Goal: Use online tool/utility: Utilize a website feature to perform a specific function

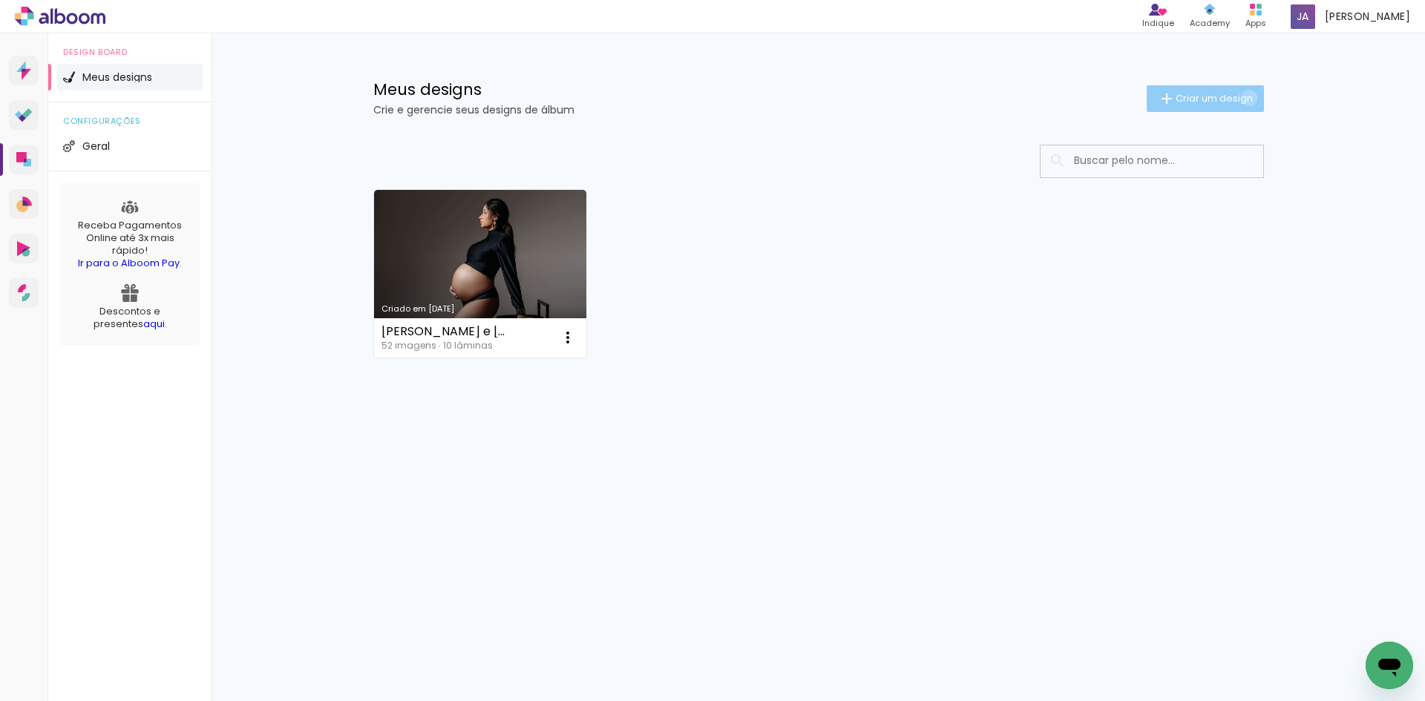
click at [1246, 98] on span "Criar um design" at bounding box center [1214, 99] width 77 height 10
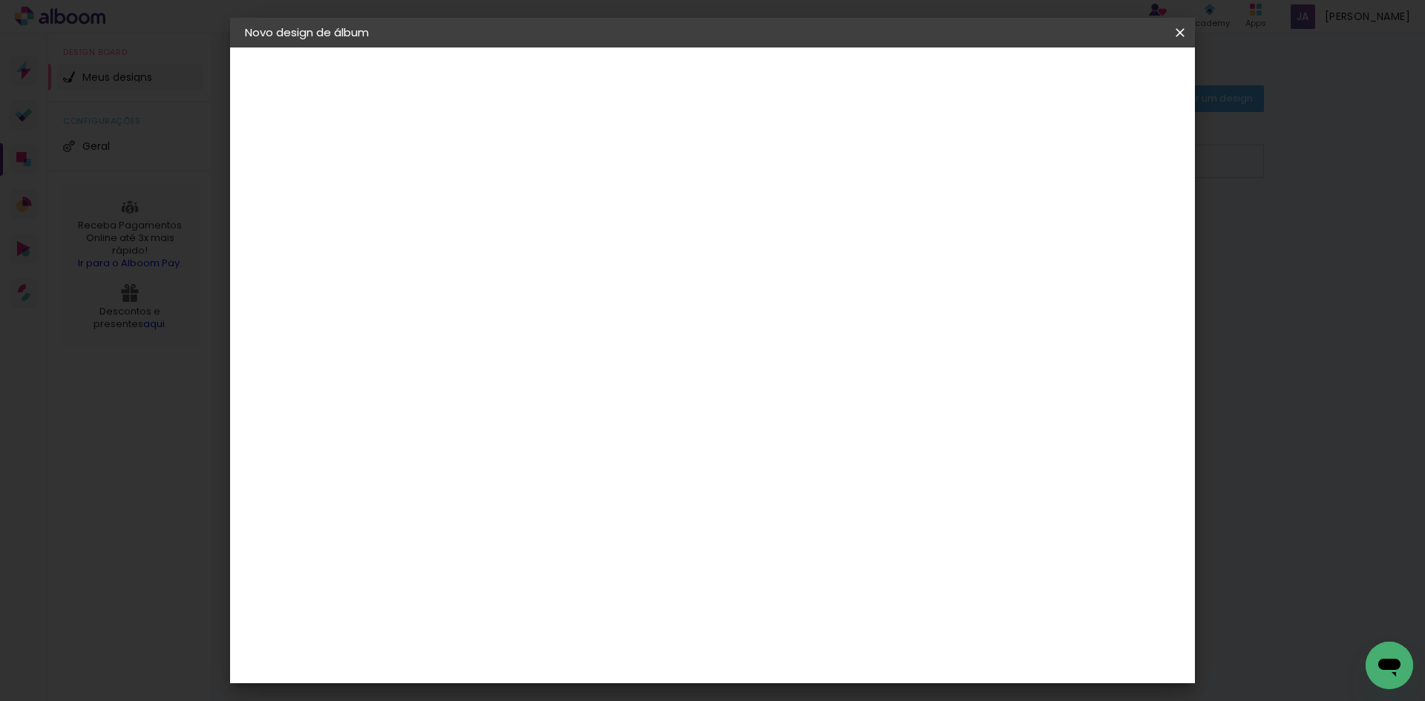
click at [488, 197] on input at bounding box center [488, 199] width 0 height 23
type input "[PERSON_NAME]"
type paper-input "[PERSON_NAME]"
click at [0, 0] on slot "Avançar" at bounding box center [0, 0] width 0 height 0
click at [547, 285] on input at bounding box center [526, 282] width 150 height 19
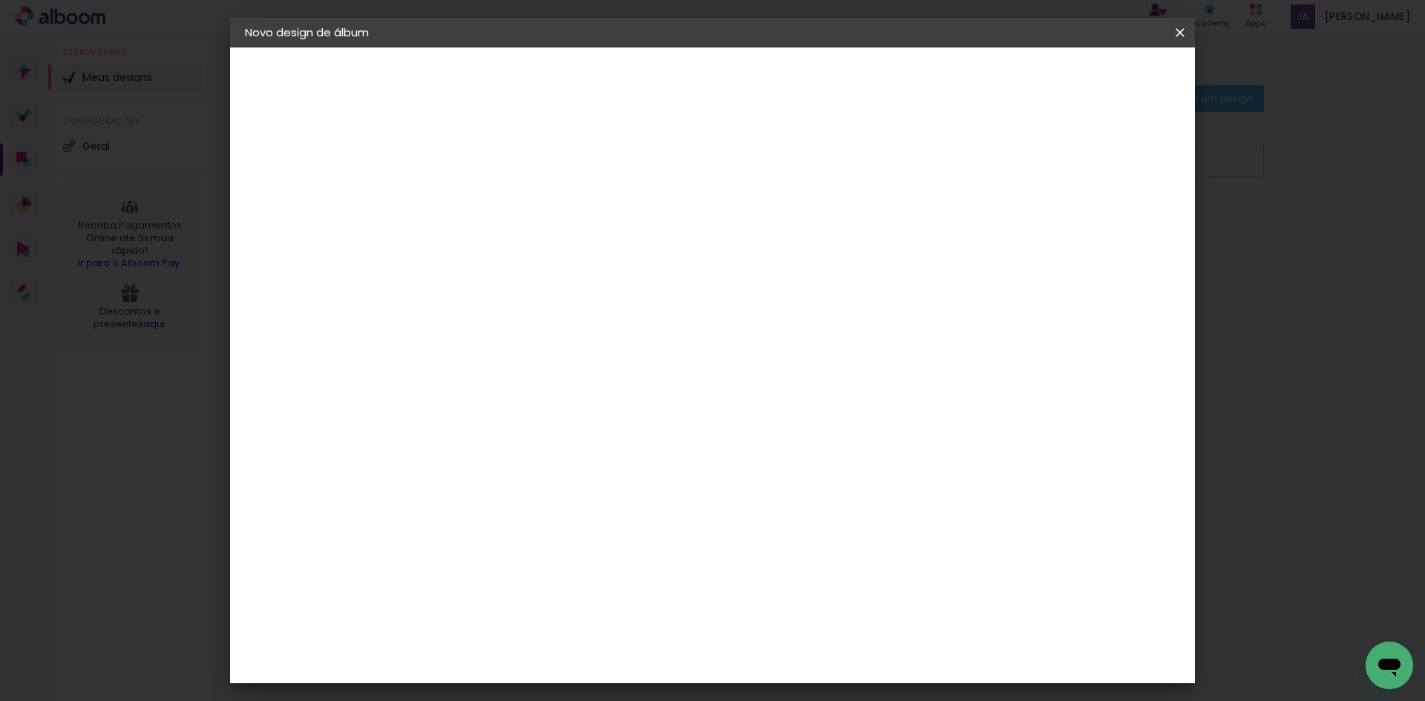
scroll to position [3340, 0]
click at [474, 548] on paper-item "Requinte" at bounding box center [525, 564] width 160 height 33
click at [0, 0] on slot "Avançar" at bounding box center [0, 0] width 0 height 0
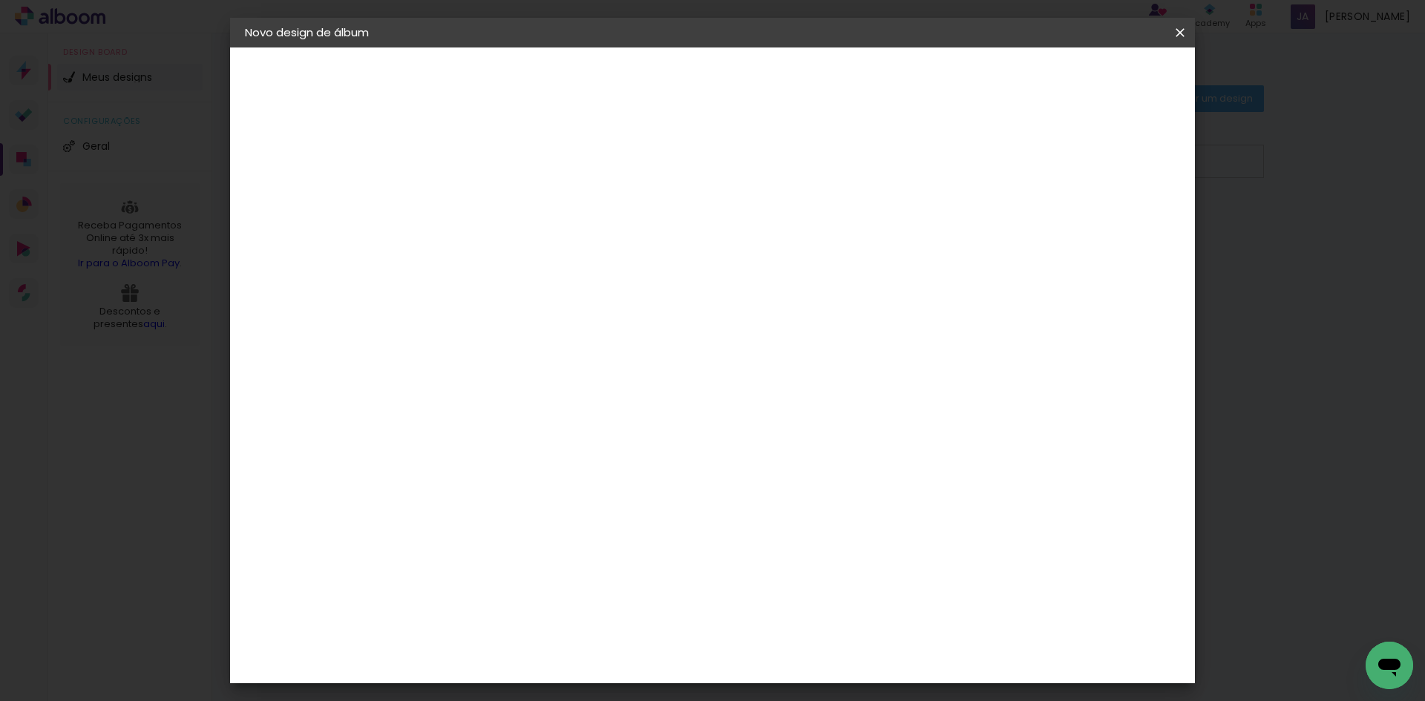
click at [588, 501] on span "20 × 20" at bounding box center [553, 516] width 69 height 30
click at [730, 79] on paper-button "Avançar" at bounding box center [693, 78] width 73 height 25
click at [1102, 71] on paper-button "Iniciar design" at bounding box center [1053, 78] width 97 height 25
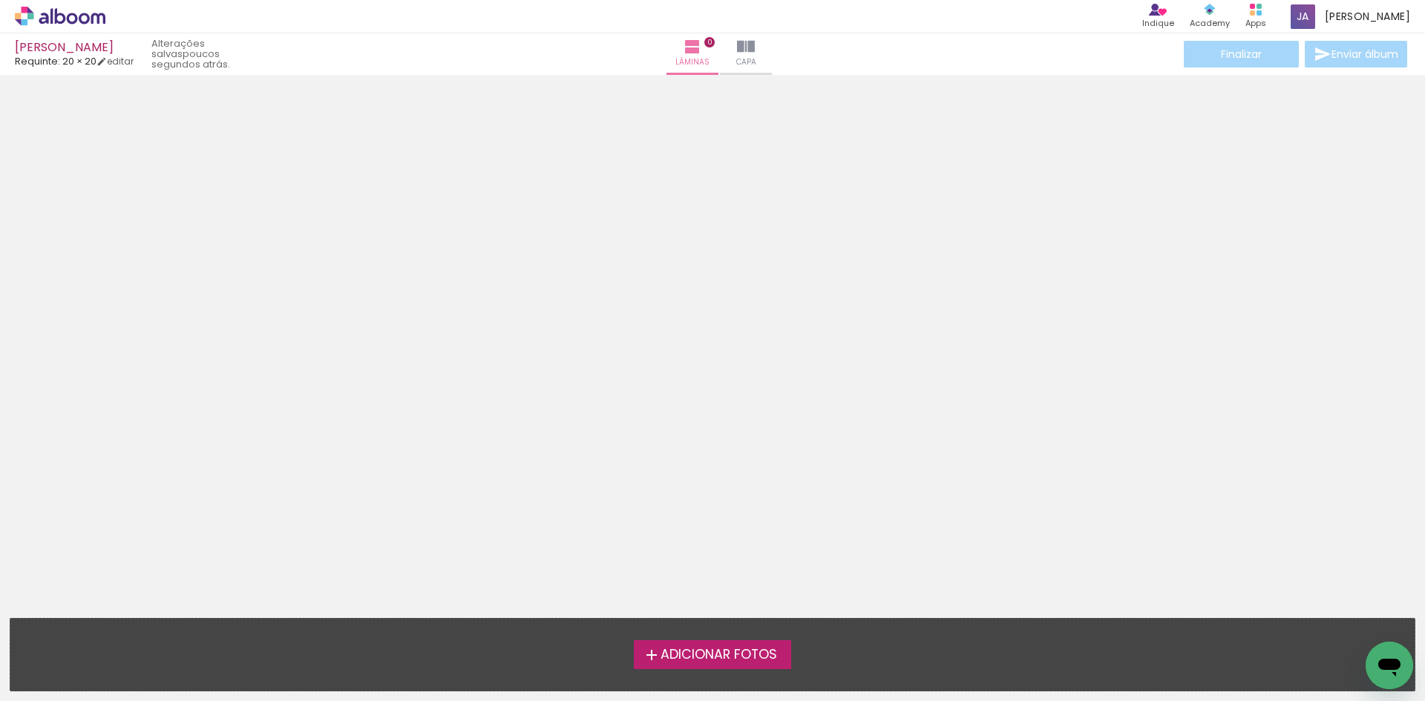
click at [744, 661] on span "Adicionar Fotos" at bounding box center [719, 655] width 117 height 13
click at [0, 0] on input "file" at bounding box center [0, 0] width 0 height 0
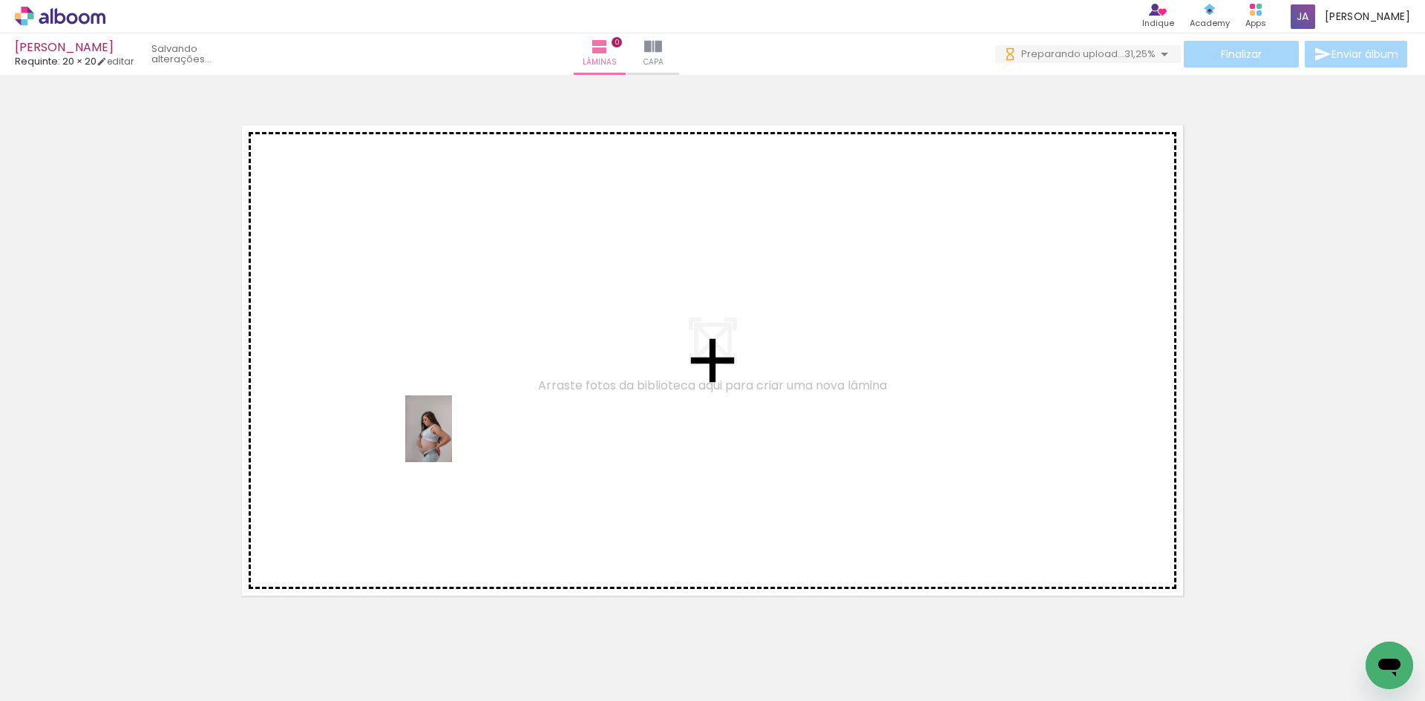
drag, startPoint x: 330, startPoint y: 664, endPoint x: 450, endPoint y: 440, distance: 254.4
click at [450, 440] on quentale-workspace at bounding box center [712, 350] width 1425 height 701
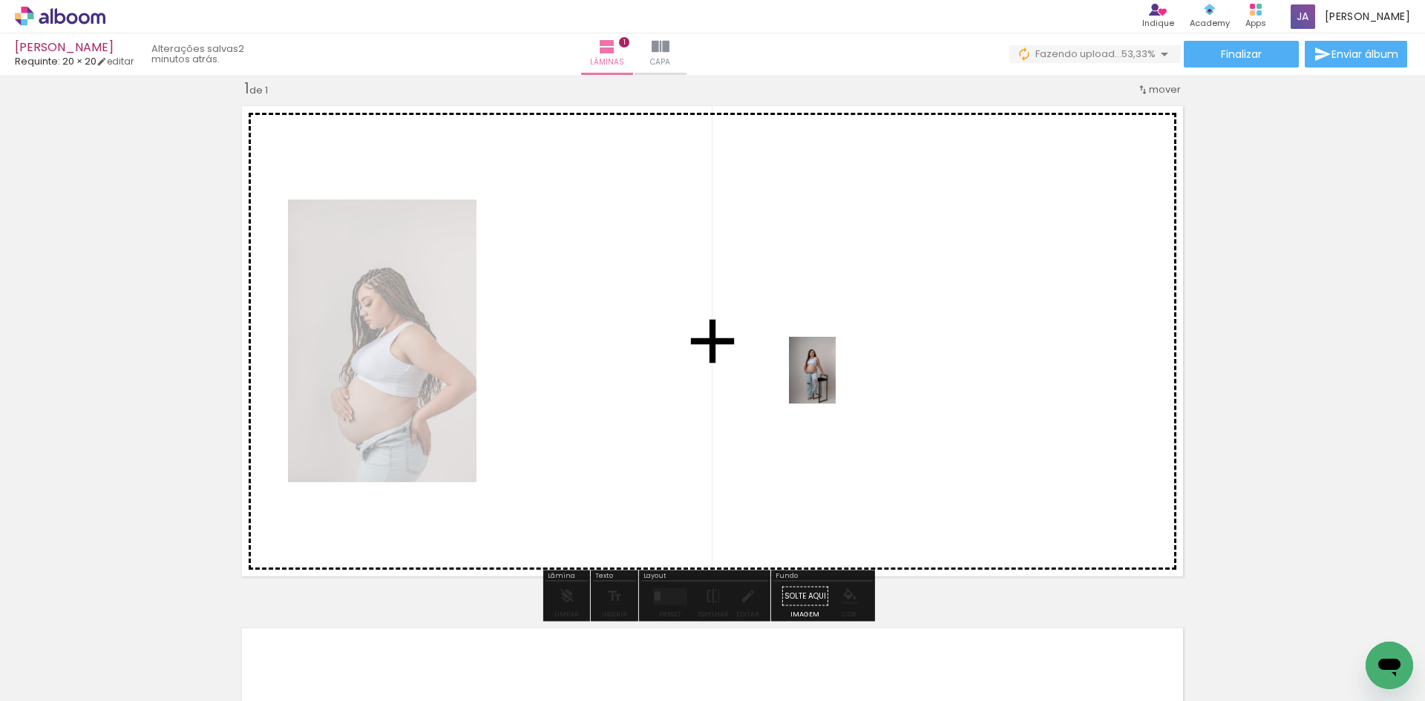
drag, startPoint x: 157, startPoint y: 675, endPoint x: 835, endPoint y: 380, distance: 739.3
click at [835, 380] on quentale-workspace at bounding box center [712, 350] width 1425 height 701
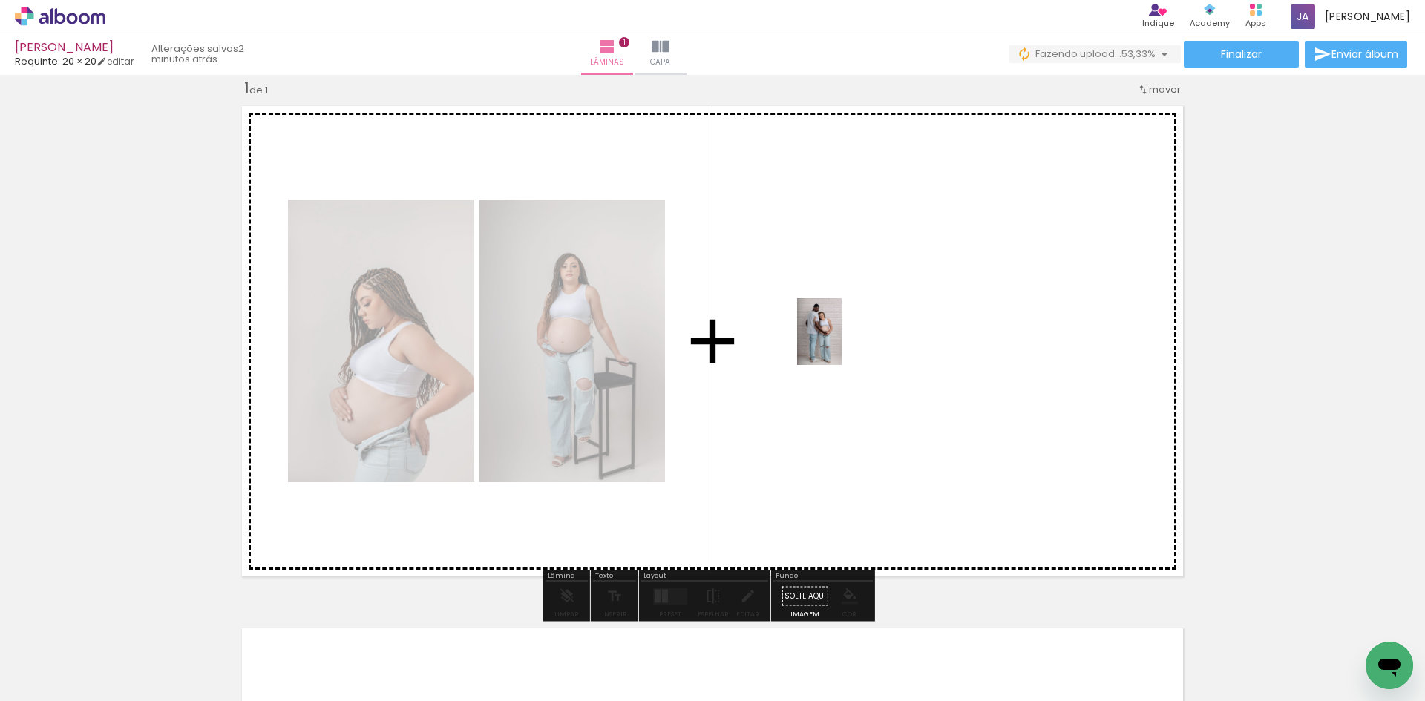
drag, startPoint x: 816, startPoint y: 661, endPoint x: 842, endPoint y: 336, distance: 326.1
click at [842, 336] on quentale-workspace at bounding box center [712, 350] width 1425 height 701
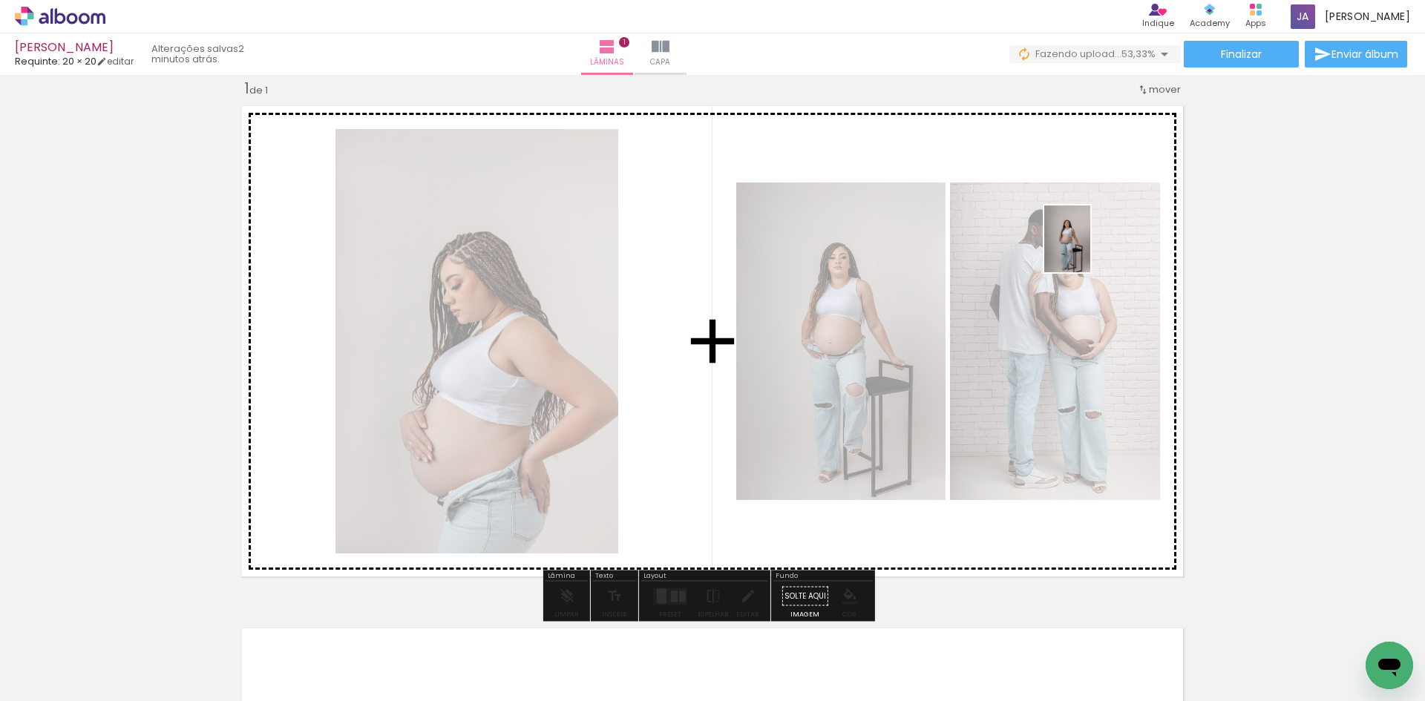
drag, startPoint x: 248, startPoint y: 660, endPoint x: 1102, endPoint y: 243, distance: 950.7
click at [1102, 243] on quentale-workspace at bounding box center [712, 350] width 1425 height 701
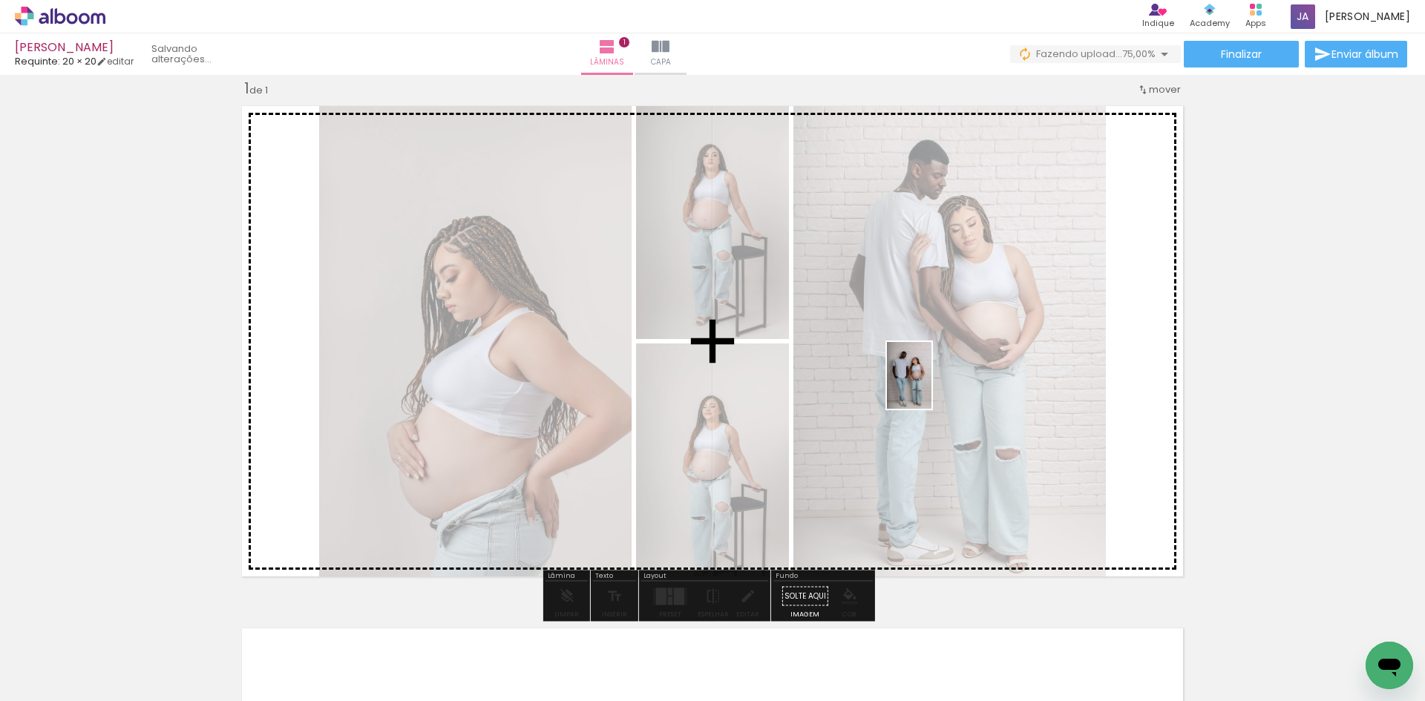
drag, startPoint x: 741, startPoint y: 649, endPoint x: 932, endPoint y: 387, distance: 324.1
click at [932, 387] on quentale-workspace at bounding box center [712, 350] width 1425 height 701
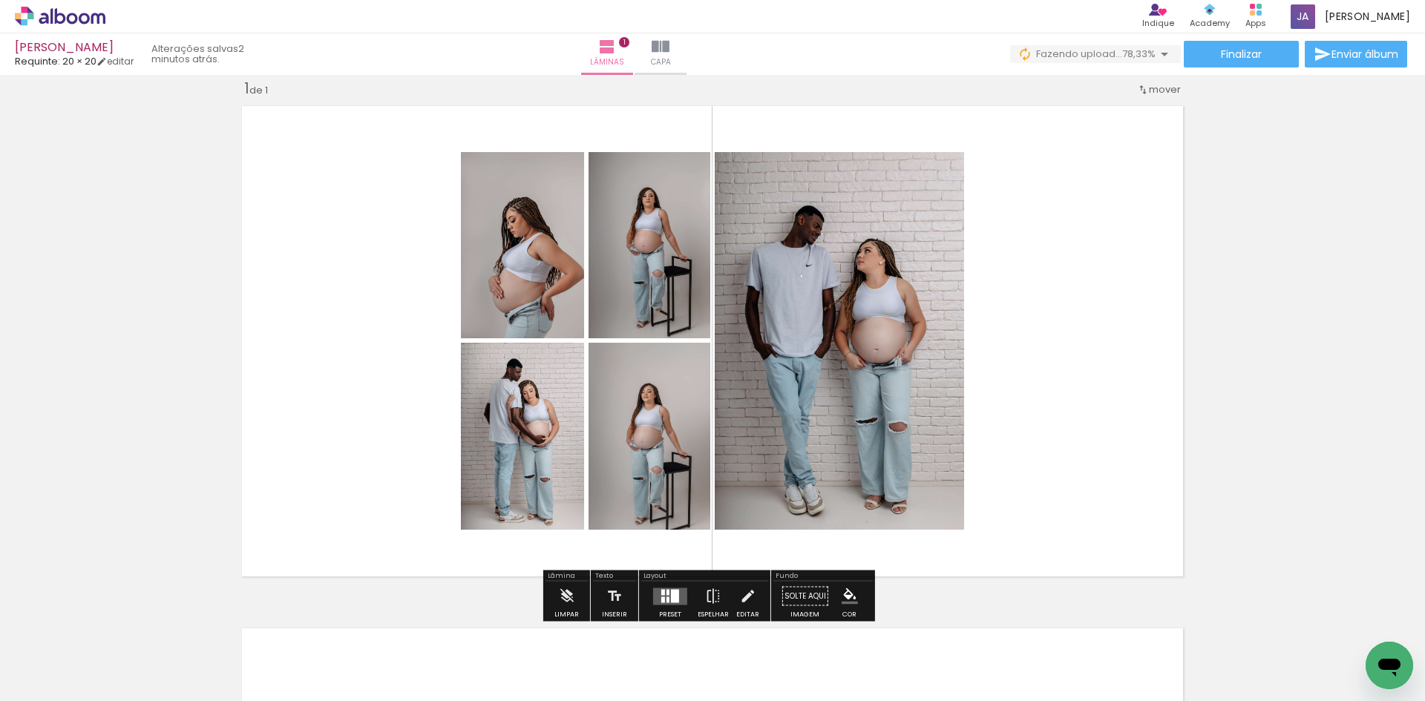
click at [834, 647] on div at bounding box center [813, 651] width 49 height 73
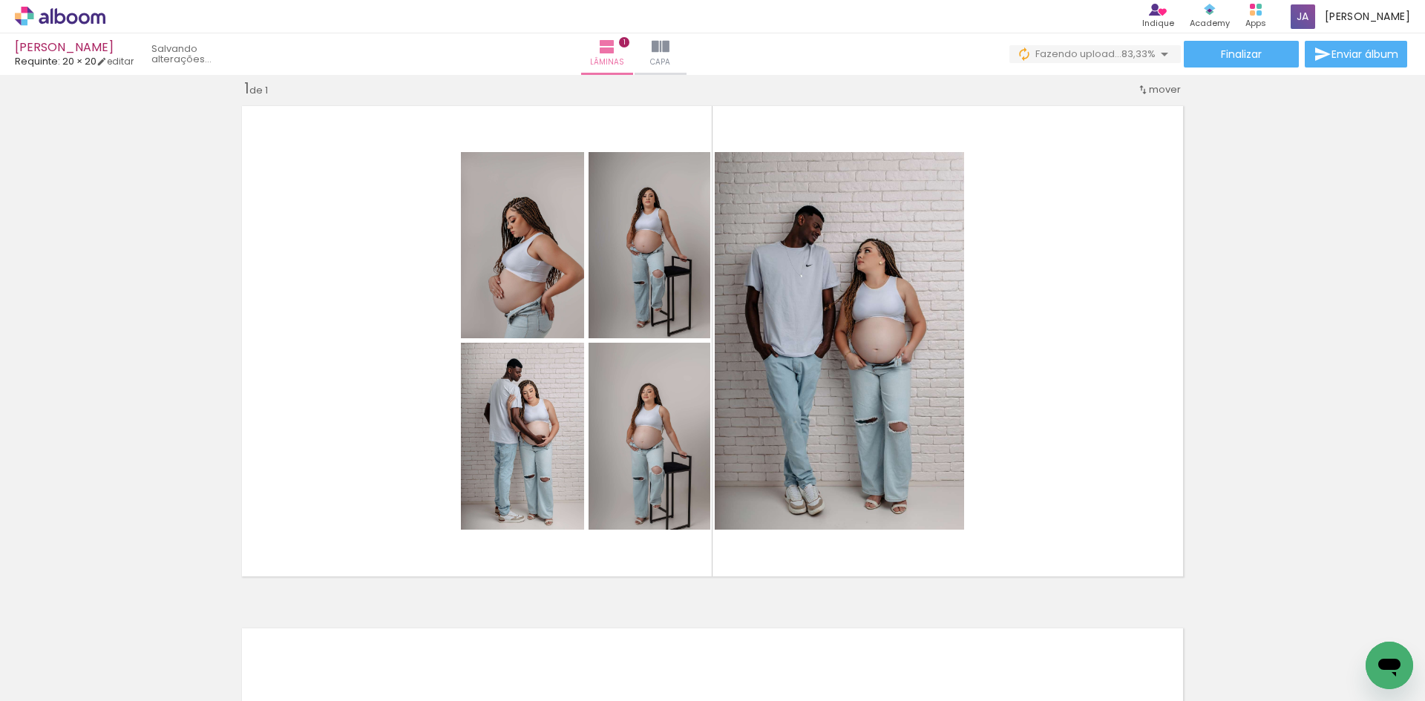
scroll to position [0, 86]
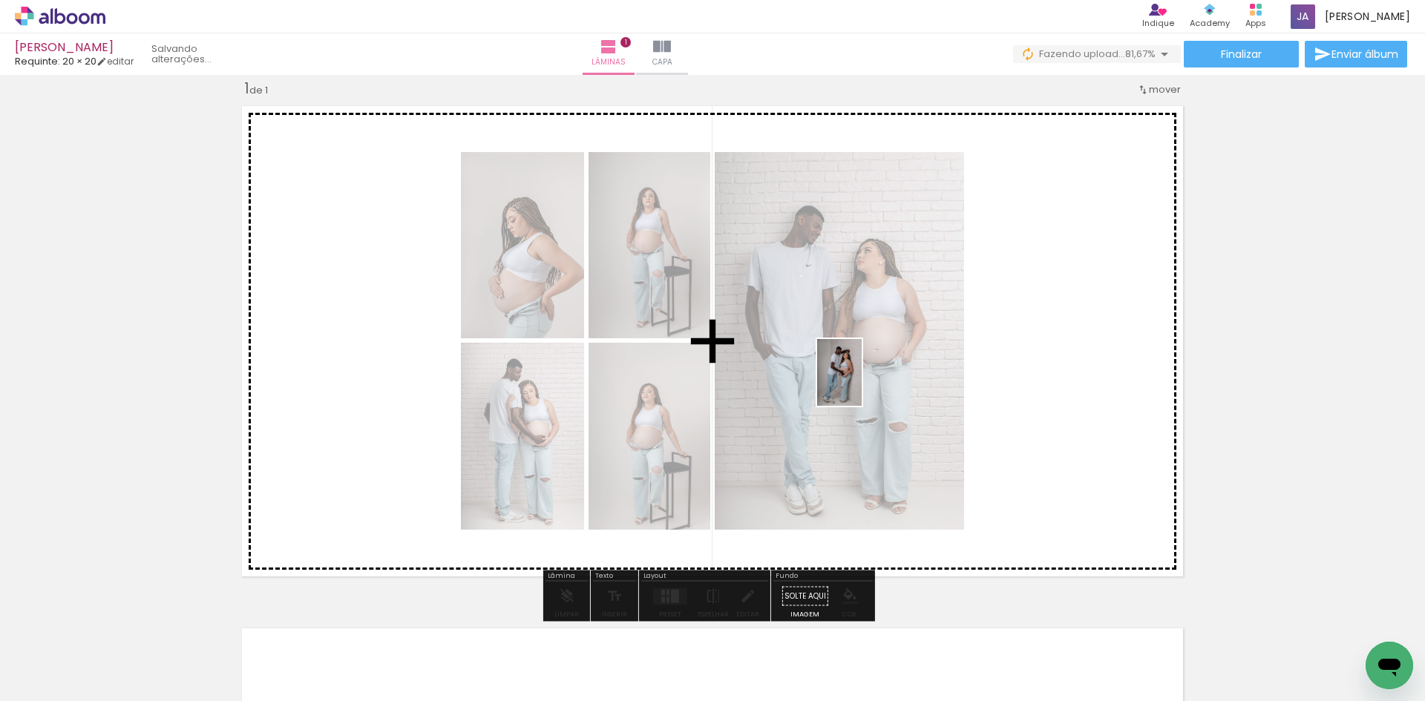
drag, startPoint x: 485, startPoint y: 665, endPoint x: 862, endPoint y: 384, distance: 470.4
click at [862, 384] on quentale-workspace at bounding box center [712, 350] width 1425 height 701
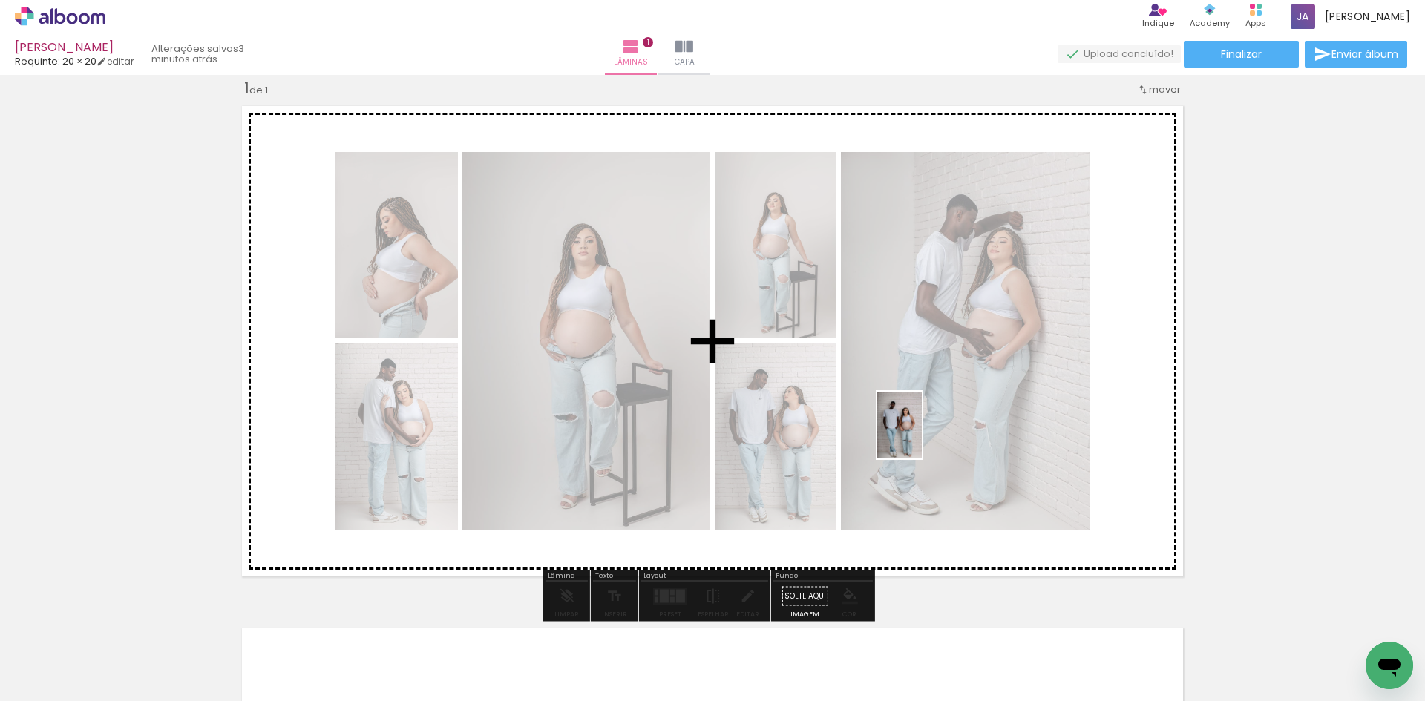
drag, startPoint x: 568, startPoint y: 677, endPoint x: 922, endPoint y: 436, distance: 428.0
click at [922, 436] on quentale-workspace at bounding box center [712, 350] width 1425 height 701
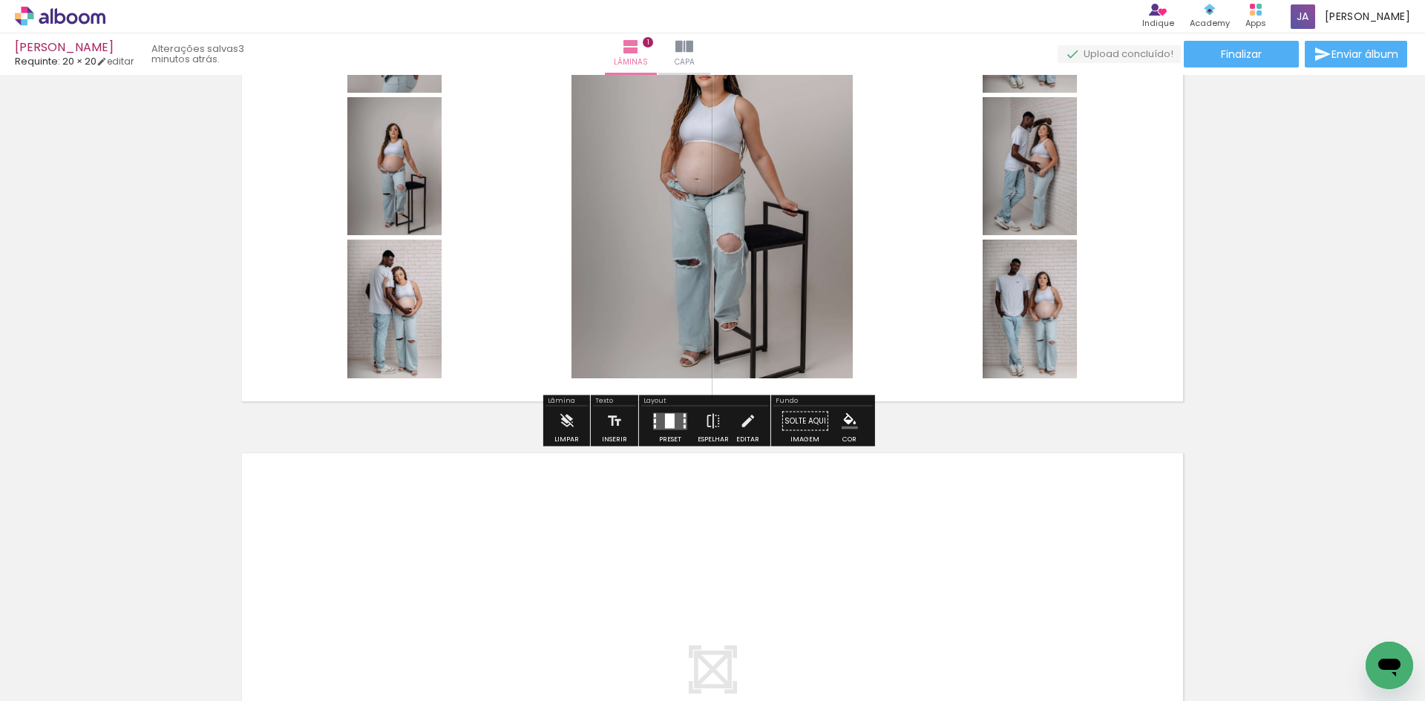
scroll to position [242, 0]
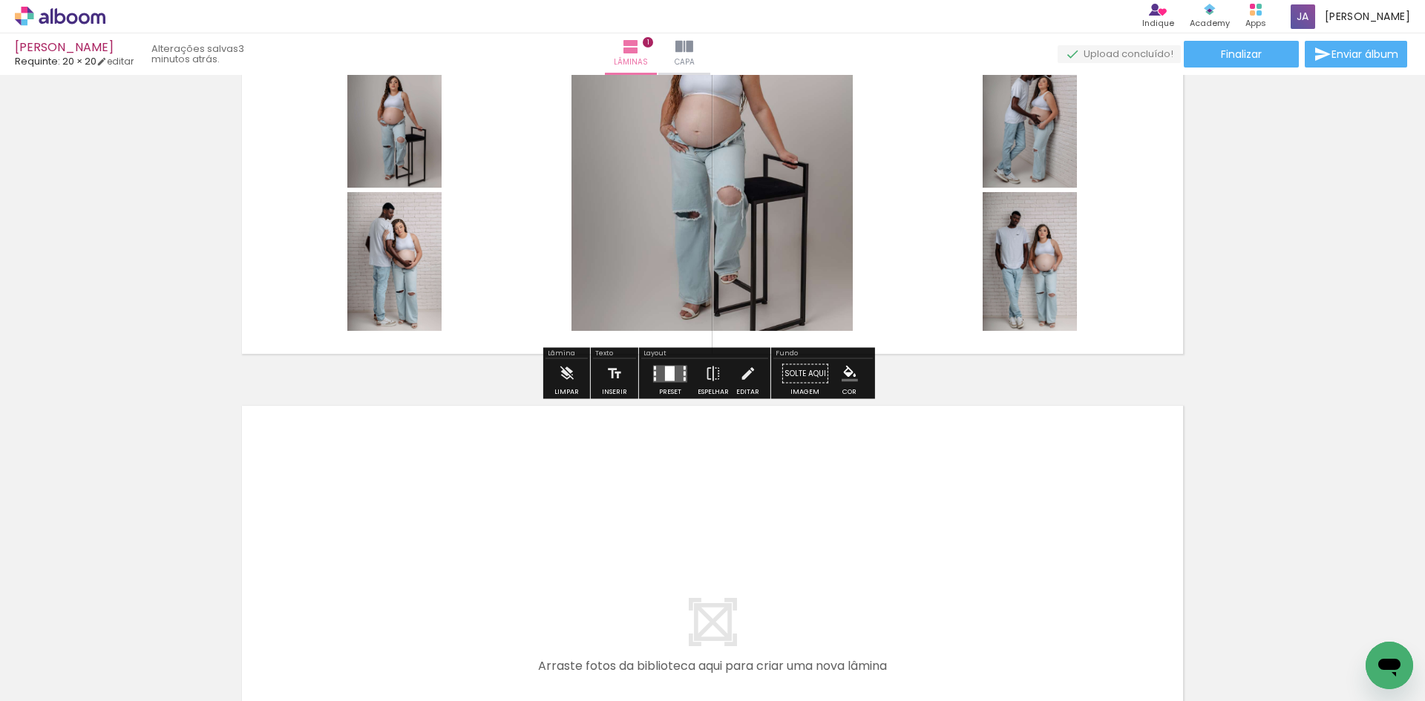
click at [665, 379] on div at bounding box center [670, 373] width 10 height 15
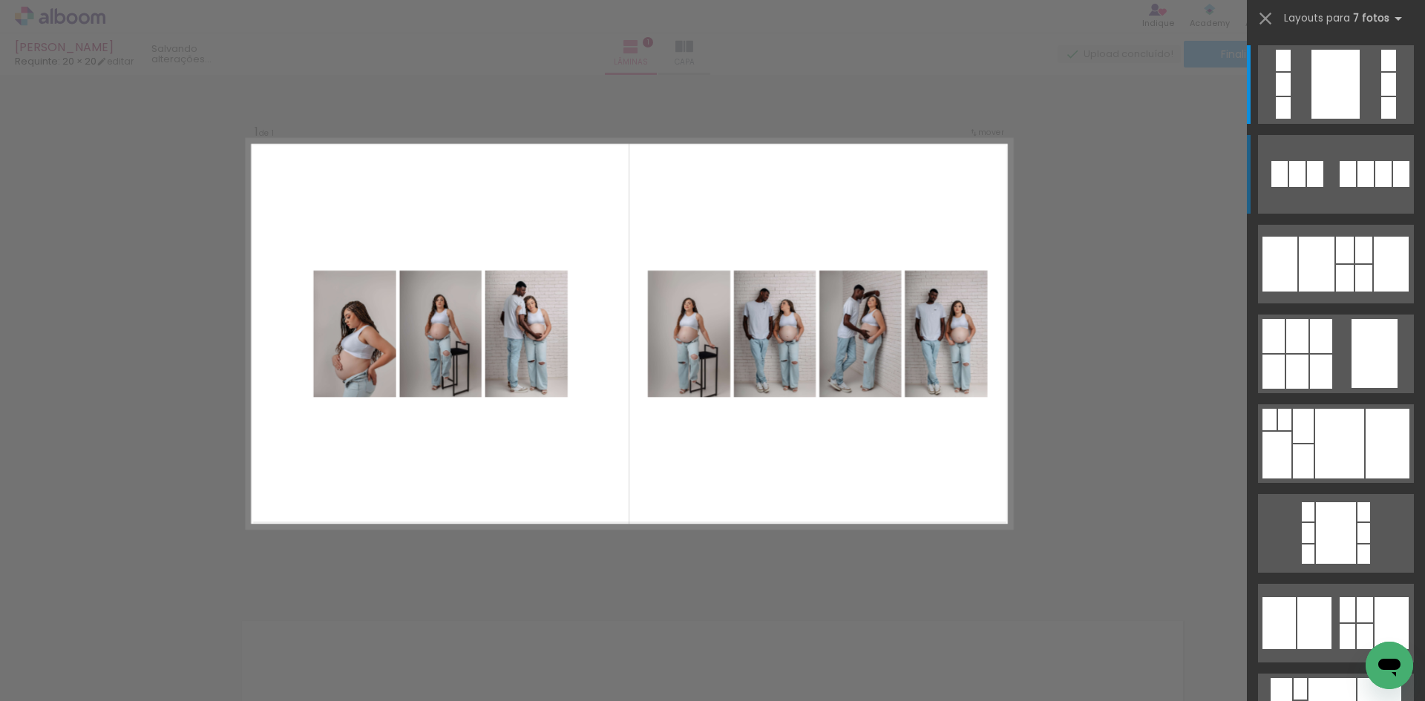
scroll to position [19, 0]
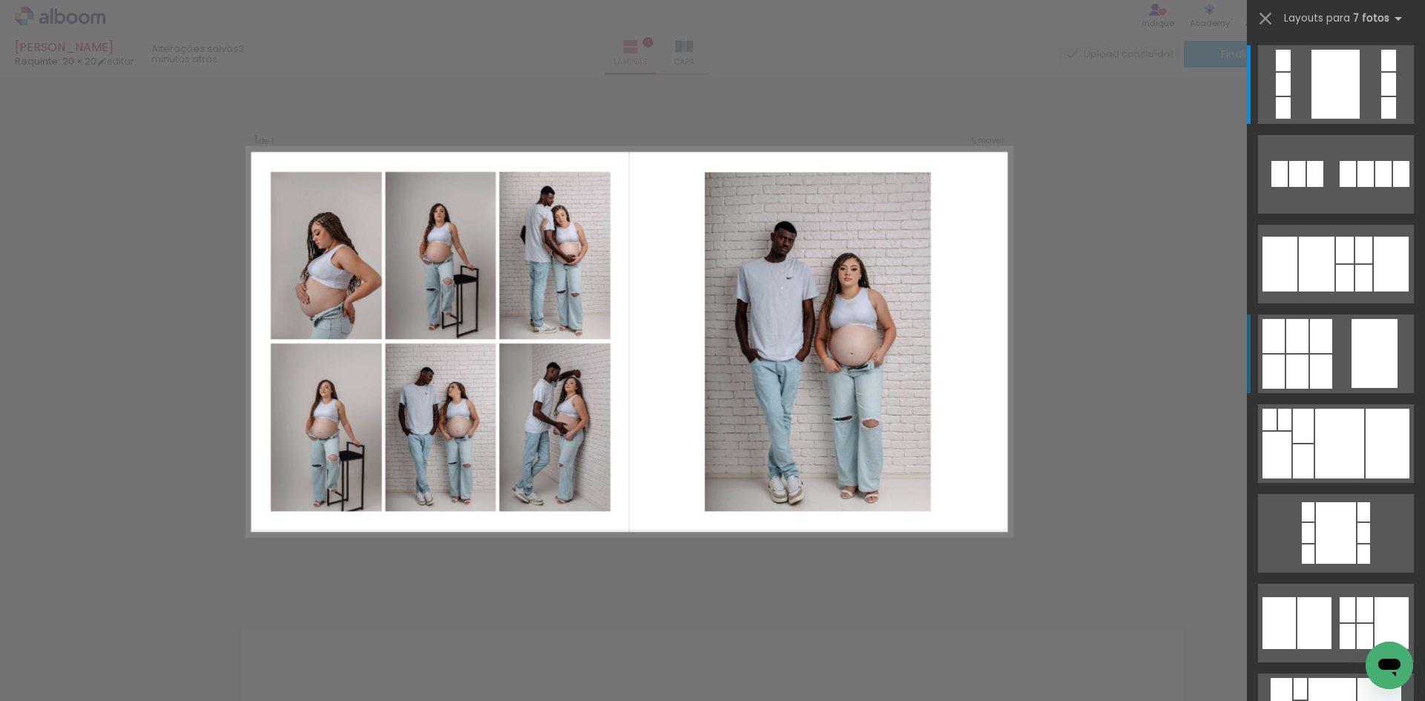
click at [1296, 341] on div at bounding box center [1297, 336] width 22 height 34
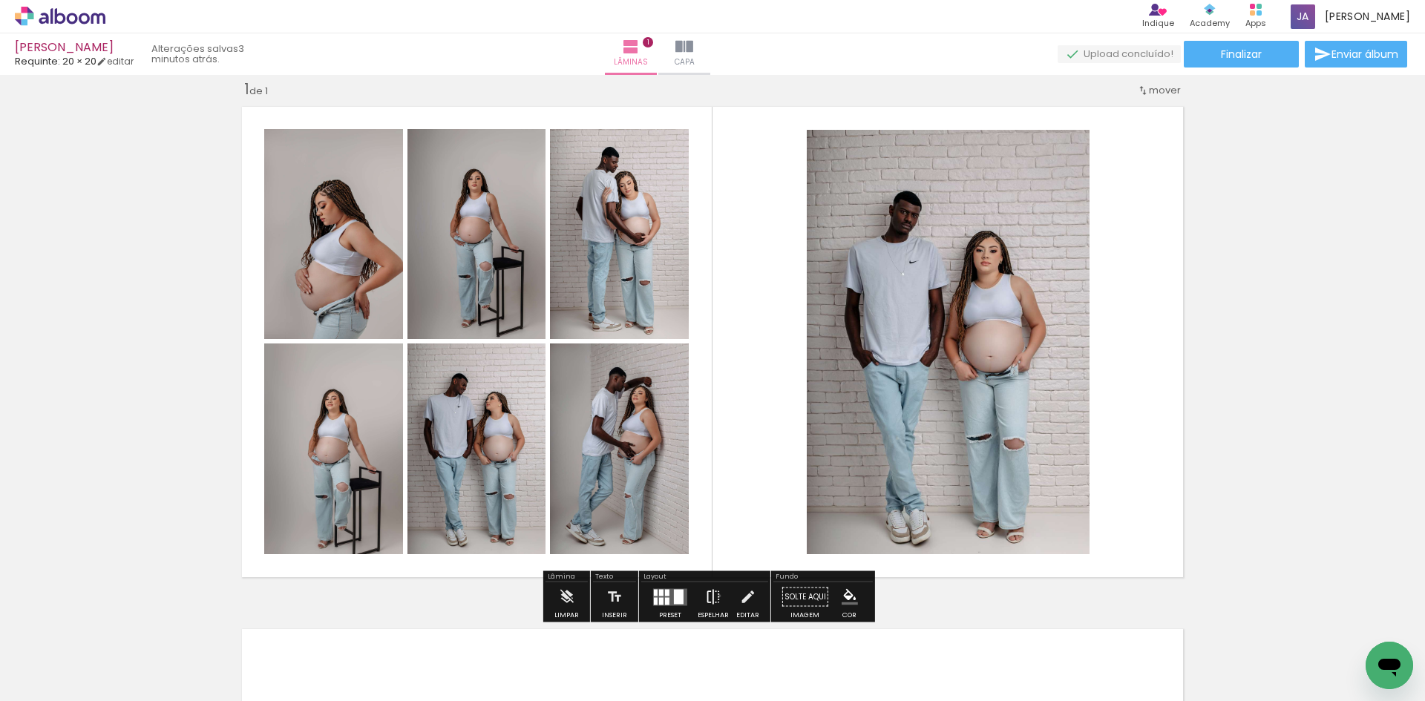
click at [716, 596] on iron-icon at bounding box center [713, 598] width 16 height 30
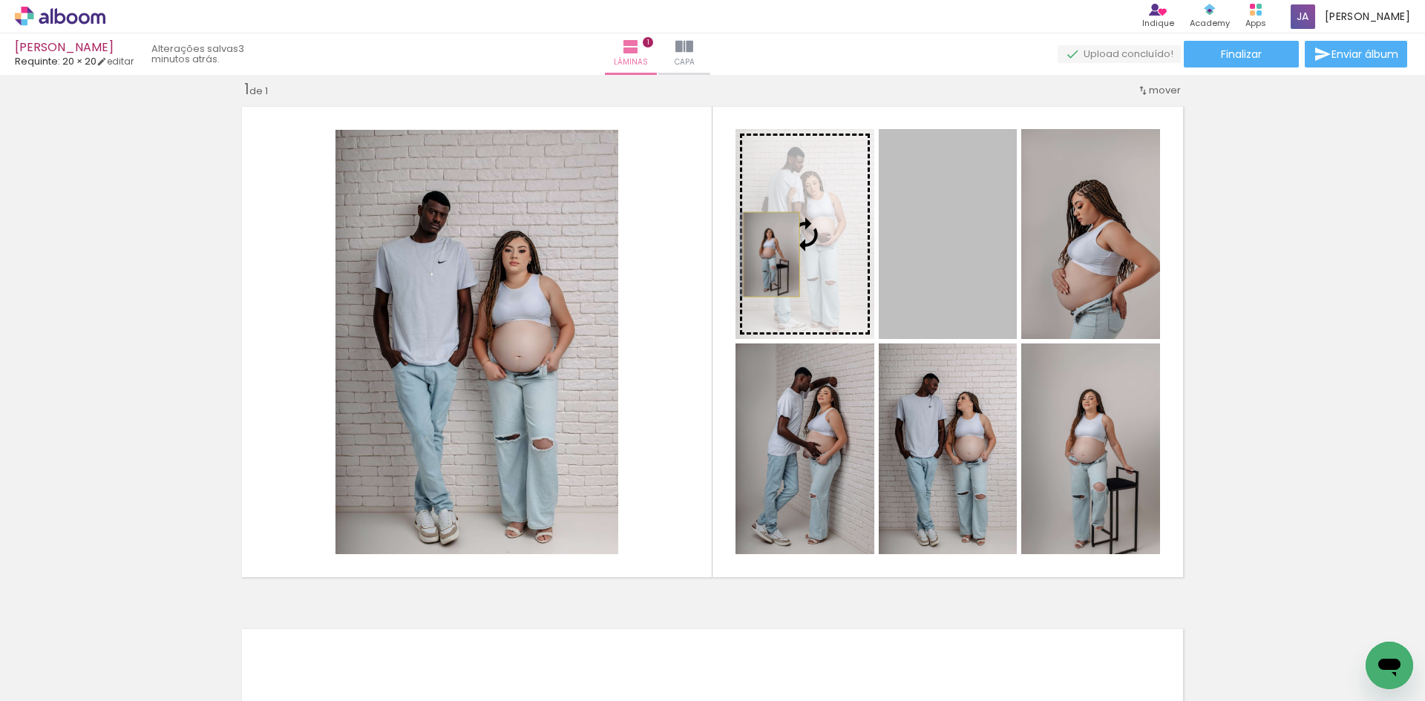
drag, startPoint x: 915, startPoint y: 261, endPoint x: 766, endPoint y: 255, distance: 149.3
click at [0, 0] on slot at bounding box center [0, 0] width 0 height 0
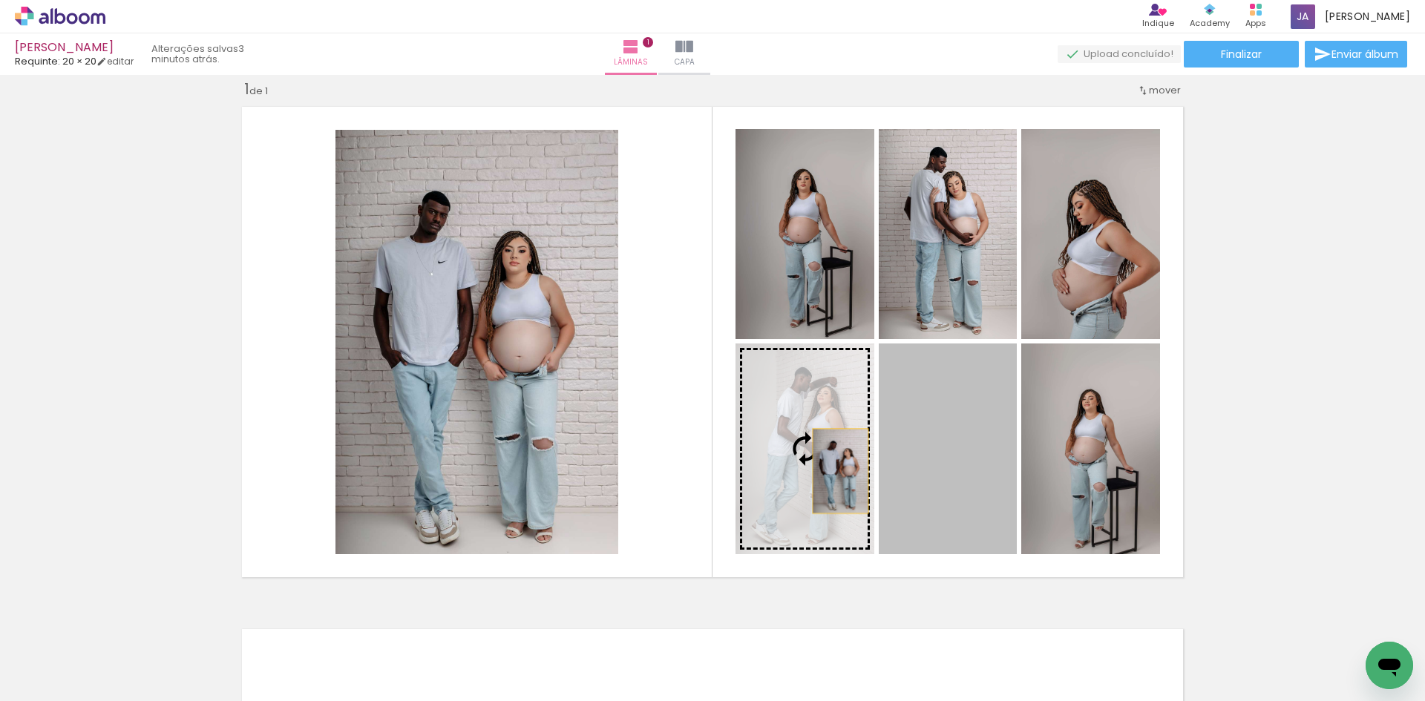
drag, startPoint x: 921, startPoint y: 479, endPoint x: 819, endPoint y: 469, distance: 102.1
click at [0, 0] on slot at bounding box center [0, 0] width 0 height 0
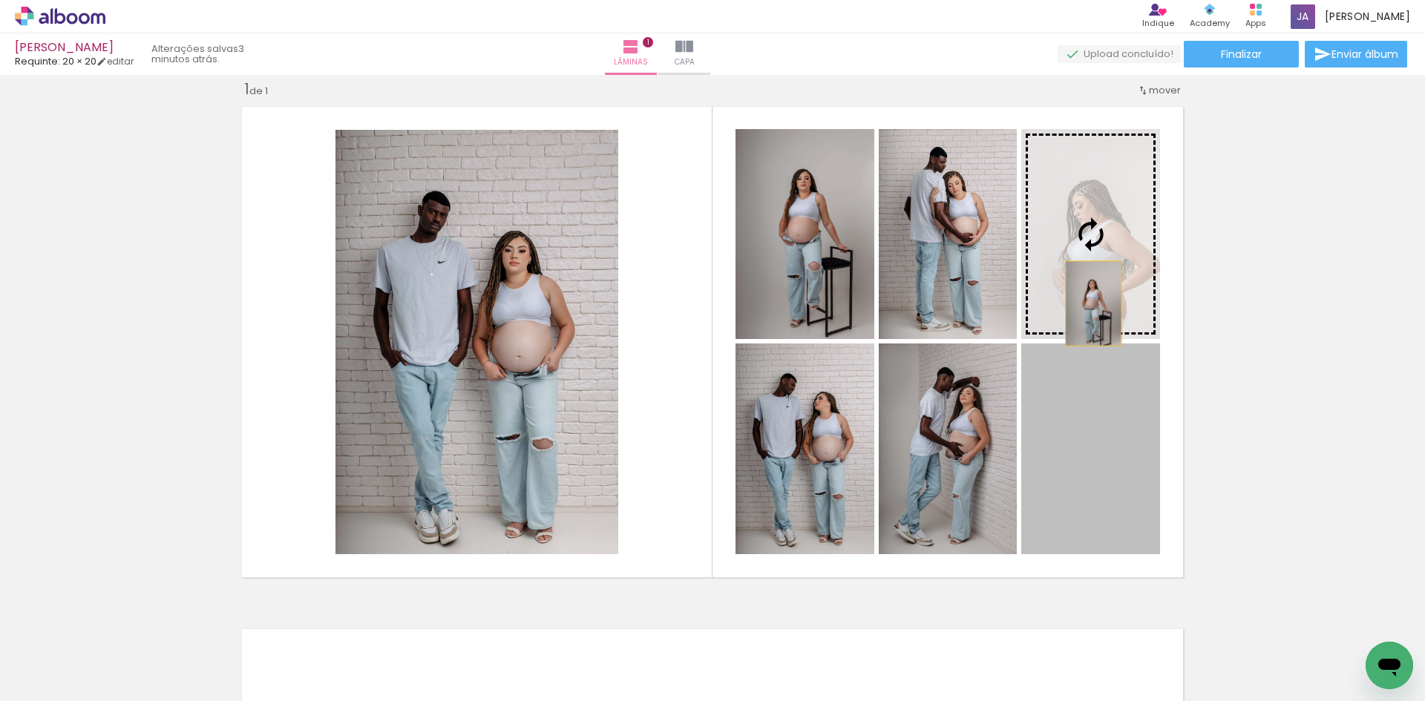
drag, startPoint x: 1101, startPoint y: 425, endPoint x: 1084, endPoint y: 246, distance: 179.7
click at [0, 0] on slot at bounding box center [0, 0] width 0 height 0
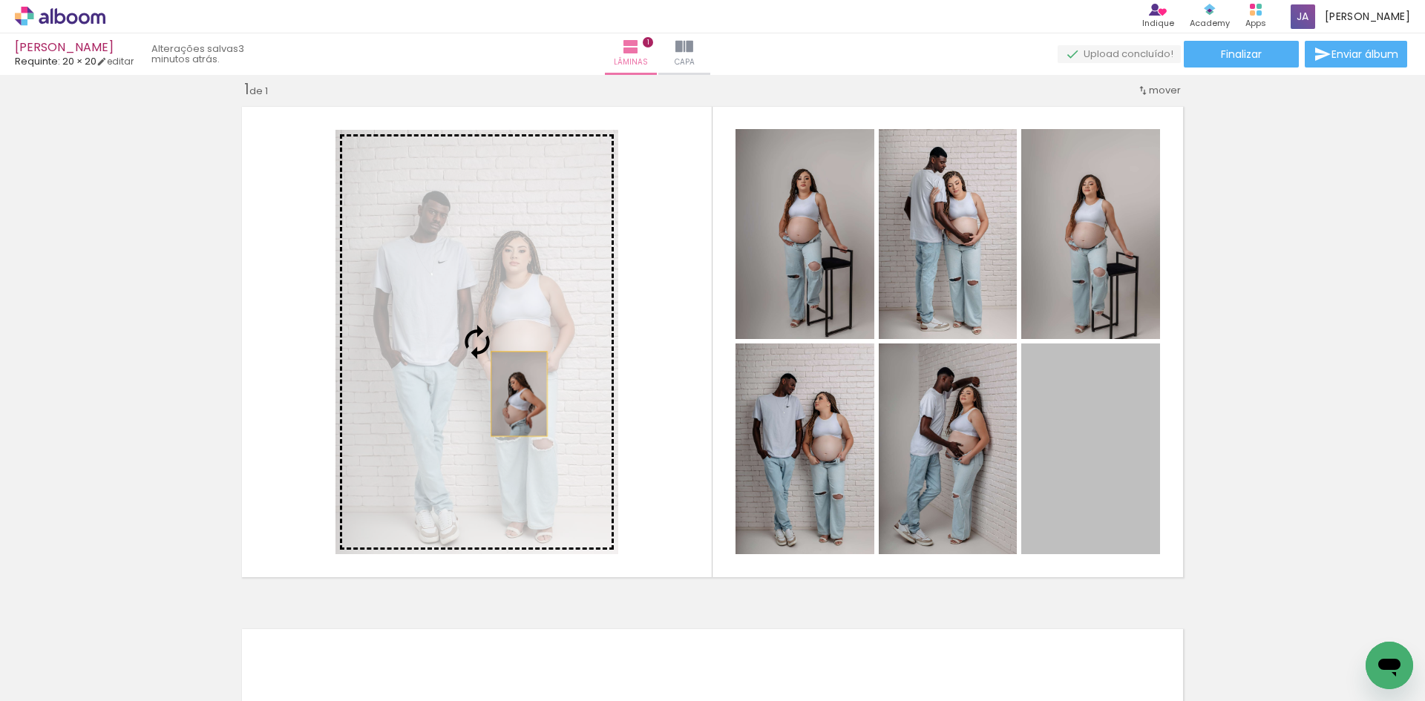
drag, startPoint x: 1108, startPoint y: 447, endPoint x: 514, endPoint y: 394, distance: 596.9
click at [0, 0] on slot at bounding box center [0, 0] width 0 height 0
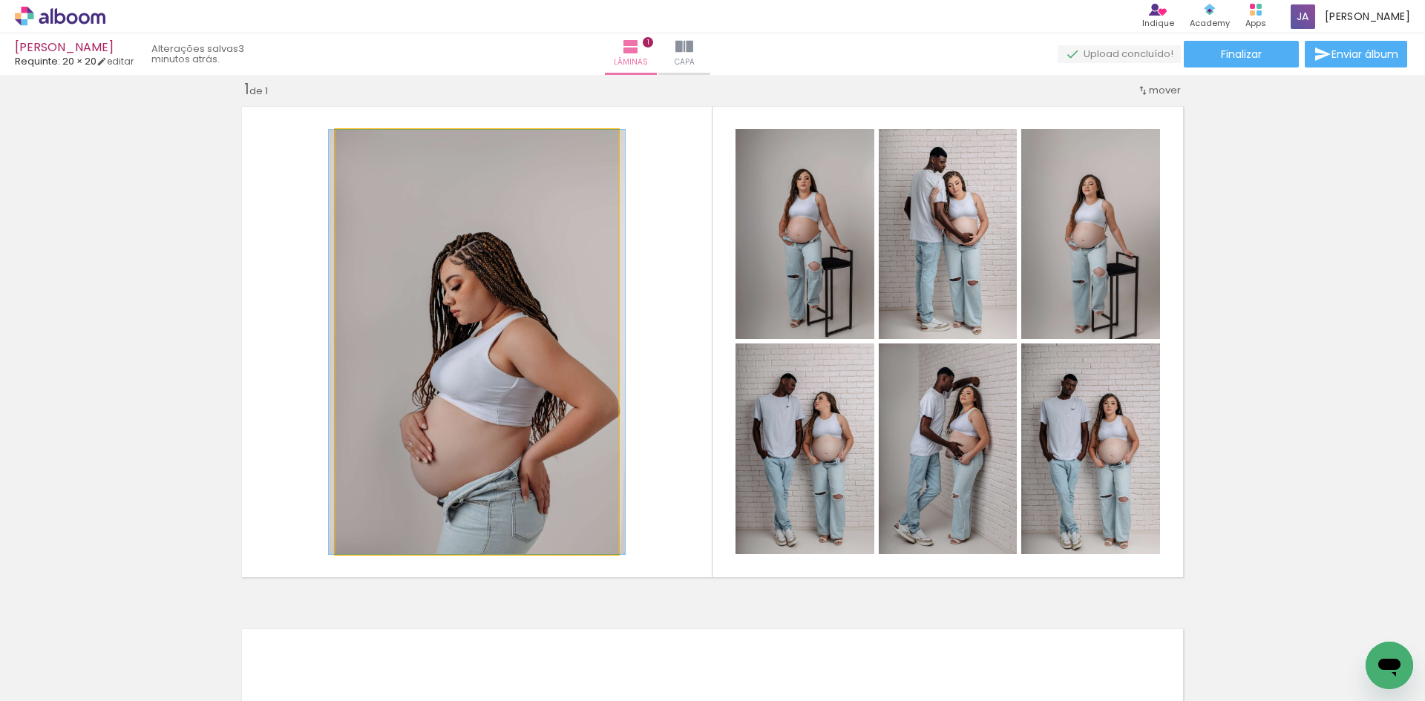
click at [497, 311] on quentale-photo at bounding box center [476, 342] width 283 height 425
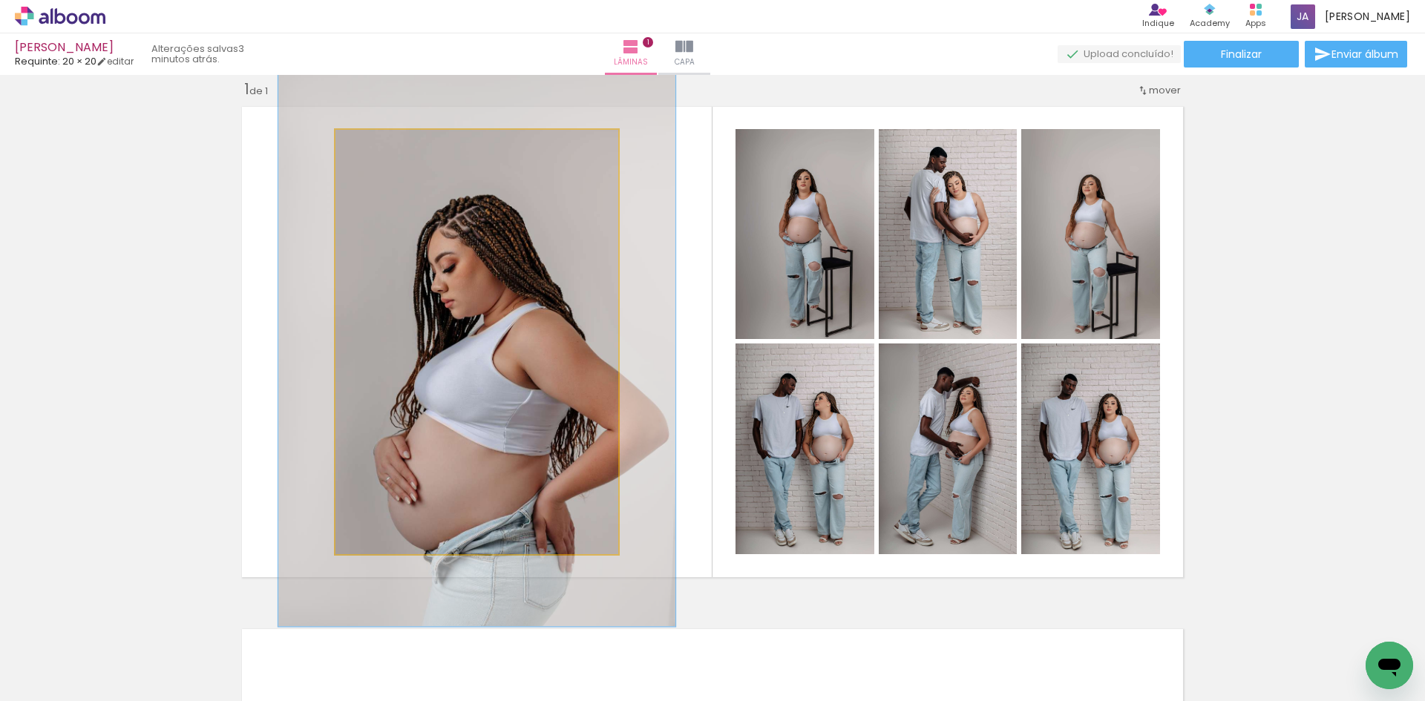
drag, startPoint x: 373, startPoint y: 143, endPoint x: 388, endPoint y: 145, distance: 15.7
click at [388, 145] on div at bounding box center [388, 146] width 24 height 24
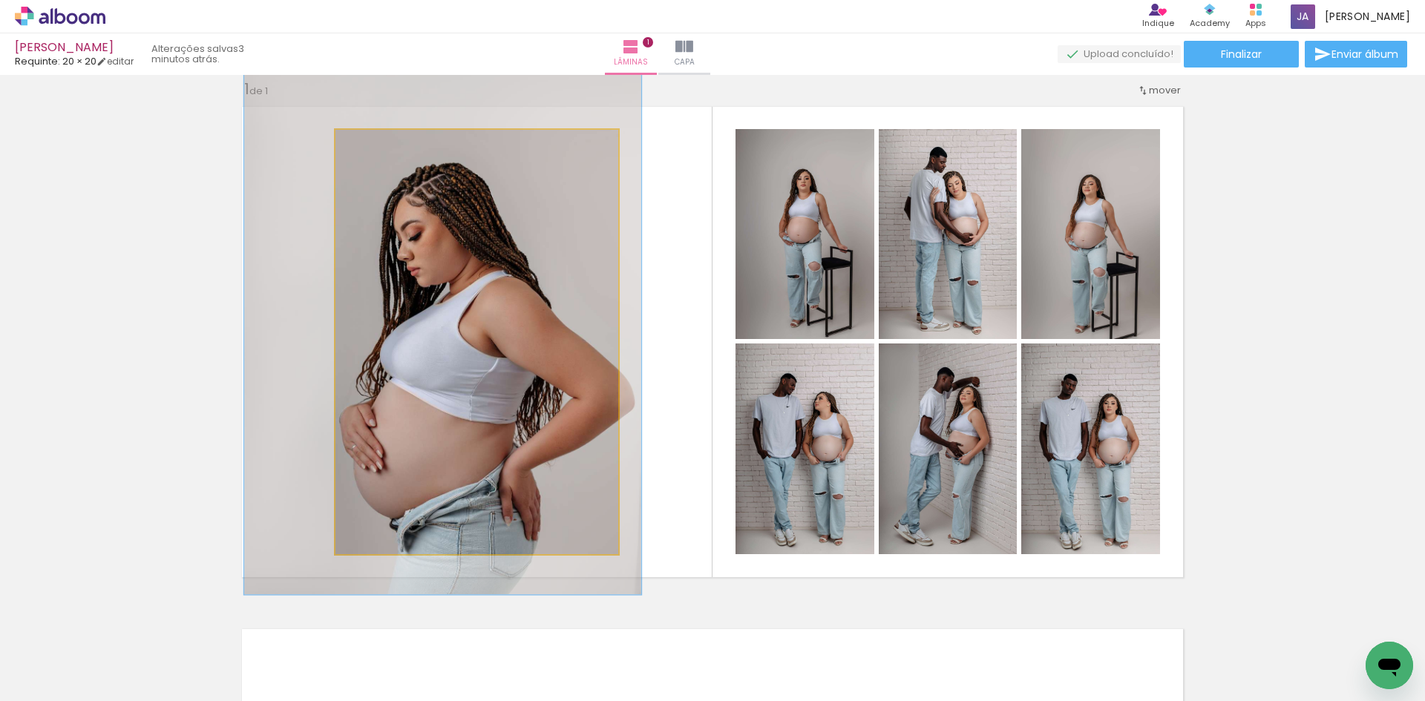
drag, startPoint x: 445, startPoint y: 253, endPoint x: 411, endPoint y: 221, distance: 46.7
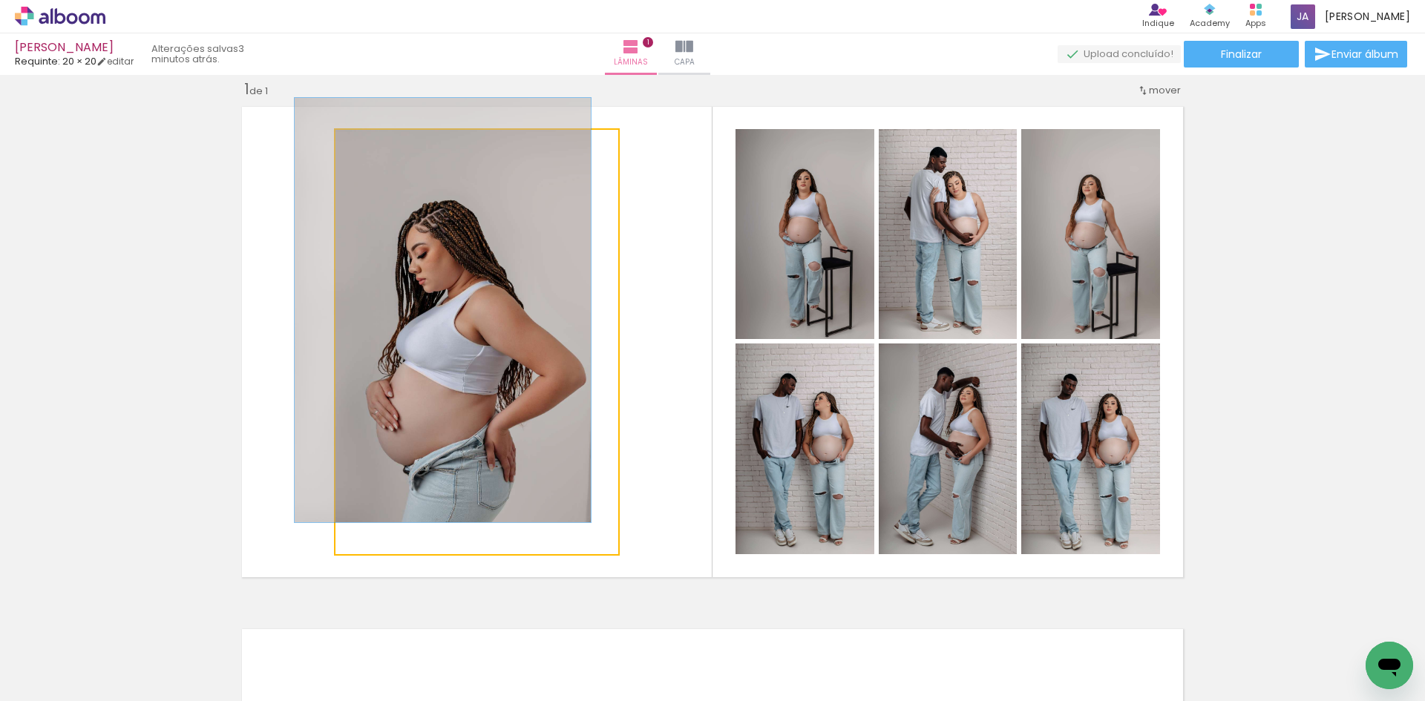
drag, startPoint x: 382, startPoint y: 148, endPoint x: 390, endPoint y: 164, distance: 17.6
type paper-slider "100"
click at [366, 154] on div at bounding box center [371, 146] width 24 height 24
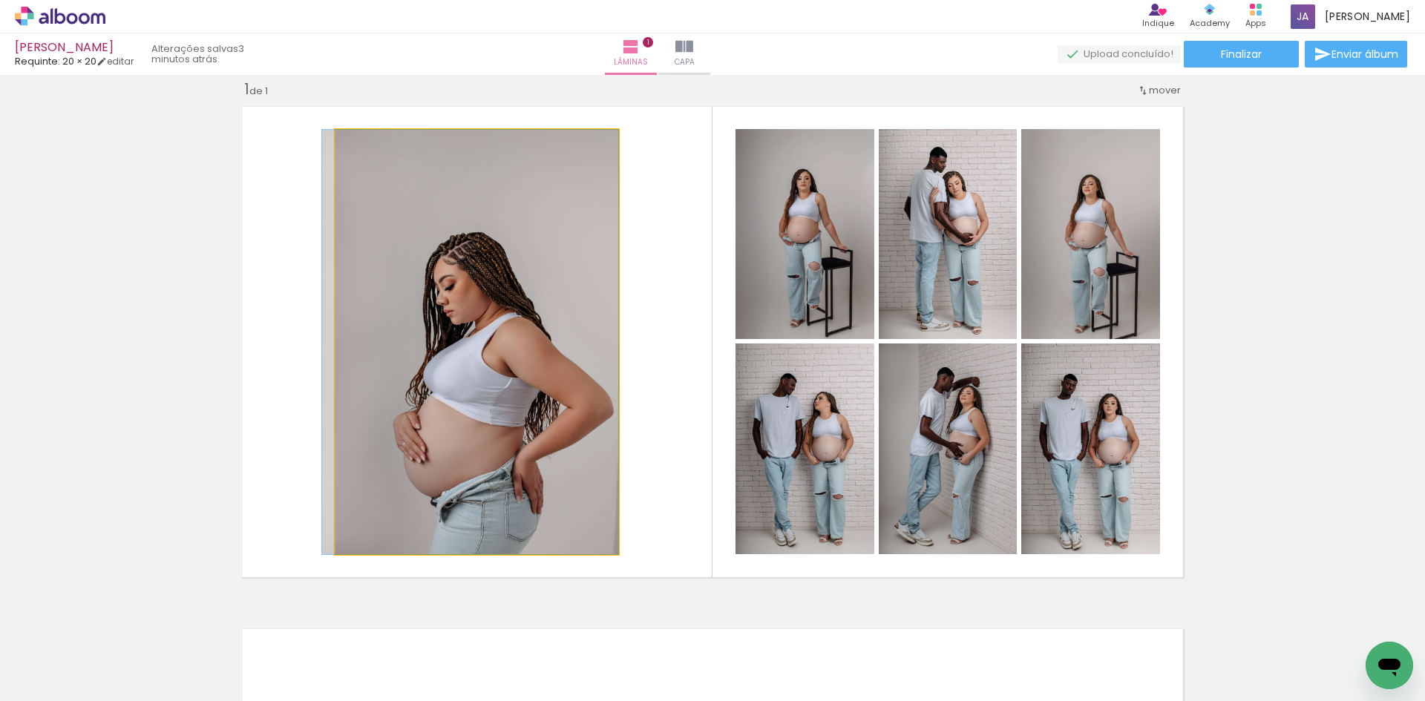
drag, startPoint x: 477, startPoint y: 275, endPoint x: 488, endPoint y: 278, distance: 12.4
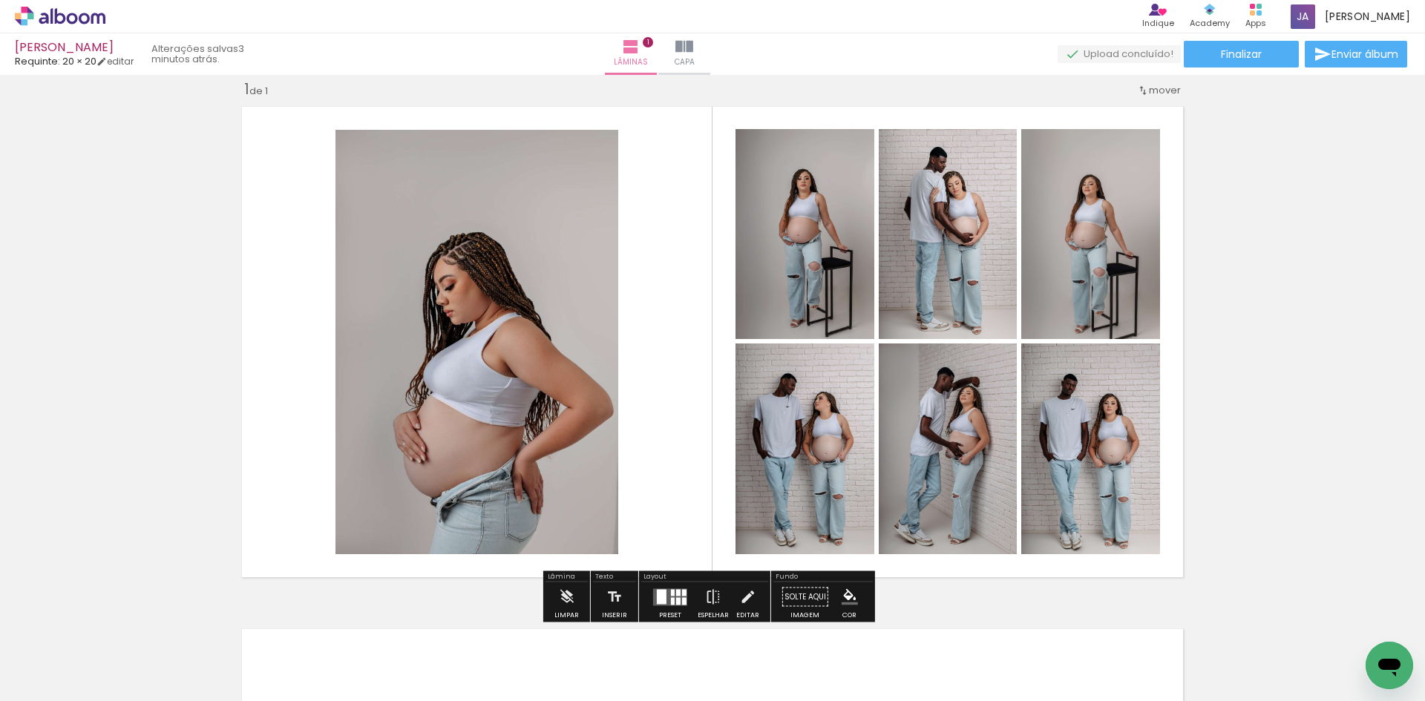
click at [658, 595] on div at bounding box center [662, 596] width 10 height 15
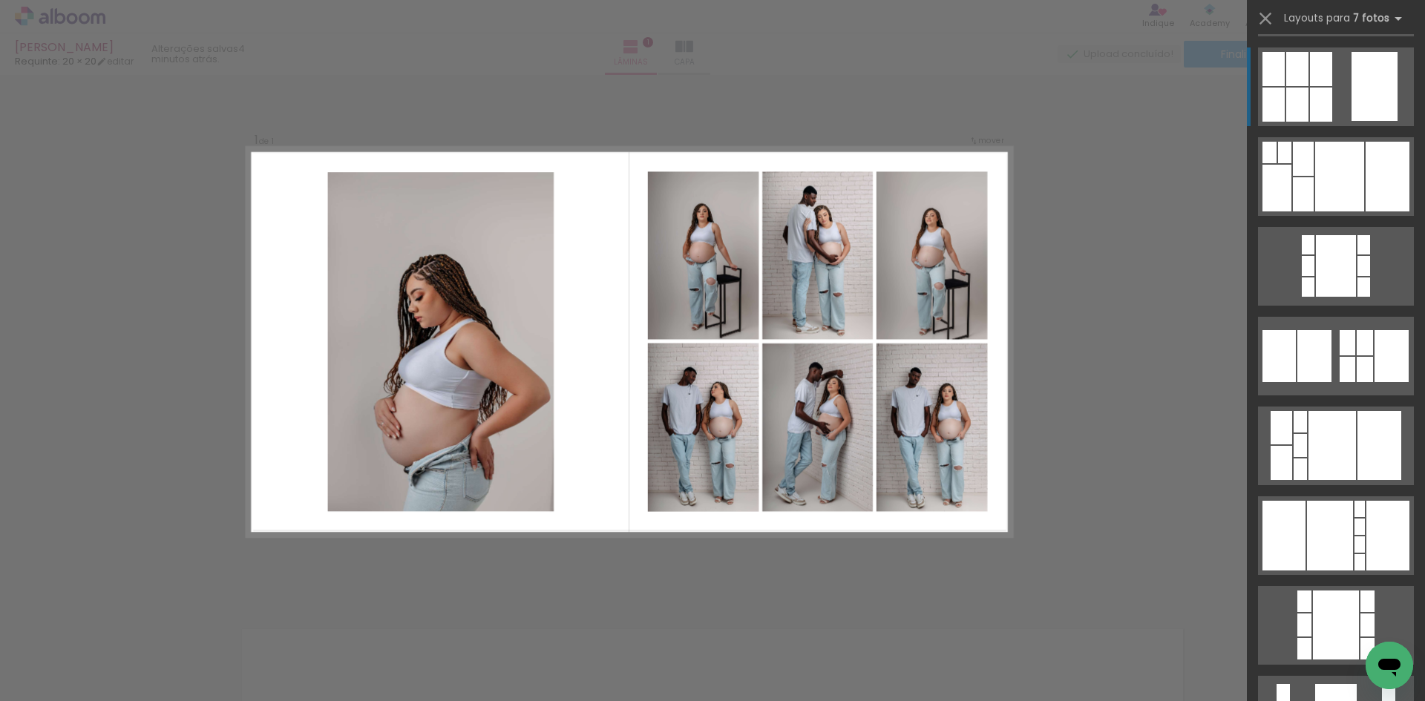
scroll to position [0, 0]
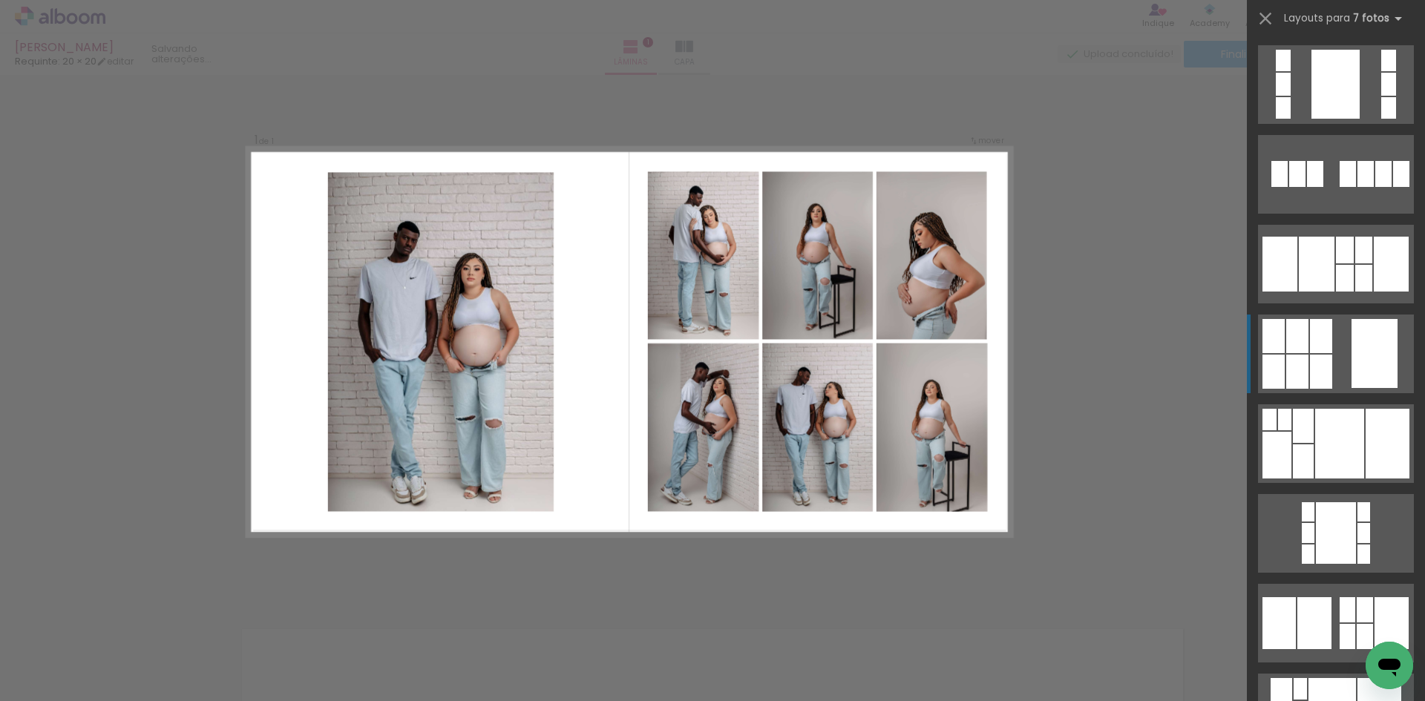
click at [1352, 341] on div at bounding box center [1375, 353] width 46 height 69
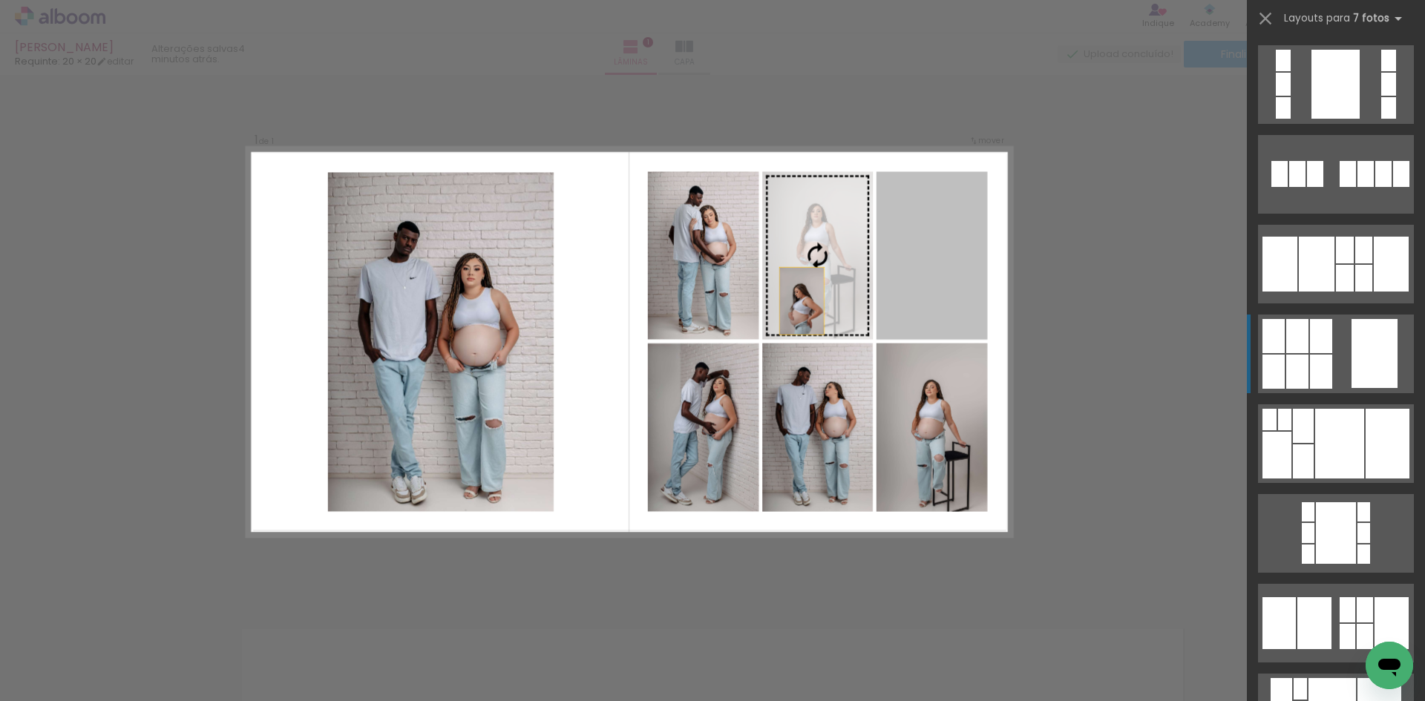
scroll to position [269, 0]
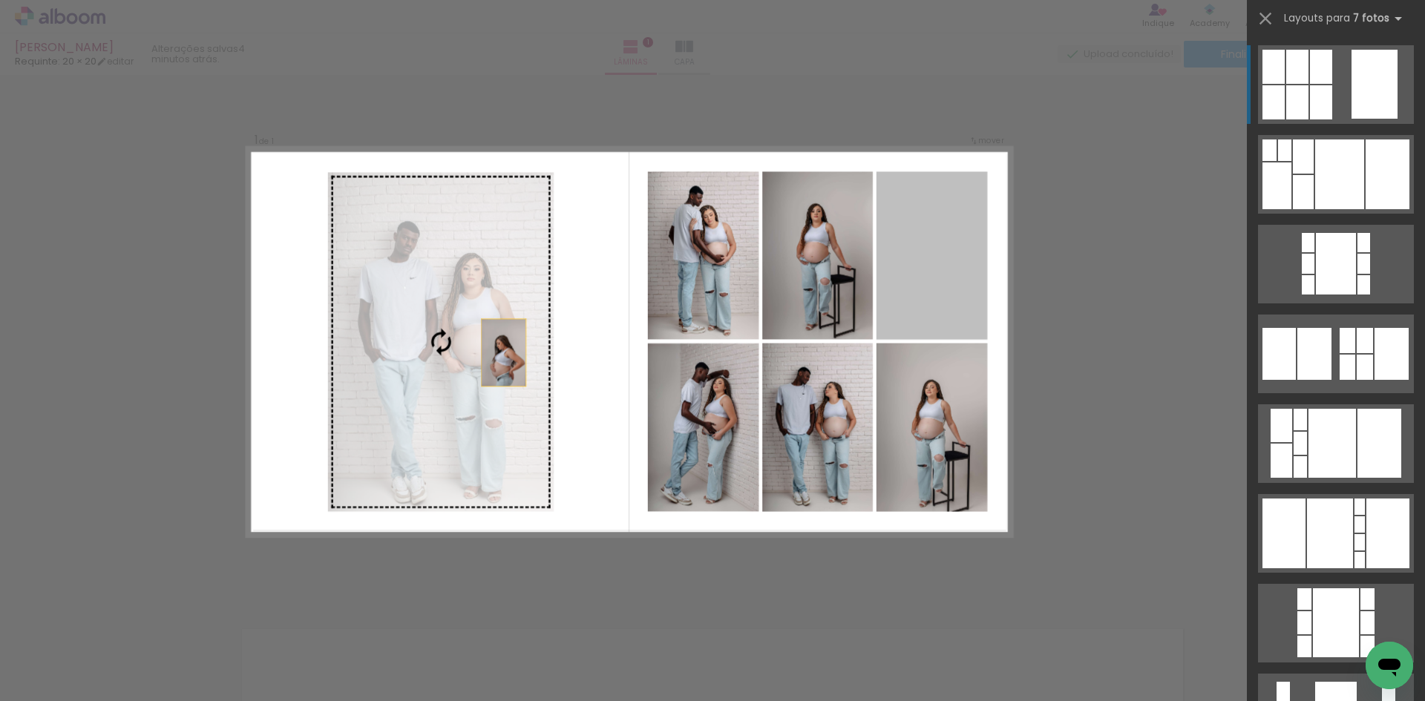
drag, startPoint x: 952, startPoint y: 268, endPoint x: 391, endPoint y: 377, distance: 570.9
click at [0, 0] on slot at bounding box center [0, 0] width 0 height 0
drag, startPoint x: 955, startPoint y: 278, endPoint x: 390, endPoint y: 368, distance: 572.1
click at [0, 0] on slot at bounding box center [0, 0] width 0 height 0
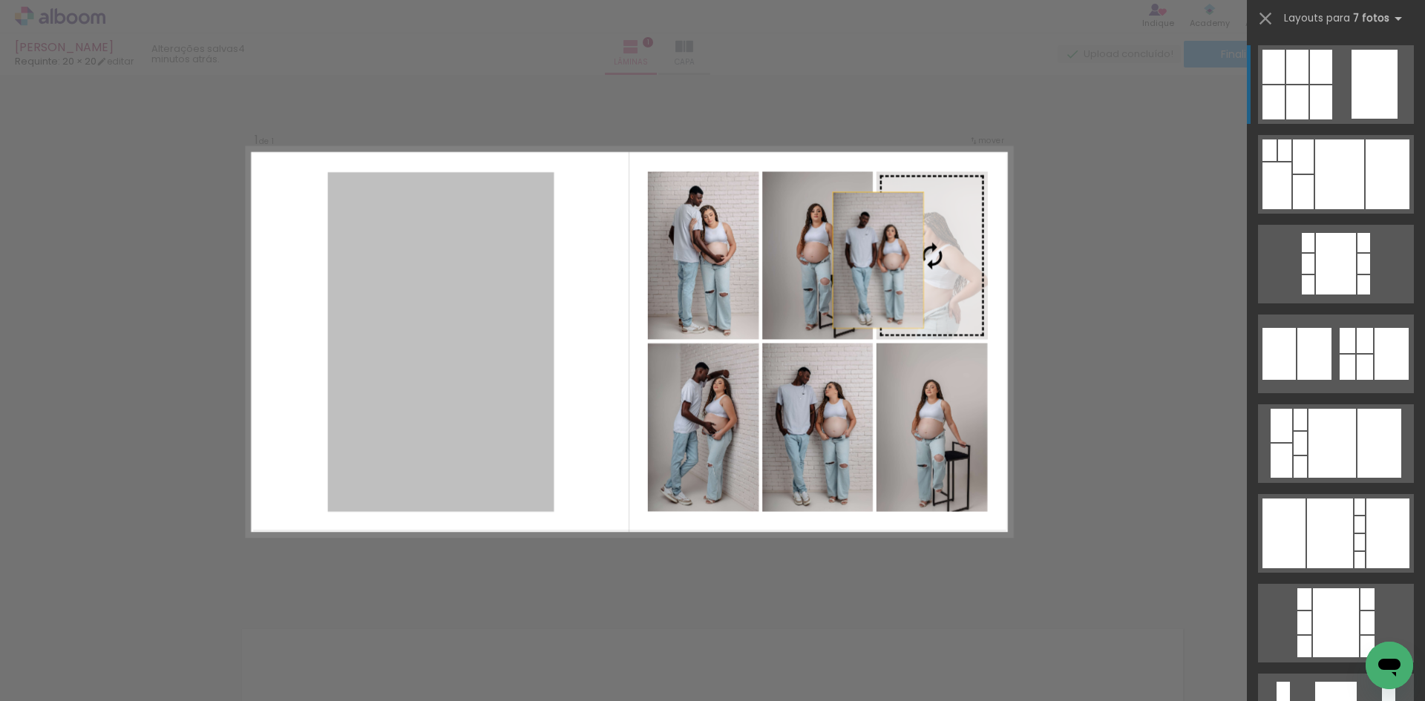
drag, startPoint x: 451, startPoint y: 345, endPoint x: 982, endPoint y: 240, distance: 541.8
click at [0, 0] on slot at bounding box center [0, 0] width 0 height 0
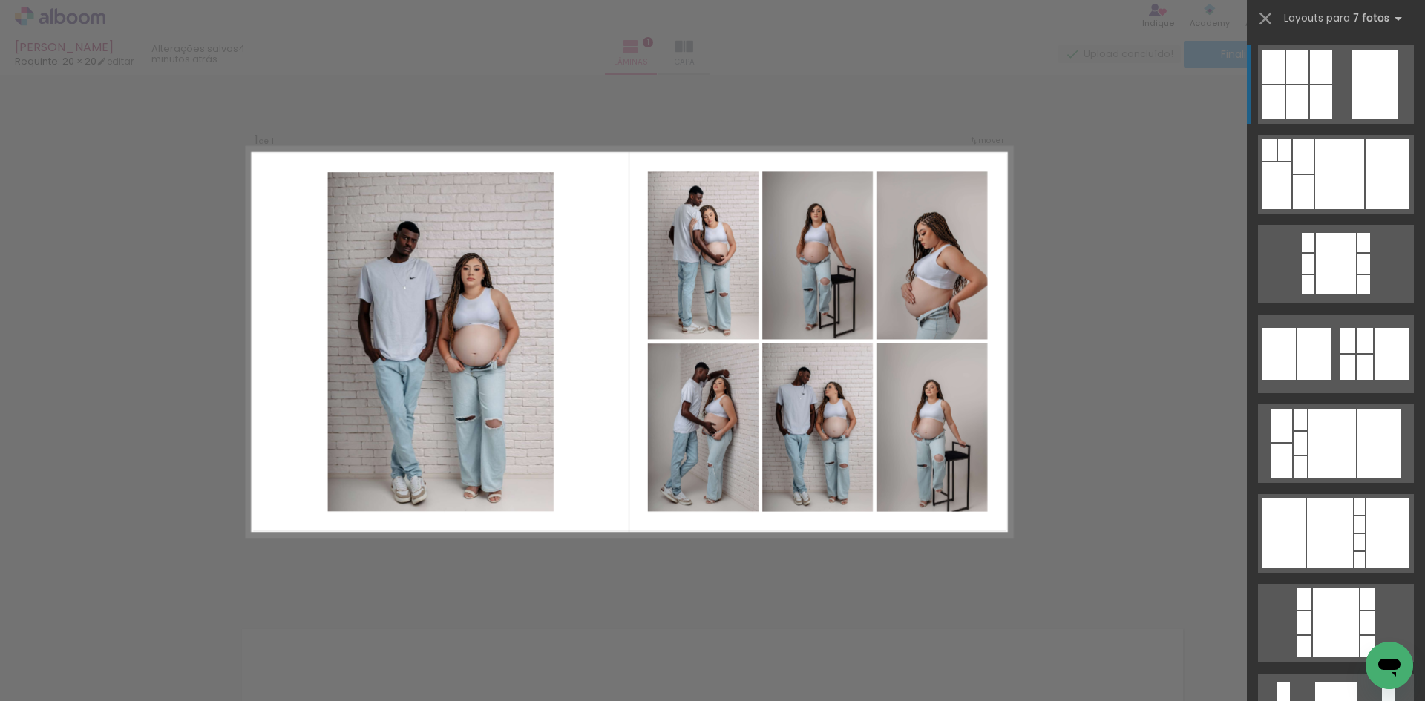
click at [978, 235] on quentale-photo at bounding box center [932, 255] width 111 height 168
click at [1130, 245] on div "Confirmar Cancelar" at bounding box center [712, 596] width 1425 height 1081
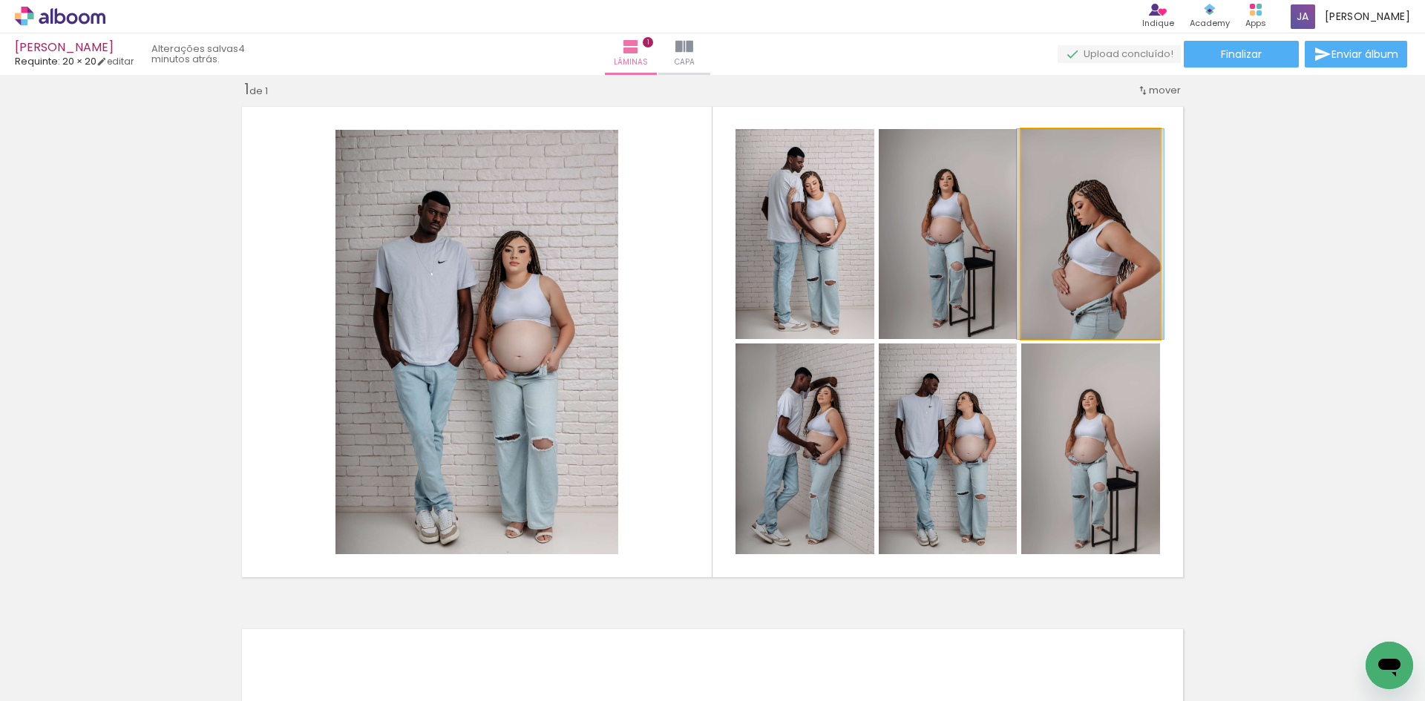
click at [1104, 254] on quentale-photo at bounding box center [1090, 234] width 139 height 210
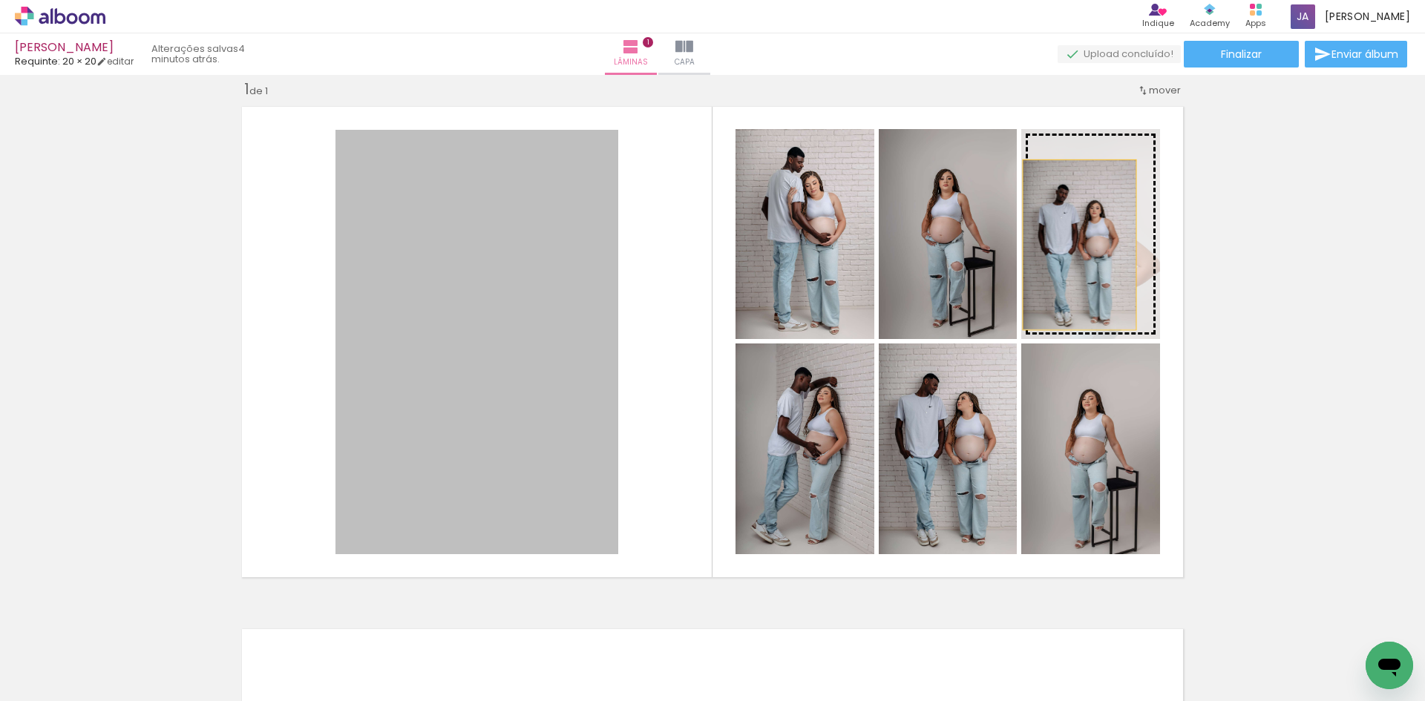
drag, startPoint x: 477, startPoint y: 346, endPoint x: 1076, endPoint y: 243, distance: 607.7
click at [0, 0] on slot at bounding box center [0, 0] width 0 height 0
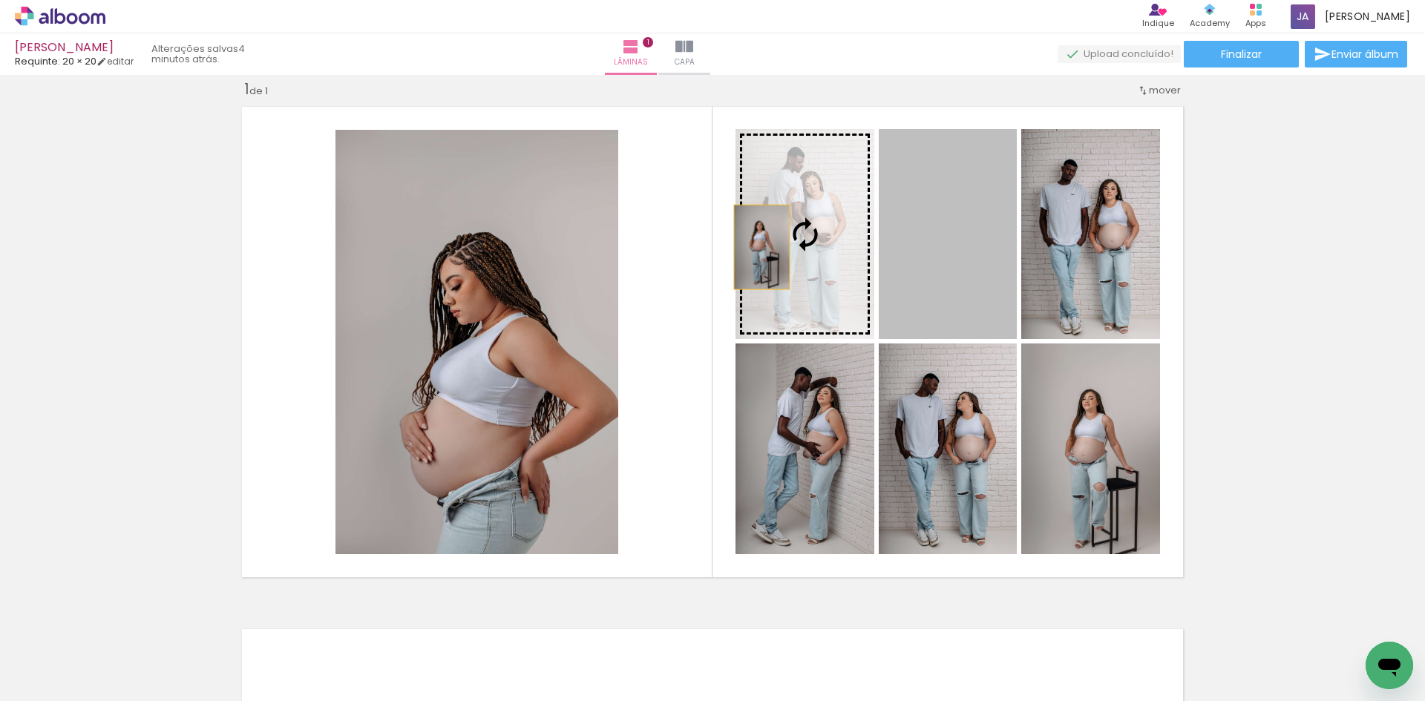
drag, startPoint x: 937, startPoint y: 247, endPoint x: 756, endPoint y: 247, distance: 180.4
click at [0, 0] on slot at bounding box center [0, 0] width 0 height 0
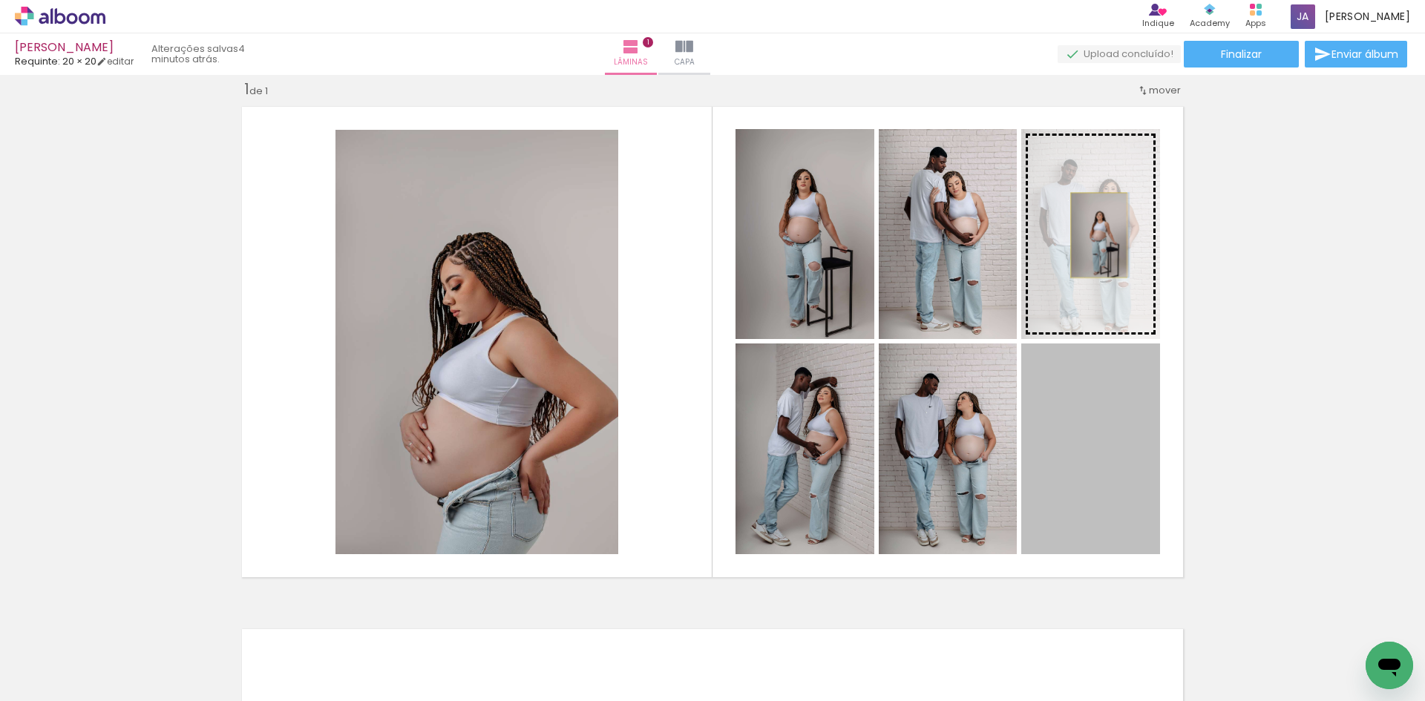
drag, startPoint x: 1053, startPoint y: 407, endPoint x: 1093, endPoint y: 235, distance: 176.8
click at [0, 0] on slot at bounding box center [0, 0] width 0 height 0
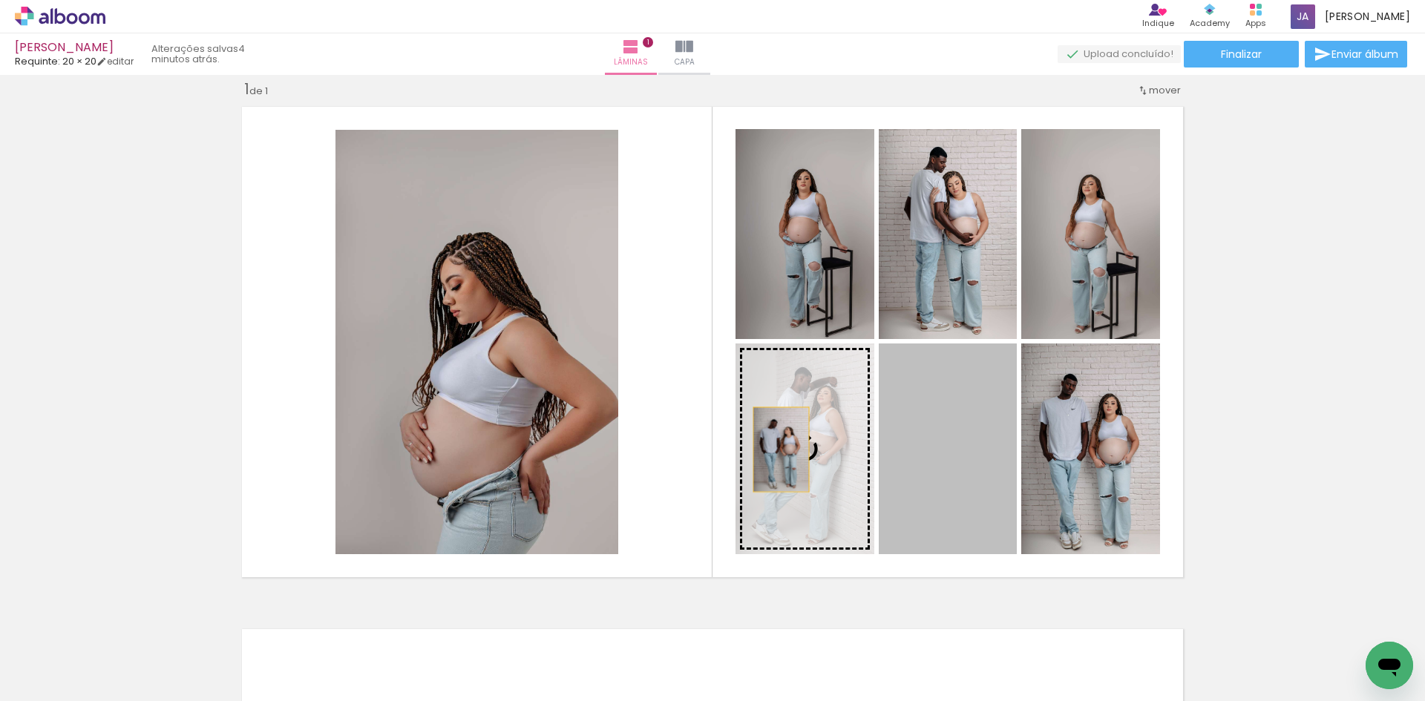
drag, startPoint x: 963, startPoint y: 444, endPoint x: 783, endPoint y: 441, distance: 179.6
click at [0, 0] on slot at bounding box center [0, 0] width 0 height 0
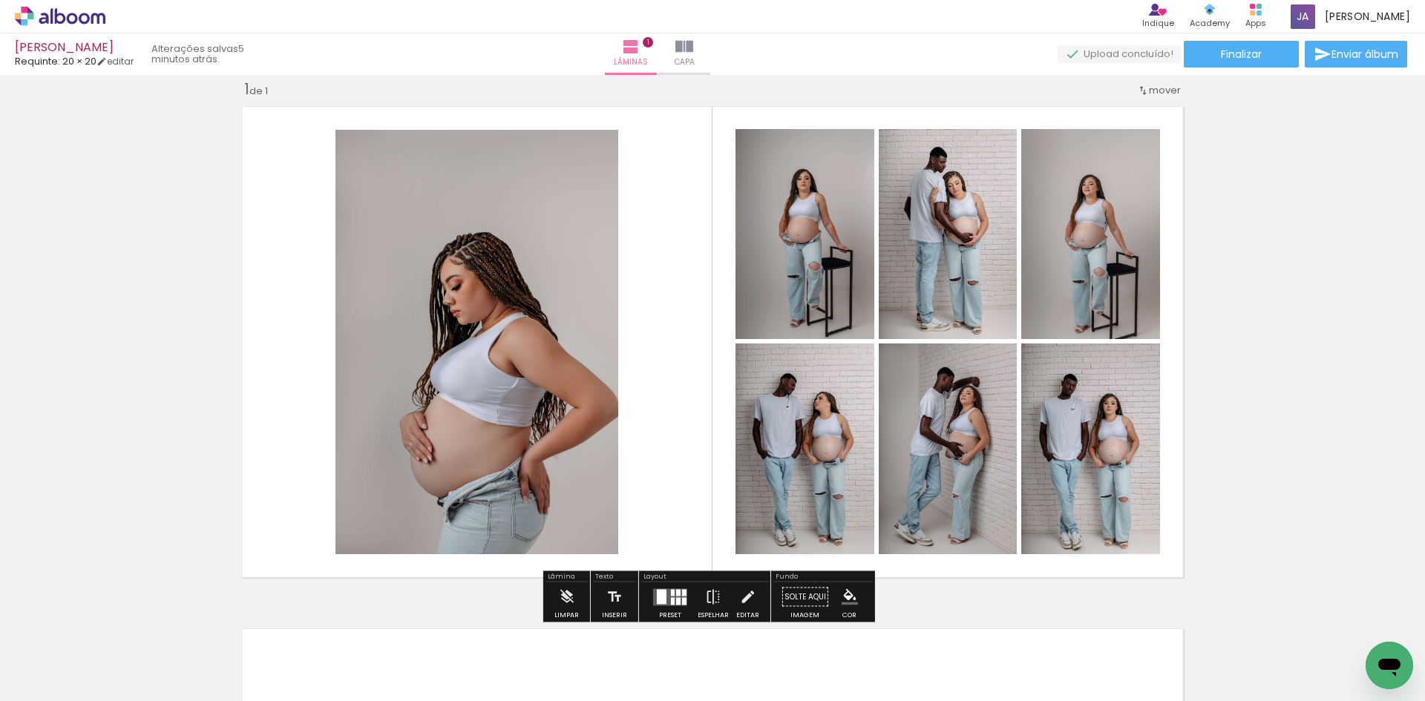
drag, startPoint x: 1368, startPoint y: 223, endPoint x: 1293, endPoint y: 212, distance: 75.7
click at [1368, 223] on div "Inserir lâmina 1 de 1" at bounding box center [712, 585] width 1425 height 1046
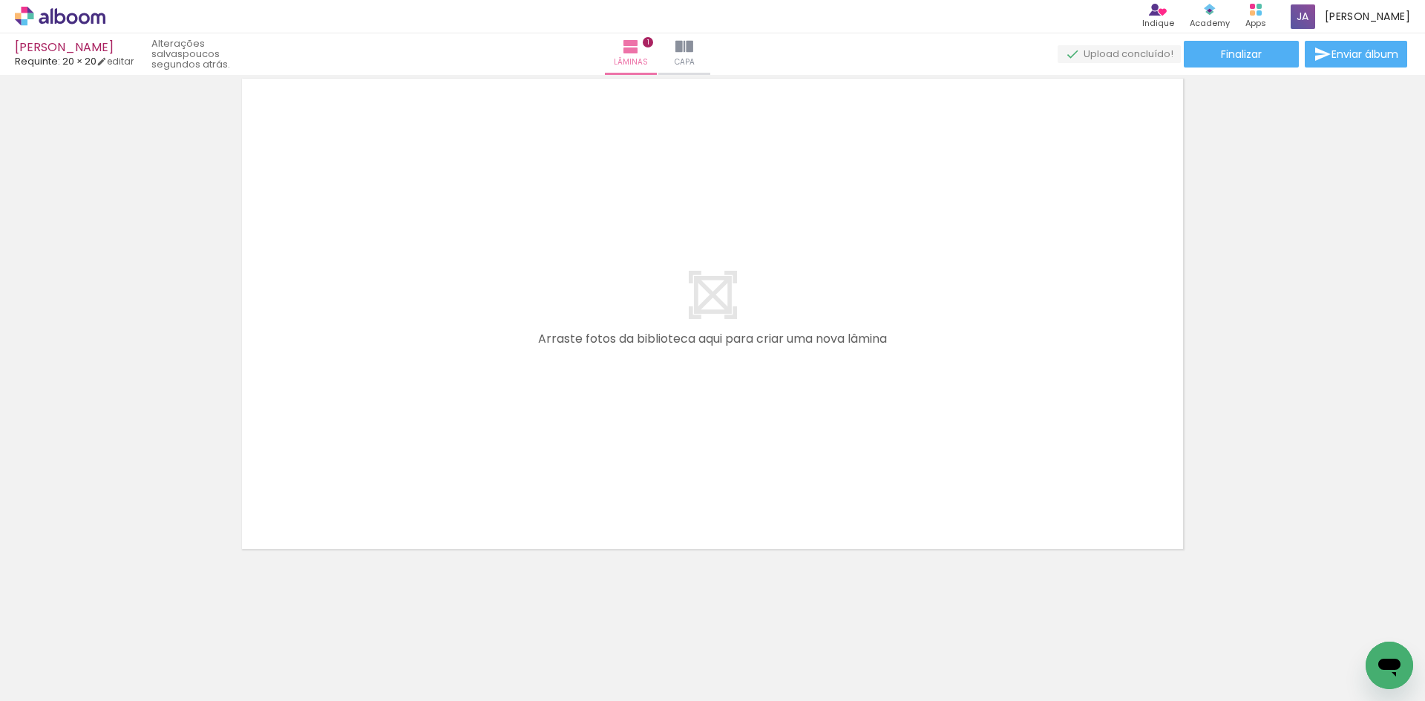
scroll to position [0, 532]
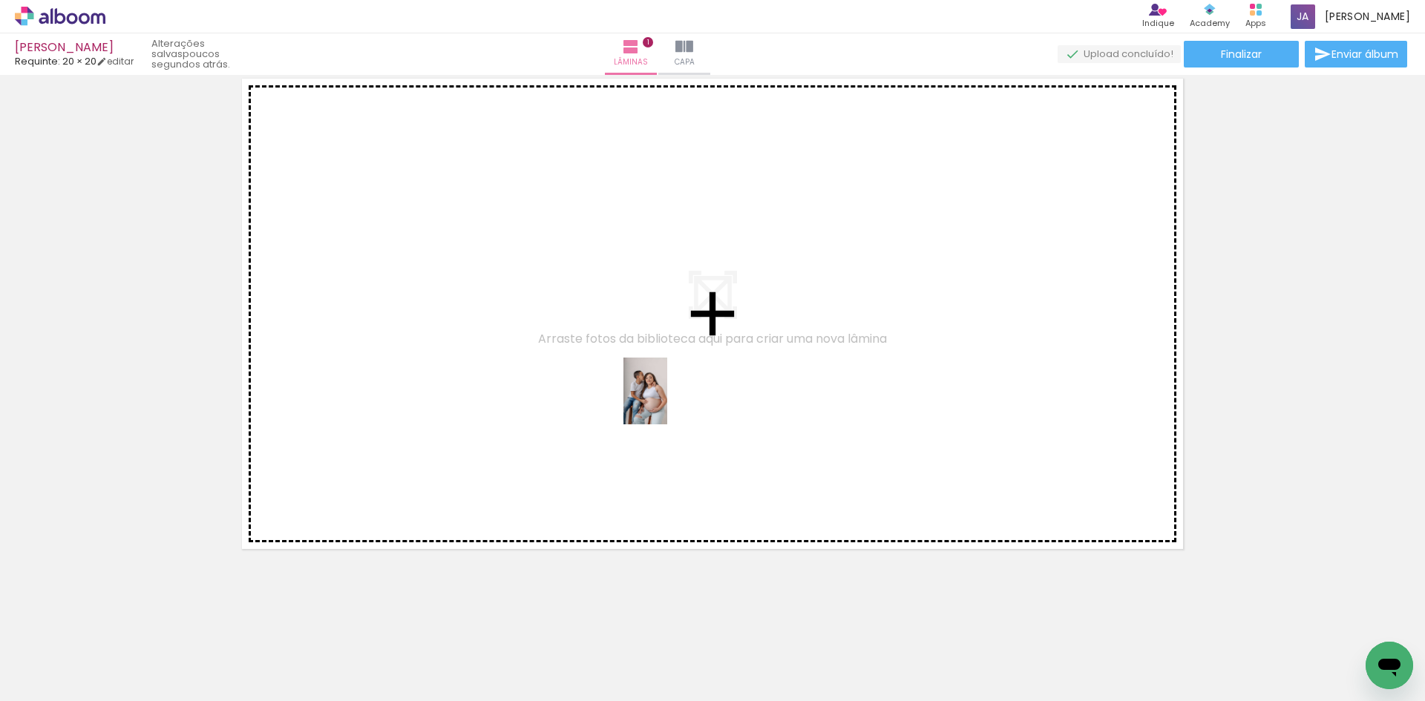
drag, startPoint x: 943, startPoint y: 654, endPoint x: 665, endPoint y: 398, distance: 378.2
click at [665, 399] on quentale-workspace at bounding box center [712, 350] width 1425 height 701
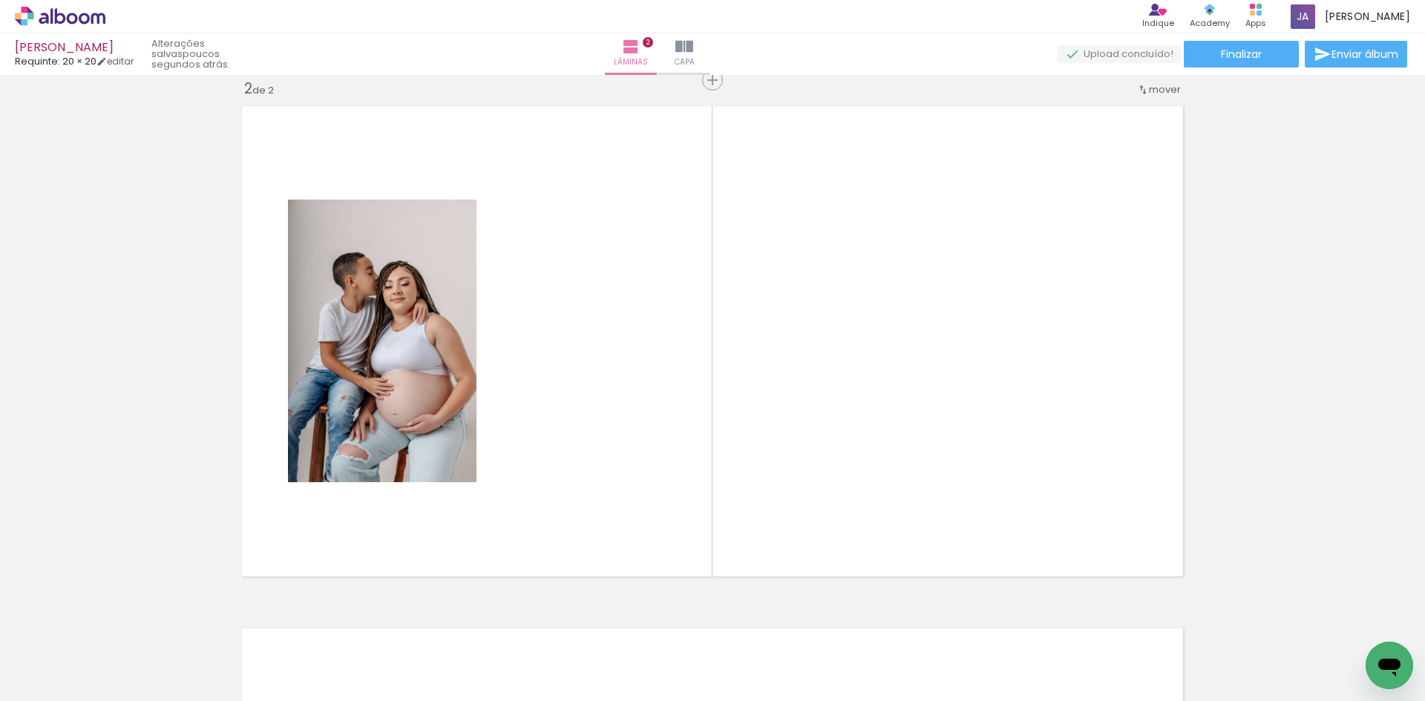
scroll to position [0, 721]
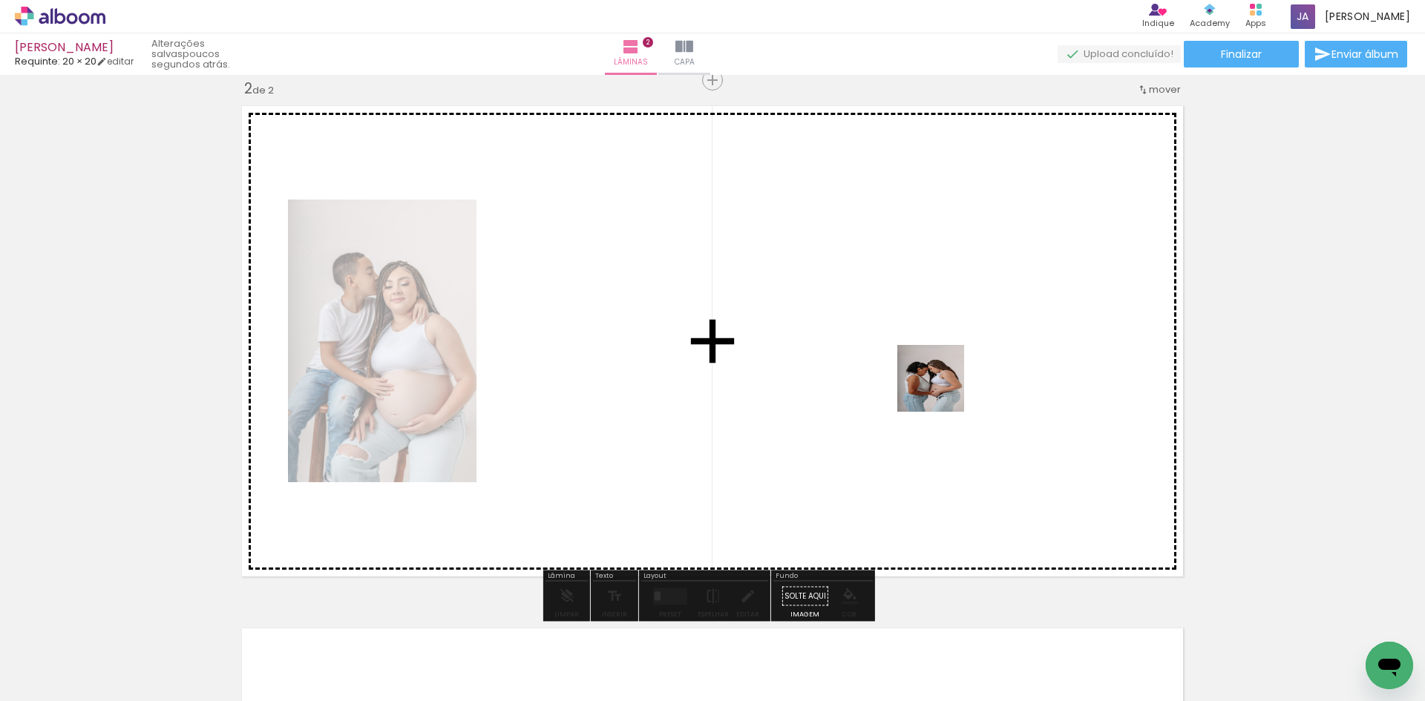
drag, startPoint x: 1099, startPoint y: 644, endPoint x: 934, endPoint y: 373, distance: 317.1
click at [934, 373] on quentale-workspace at bounding box center [712, 350] width 1425 height 701
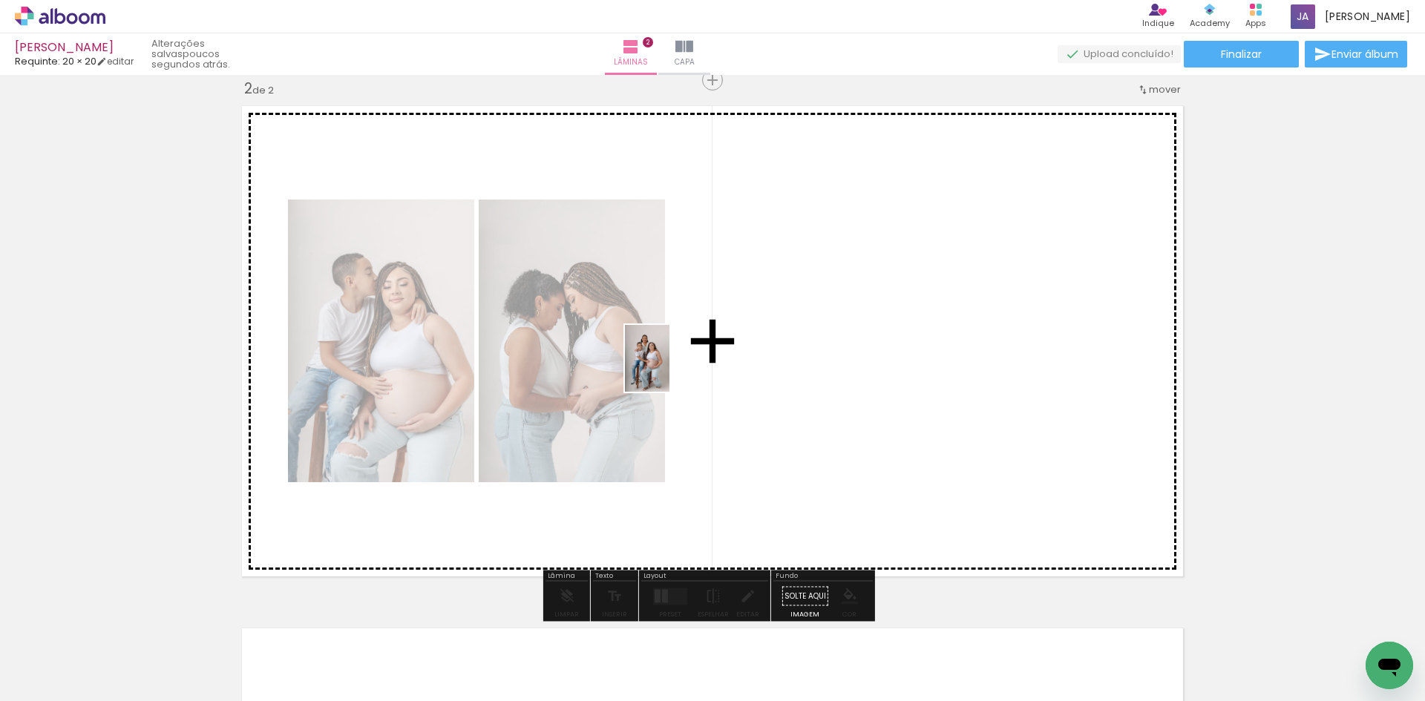
drag, startPoint x: 595, startPoint y: 663, endPoint x: 669, endPoint y: 370, distance: 302.6
click at [669, 370] on quentale-workspace at bounding box center [712, 350] width 1425 height 701
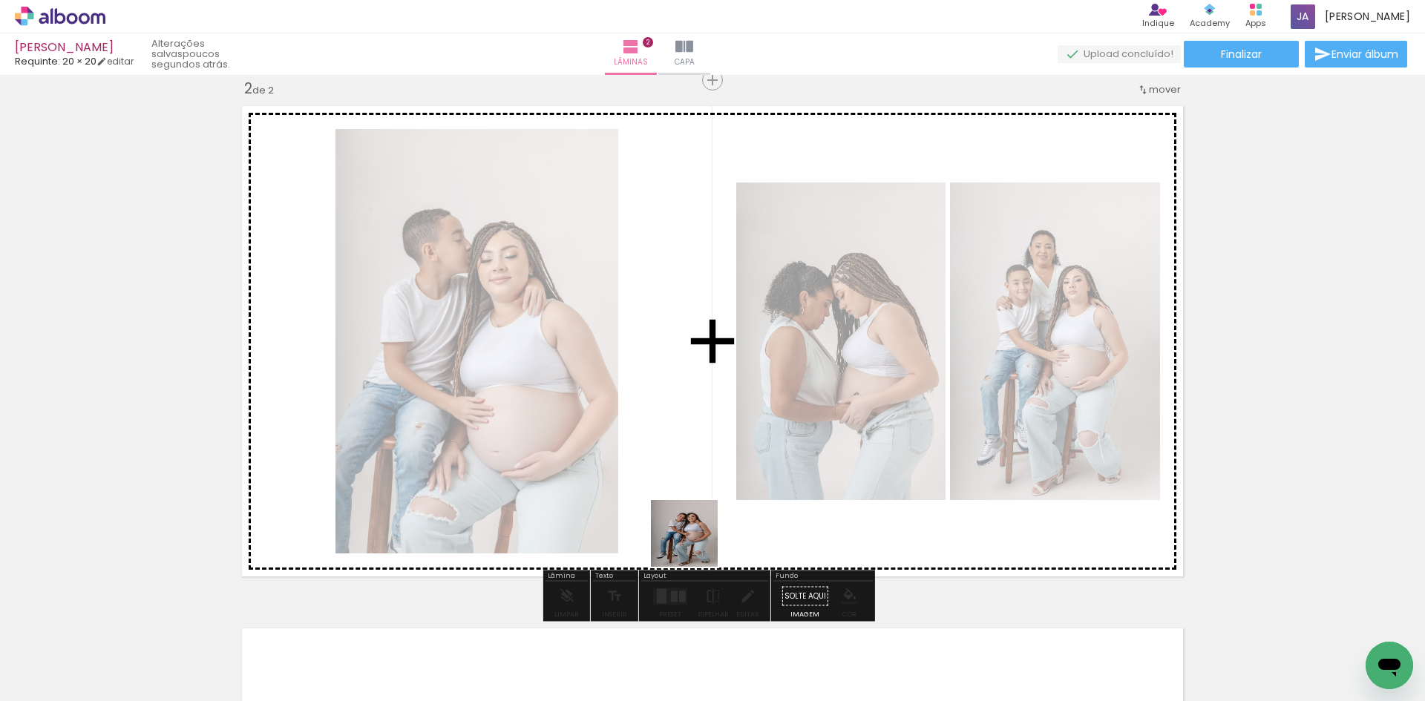
drag, startPoint x: 687, startPoint y: 608, endPoint x: 735, endPoint y: 420, distance: 193.7
click at [735, 420] on quentale-workspace at bounding box center [712, 350] width 1425 height 701
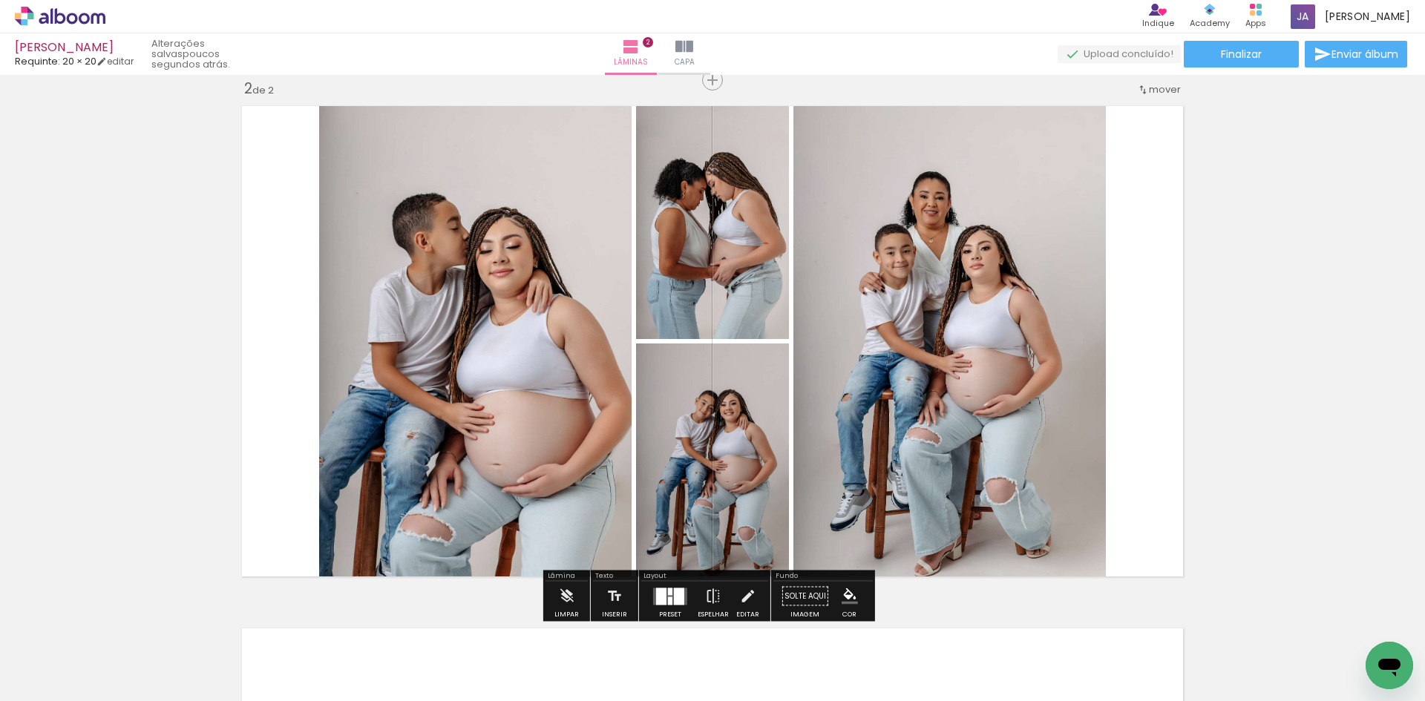
scroll to position [0, 798]
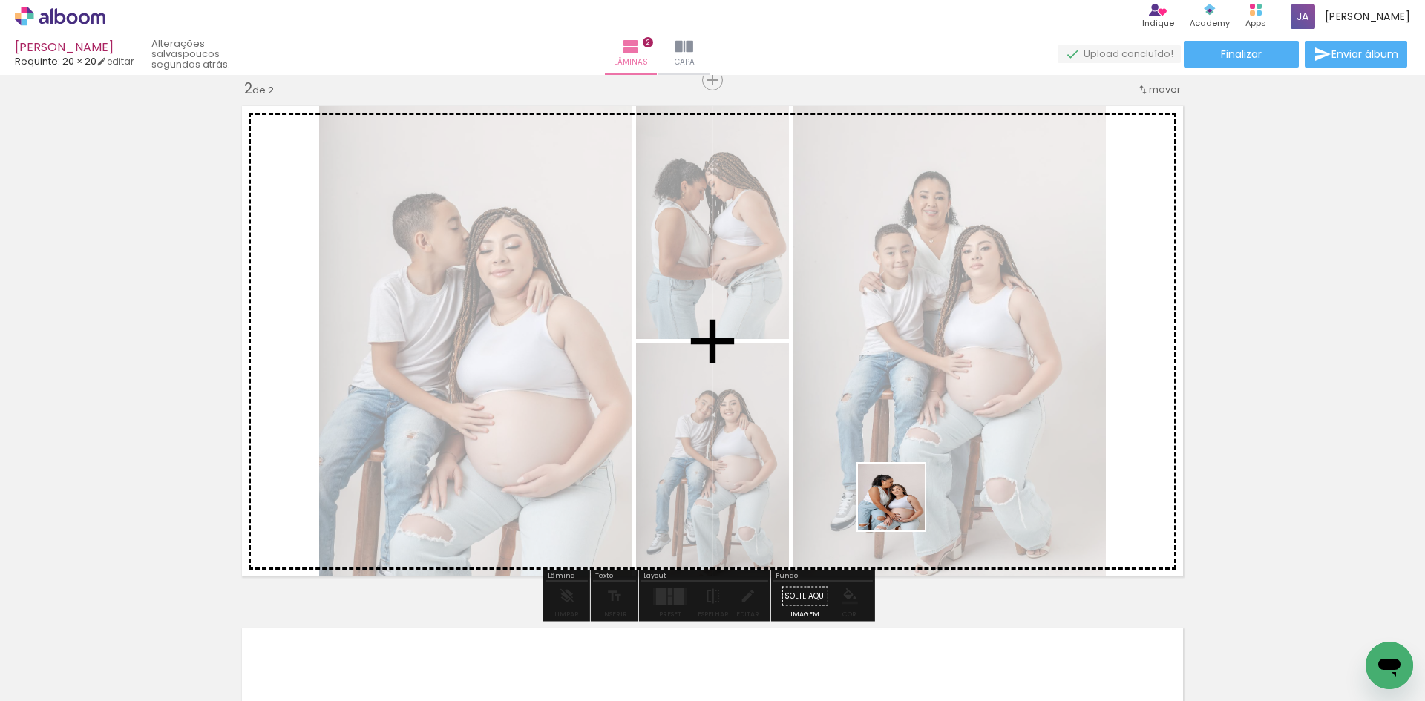
drag, startPoint x: 857, startPoint y: 655, endPoint x: 903, endPoint y: 496, distance: 165.9
click at [903, 503] on quentale-workspace at bounding box center [712, 350] width 1425 height 701
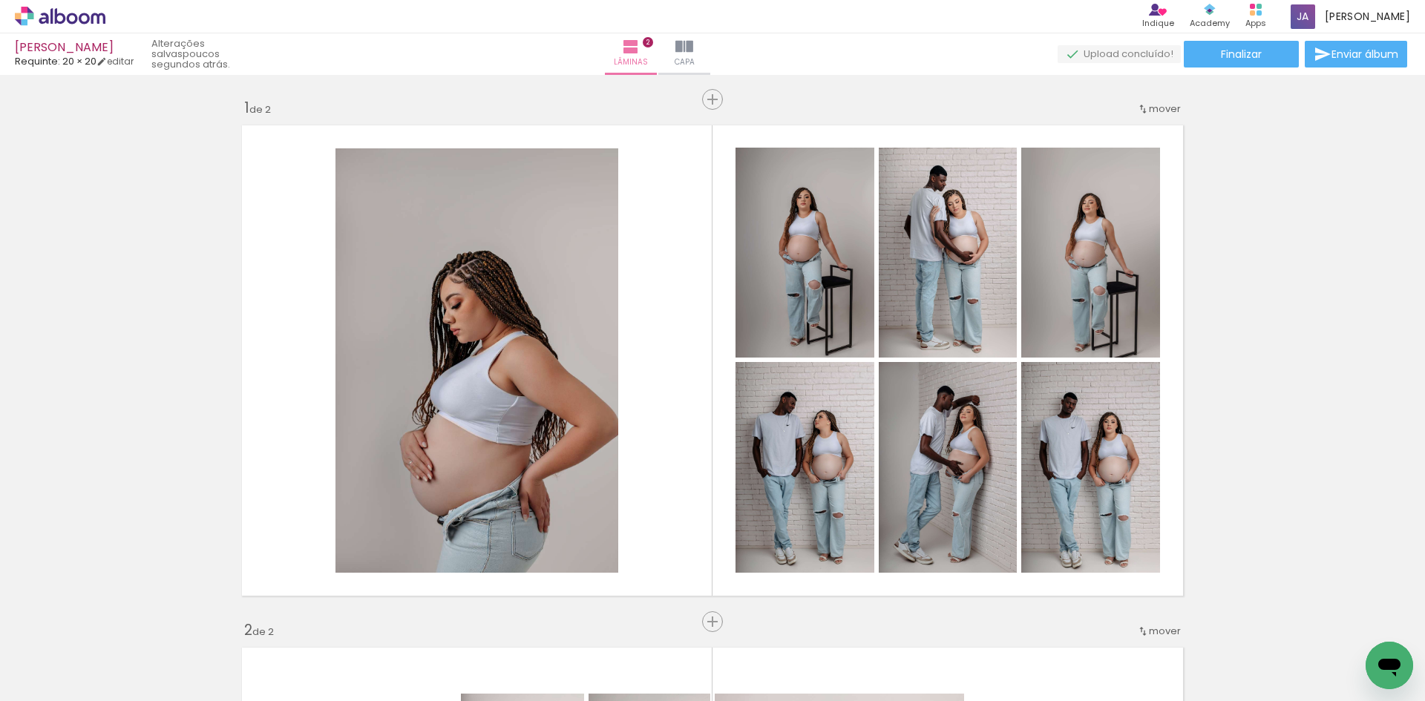
scroll to position [0, 798]
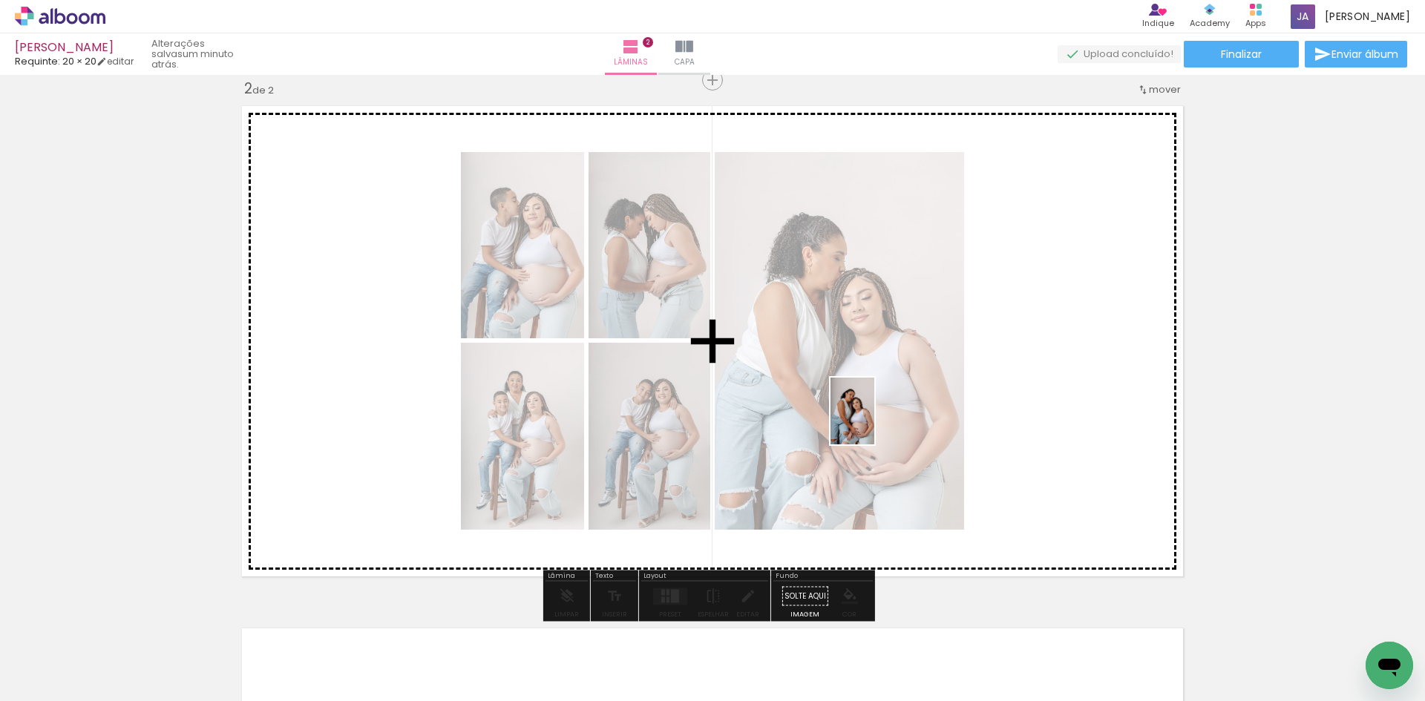
drag, startPoint x: 781, startPoint y: 664, endPoint x: 879, endPoint y: 419, distance: 263.1
click at [876, 422] on quentale-workspace at bounding box center [712, 350] width 1425 height 701
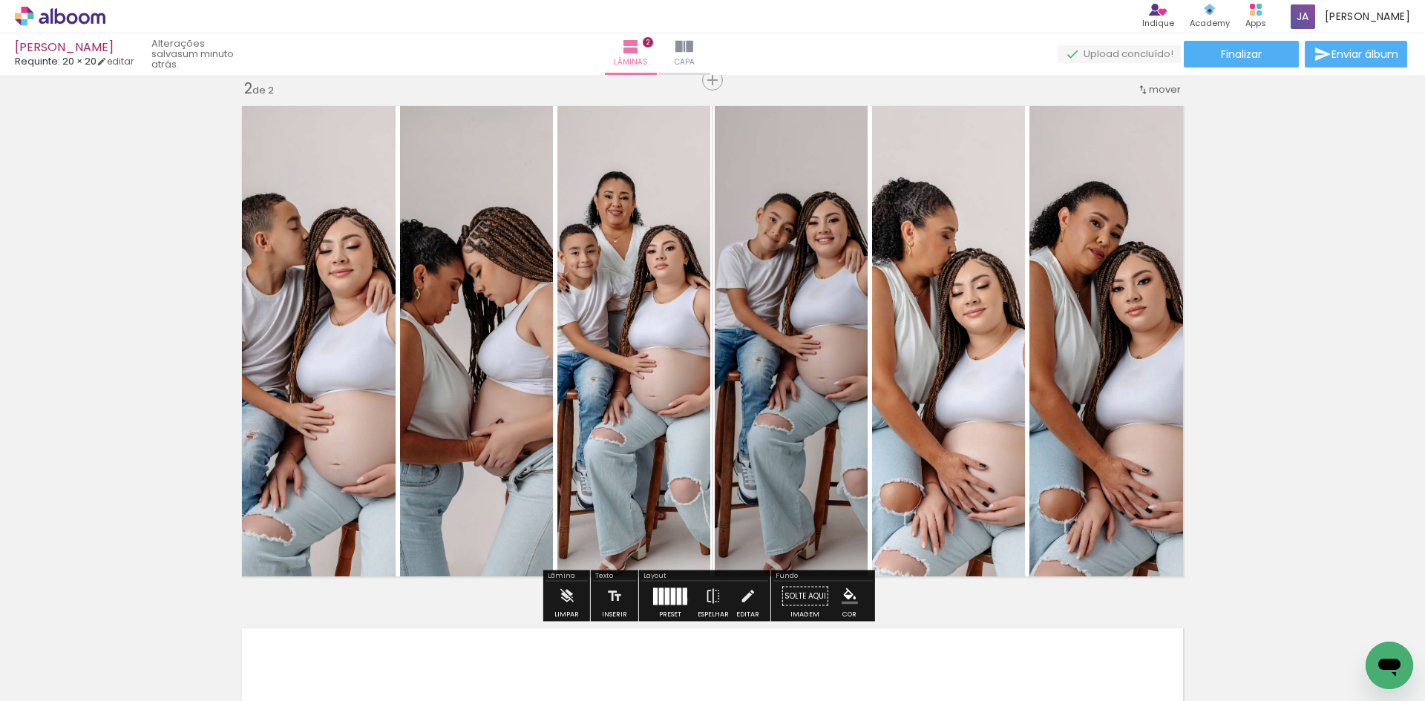
click at [683, 600] on div at bounding box center [685, 596] width 4 height 17
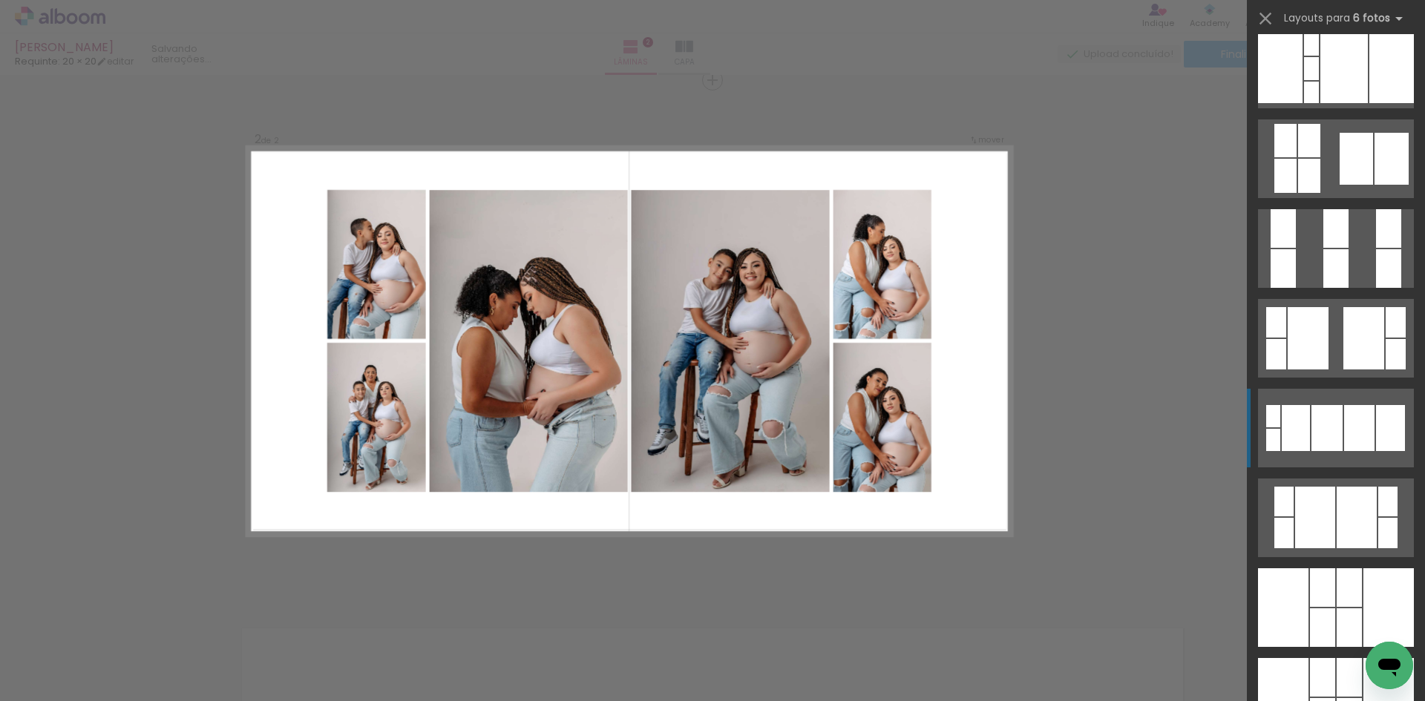
scroll to position [1188, 0]
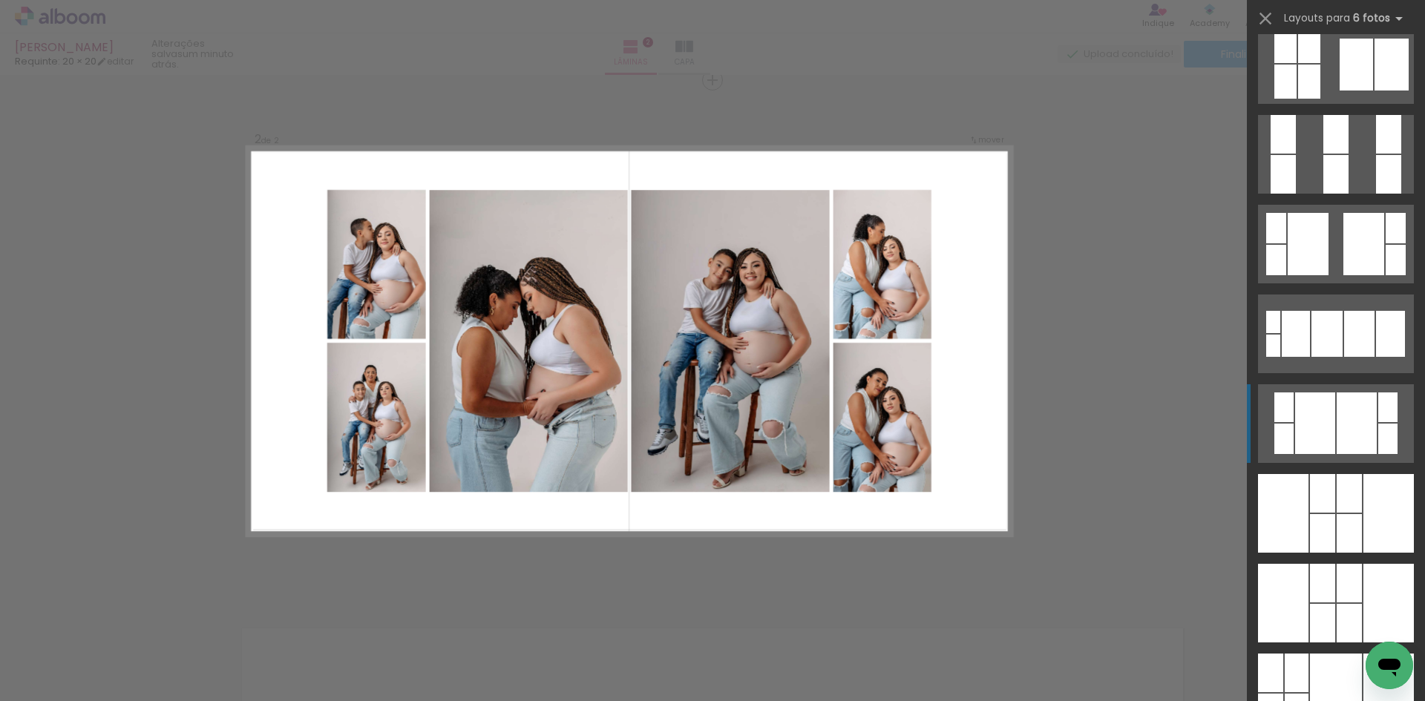
click at [1342, 419] on div at bounding box center [1357, 424] width 40 height 62
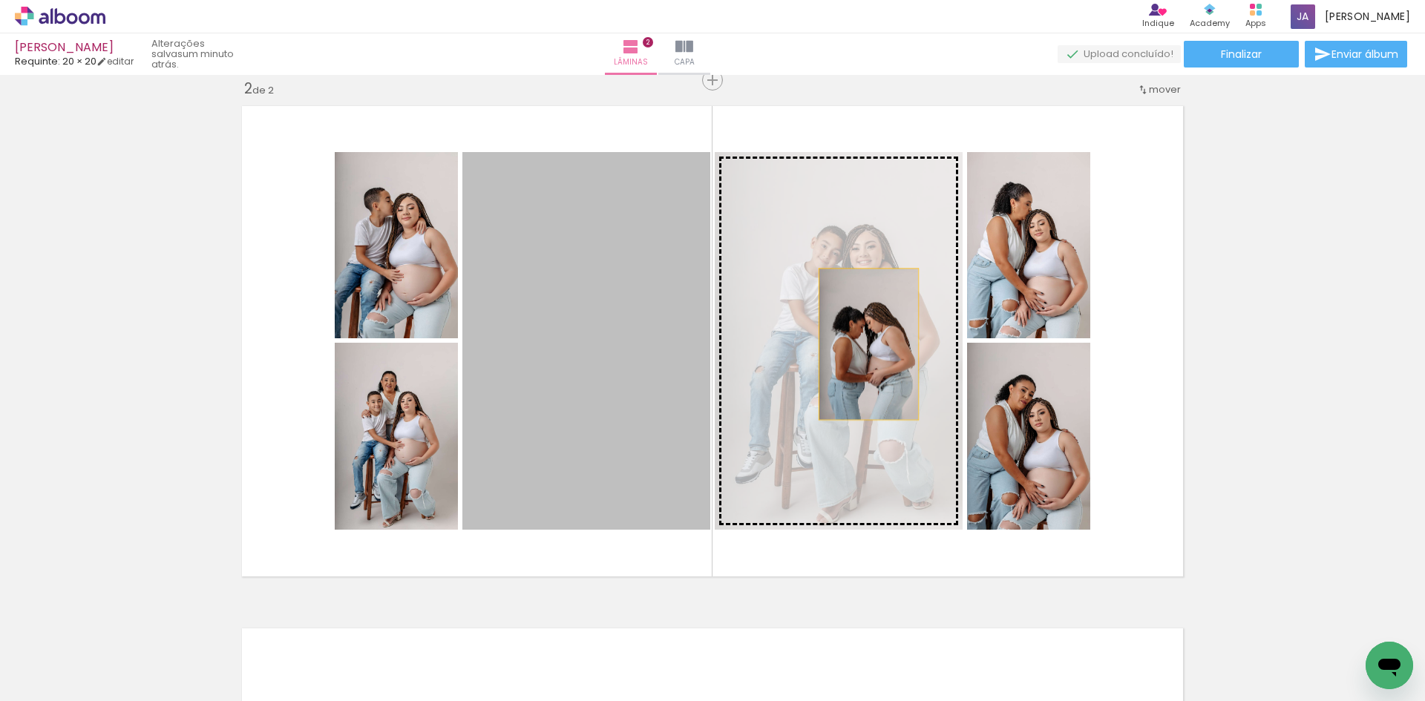
drag, startPoint x: 549, startPoint y: 363, endPoint x: 863, endPoint y: 344, distance: 314.5
click at [0, 0] on slot at bounding box center [0, 0] width 0 height 0
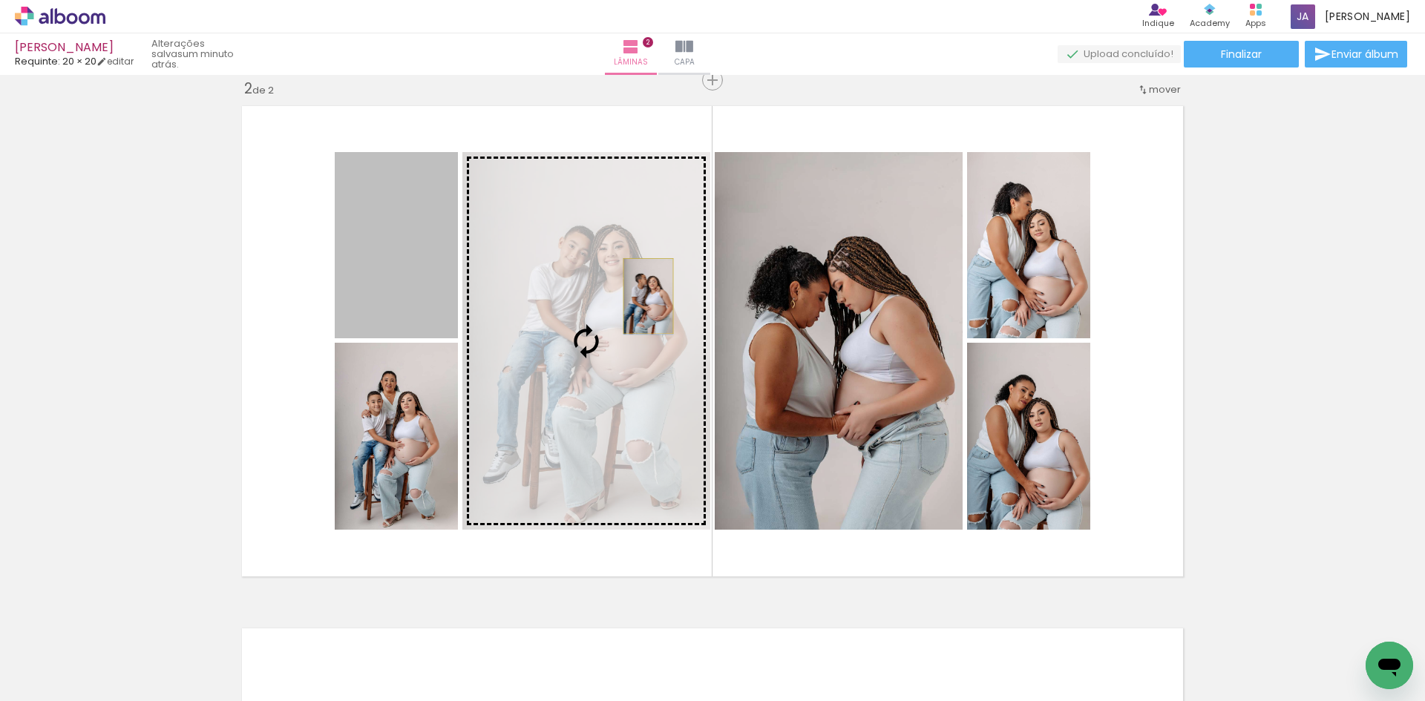
drag, startPoint x: 444, startPoint y: 252, endPoint x: 643, endPoint y: 296, distance: 203.7
click at [0, 0] on slot at bounding box center [0, 0] width 0 height 0
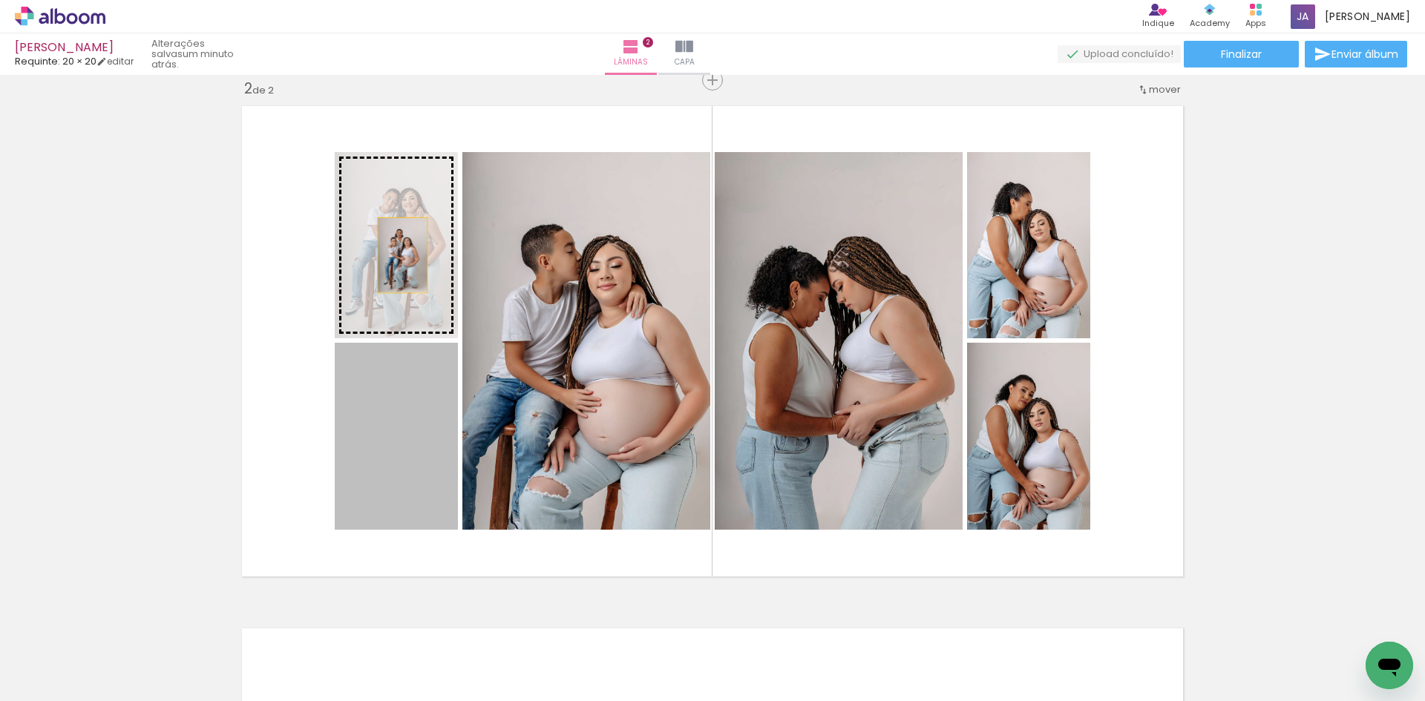
drag, startPoint x: 411, startPoint y: 433, endPoint x: 397, endPoint y: 255, distance: 178.7
click at [0, 0] on slot at bounding box center [0, 0] width 0 height 0
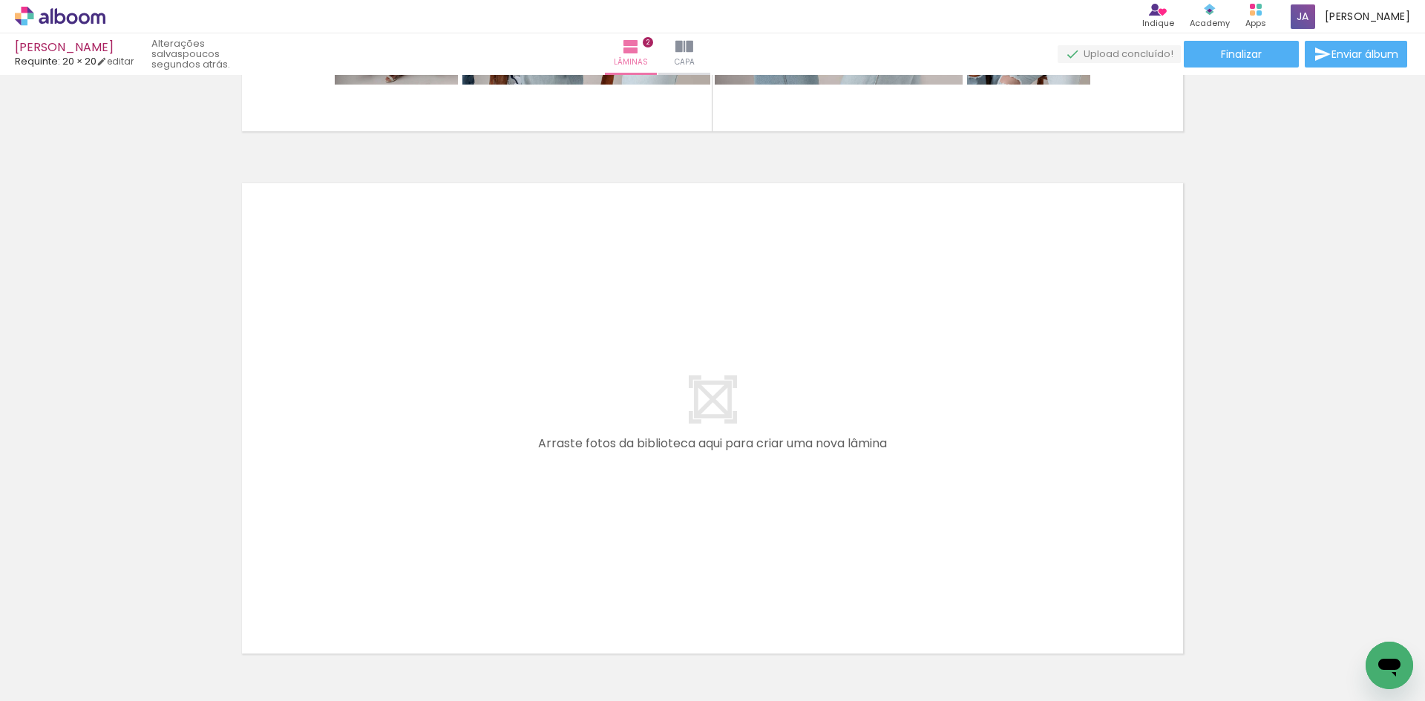
scroll to position [0, 1298]
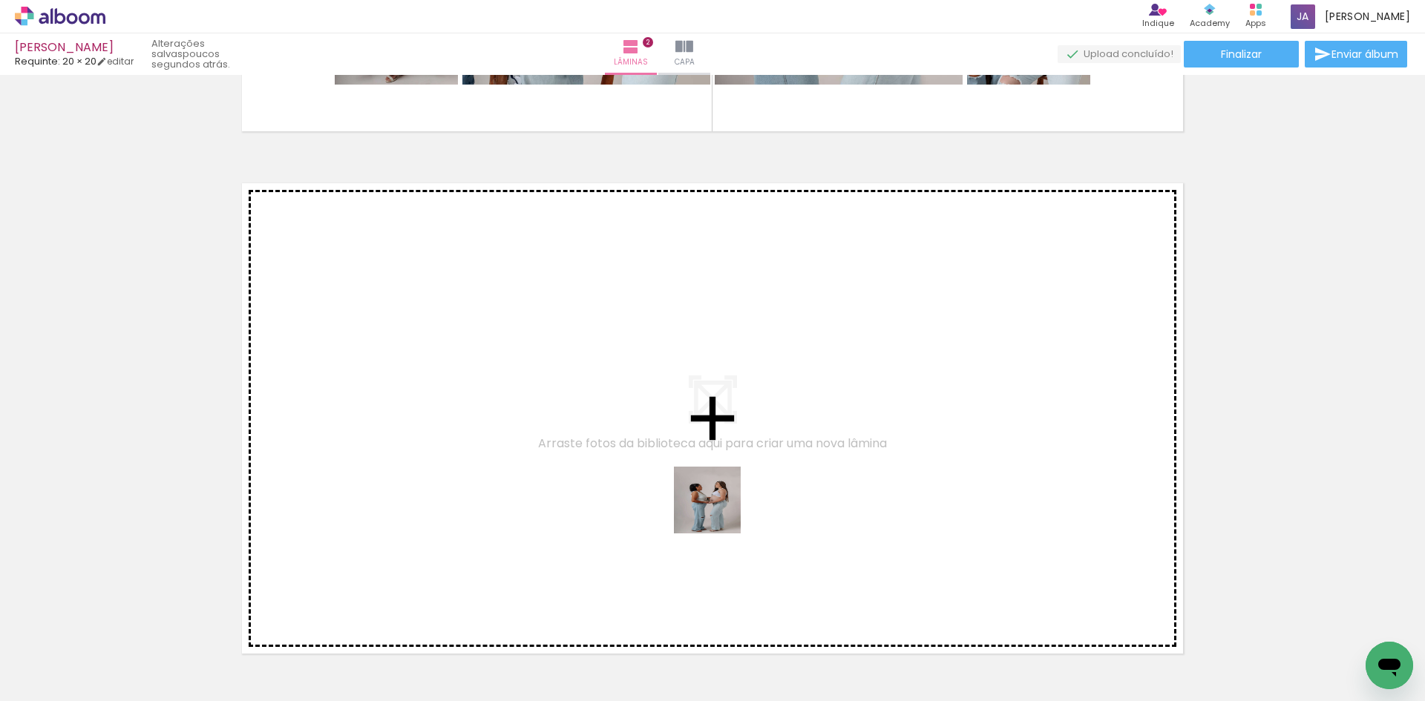
drag, startPoint x: 741, startPoint y: 563, endPoint x: 683, endPoint y: 428, distance: 146.6
click at [683, 428] on quentale-workspace at bounding box center [712, 350] width 1425 height 701
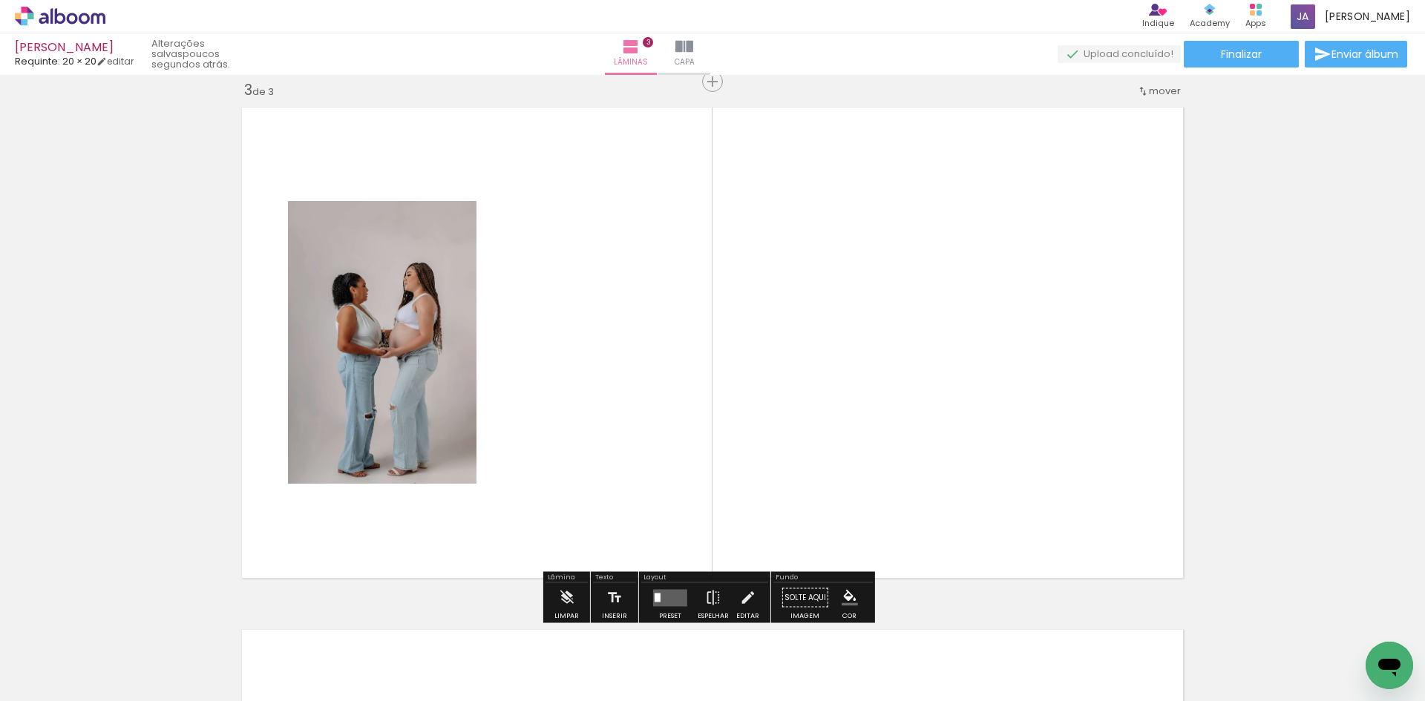
scroll to position [1064, 0]
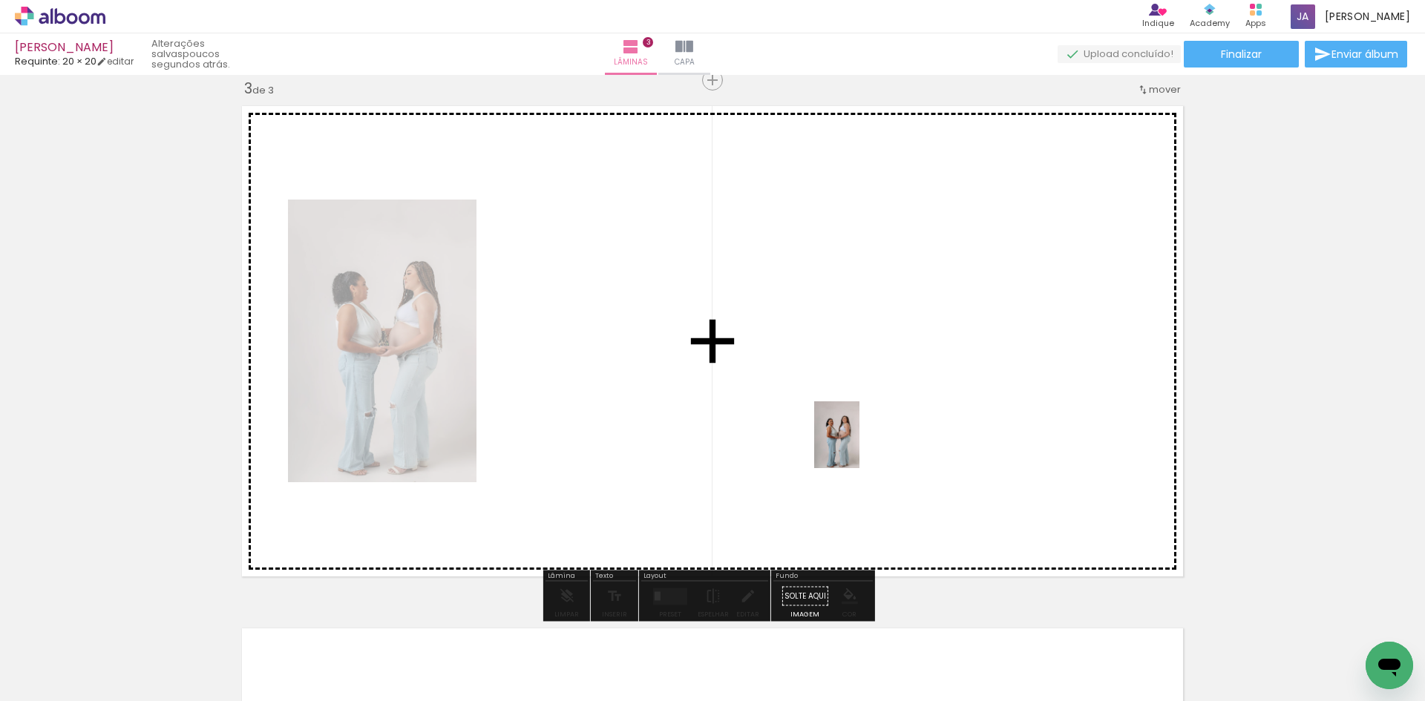
drag, startPoint x: 858, startPoint y: 658, endPoint x: 858, endPoint y: 419, distance: 239.7
click at [858, 419] on quentale-workspace at bounding box center [712, 350] width 1425 height 701
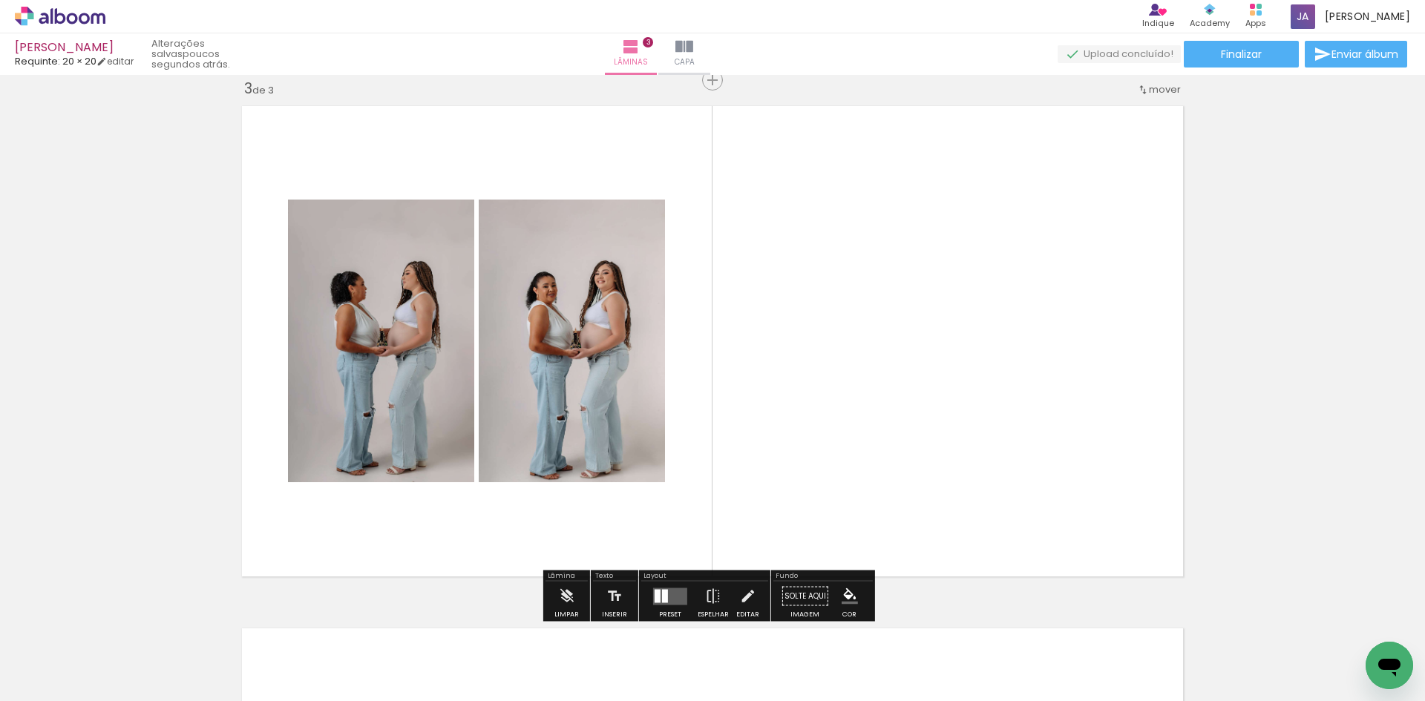
click at [666, 594] on quentale-layouter at bounding box center [670, 596] width 34 height 17
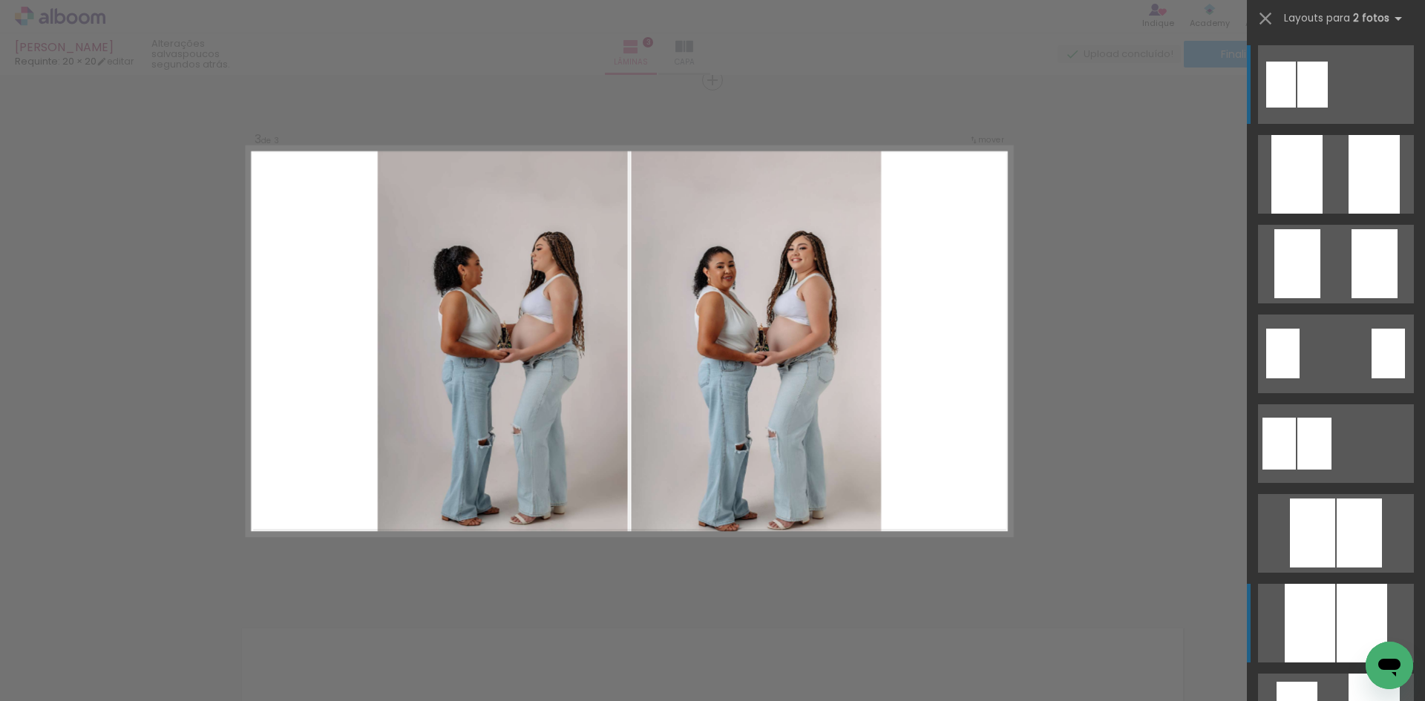
click at [1338, 610] on div at bounding box center [1362, 623] width 50 height 79
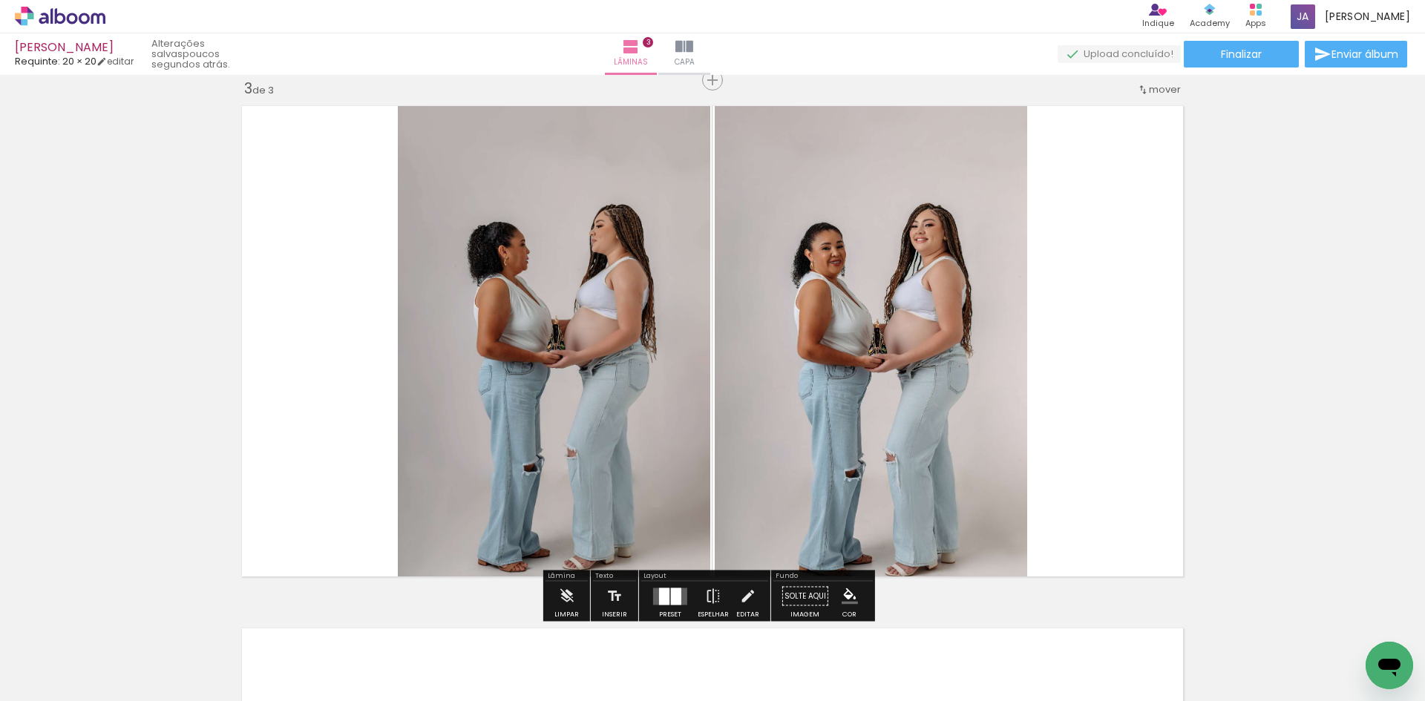
click at [653, 602] on quentale-layouter at bounding box center [670, 596] width 34 height 17
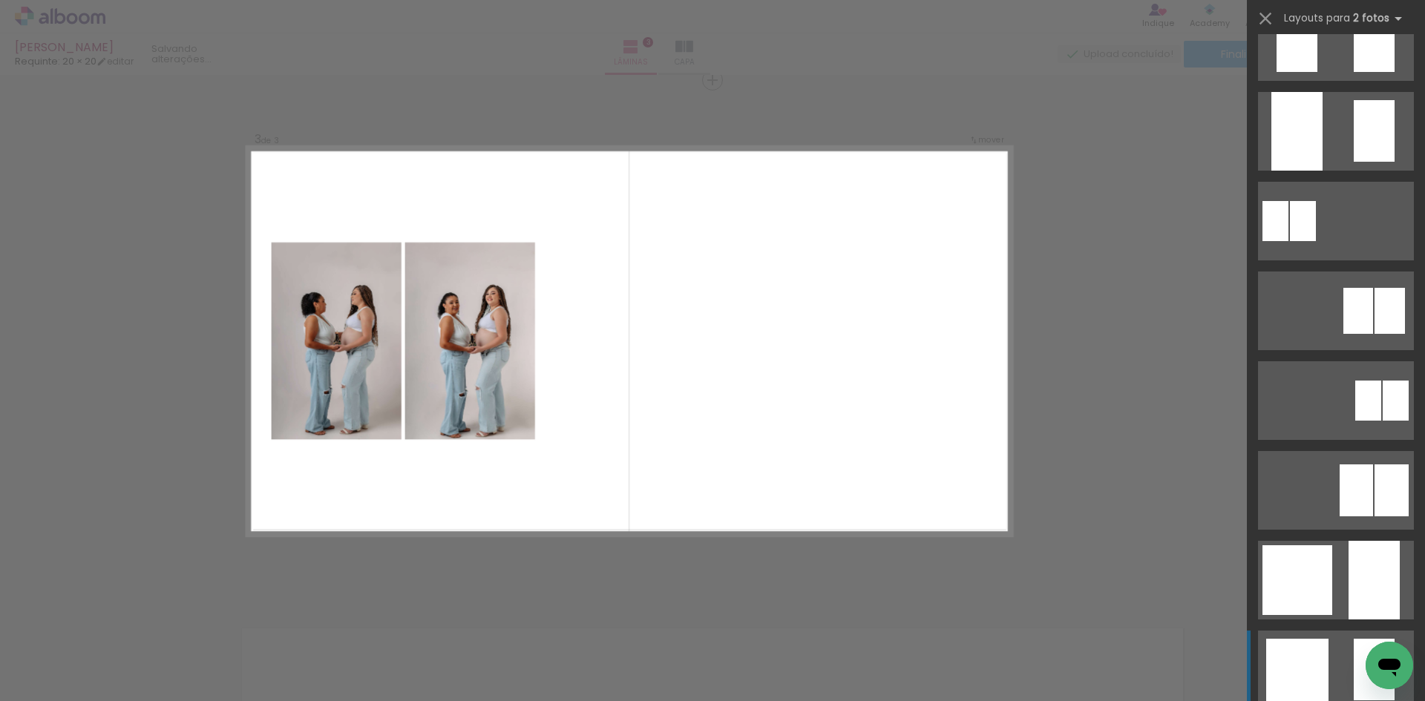
scroll to position [390, 0]
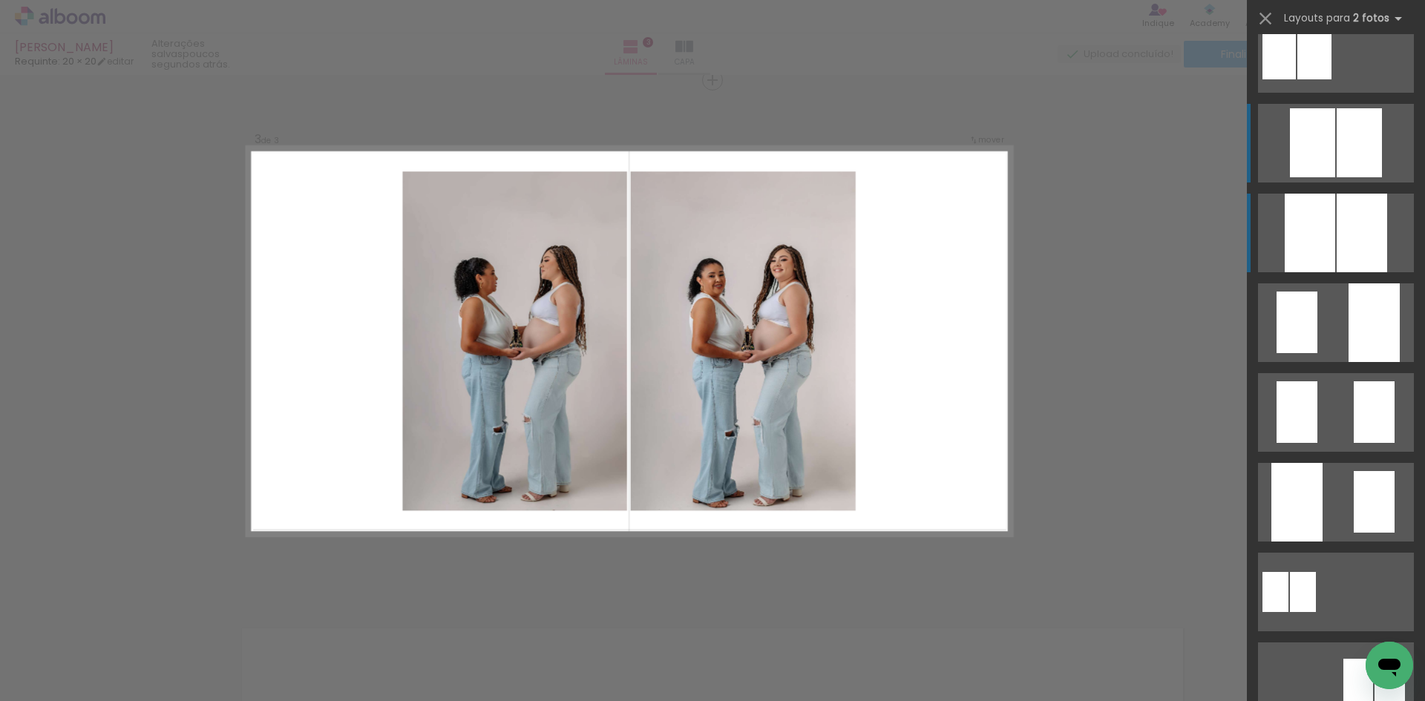
click at [1338, 125] on div at bounding box center [1359, 142] width 45 height 69
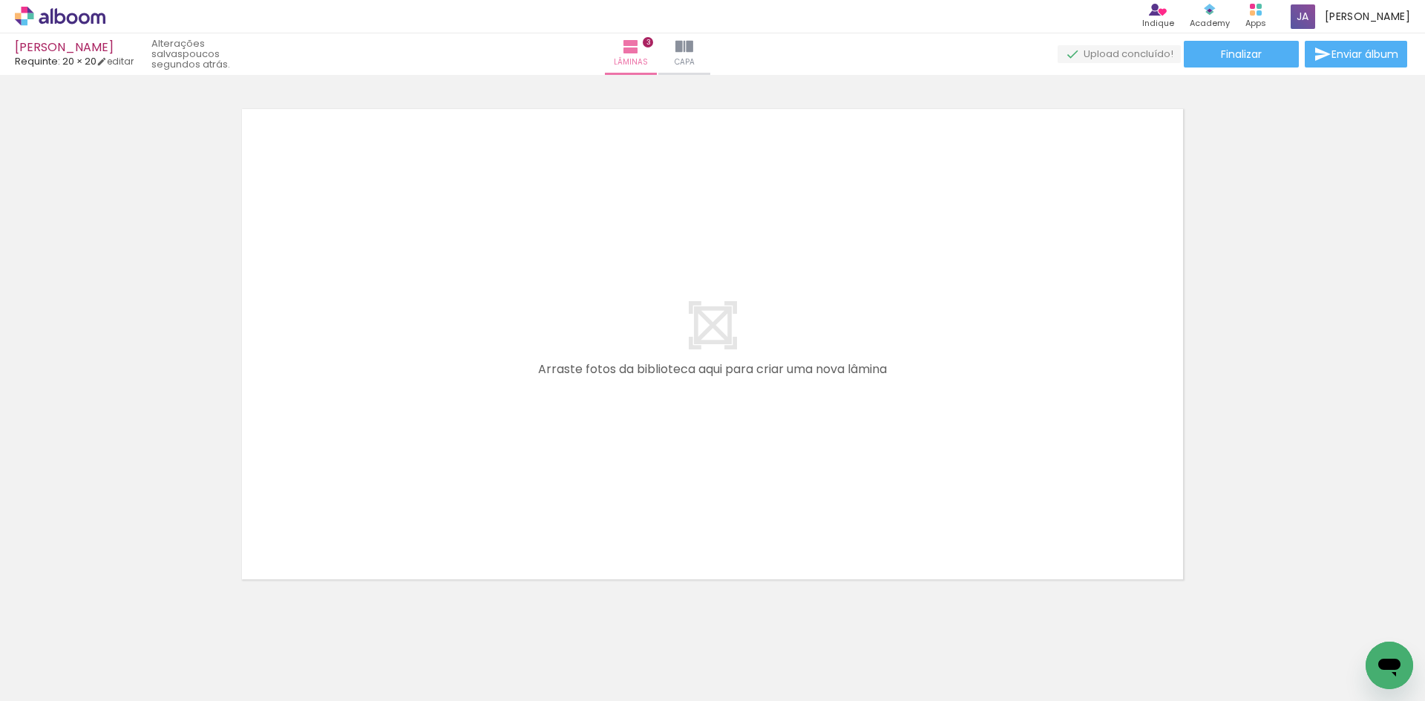
scroll to position [0, 1352]
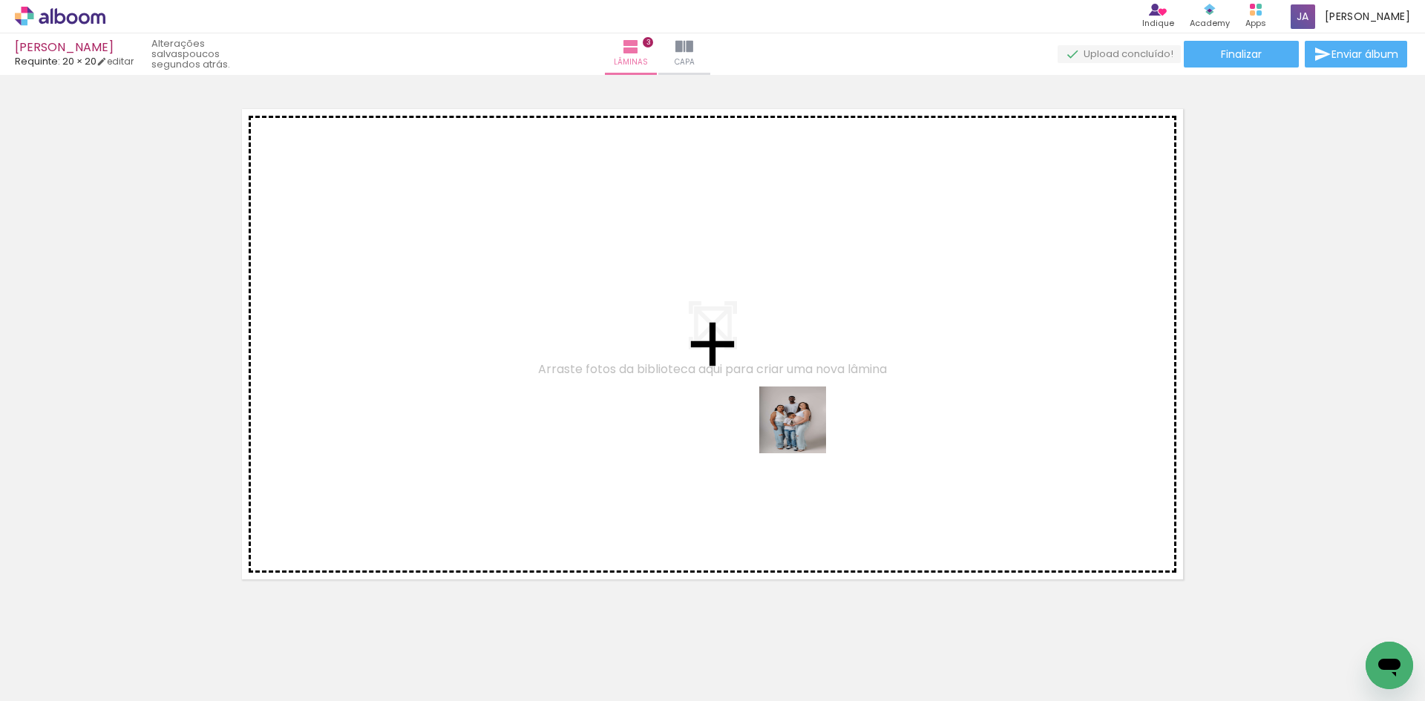
drag, startPoint x: 941, startPoint y: 593, endPoint x: 784, endPoint y: 406, distance: 244.4
click at [784, 406] on quentale-workspace at bounding box center [712, 350] width 1425 height 701
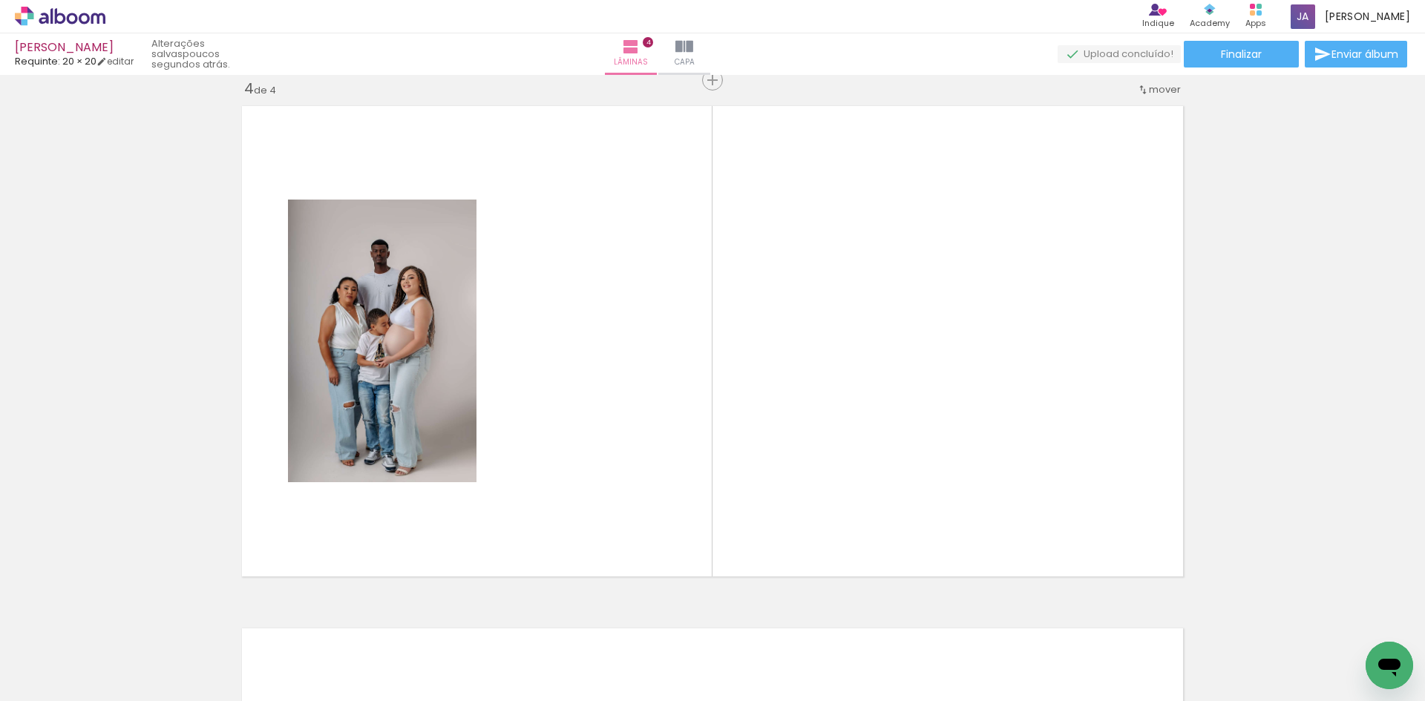
scroll to position [0, 744]
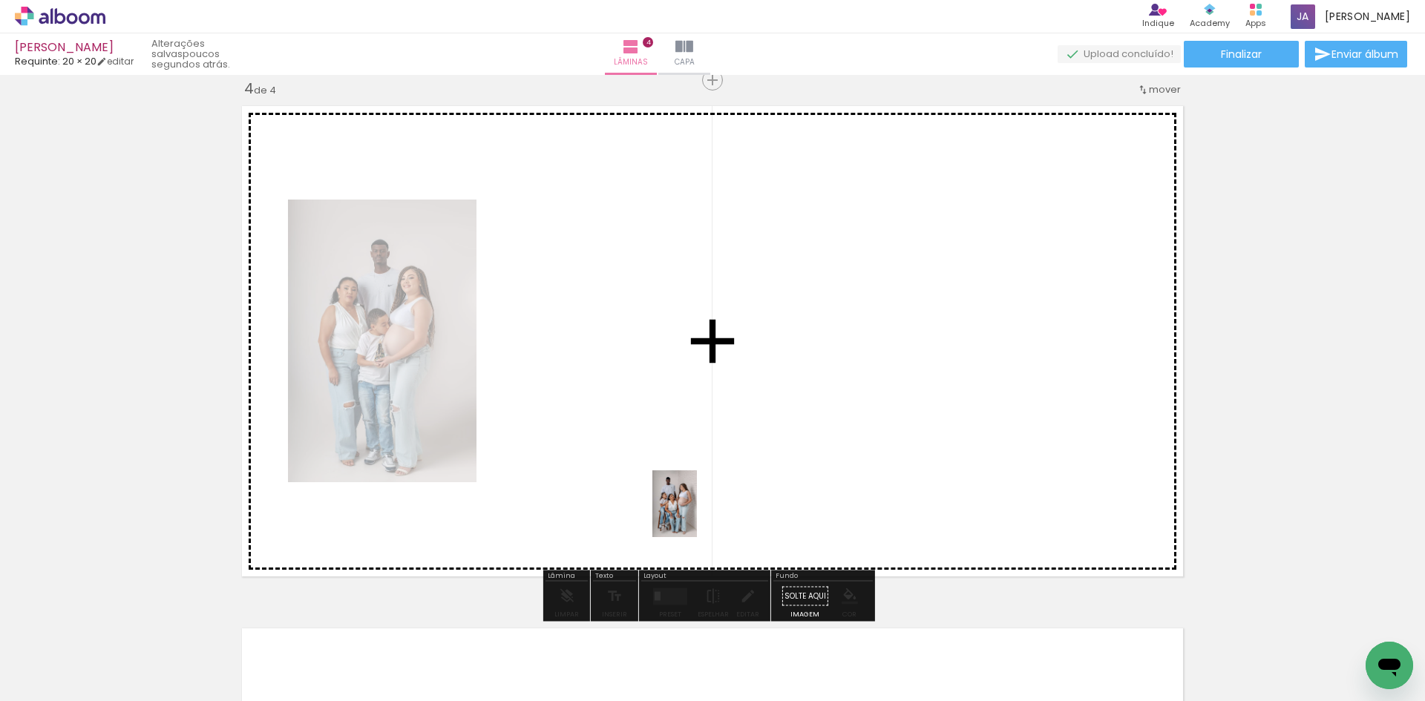
drag, startPoint x: 501, startPoint y: 657, endPoint x: 697, endPoint y: 515, distance: 241.9
click at [697, 515] on quentale-workspace at bounding box center [712, 350] width 1425 height 701
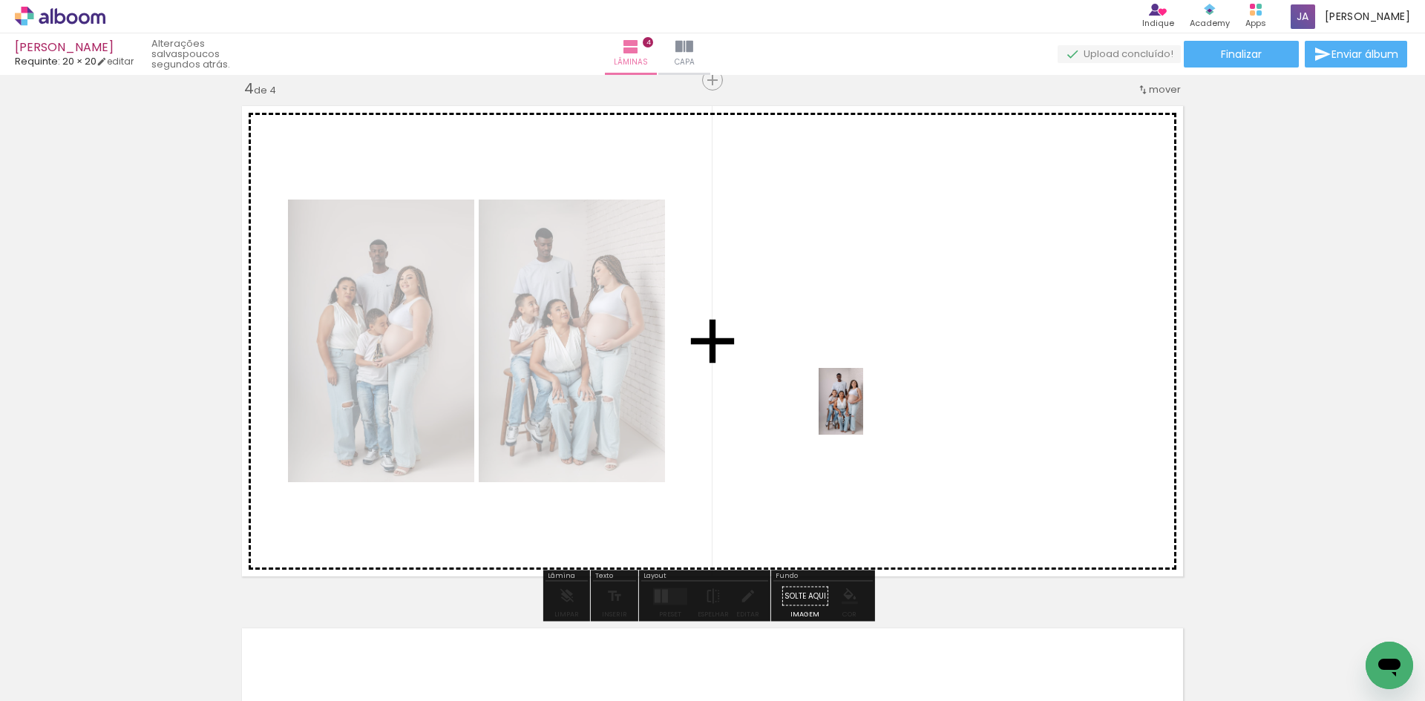
drag, startPoint x: 335, startPoint y: 653, endPoint x: 863, endPoint y: 409, distance: 582.2
click at [864, 412] on quentale-workspace at bounding box center [712, 350] width 1425 height 701
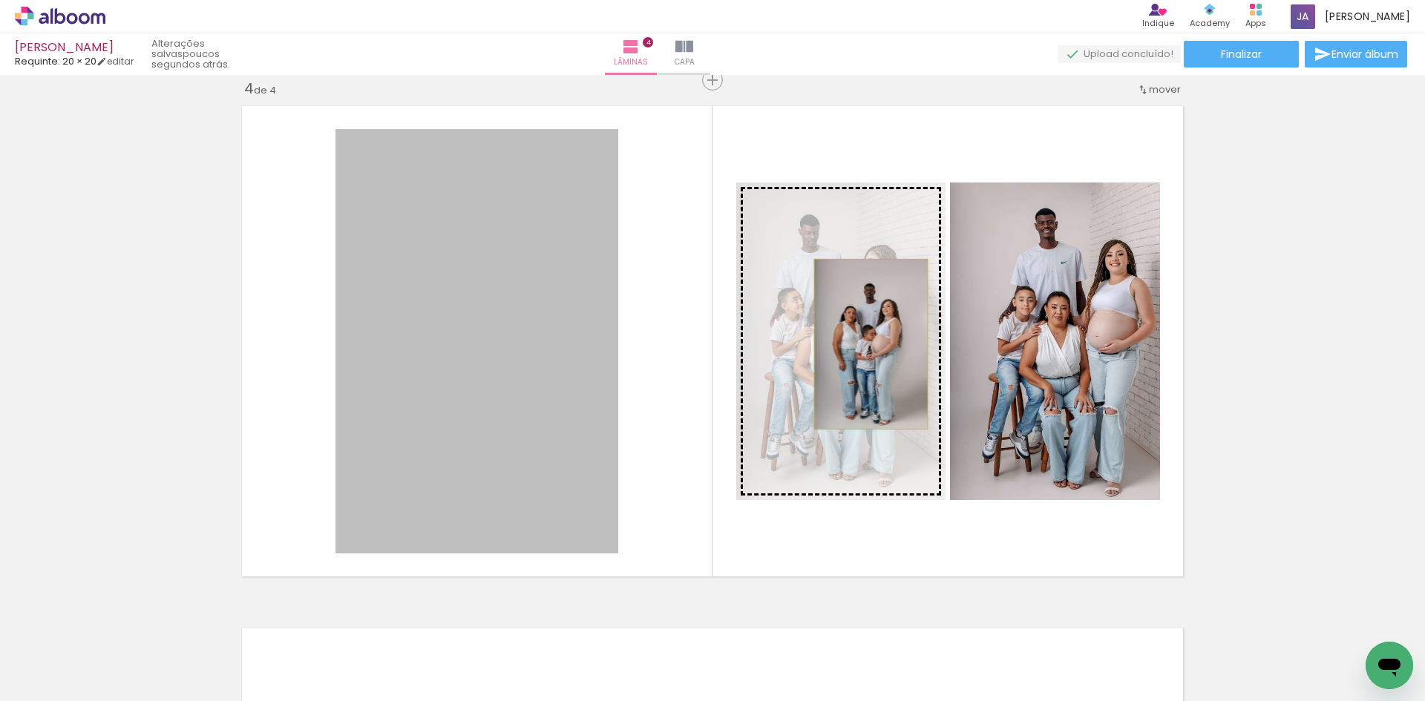
drag, startPoint x: 518, startPoint y: 371, endPoint x: 865, endPoint y: 344, distance: 348.4
click at [0, 0] on slot at bounding box center [0, 0] width 0 height 0
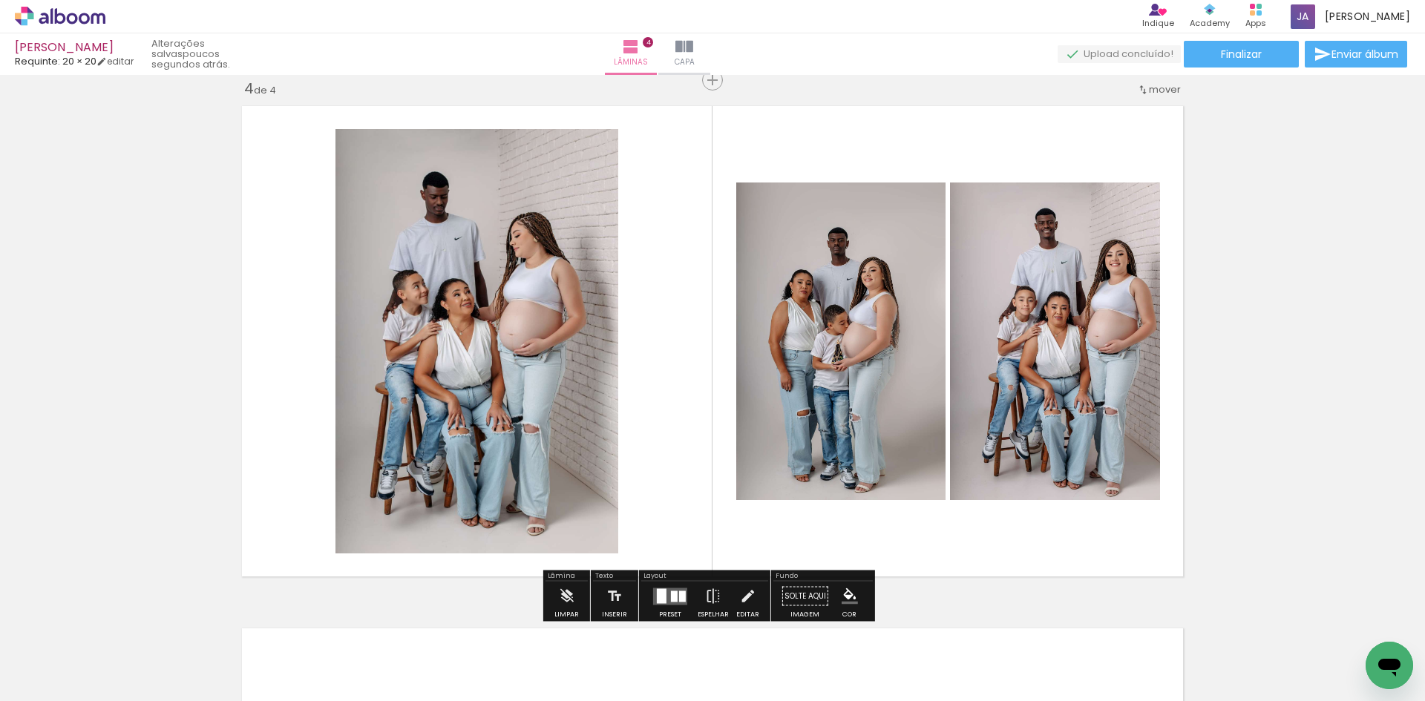
click at [659, 598] on div at bounding box center [662, 596] width 10 height 15
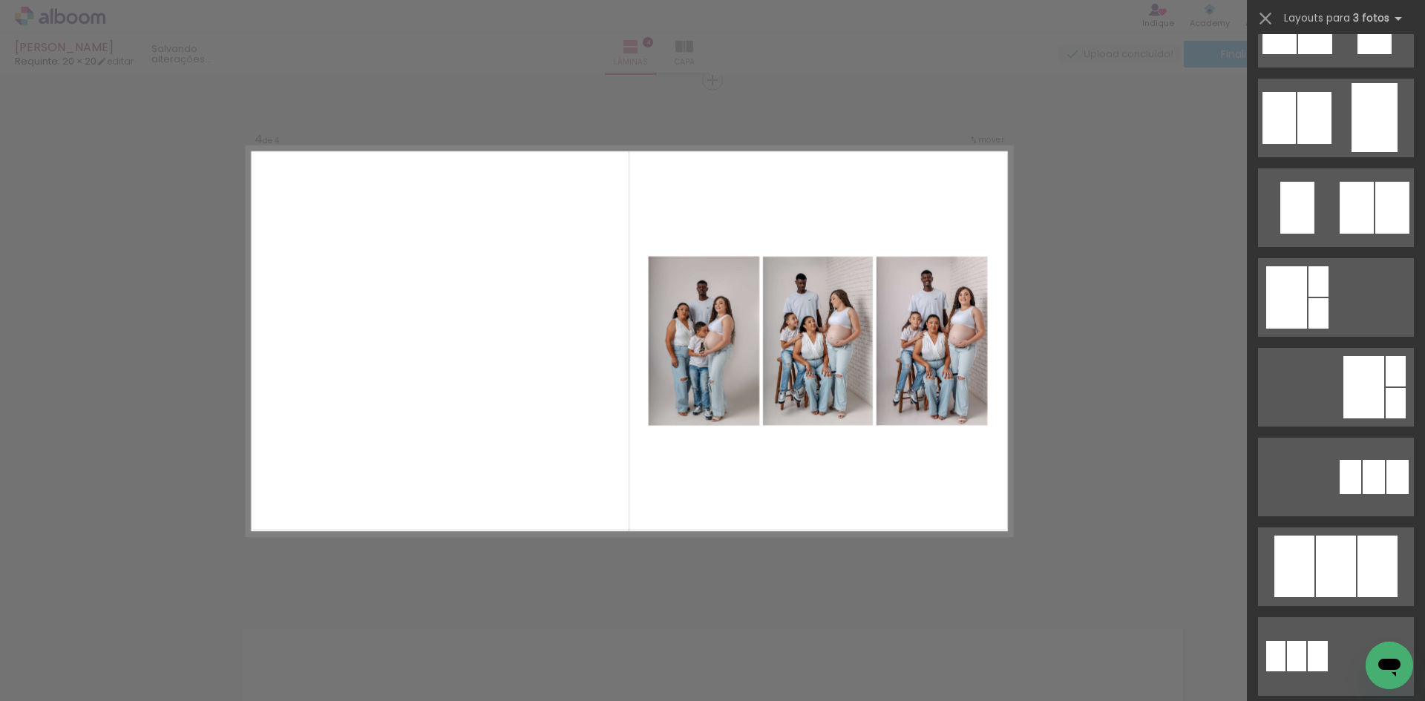
scroll to position [371, 0]
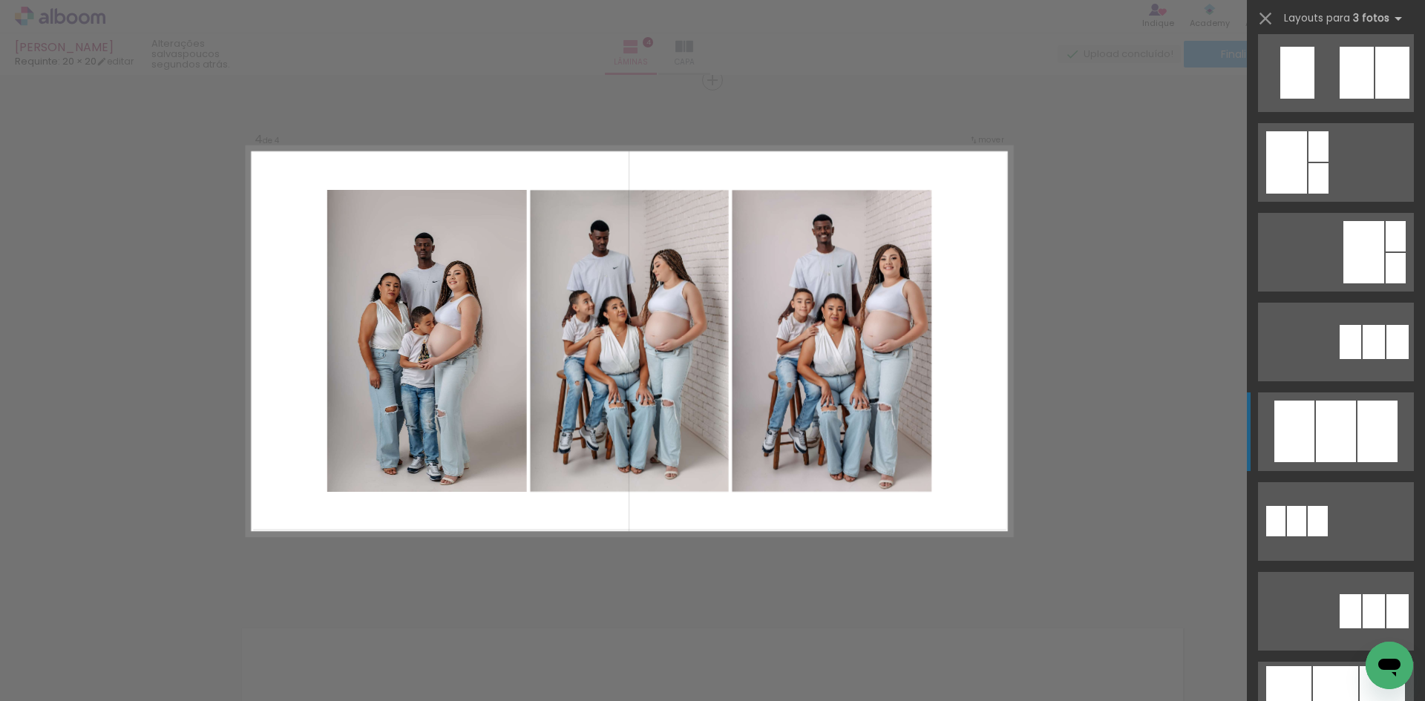
click at [1333, 433] on div at bounding box center [1336, 432] width 40 height 62
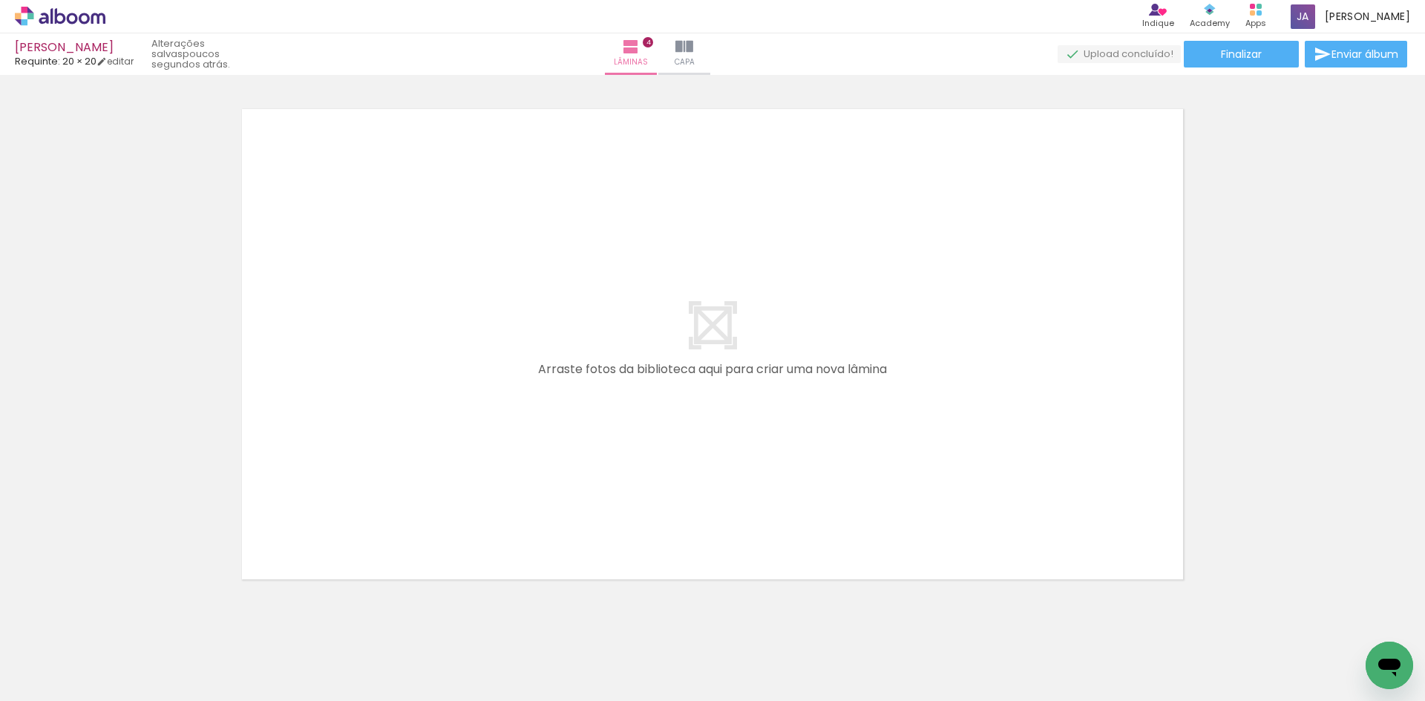
scroll to position [0, 1696]
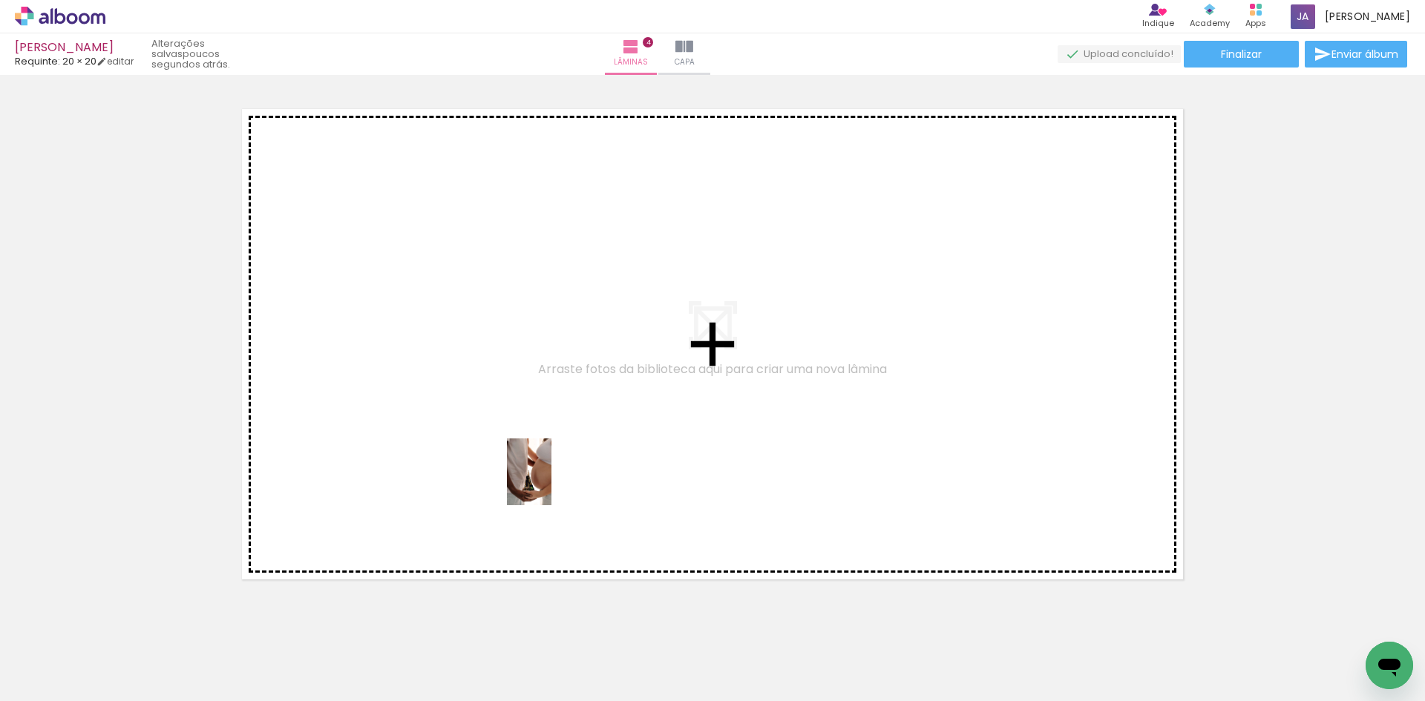
drag, startPoint x: 868, startPoint y: 669, endPoint x: 548, endPoint y: 473, distance: 375.5
click at [548, 473] on quentale-workspace at bounding box center [712, 350] width 1425 height 701
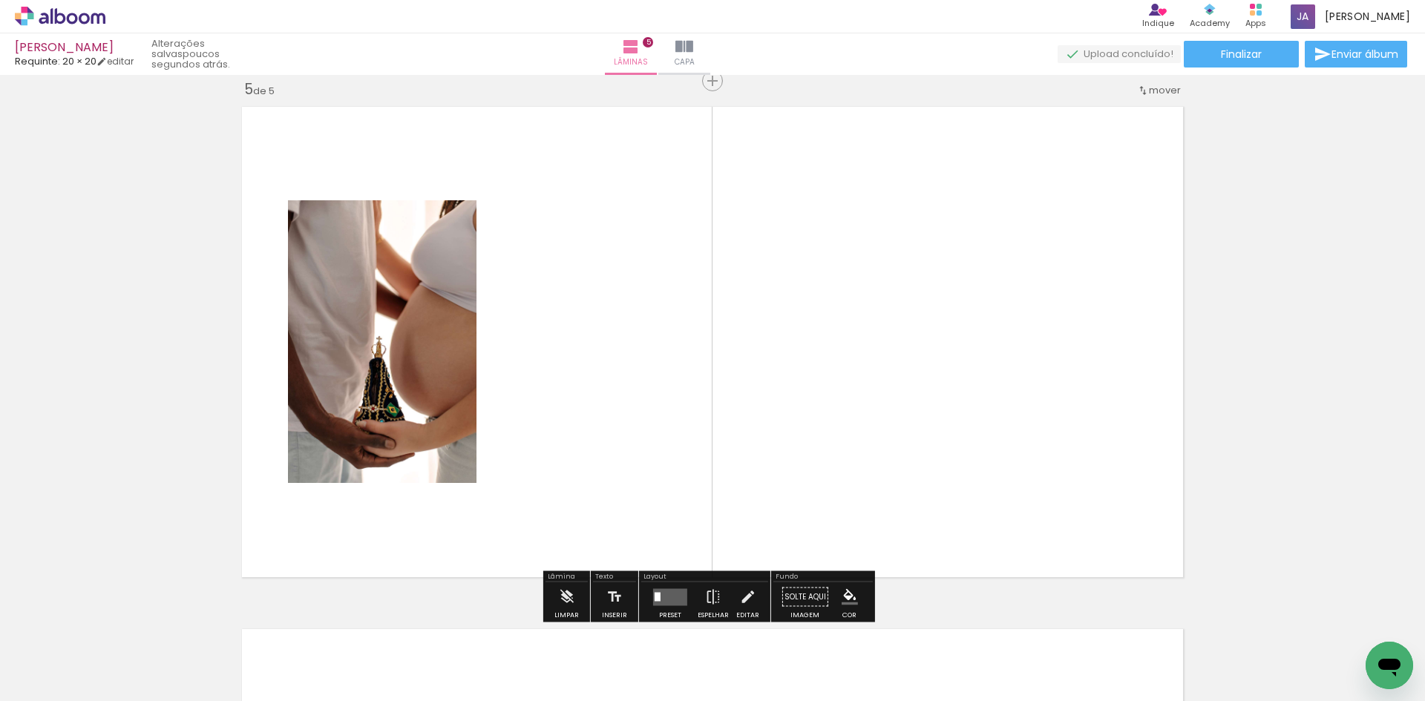
scroll to position [2109, 0]
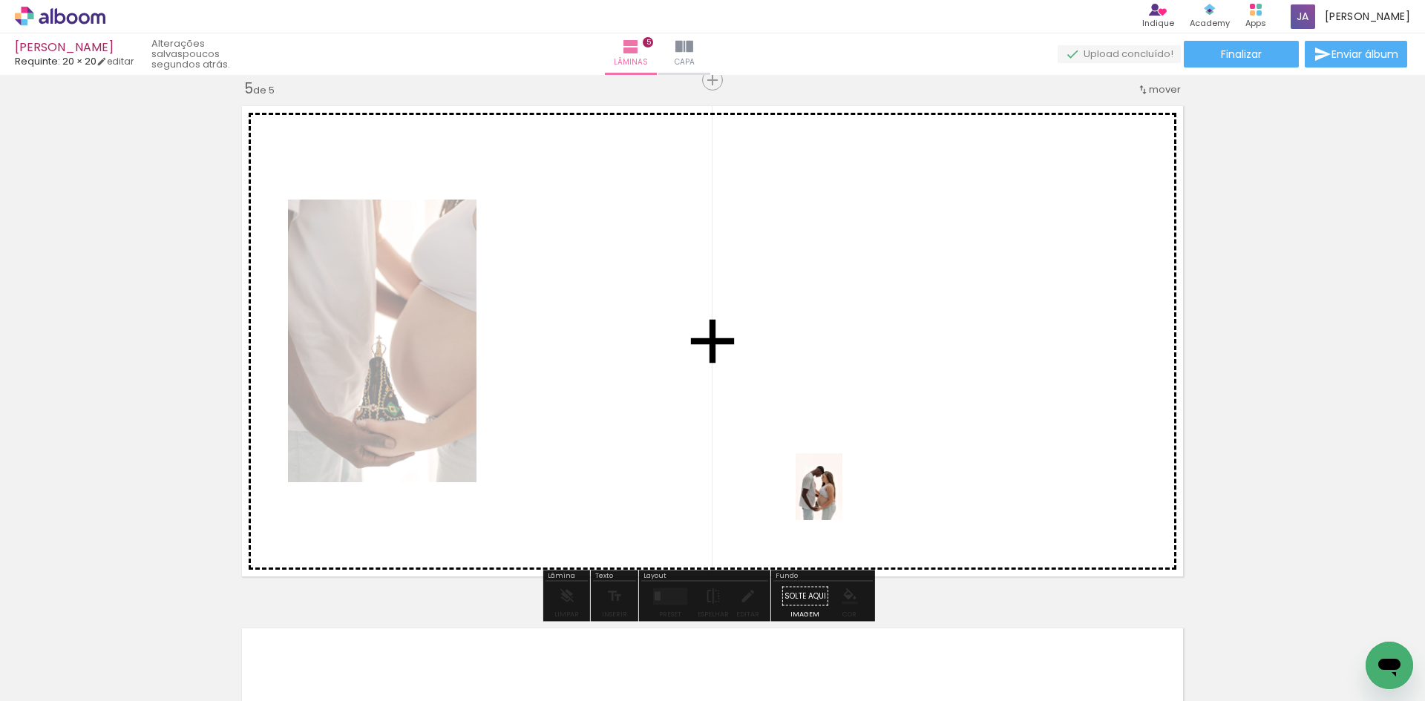
drag, startPoint x: 789, startPoint y: 669, endPoint x: 859, endPoint y: 456, distance: 224.2
click at [859, 456] on quentale-workspace at bounding box center [712, 350] width 1425 height 701
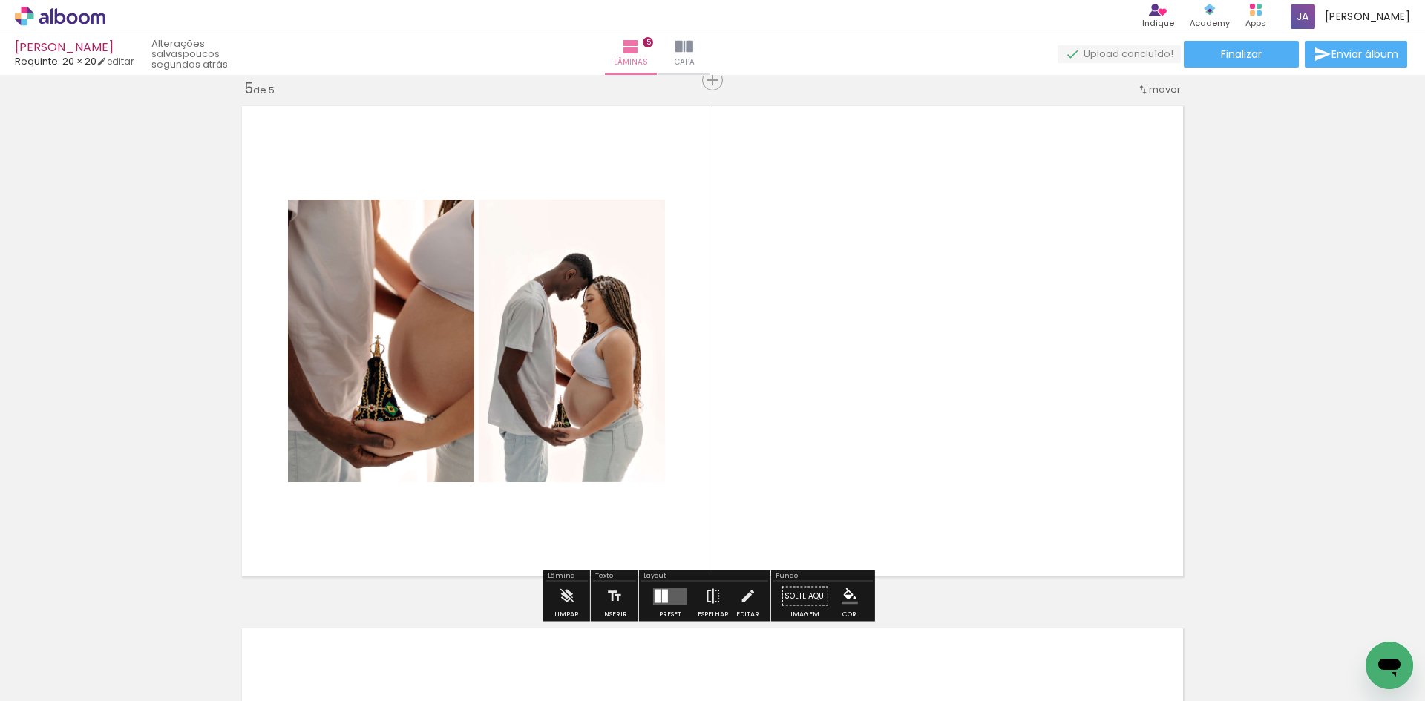
drag, startPoint x: 670, startPoint y: 598, endPoint x: 712, endPoint y: 583, distance: 44.1
click at [670, 598] on quentale-layouter at bounding box center [670, 596] width 34 height 17
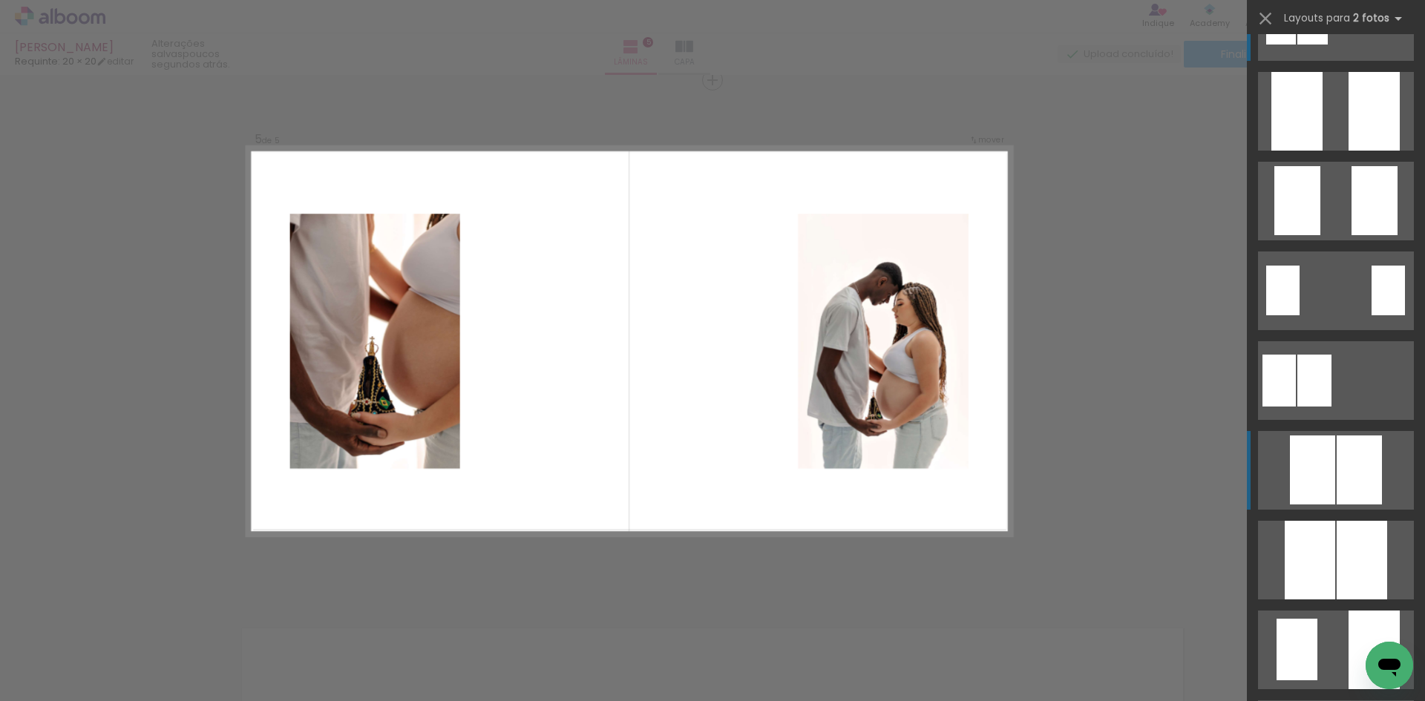
scroll to position [74, 0]
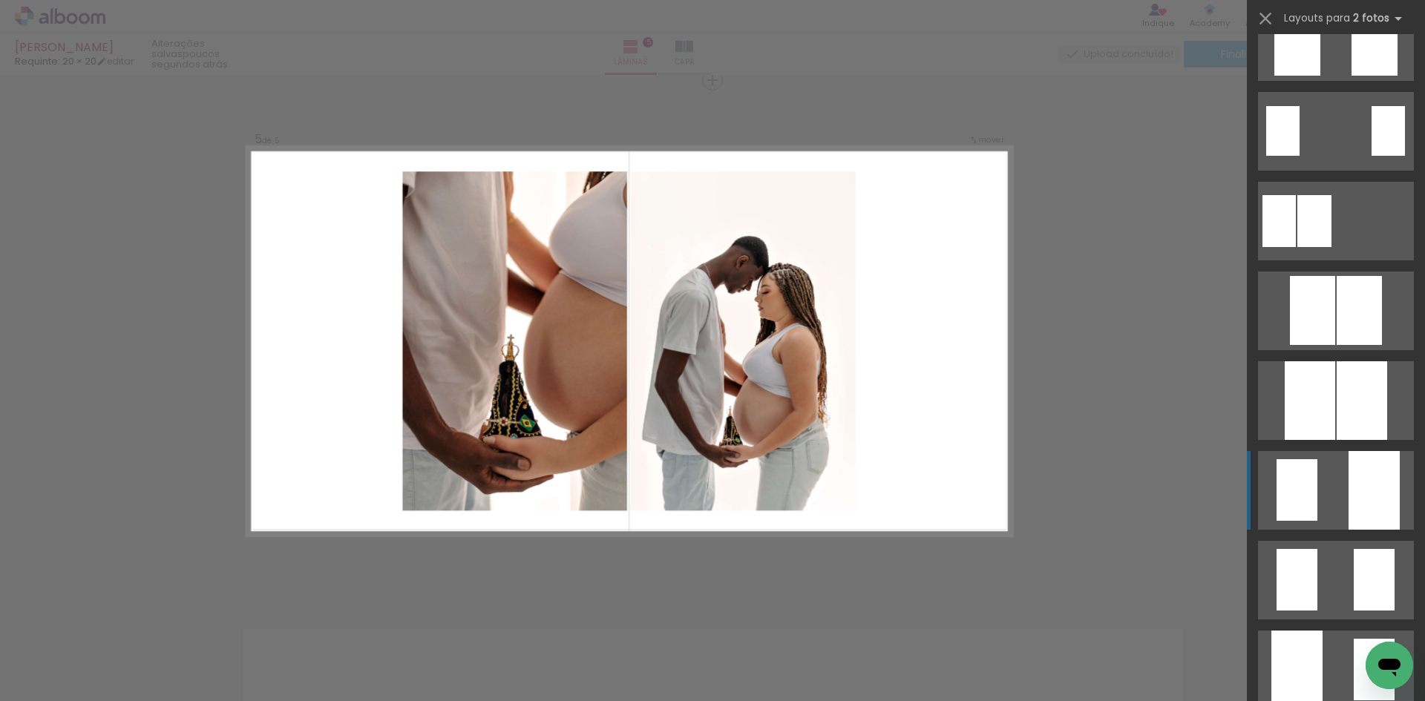
scroll to position [0, 1696]
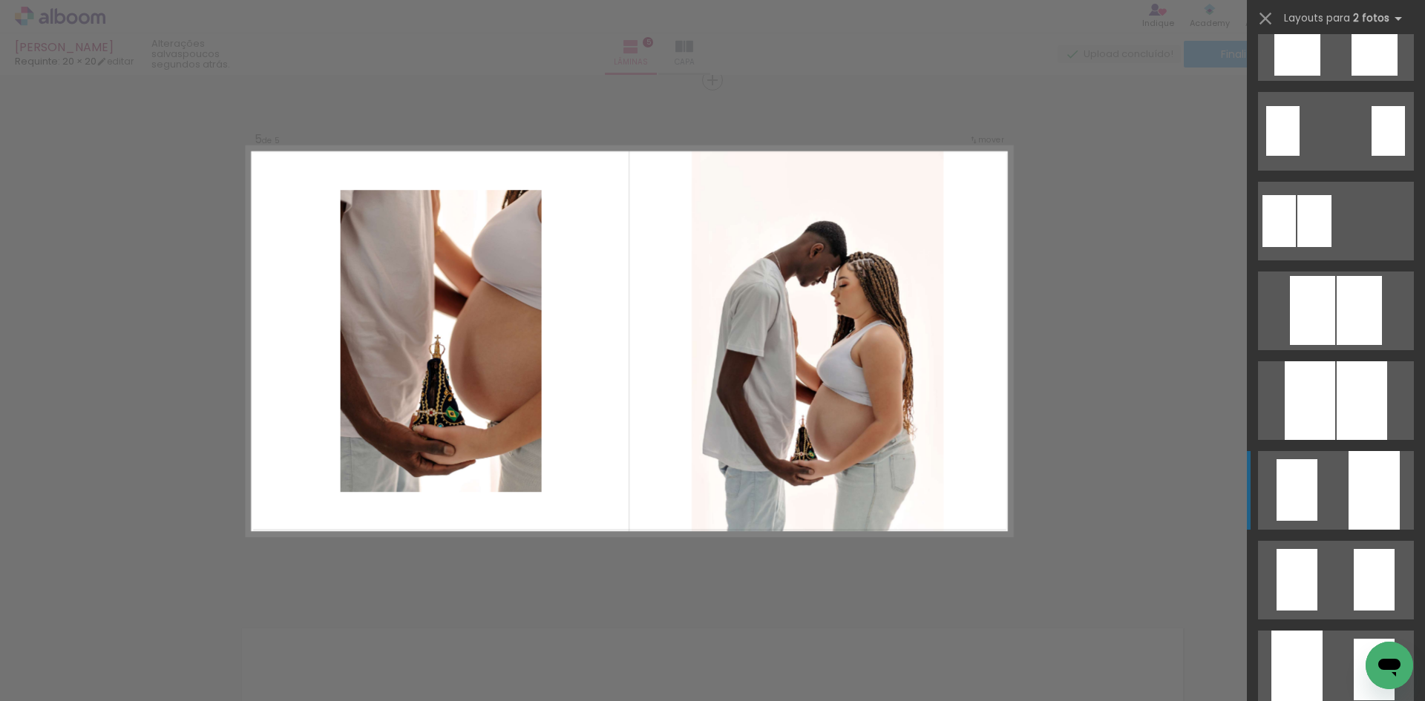
click at [1332, 512] on quentale-layouter at bounding box center [1336, 490] width 156 height 79
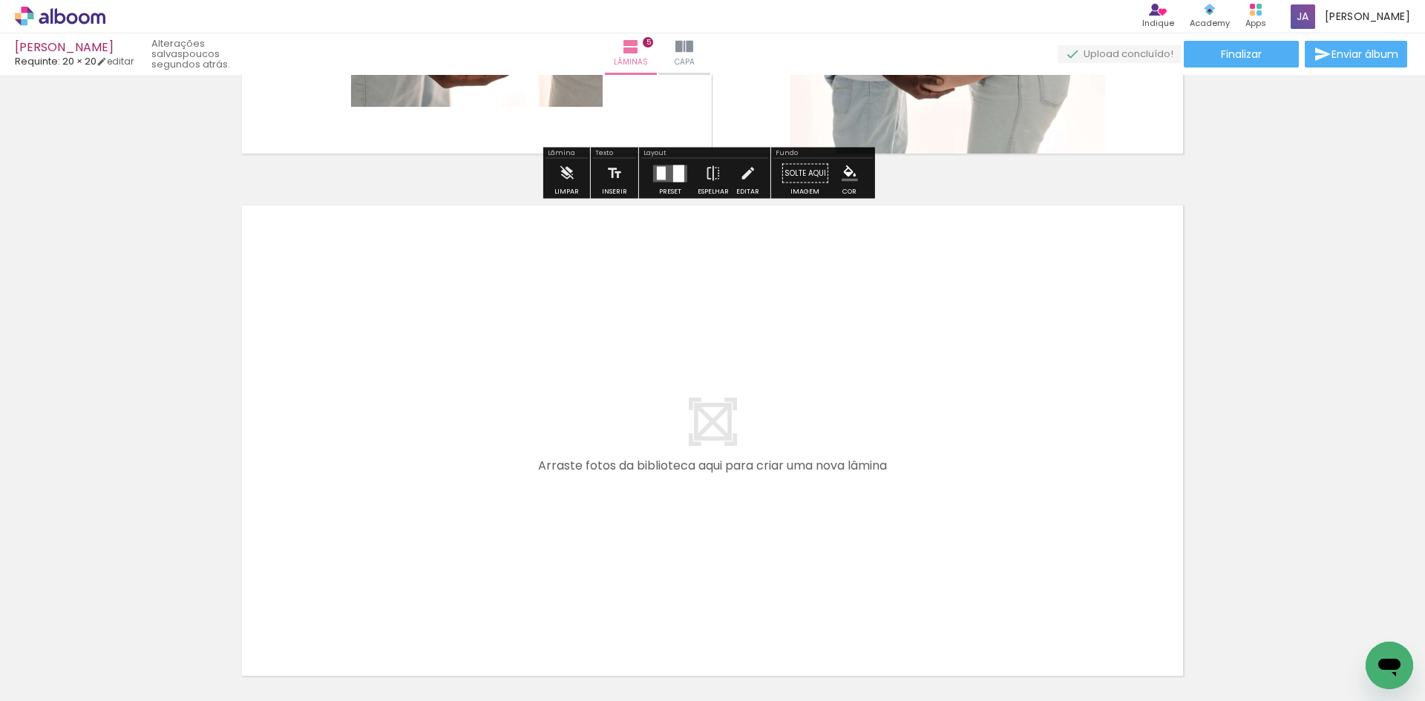
scroll to position [2629, 0]
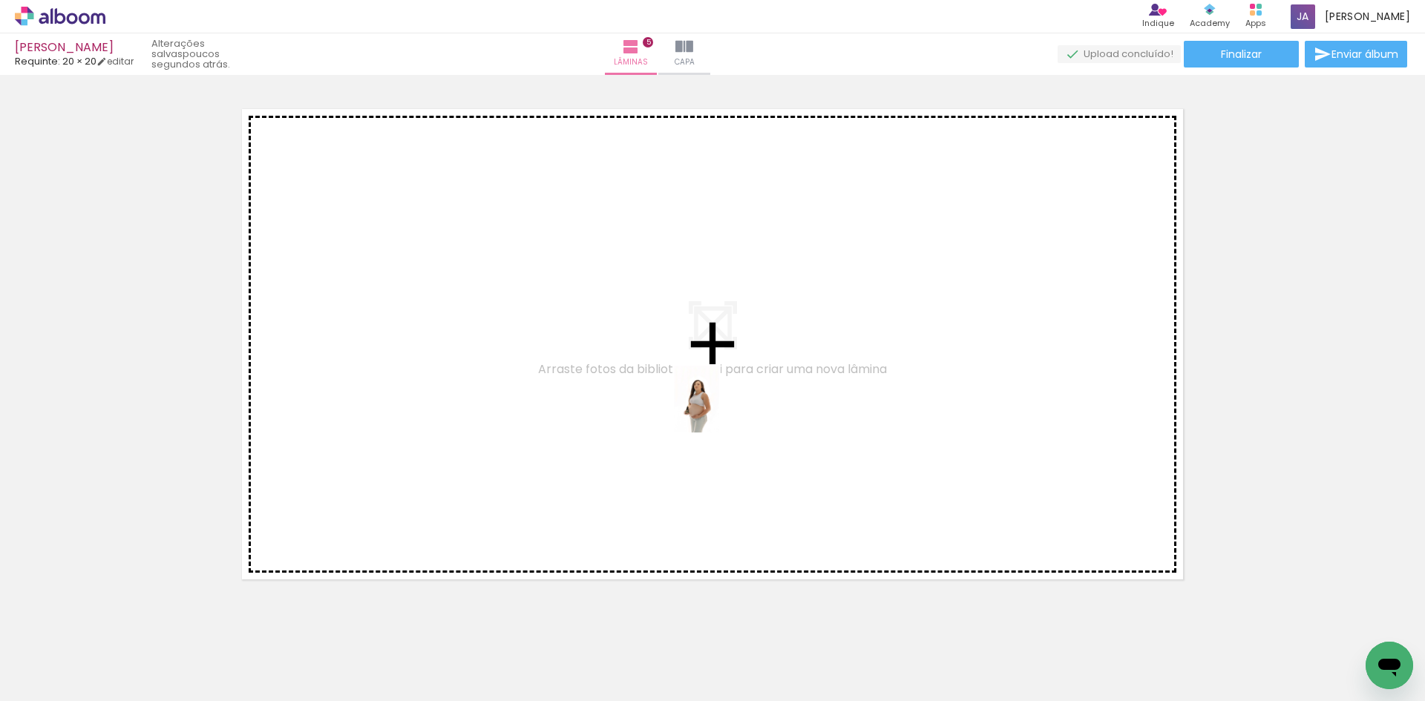
drag, startPoint x: 1107, startPoint y: 663, endPoint x: 718, endPoint y: 410, distance: 464.0
click at [718, 410] on quentale-workspace at bounding box center [712, 350] width 1425 height 701
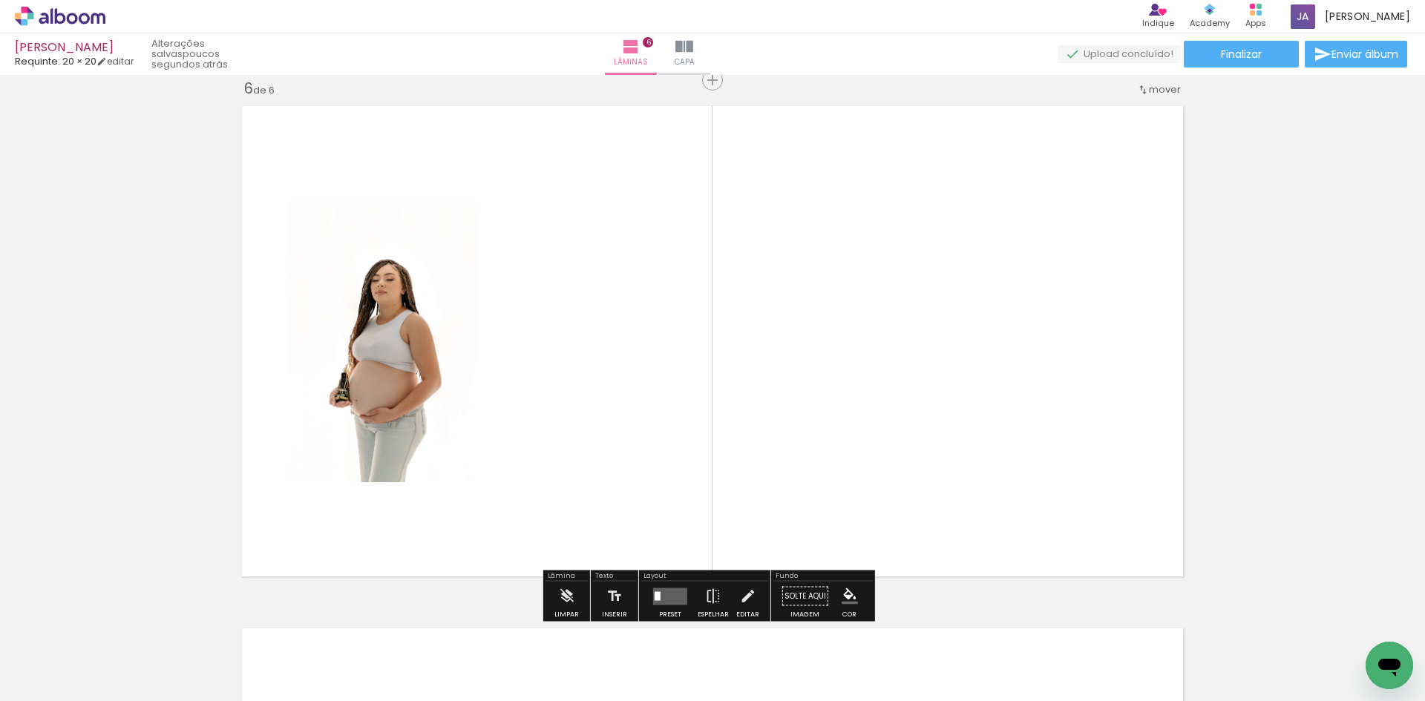
scroll to position [0, 2113]
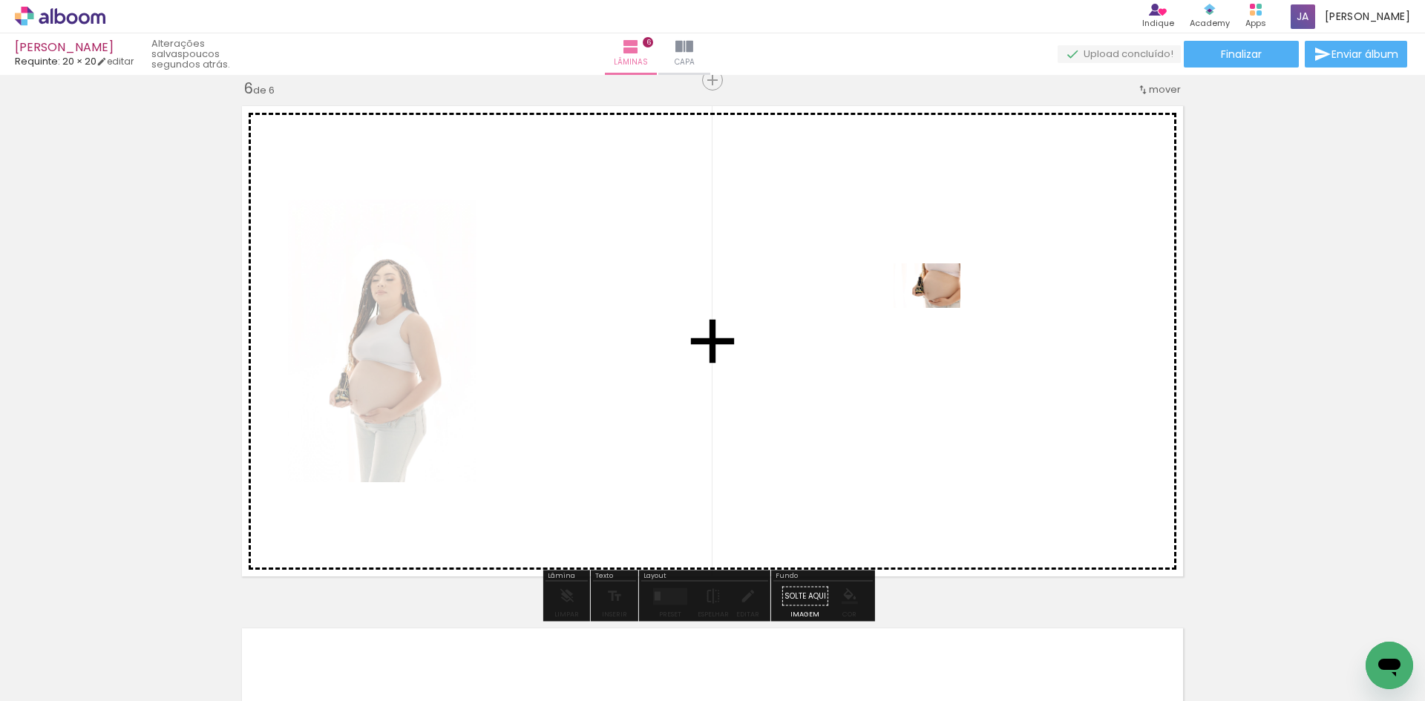
drag, startPoint x: 633, startPoint y: 663, endPoint x: 939, endPoint y: 305, distance: 470.6
click at [939, 305] on quentale-workspace at bounding box center [712, 350] width 1425 height 701
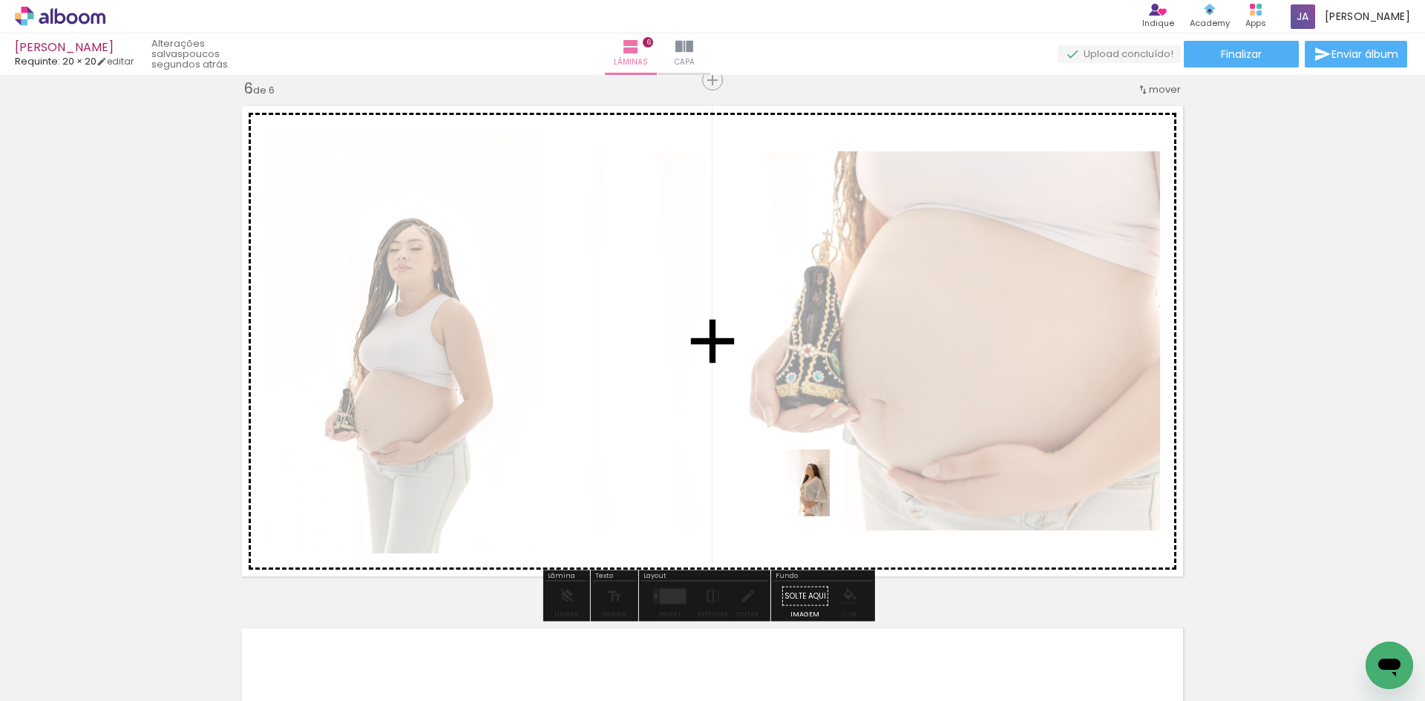
drag, startPoint x: 777, startPoint y: 664, endPoint x: 829, endPoint y: 552, distance: 123.5
click at [830, 494] on quentale-workspace at bounding box center [712, 350] width 1425 height 701
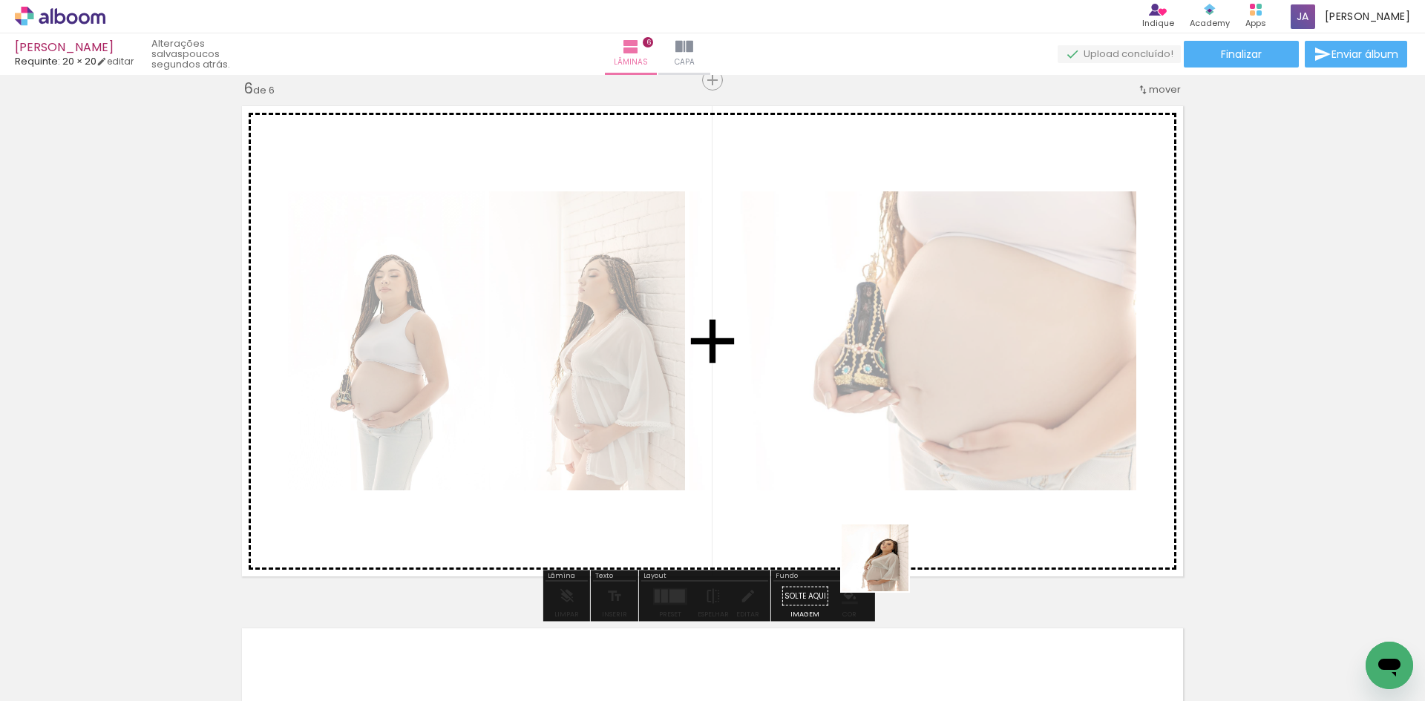
drag, startPoint x: 883, startPoint y: 629, endPoint x: 891, endPoint y: 502, distance: 127.2
click at [891, 502] on quentale-workspace at bounding box center [712, 350] width 1425 height 701
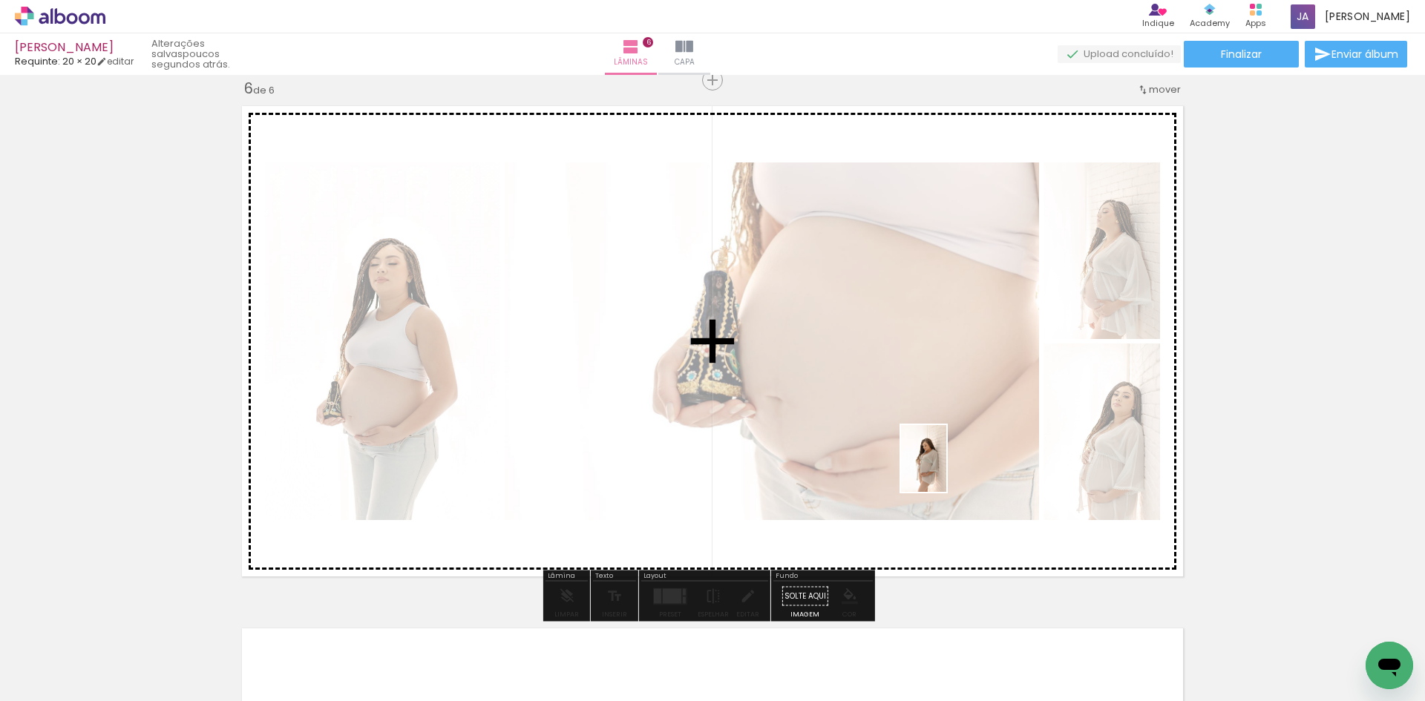
drag, startPoint x: 956, startPoint y: 644, endPoint x: 946, endPoint y: 470, distance: 174.0
click at [946, 470] on quentale-workspace at bounding box center [712, 350] width 1425 height 701
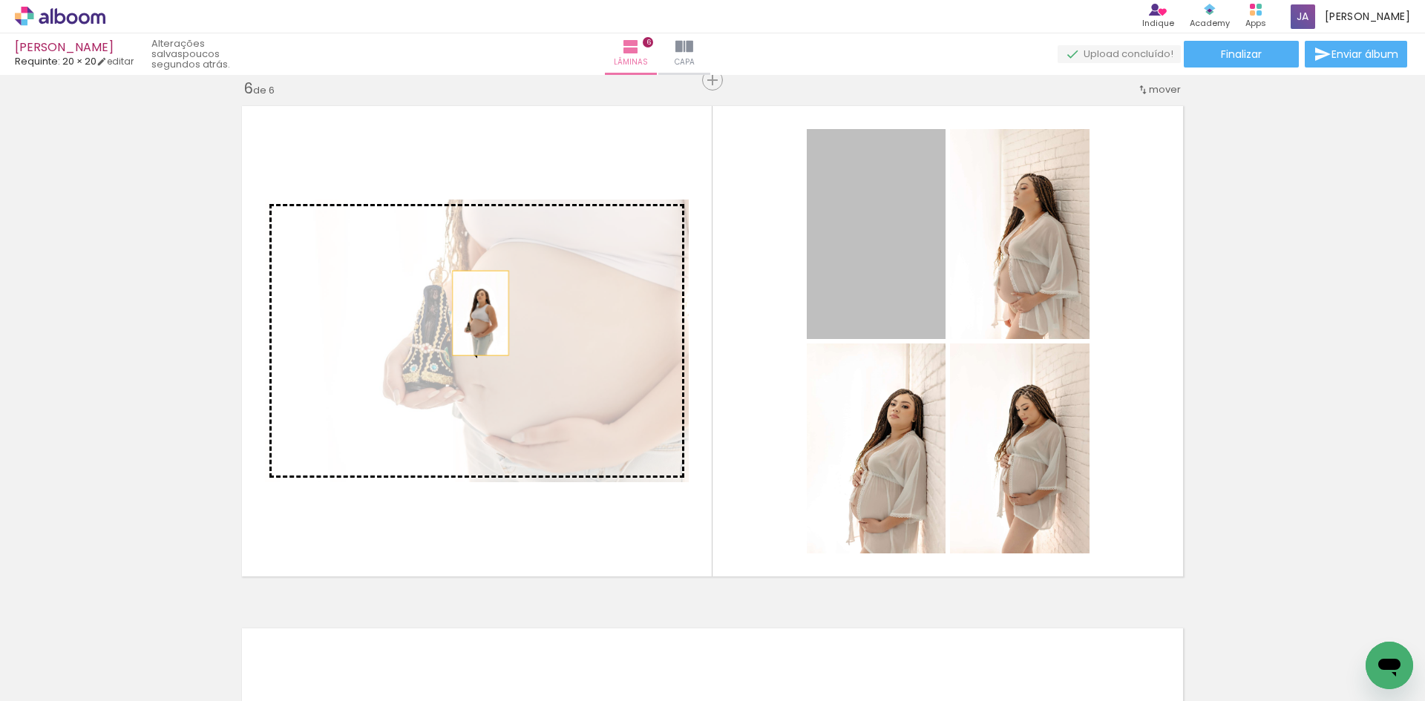
drag, startPoint x: 898, startPoint y: 280, endPoint x: 479, endPoint y: 311, distance: 420.5
click at [0, 0] on slot at bounding box center [0, 0] width 0 height 0
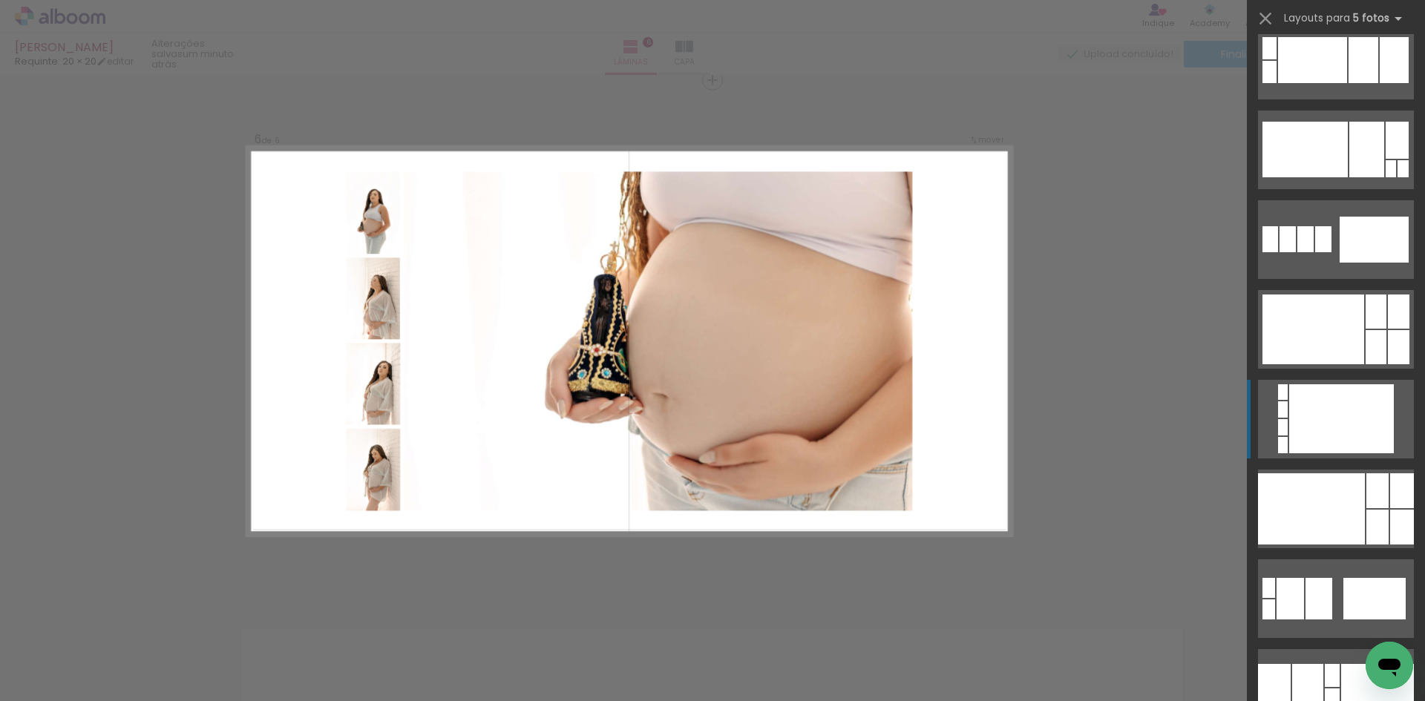
scroll to position [2524, 0]
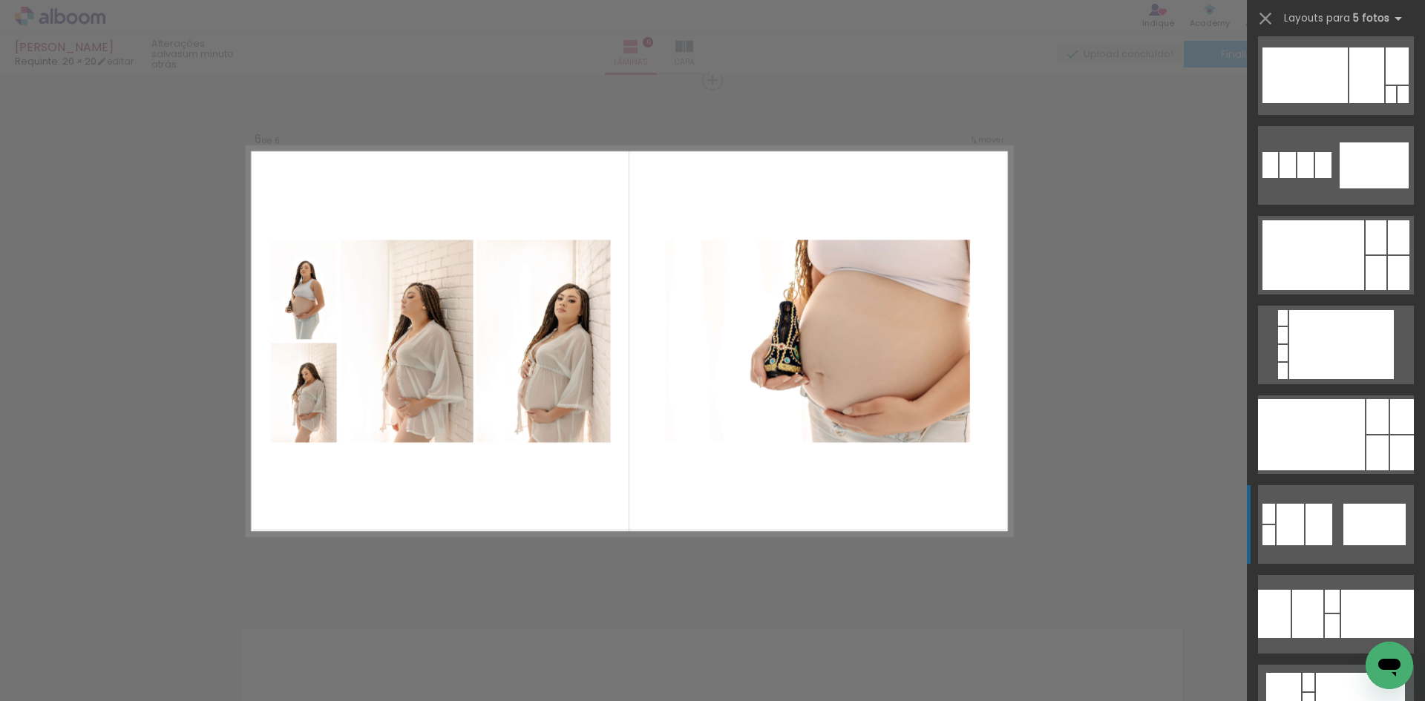
click at [1312, 530] on div at bounding box center [1319, 525] width 27 height 42
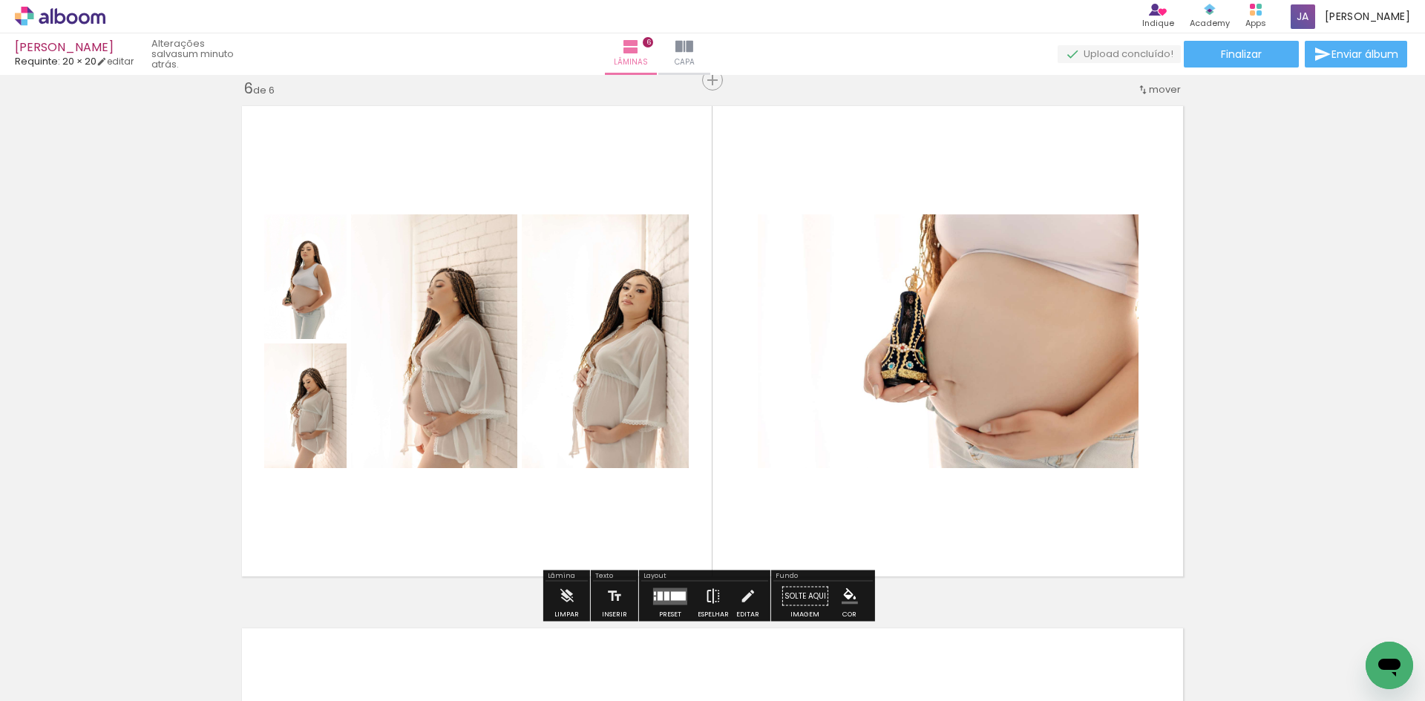
click at [713, 596] on iron-icon at bounding box center [713, 597] width 16 height 30
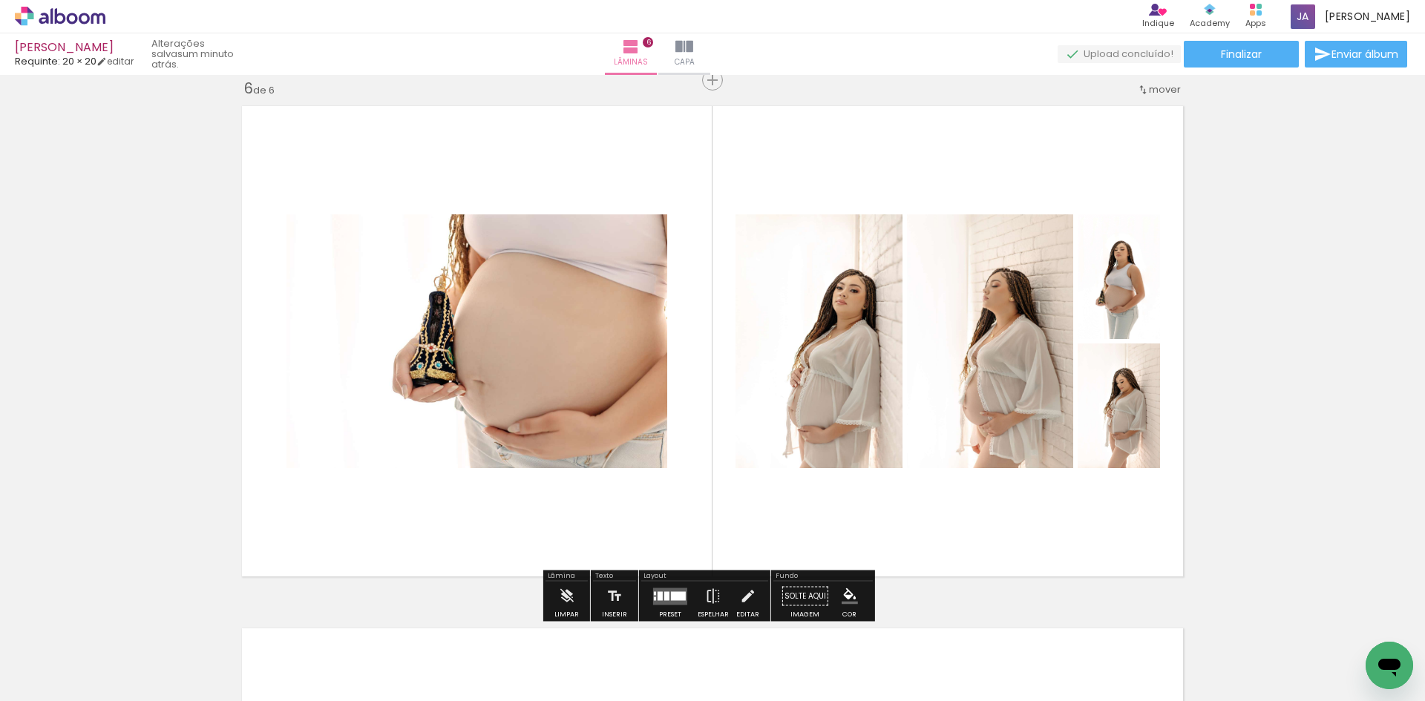
drag, startPoint x: 669, startPoint y: 594, endPoint x: 742, endPoint y: 600, distance: 73.0
click at [671, 595] on div at bounding box center [678, 596] width 15 height 9
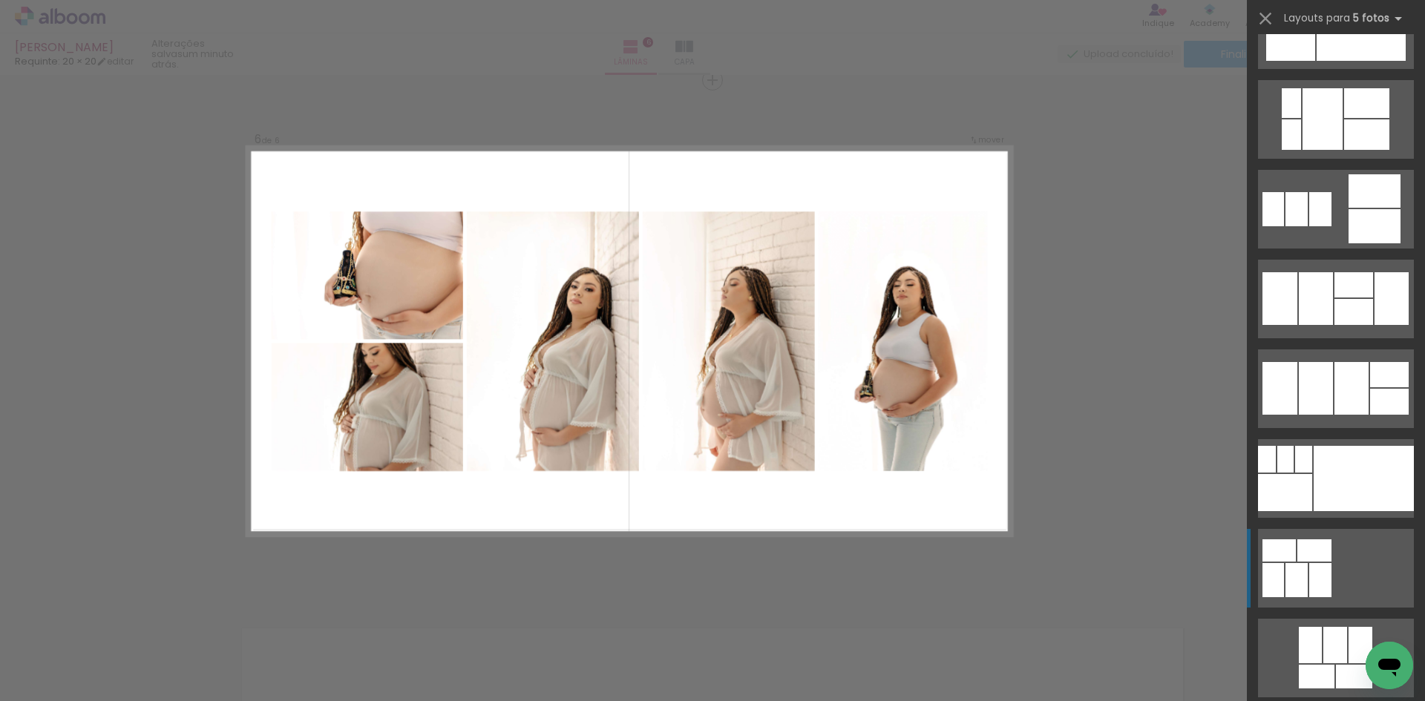
scroll to position [5339, 0]
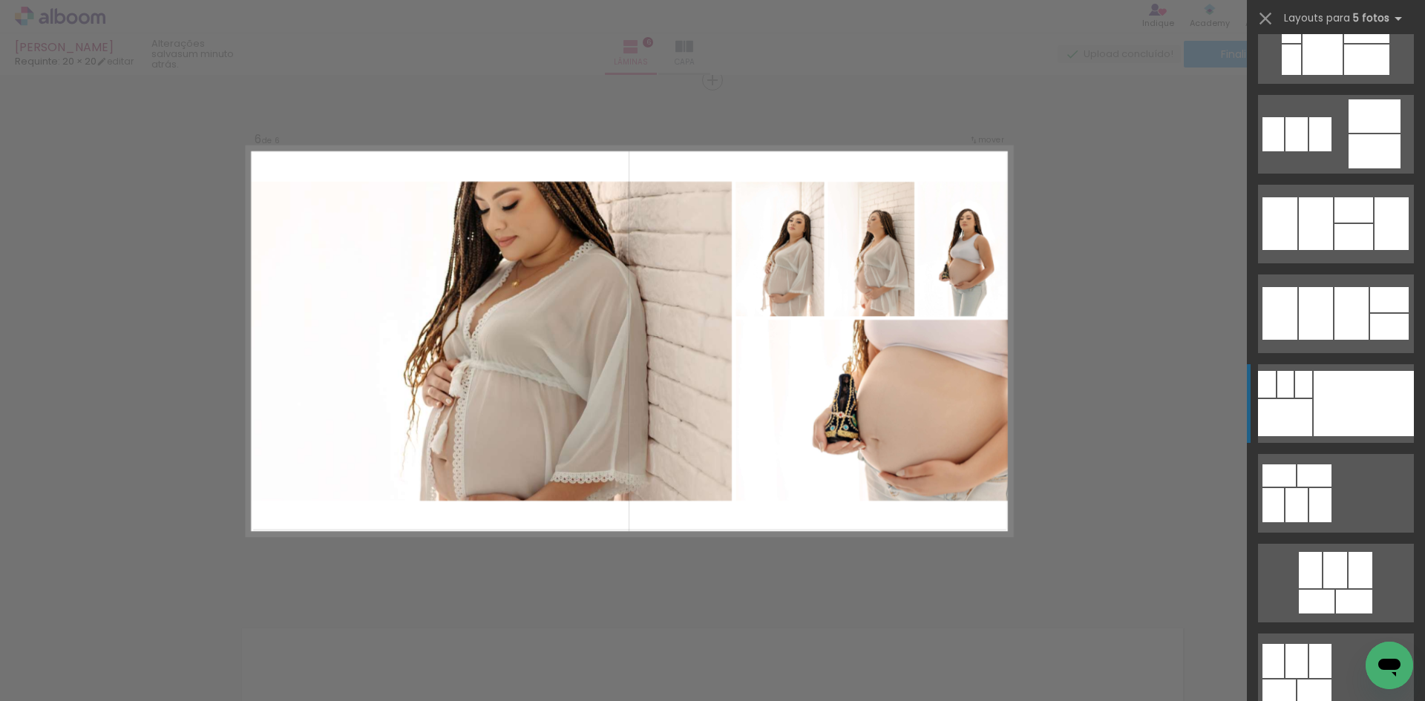
click at [1341, 401] on div at bounding box center [1364, 403] width 100 height 65
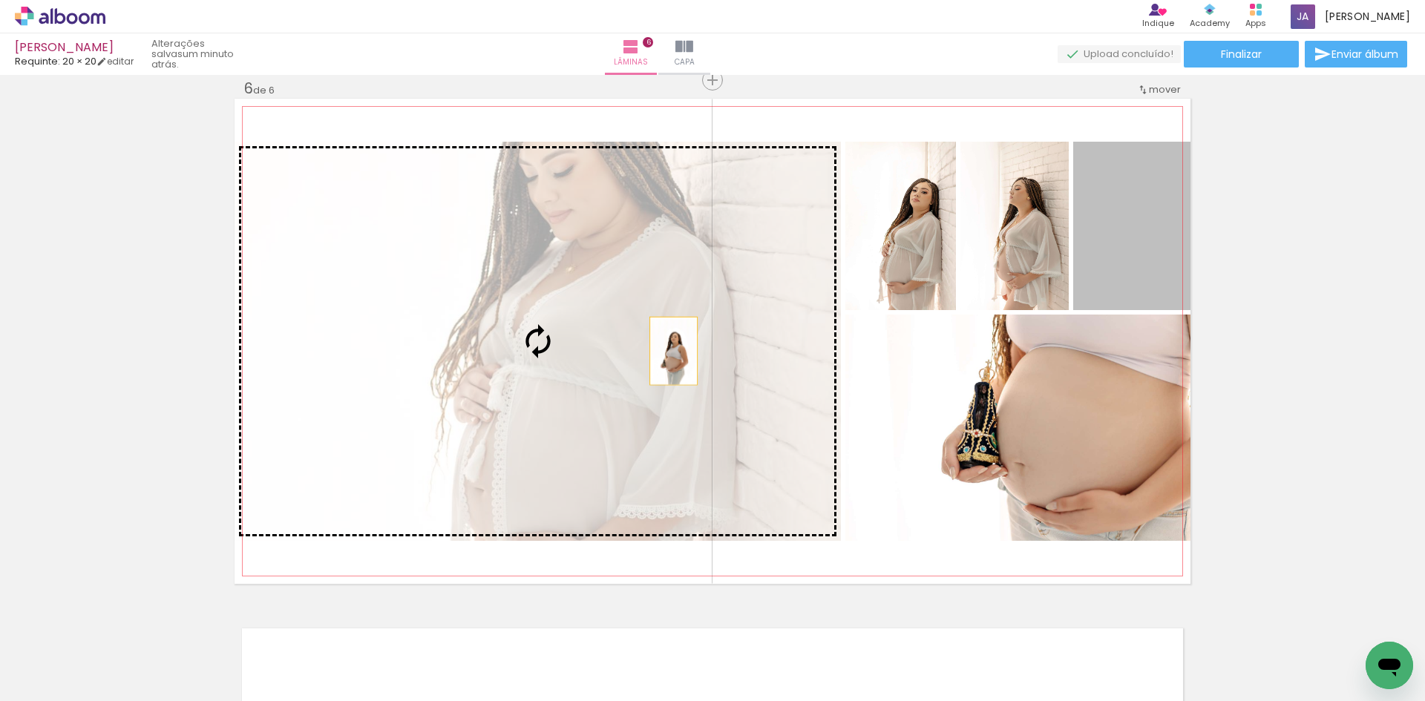
drag, startPoint x: 1124, startPoint y: 254, endPoint x: 653, endPoint y: 353, distance: 481.5
click at [0, 0] on slot at bounding box center [0, 0] width 0 height 0
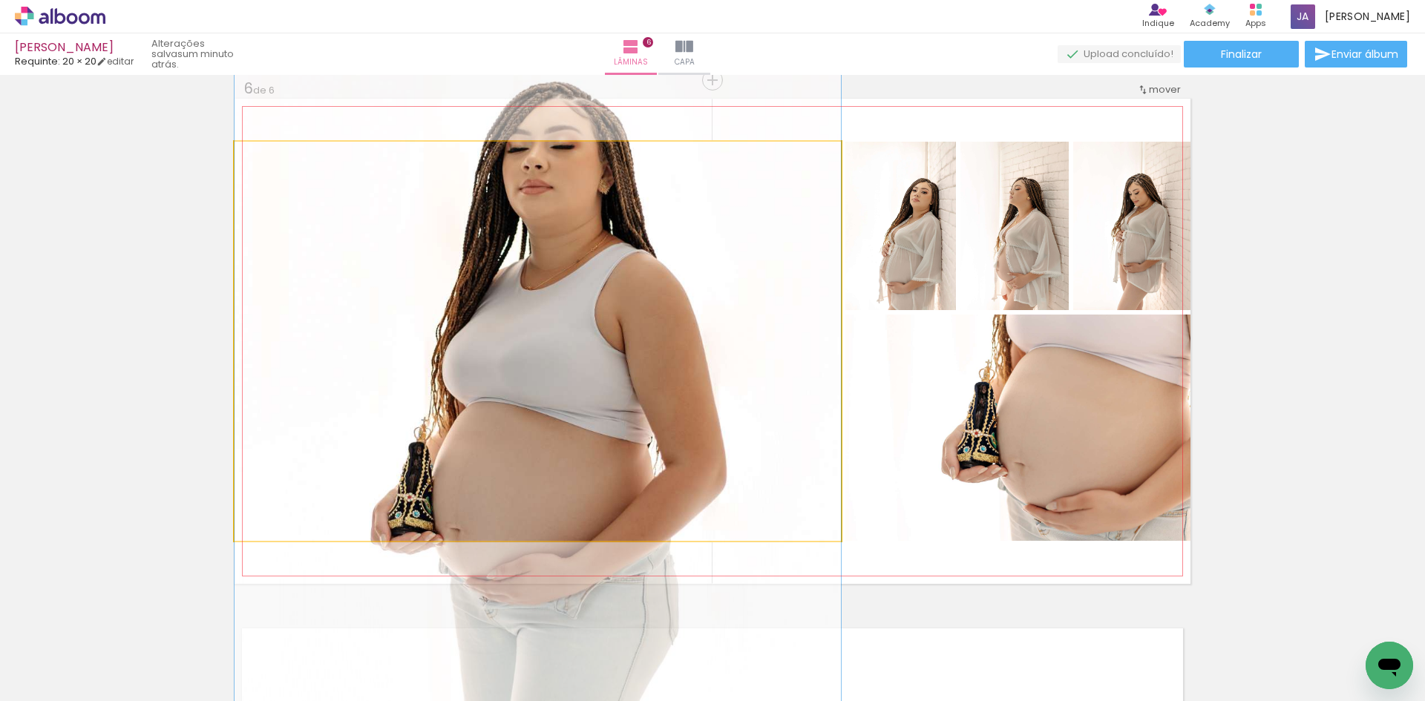
drag, startPoint x: 264, startPoint y: 163, endPoint x: 237, endPoint y: 175, distance: 29.9
type paper-slider "100"
click at [237, 175] on quentale-photo at bounding box center [538, 341] width 606 height 399
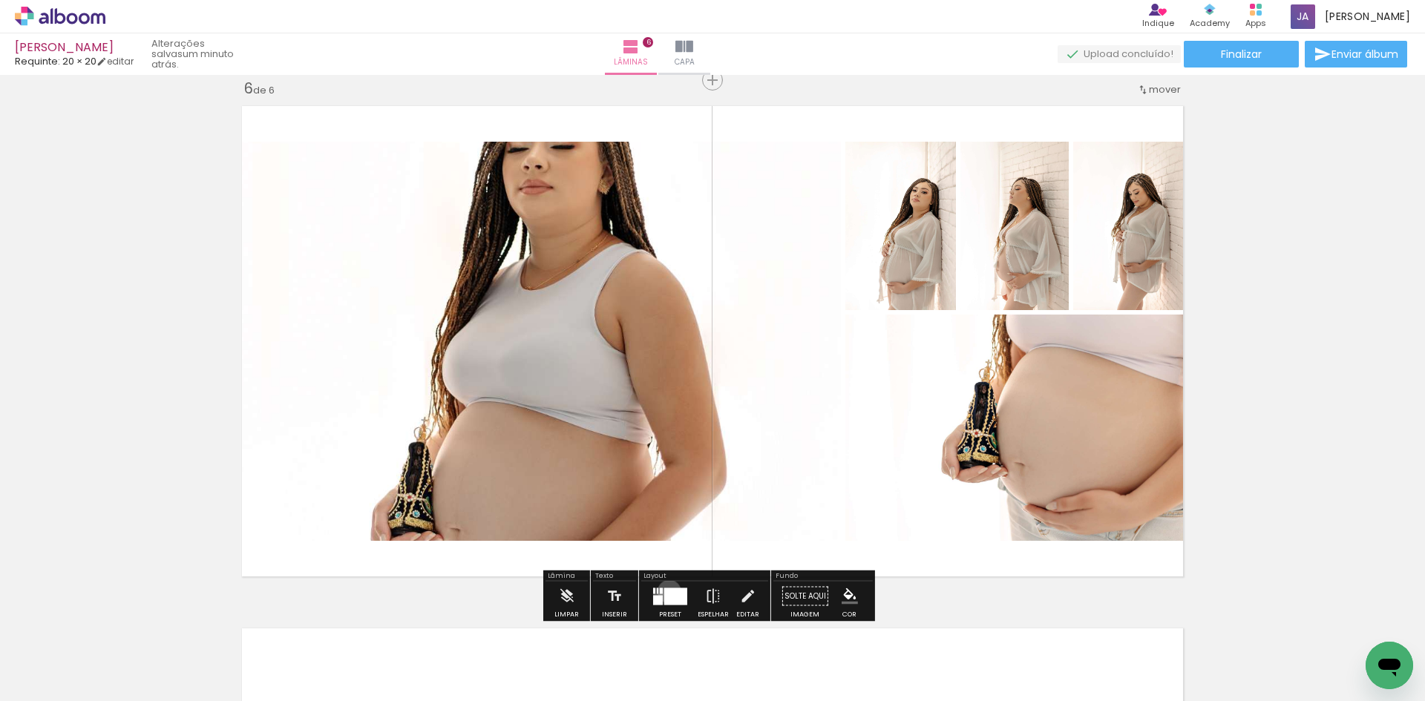
click at [666, 592] on div at bounding box center [675, 596] width 23 height 17
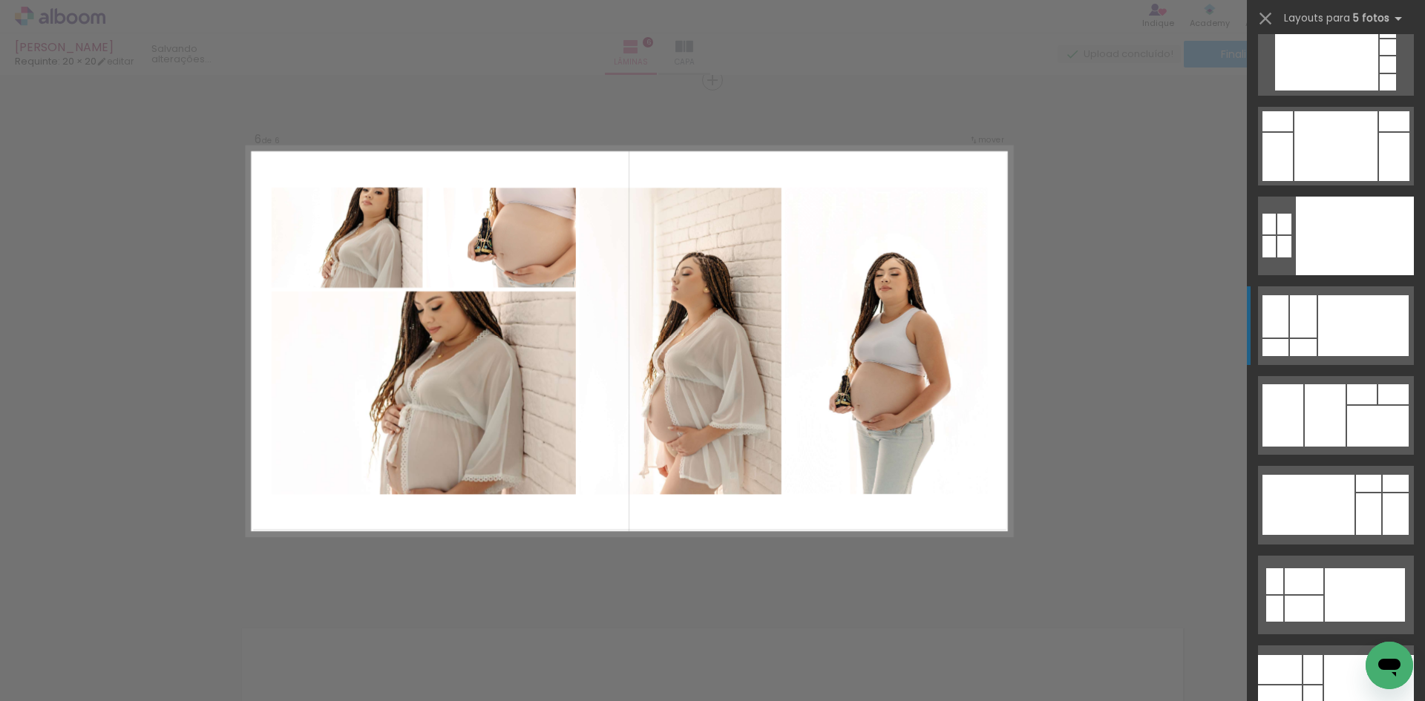
scroll to position [13897, 0]
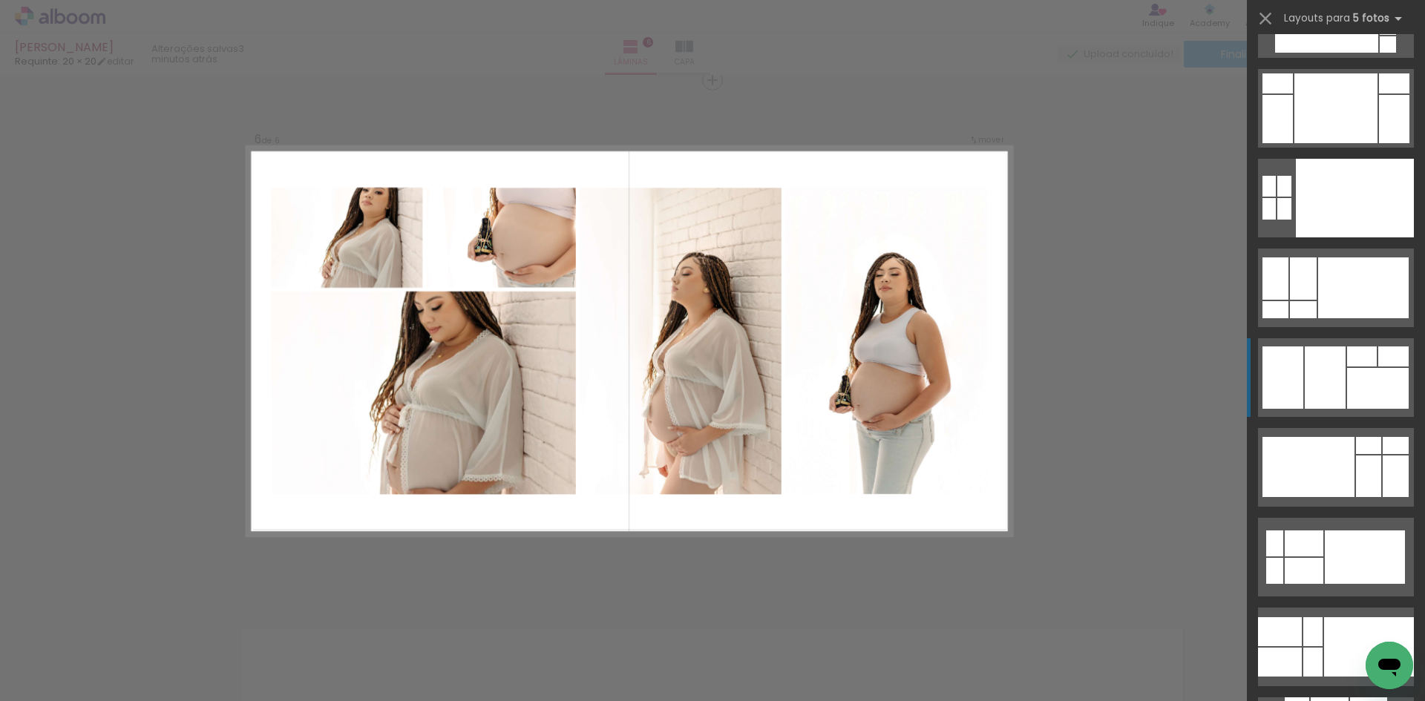
click at [1357, 366] on div at bounding box center [1362, 357] width 30 height 20
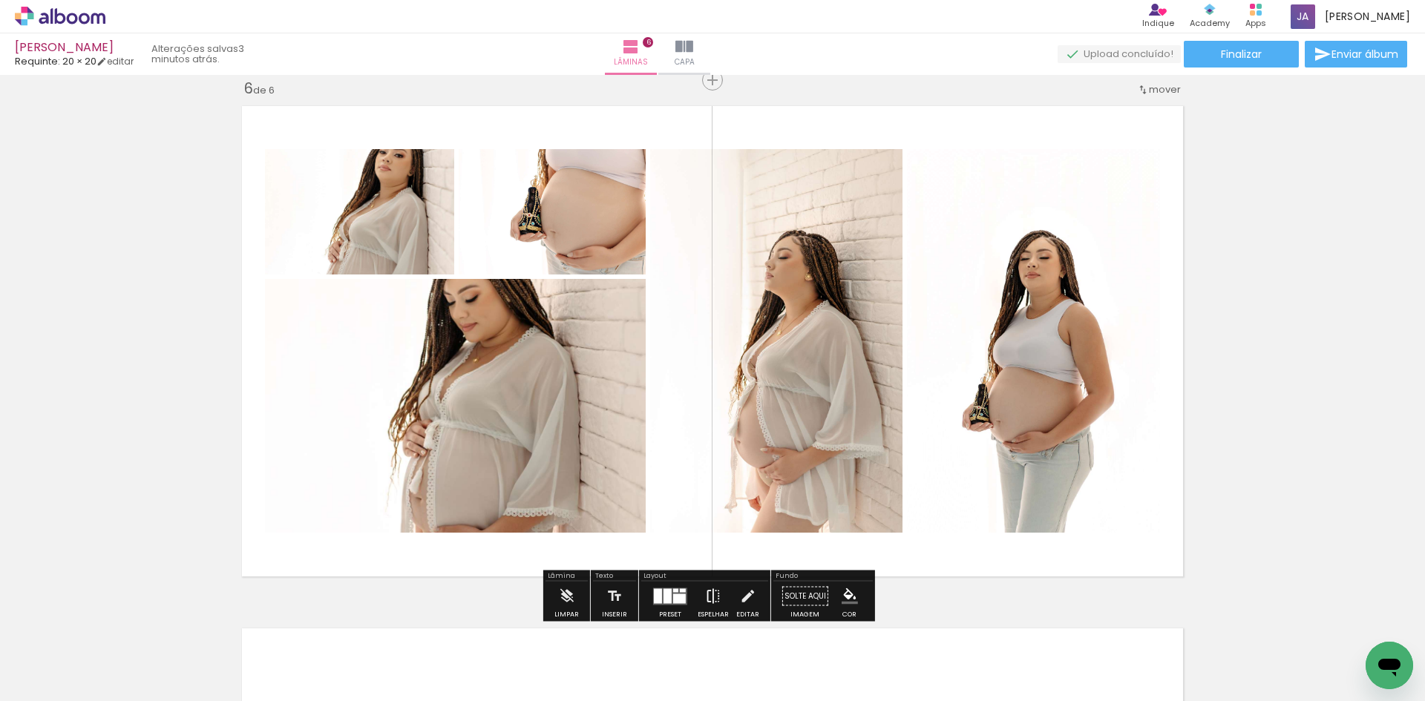
click at [705, 597] on iron-icon at bounding box center [713, 597] width 16 height 30
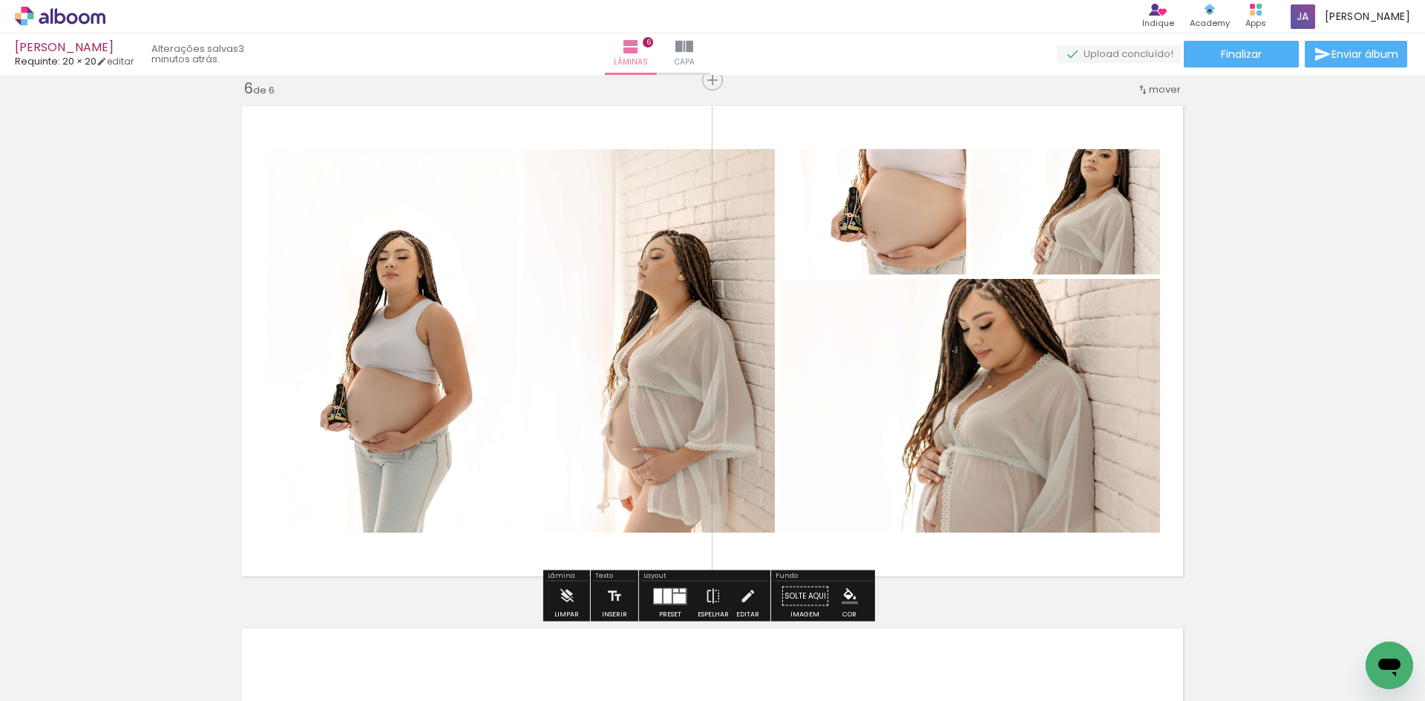
click at [659, 596] on quentale-layouter at bounding box center [670, 596] width 34 height 17
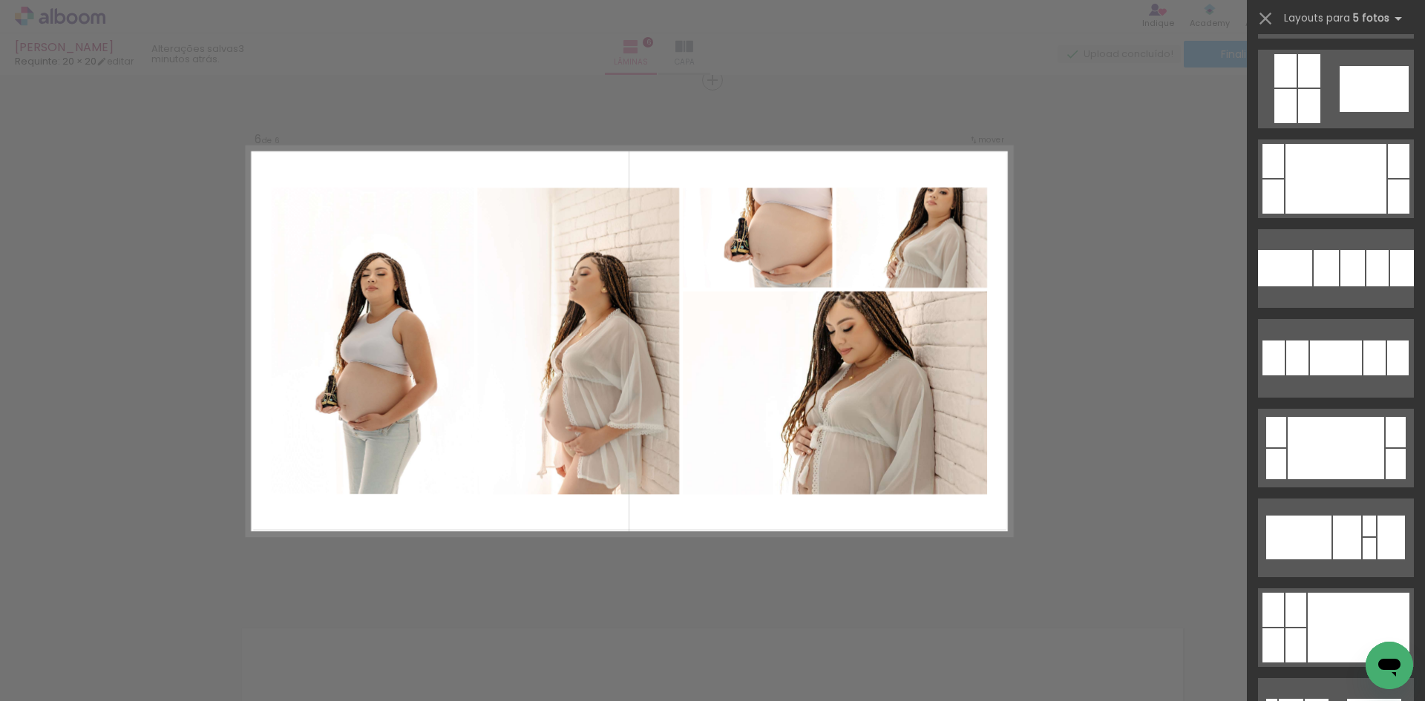
scroll to position [1115, 0]
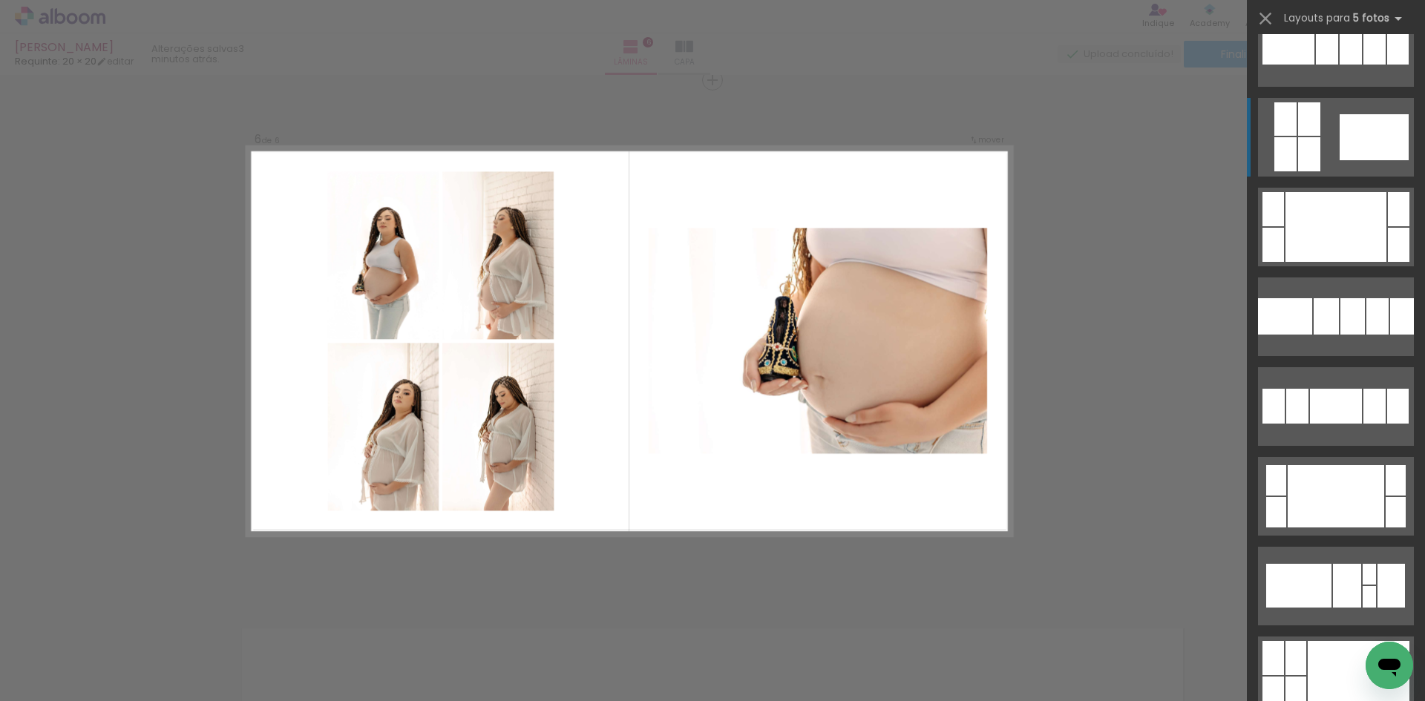
click at [1371, 122] on div at bounding box center [1374, 137] width 69 height 46
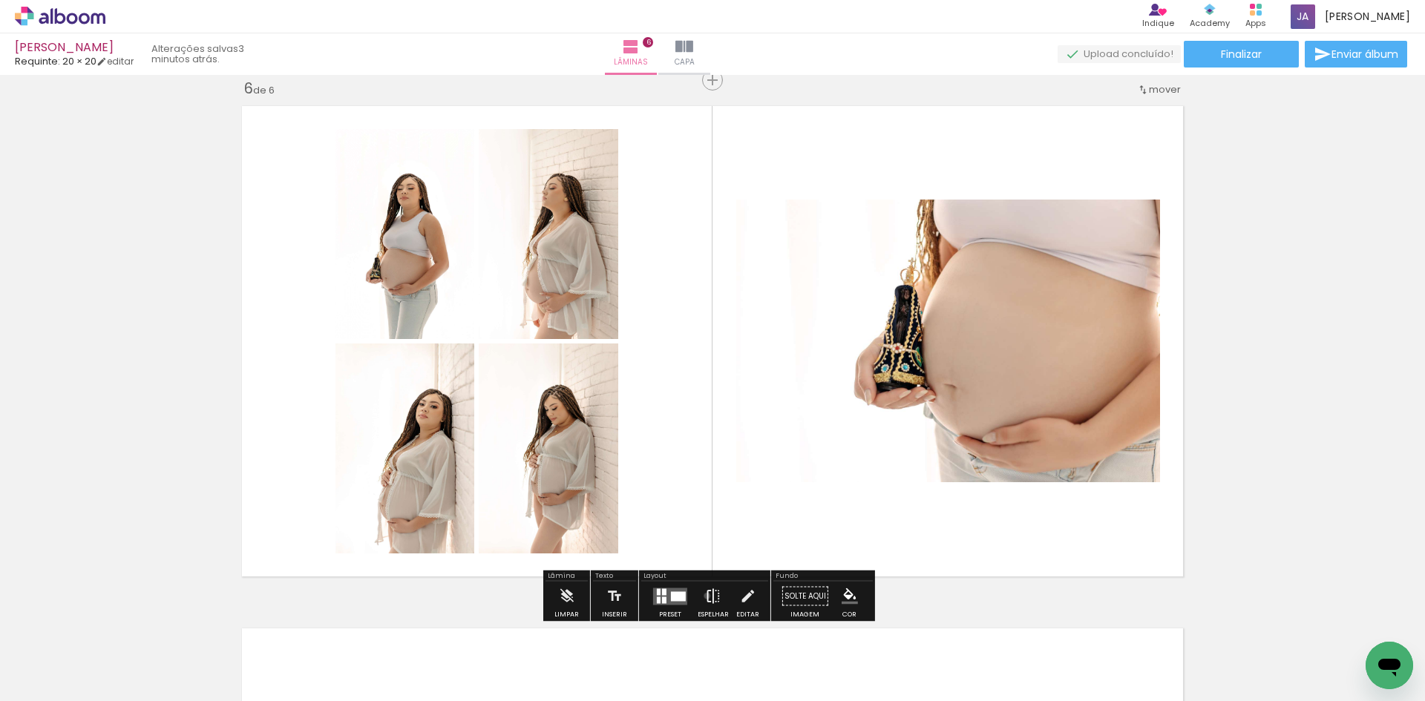
click at [705, 596] on iron-icon at bounding box center [713, 597] width 16 height 30
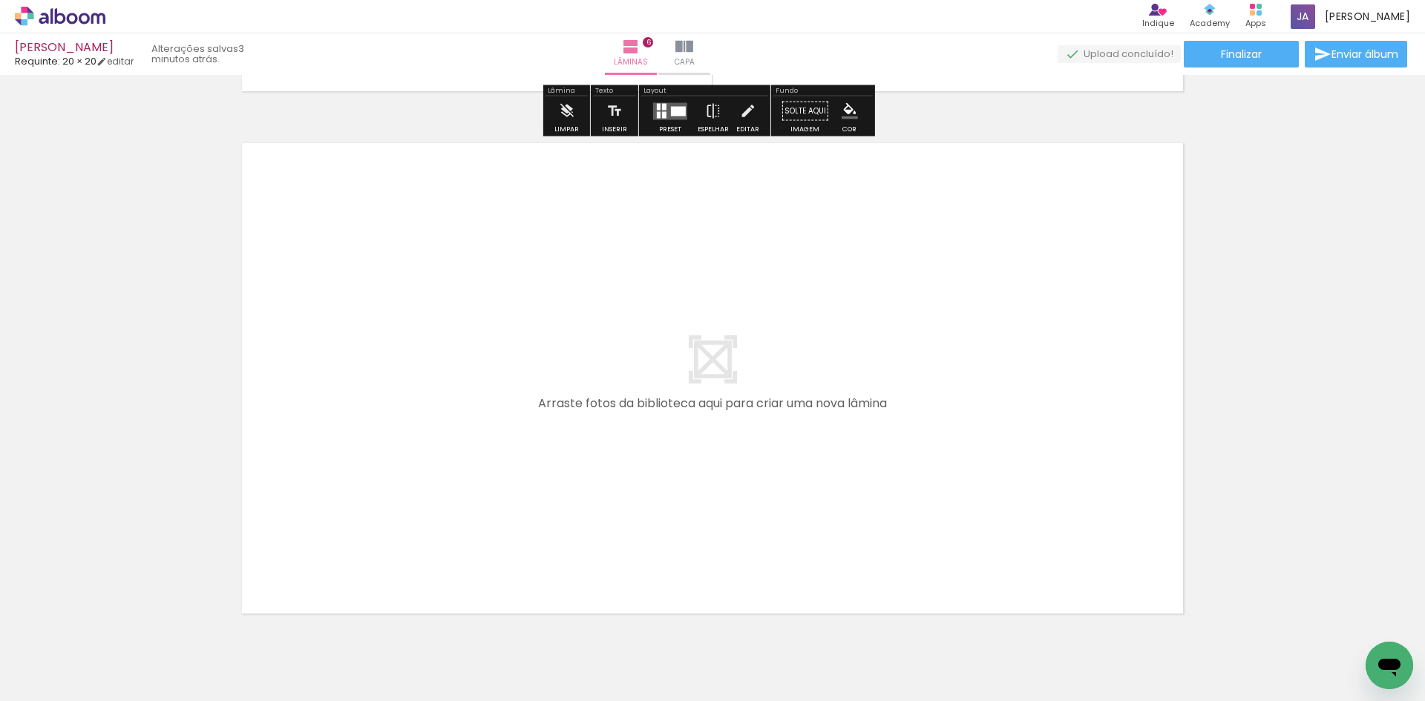
scroll to position [3152, 0]
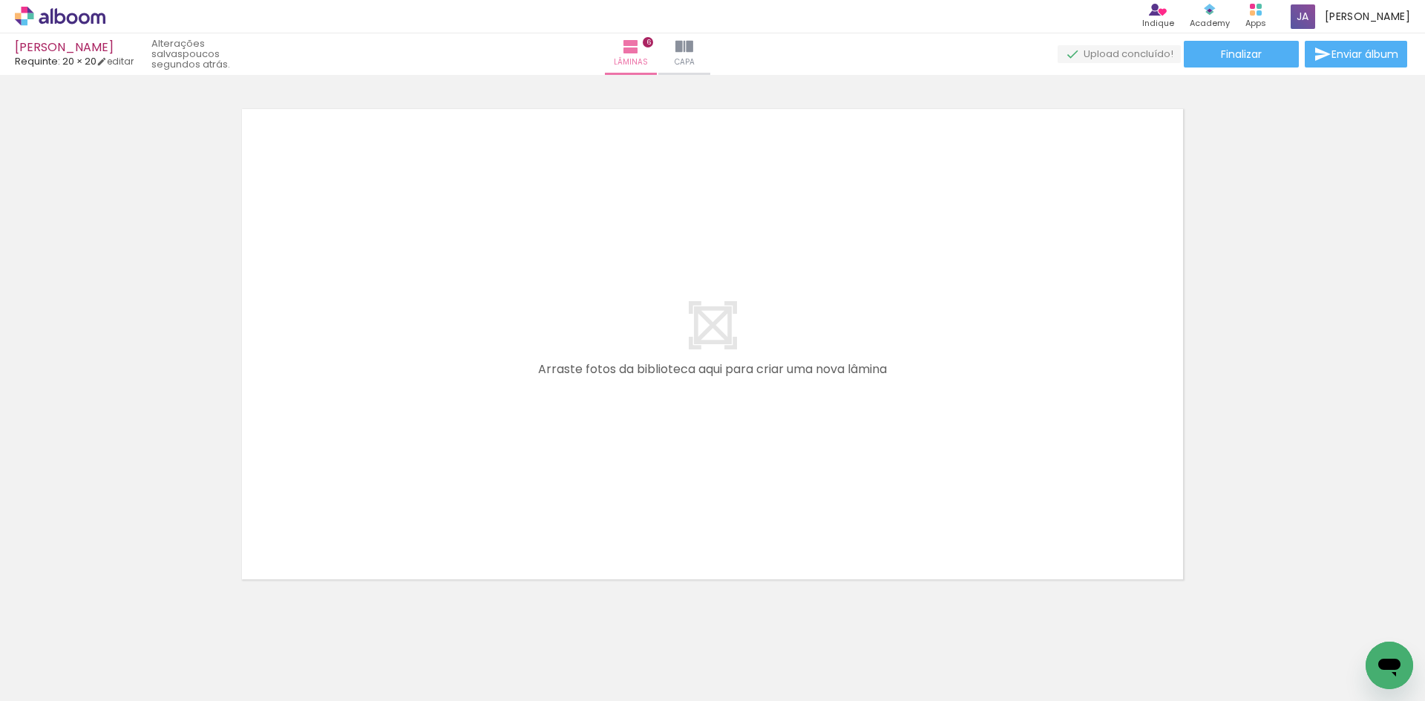
scroll to position [0, 2113]
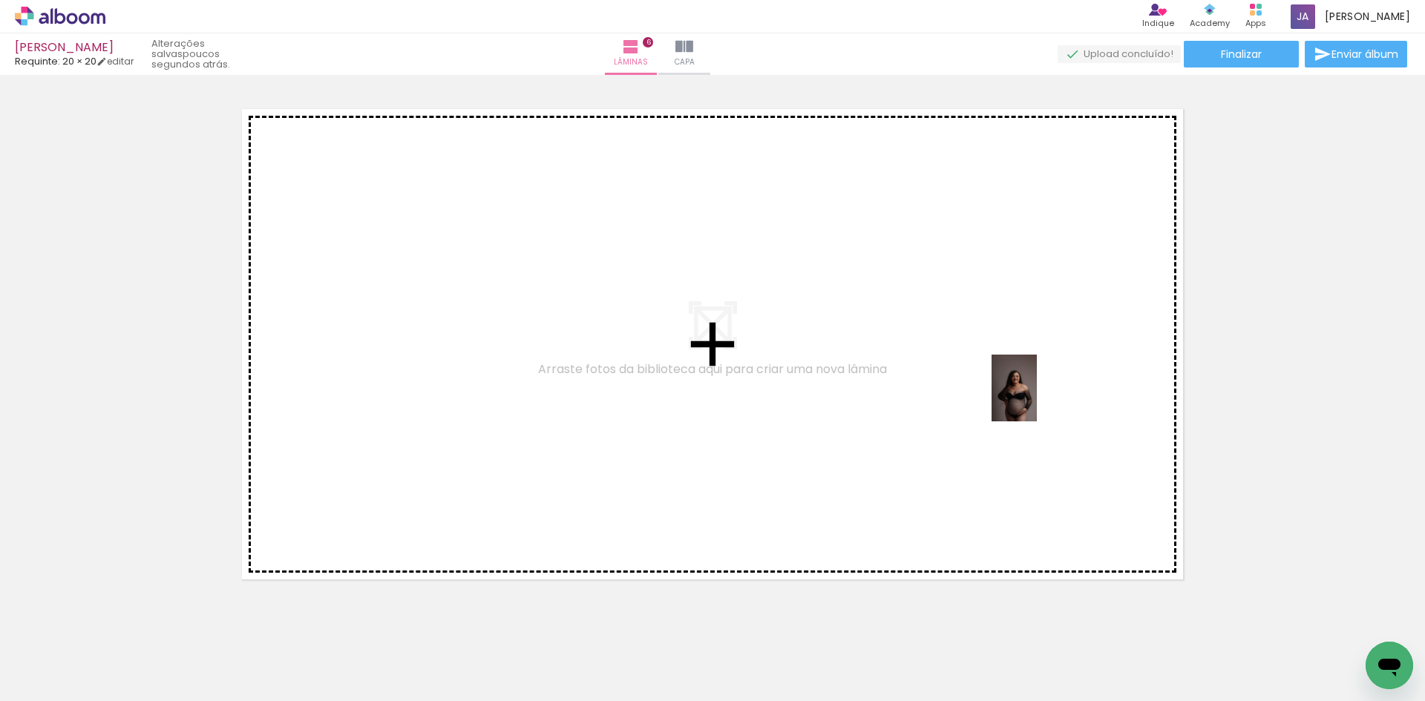
drag, startPoint x: 1103, startPoint y: 620, endPoint x: 1036, endPoint y: 399, distance: 230.3
click at [1036, 399] on quentale-workspace at bounding box center [712, 350] width 1425 height 701
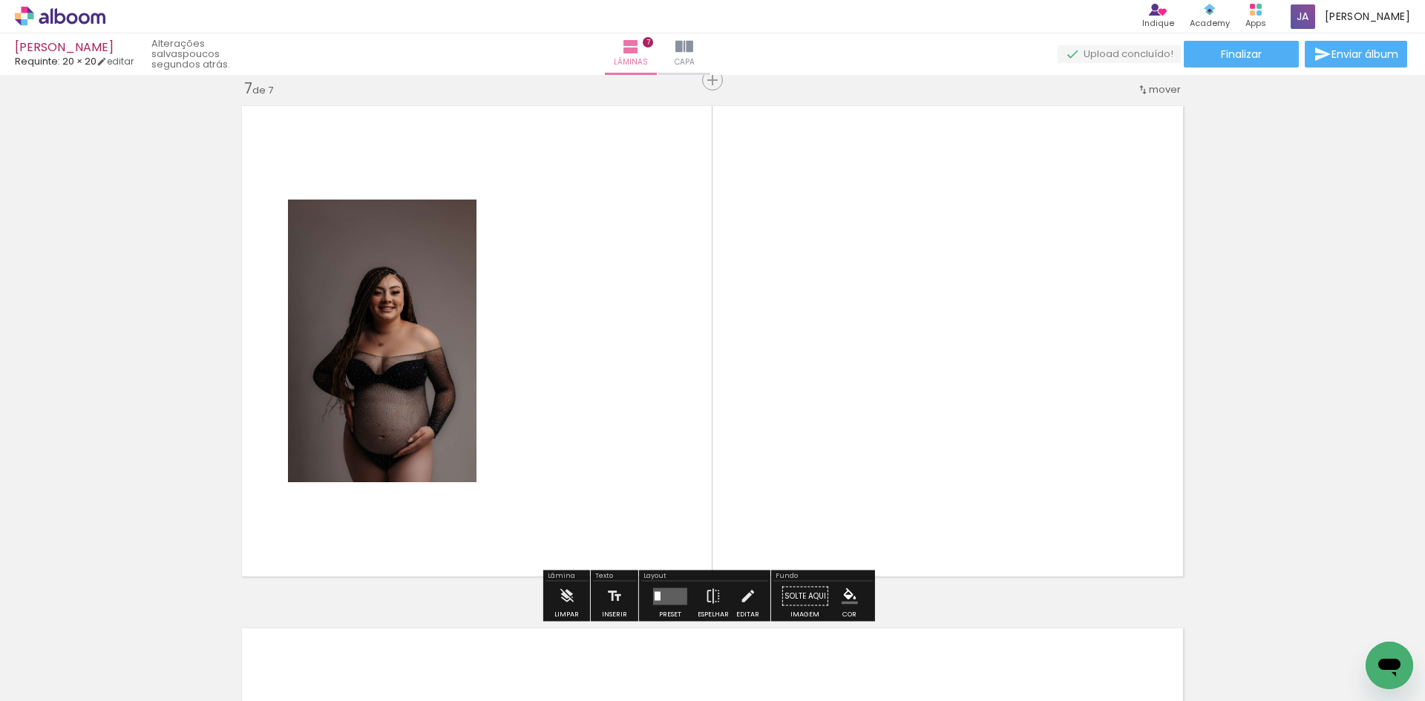
scroll to position [0, 2357]
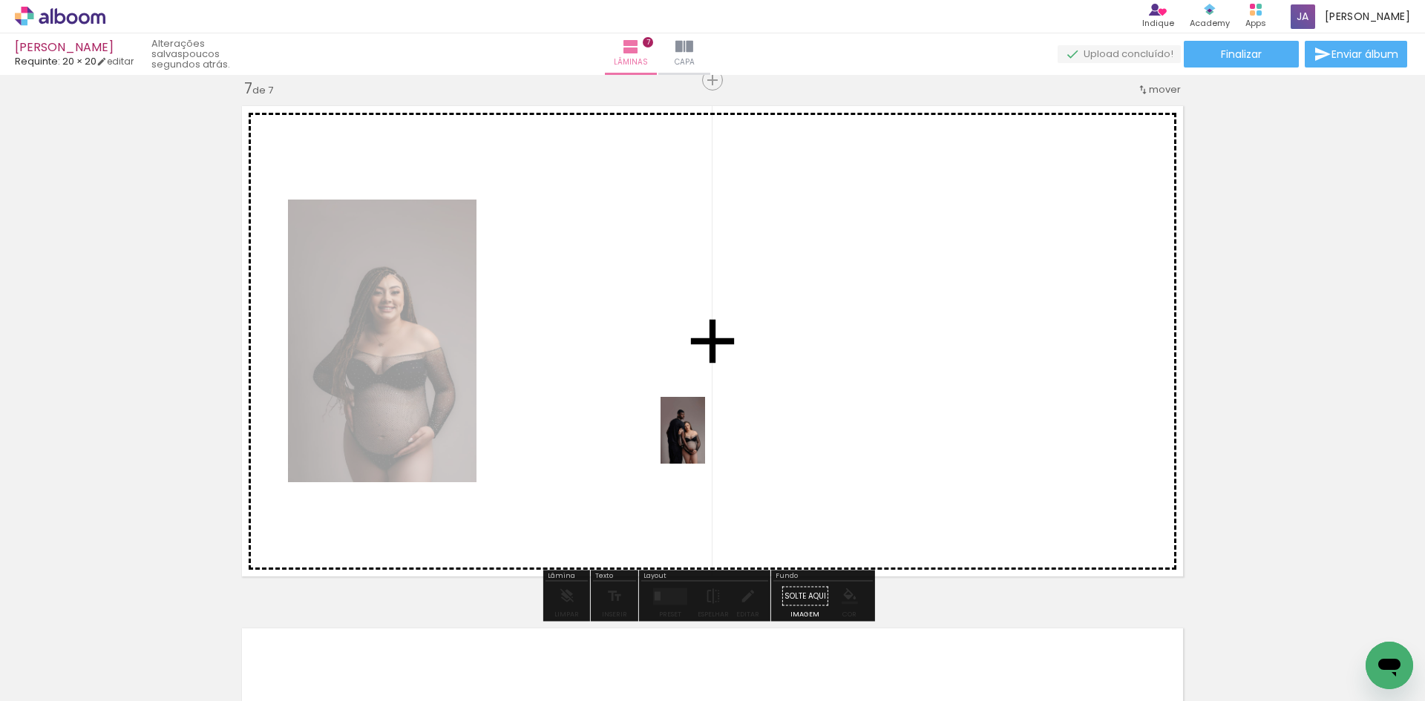
drag, startPoint x: 1040, startPoint y: 661, endPoint x: 705, endPoint y: 442, distance: 400.4
click at [705, 442] on quentale-workspace at bounding box center [712, 350] width 1425 height 701
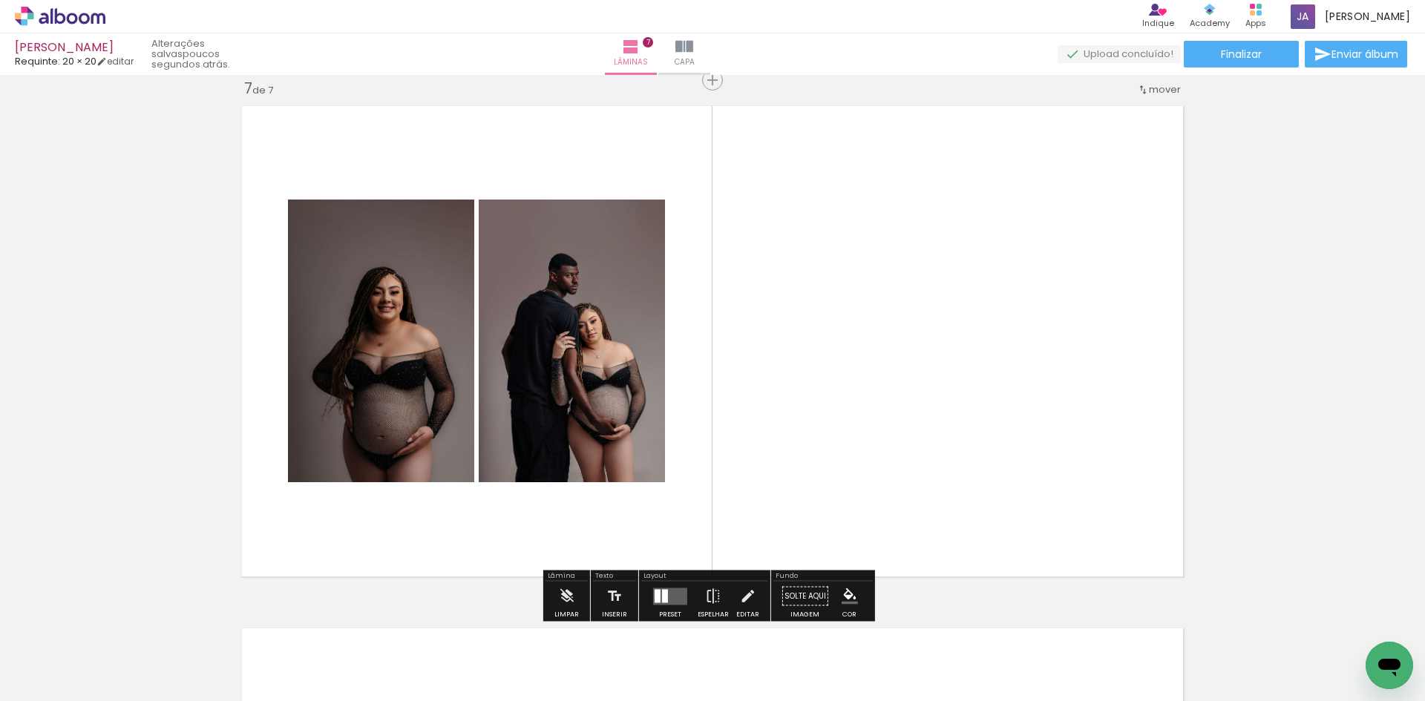
click at [676, 594] on quentale-layouter at bounding box center [670, 596] width 34 height 17
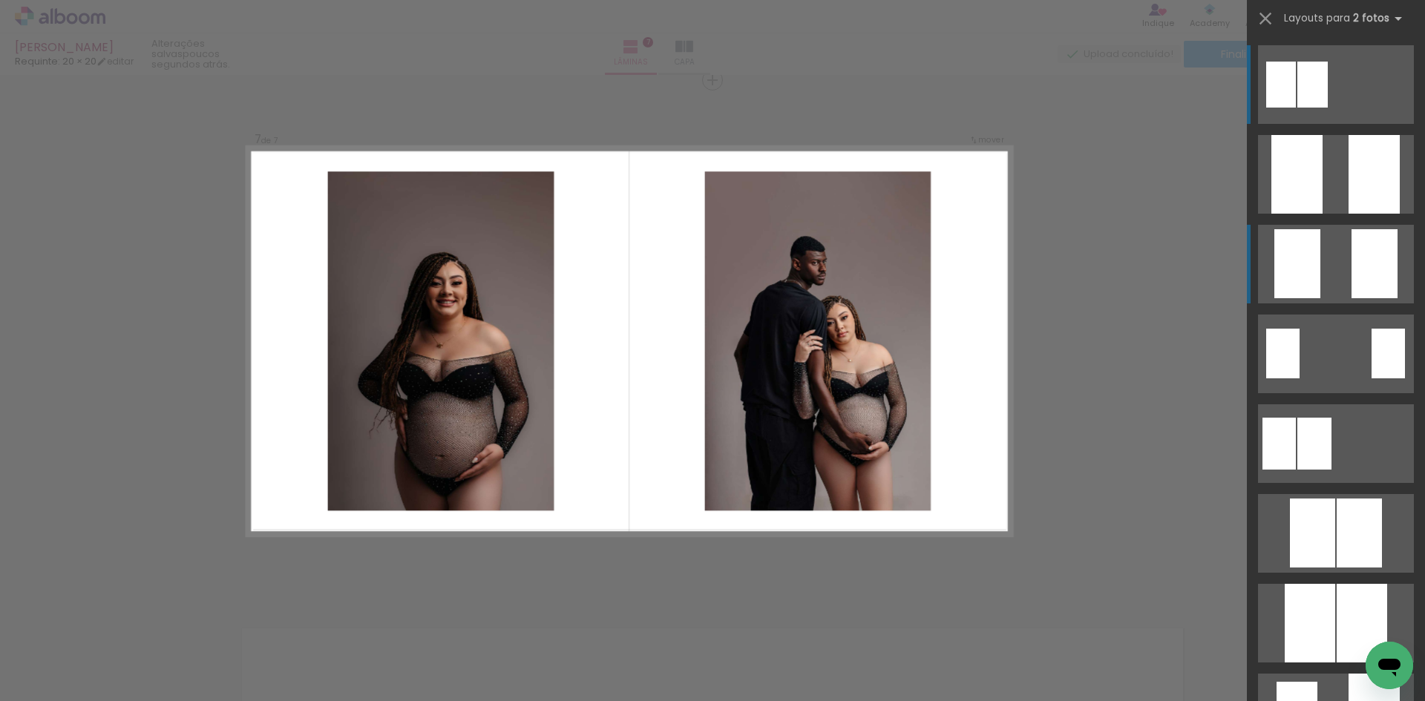
click at [1366, 255] on div at bounding box center [1375, 263] width 46 height 69
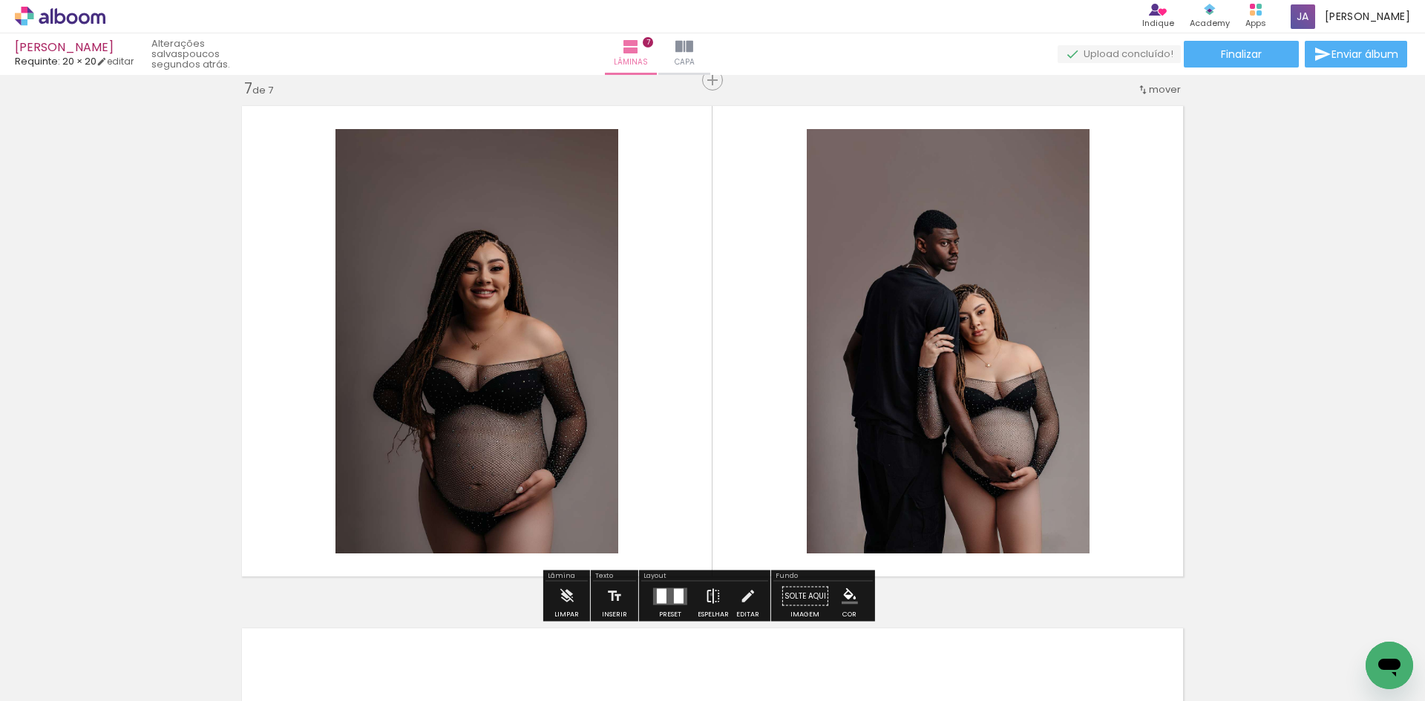
click at [708, 595] on iron-icon at bounding box center [713, 597] width 16 height 30
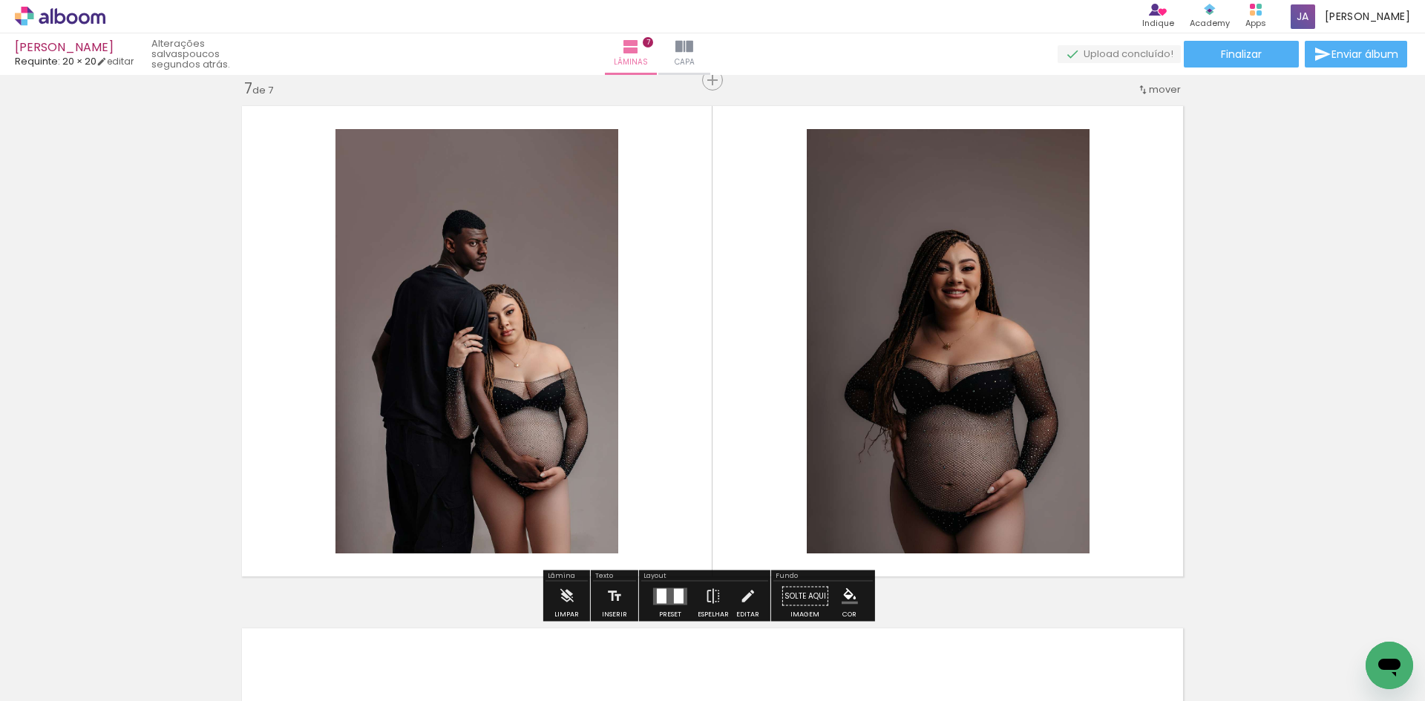
click at [674, 596] on div at bounding box center [679, 596] width 10 height 15
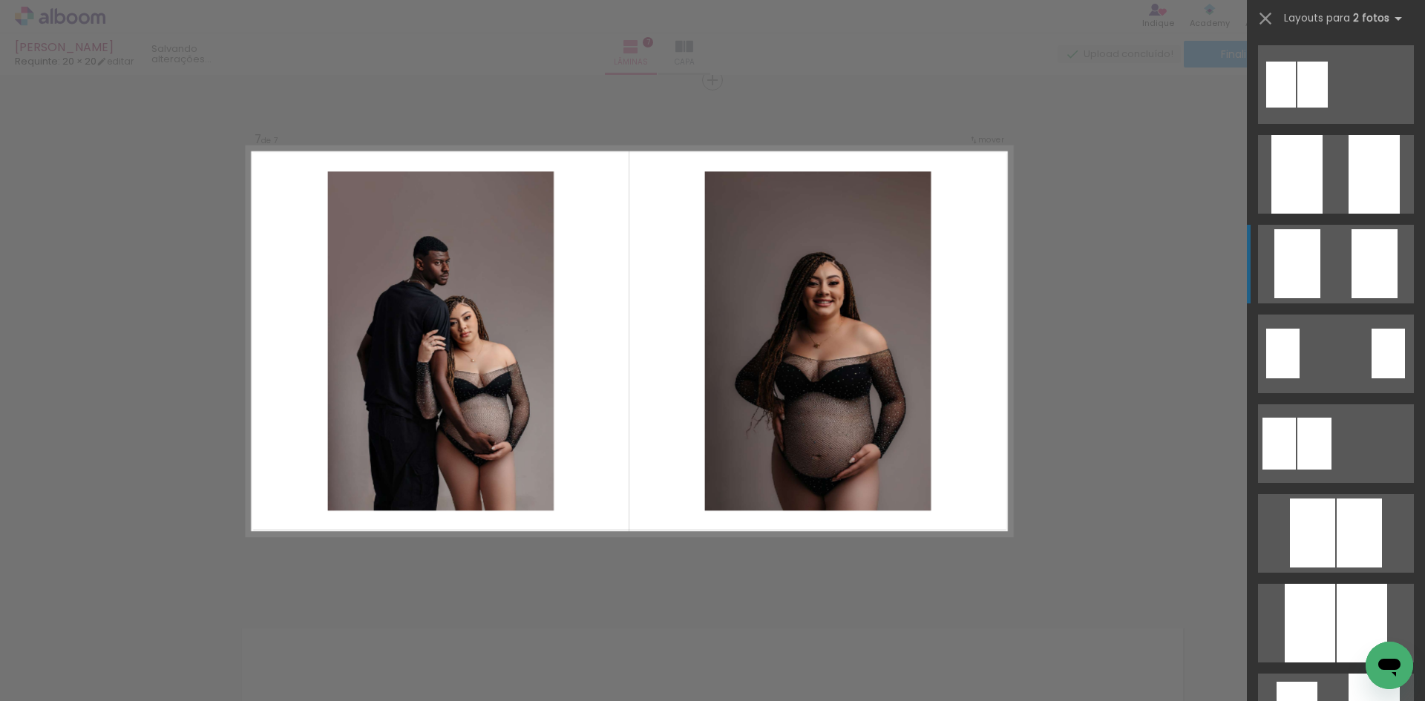
scroll to position [180, 0]
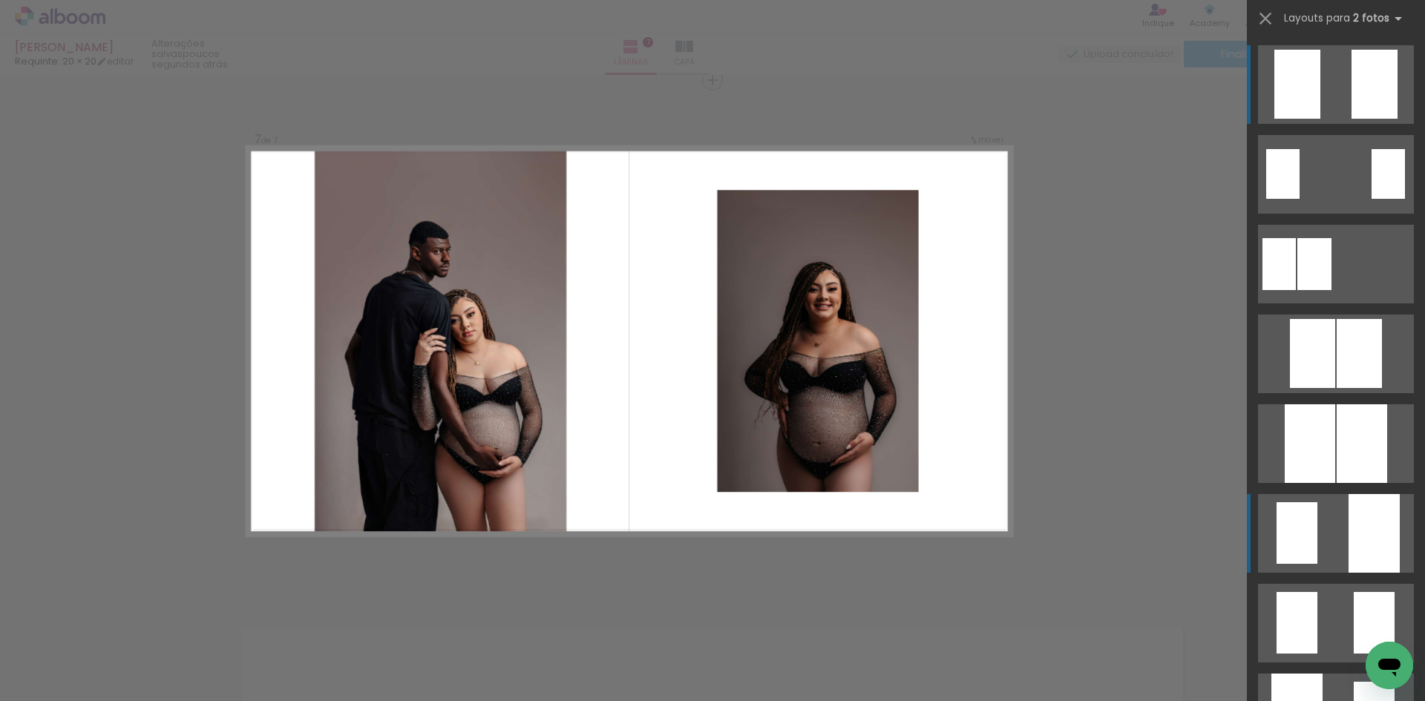
click at [1303, 531] on div at bounding box center [1297, 533] width 41 height 62
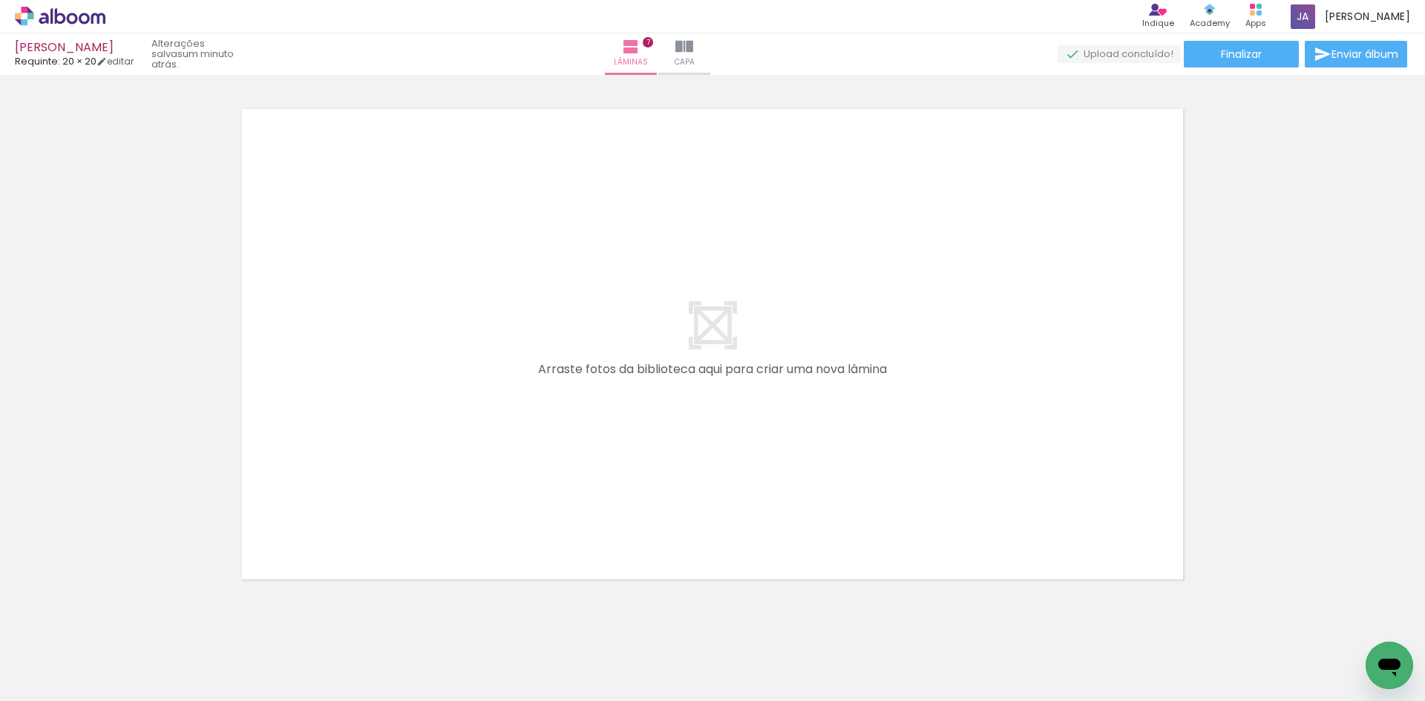
scroll to position [0, 2542]
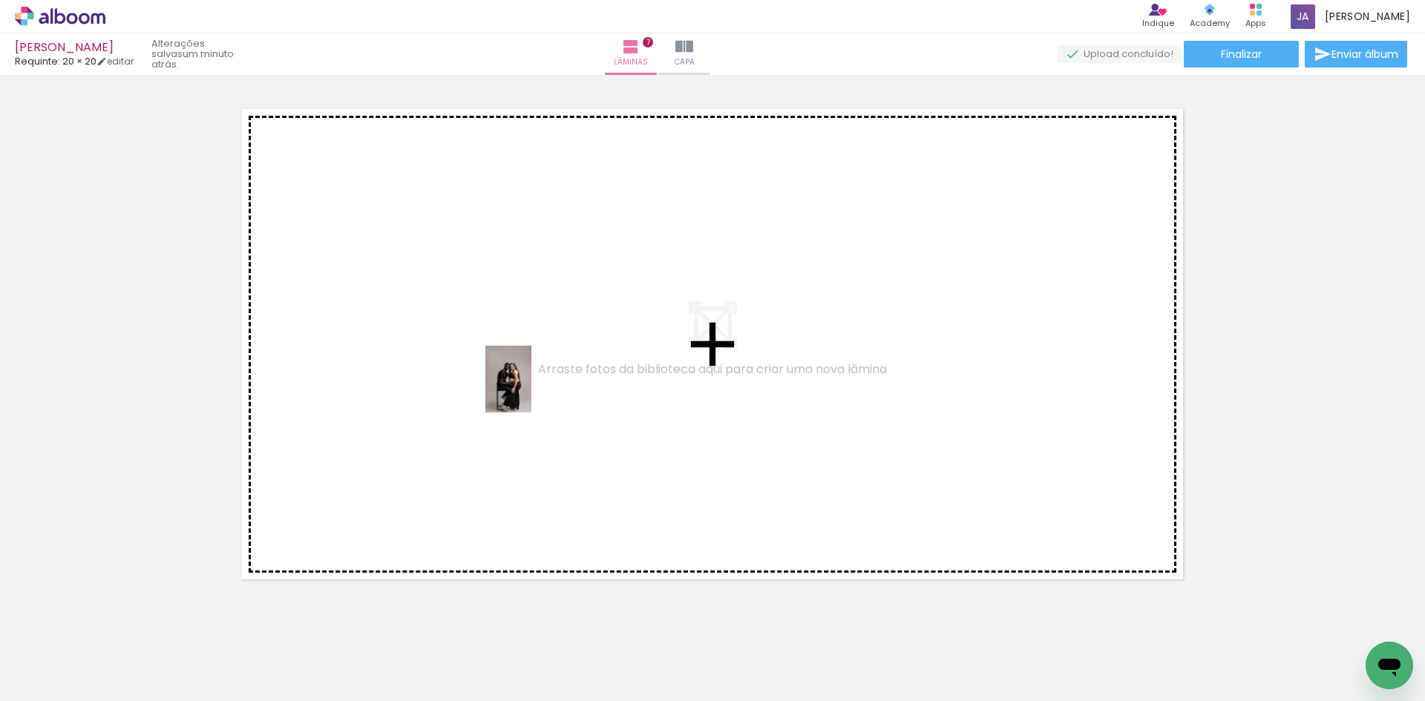
drag, startPoint x: 1027, startPoint y: 652, endPoint x: 521, endPoint y: 388, distance: 570.7
click at [521, 388] on quentale-workspace at bounding box center [712, 350] width 1425 height 701
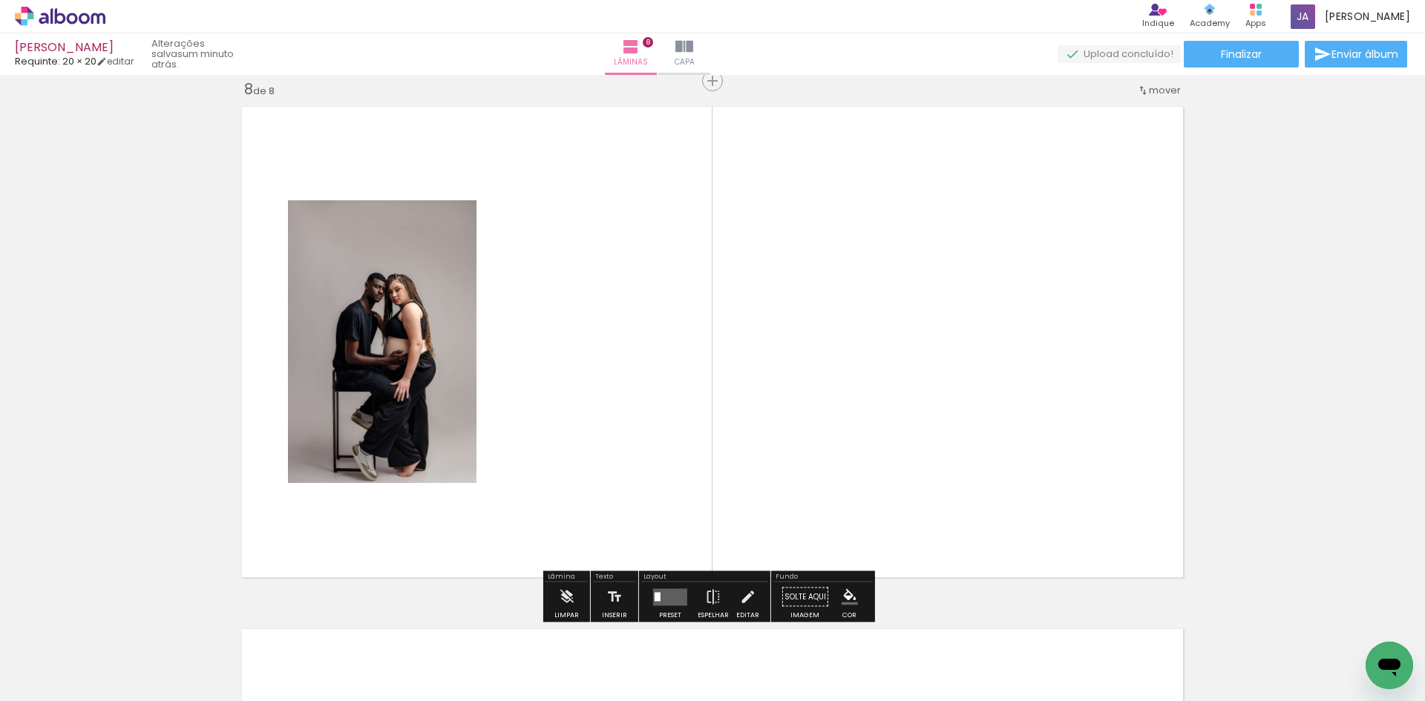
scroll to position [3677, 0]
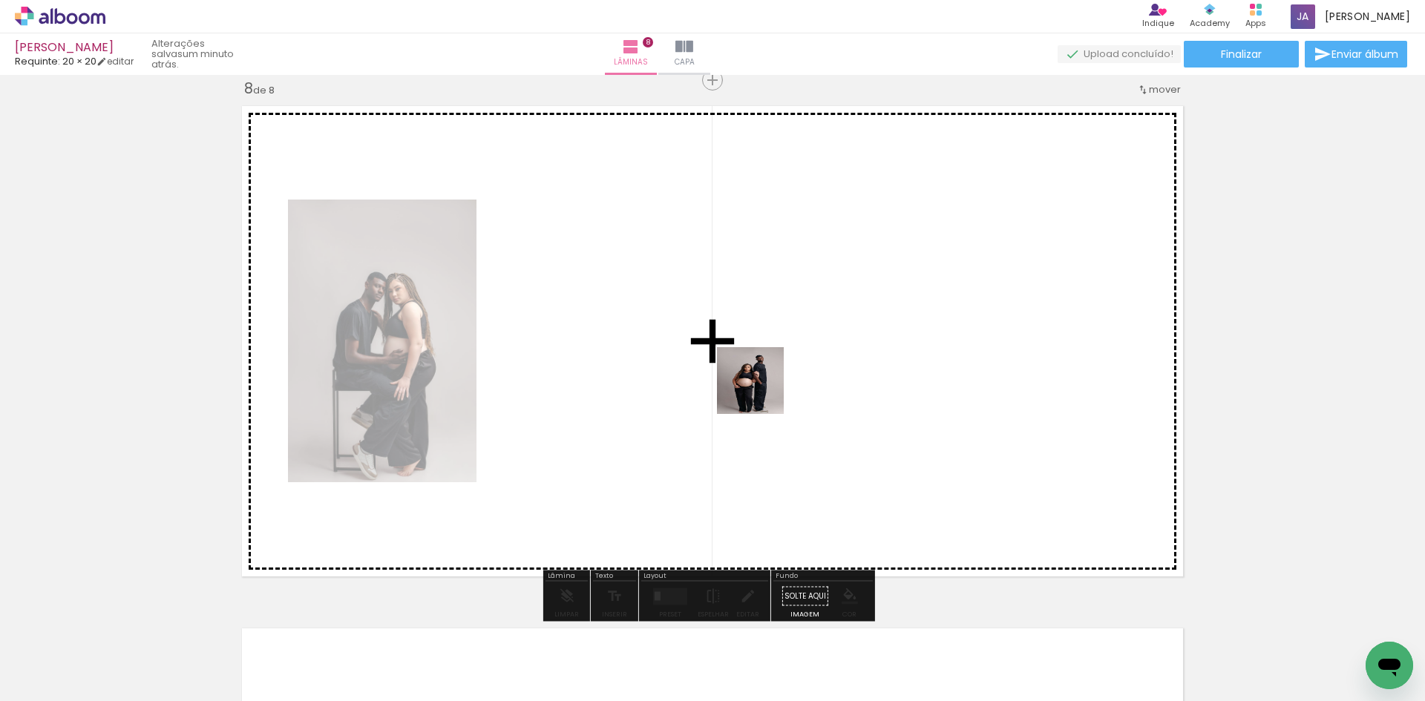
drag, startPoint x: 1277, startPoint y: 644, endPoint x: 751, endPoint y: 389, distance: 584.9
click at [751, 389] on quentale-workspace at bounding box center [712, 350] width 1425 height 701
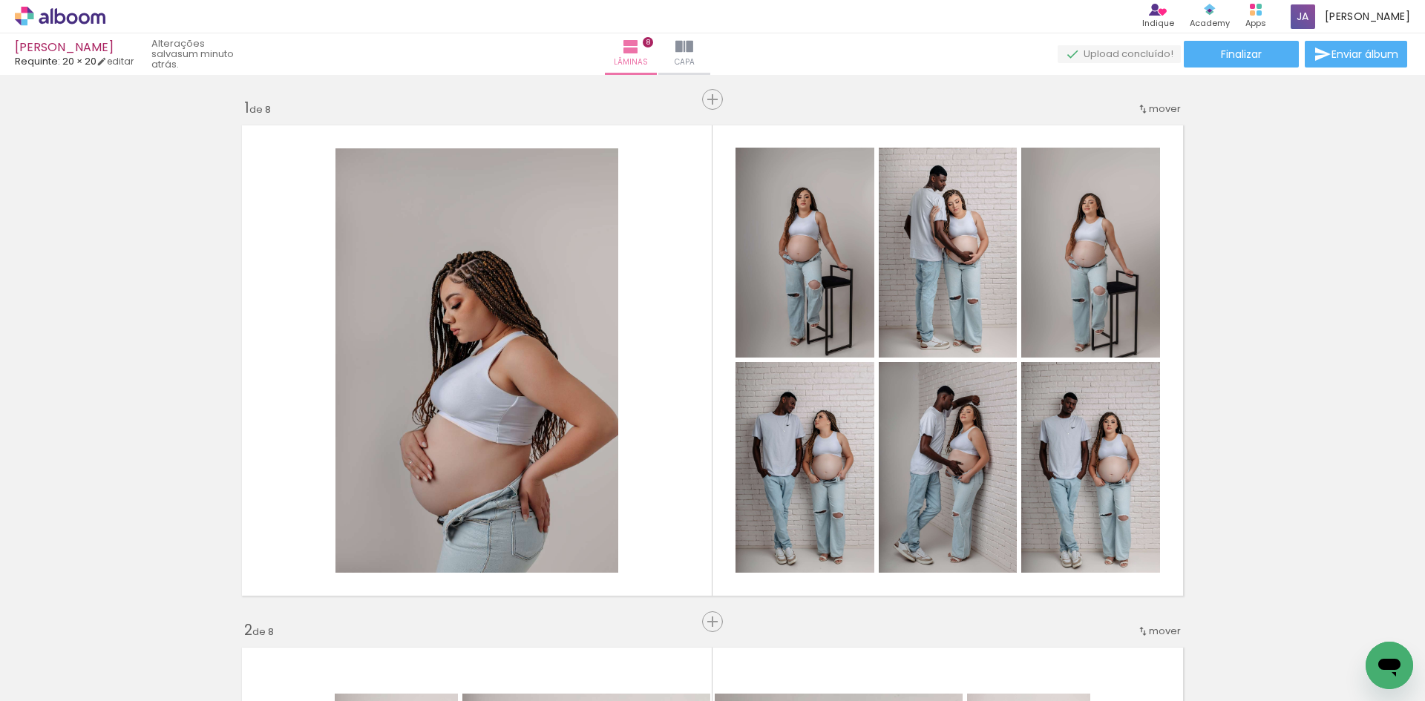
scroll to position [0, 2542]
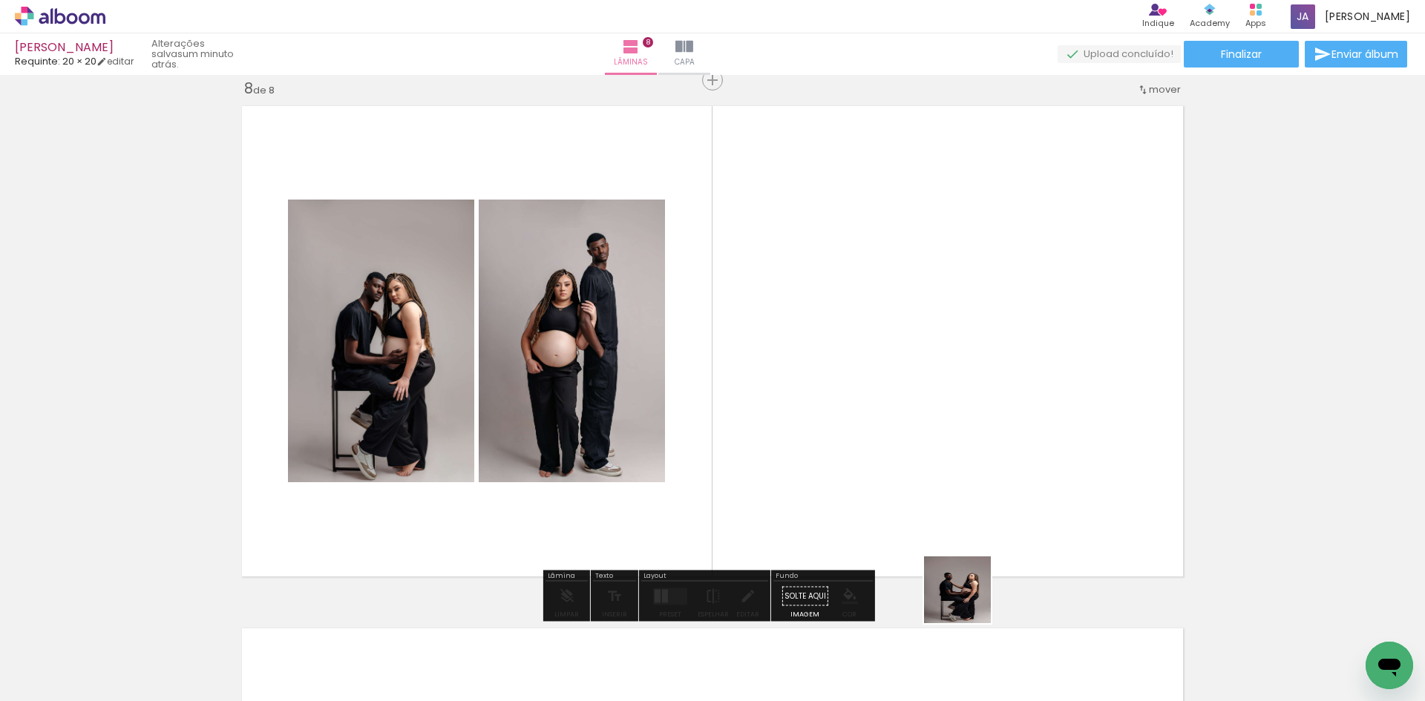
drag, startPoint x: 953, startPoint y: 655, endPoint x: 1015, endPoint y: 425, distance: 238.4
click at [1015, 425] on quentale-workspace at bounding box center [712, 350] width 1425 height 701
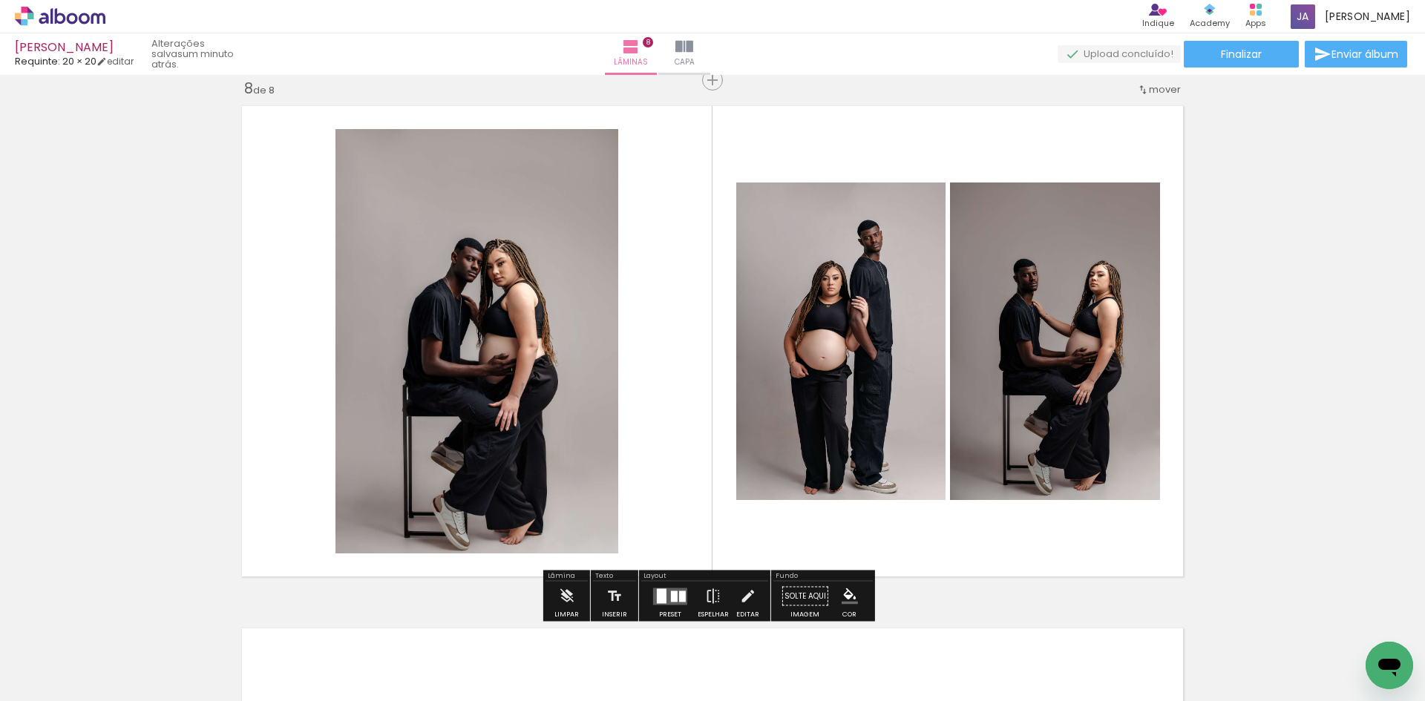
click at [675, 595] on quentale-layouter at bounding box center [670, 596] width 34 height 17
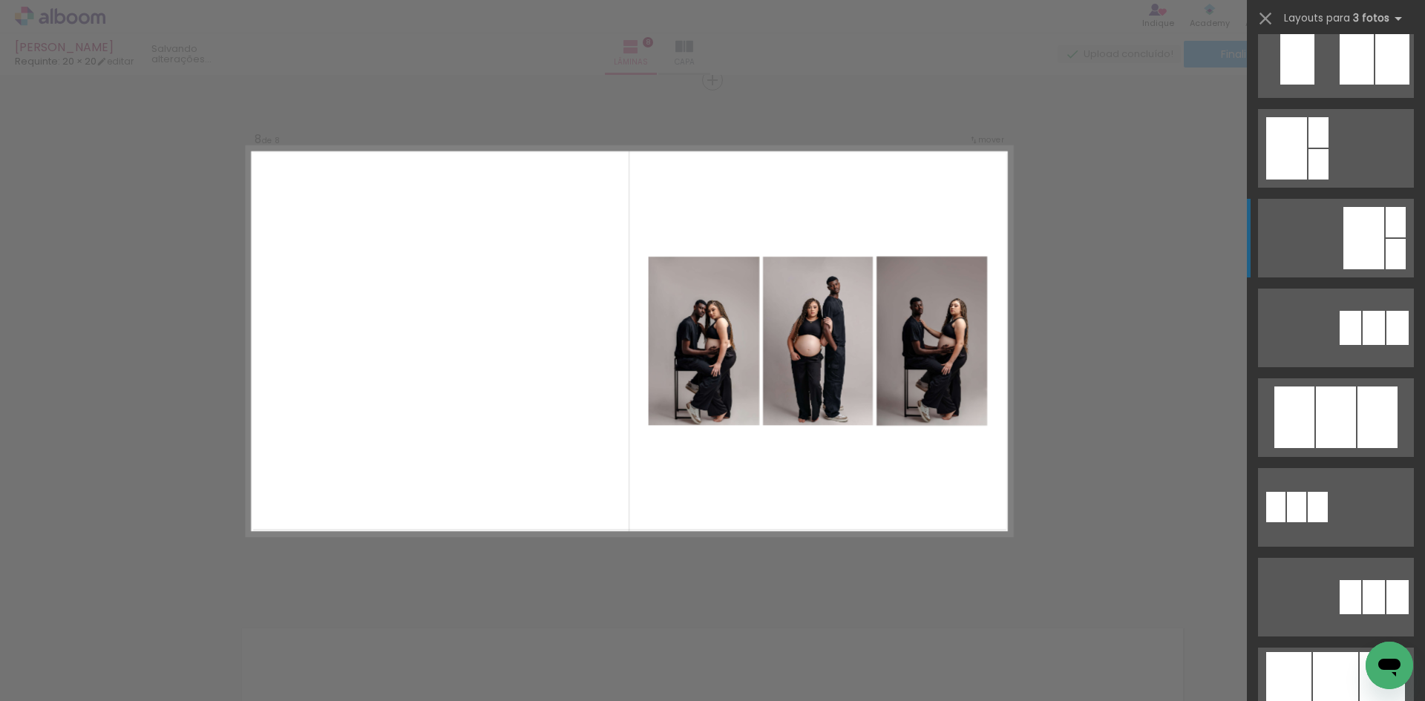
scroll to position [445, 0]
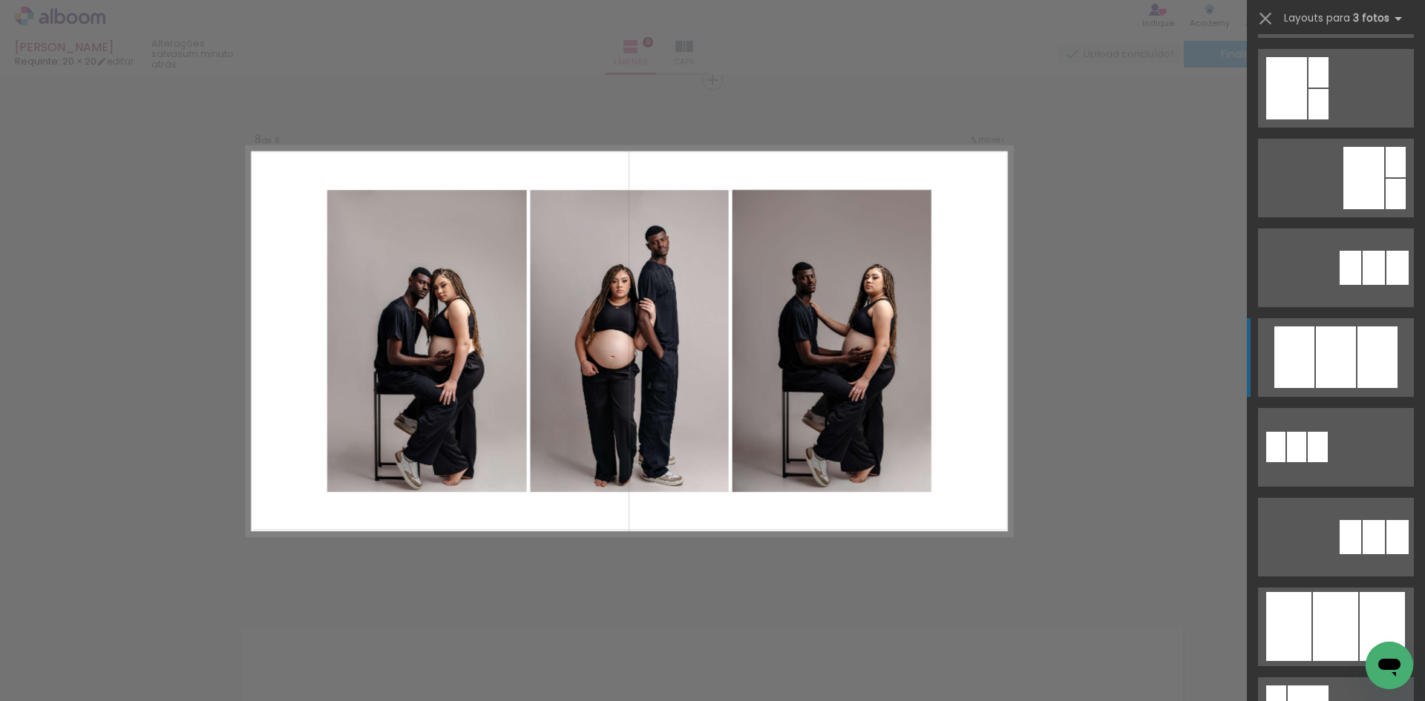
click at [1361, 367] on div at bounding box center [1378, 358] width 40 height 62
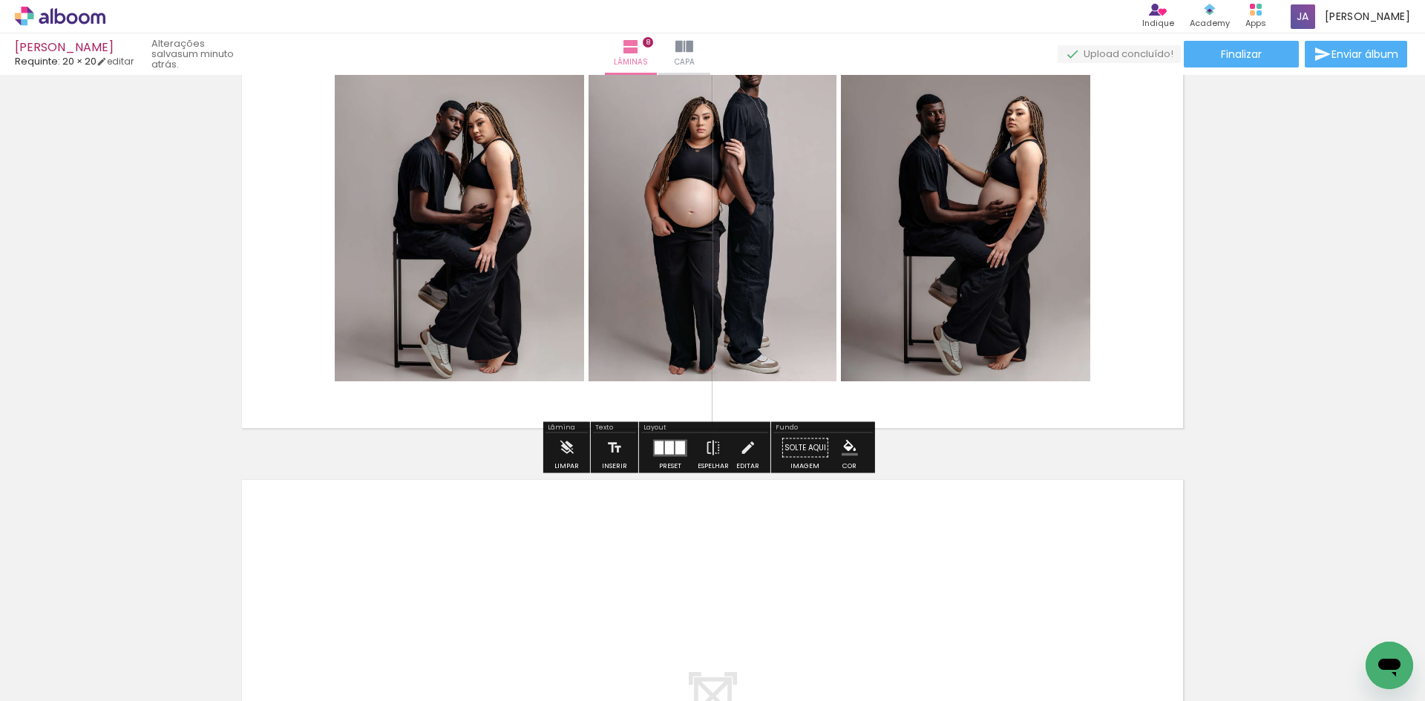
scroll to position [3677, 0]
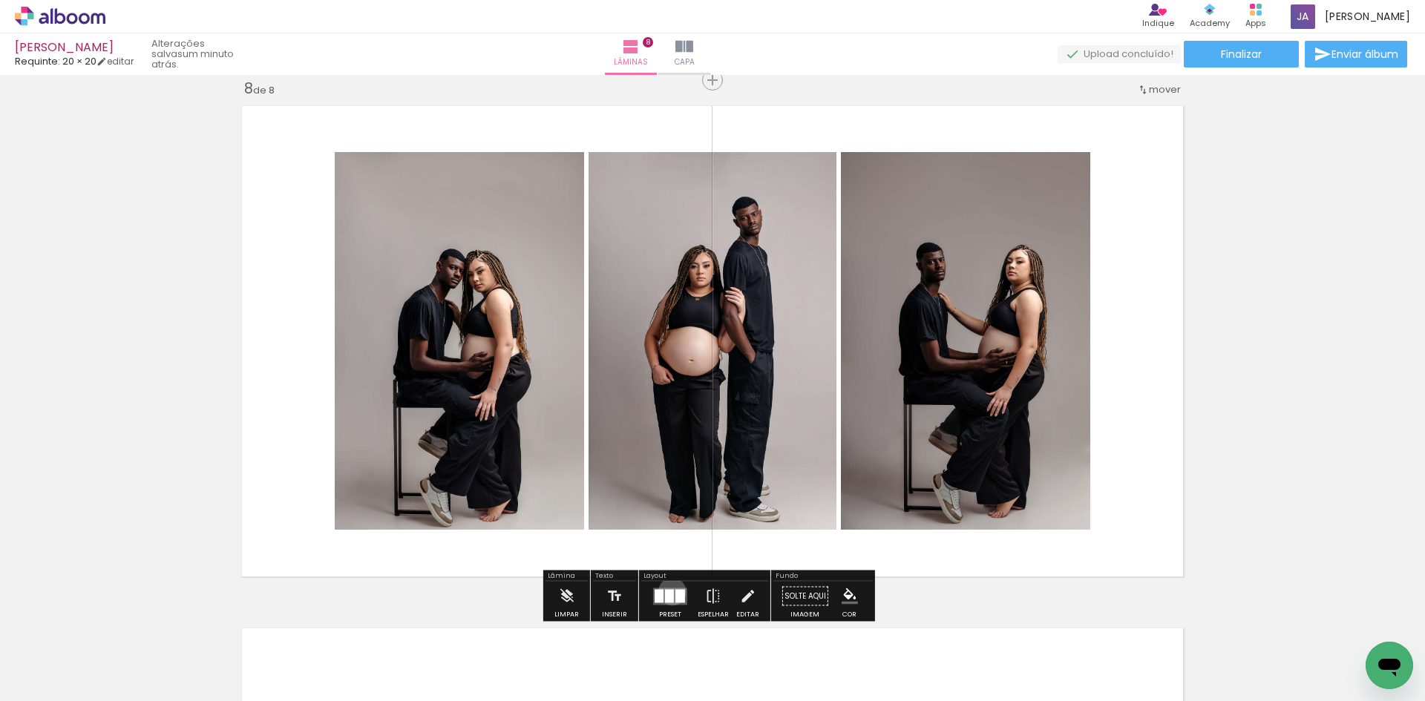
click at [669, 592] on div at bounding box center [669, 595] width 9 height 13
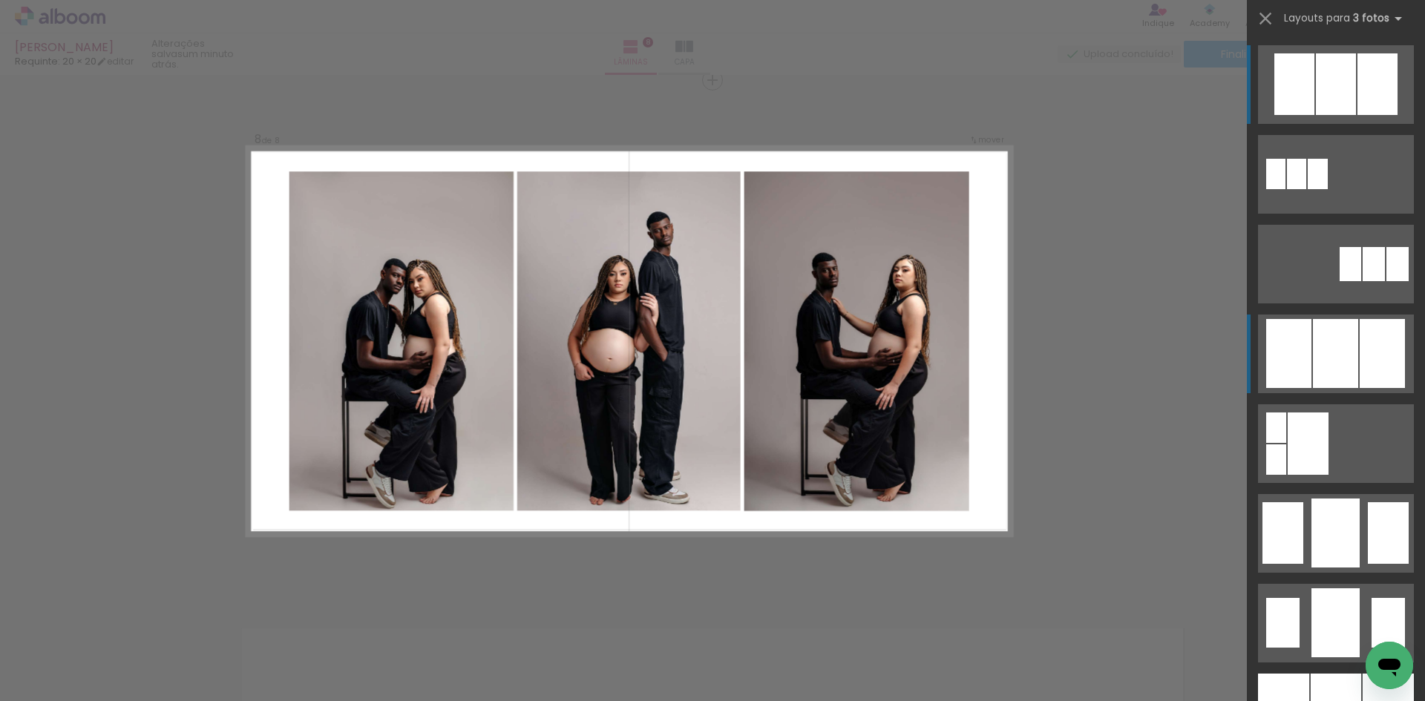
click at [1347, 351] on div at bounding box center [1335, 353] width 45 height 69
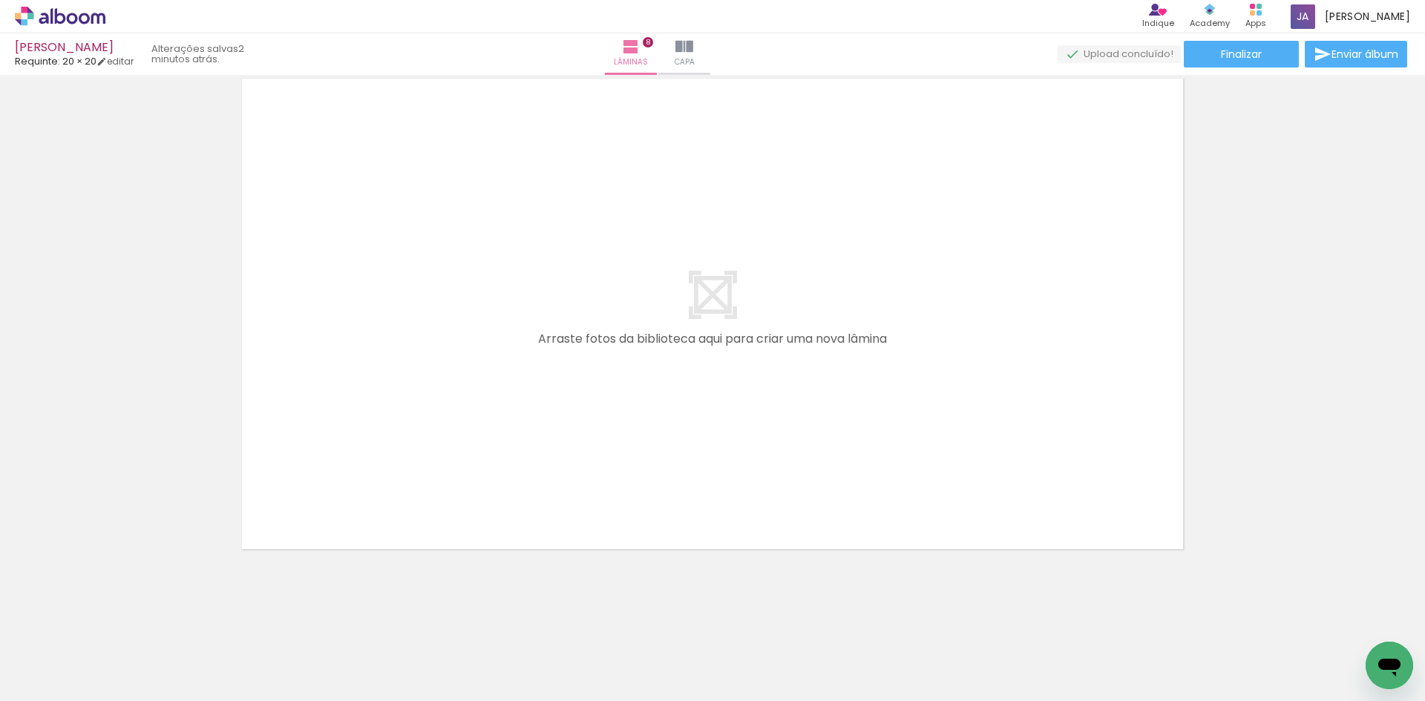
scroll to position [0, 2888]
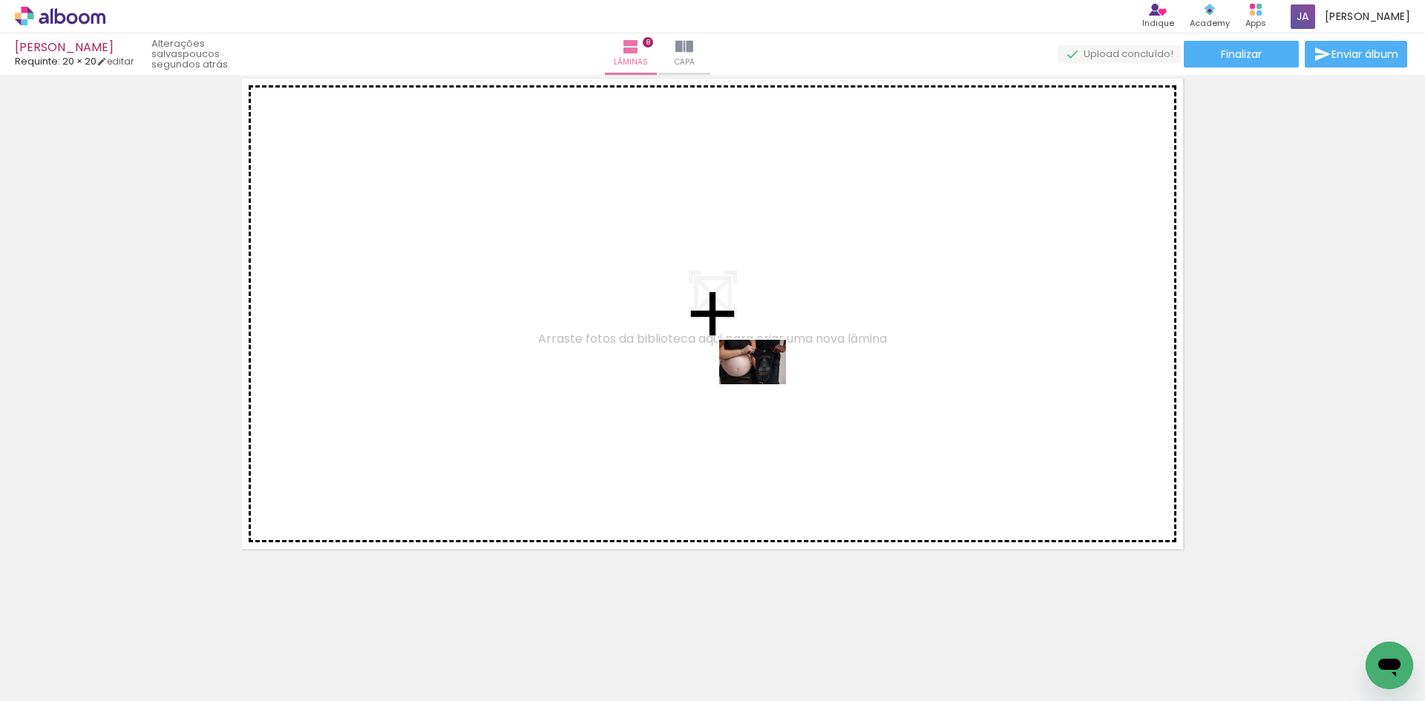
drag, startPoint x: 1155, startPoint y: 658, endPoint x: 695, endPoint y: 372, distance: 542.1
click at [684, 374] on quentale-workspace at bounding box center [712, 350] width 1425 height 701
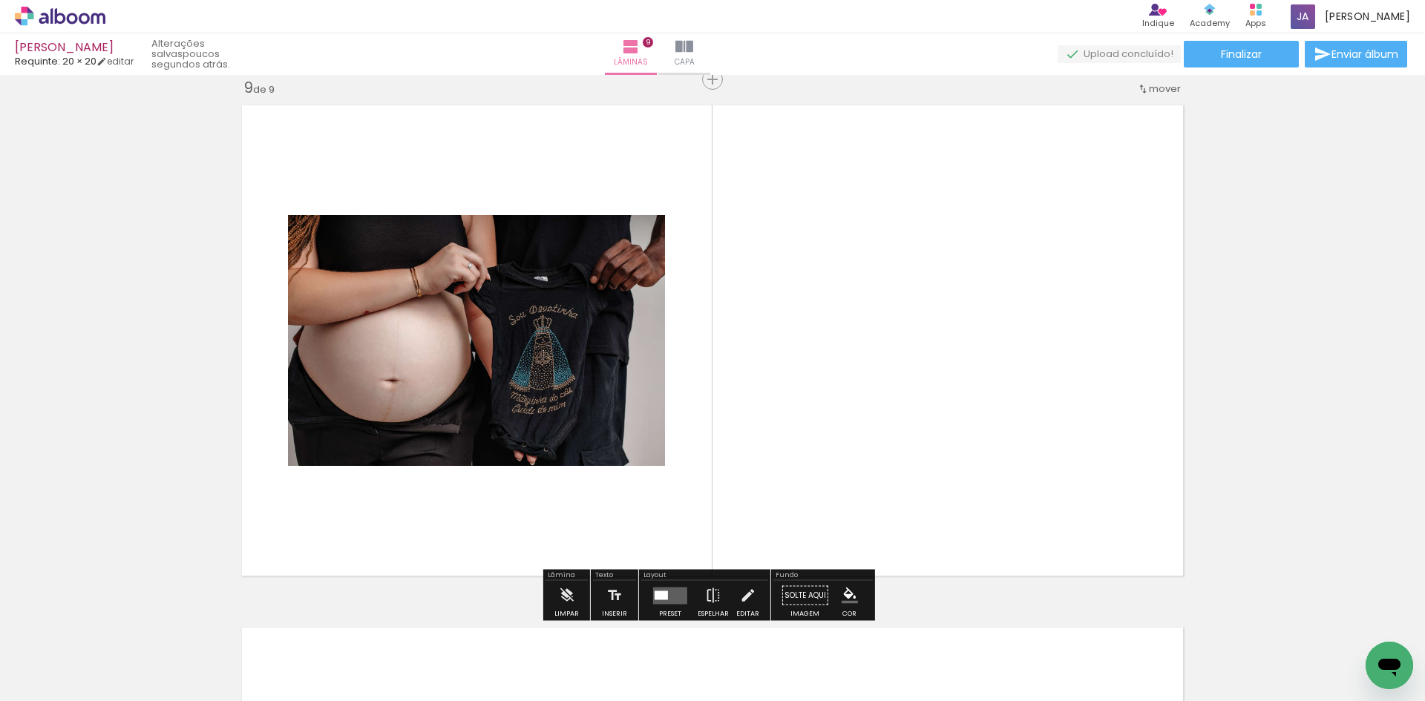
scroll to position [4200, 0]
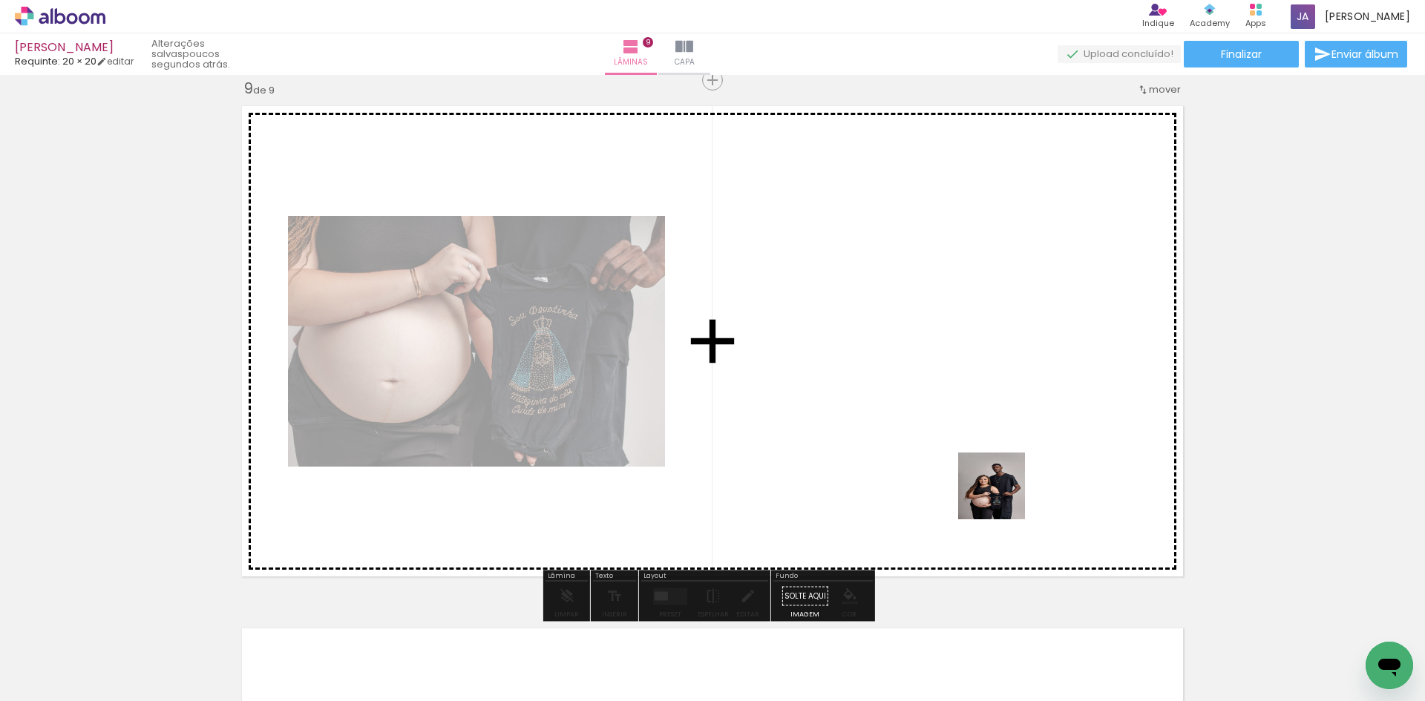
drag, startPoint x: 1018, startPoint y: 672, endPoint x: 1009, endPoint y: 459, distance: 213.2
click at [1009, 459] on quentale-workspace at bounding box center [712, 350] width 1425 height 701
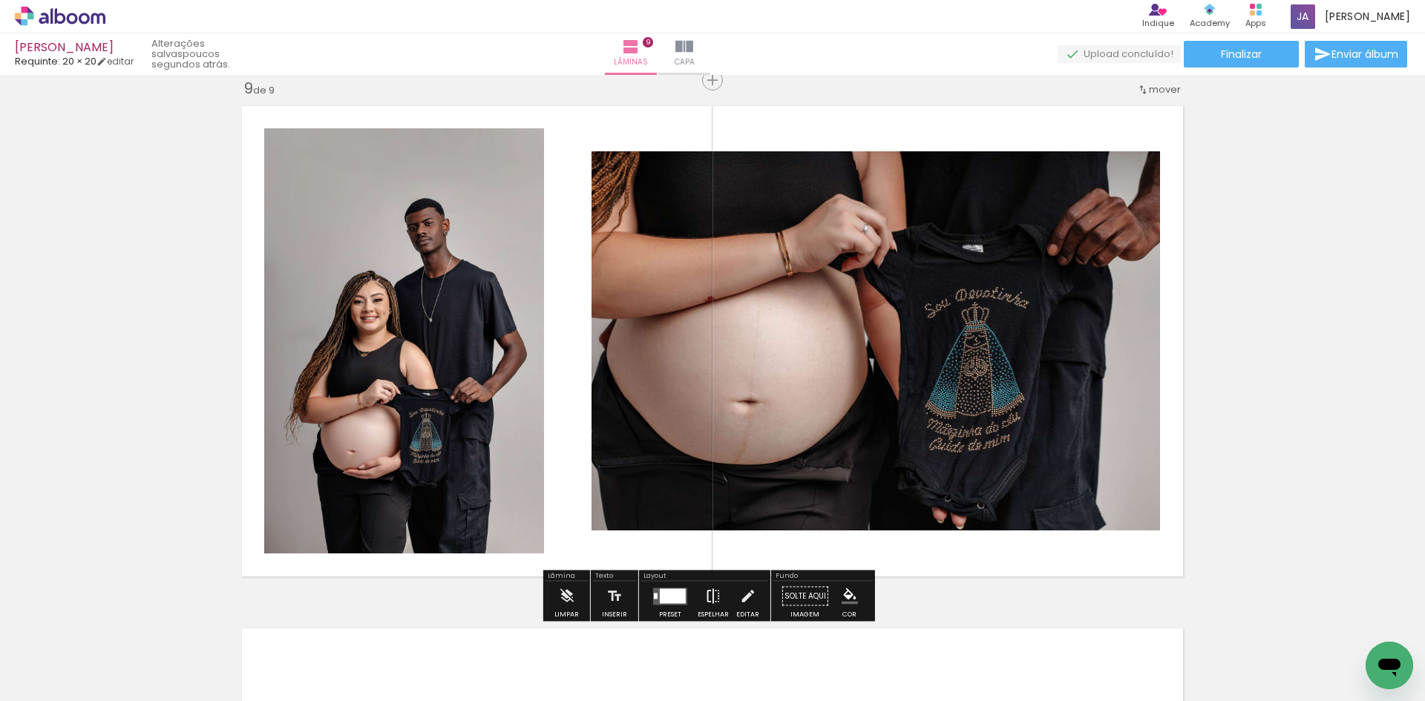
click at [708, 598] on iron-icon at bounding box center [713, 597] width 16 height 30
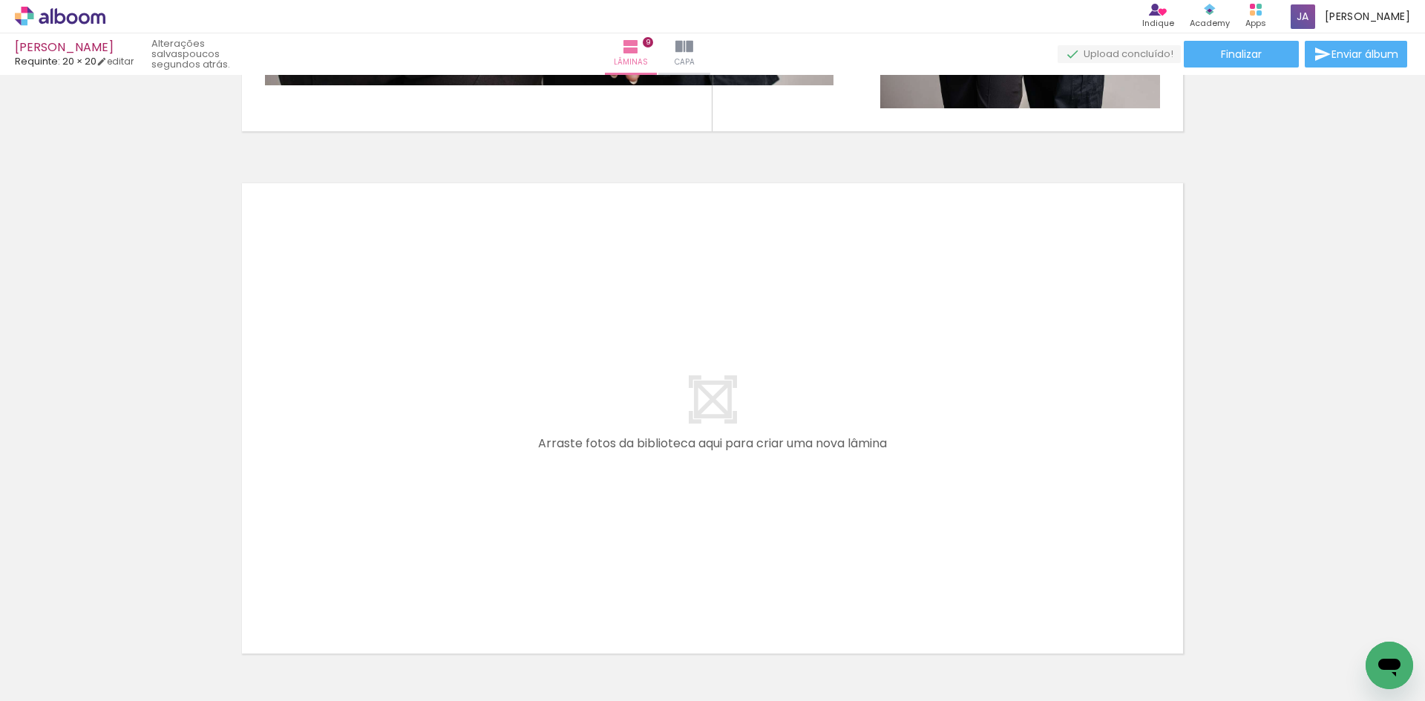
scroll to position [0, 3386]
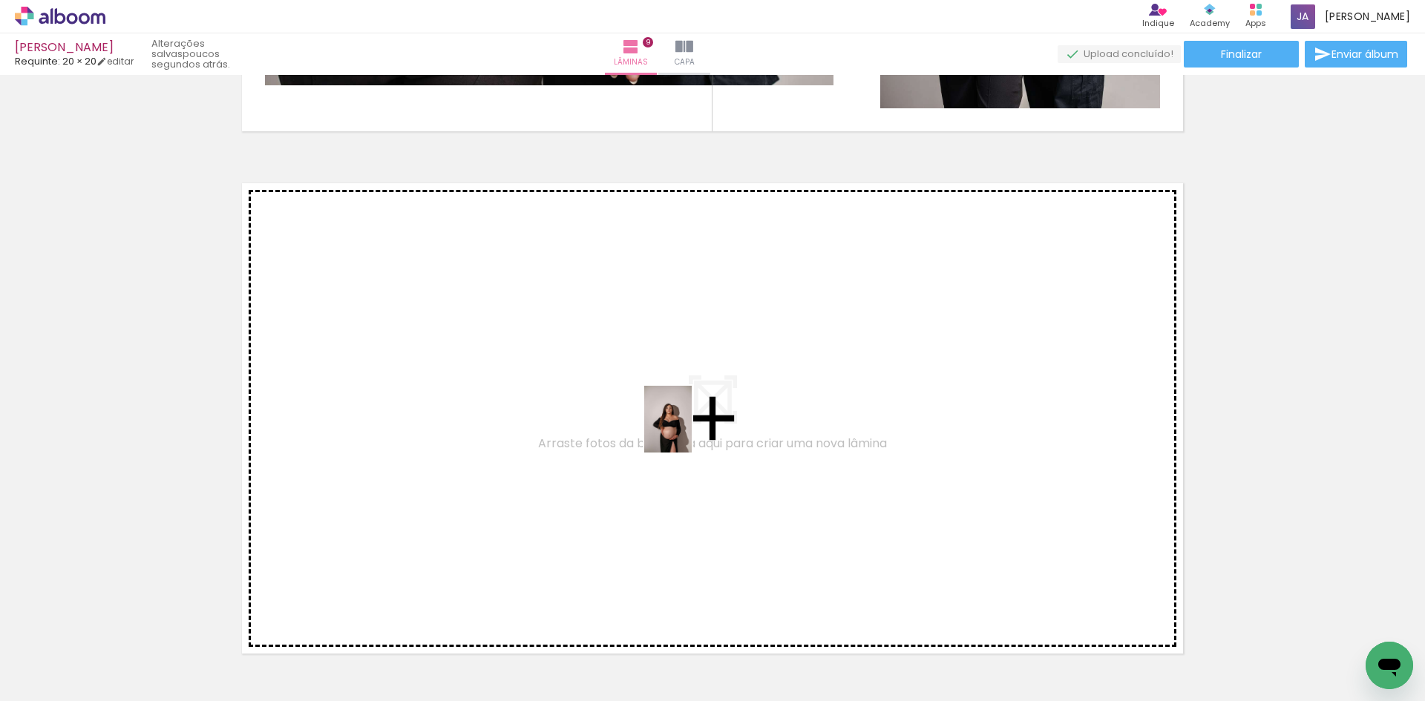
drag, startPoint x: 1260, startPoint y: 662, endPoint x: 687, endPoint y: 430, distance: 617.3
click at [687, 430] on quentale-workspace at bounding box center [712, 350] width 1425 height 701
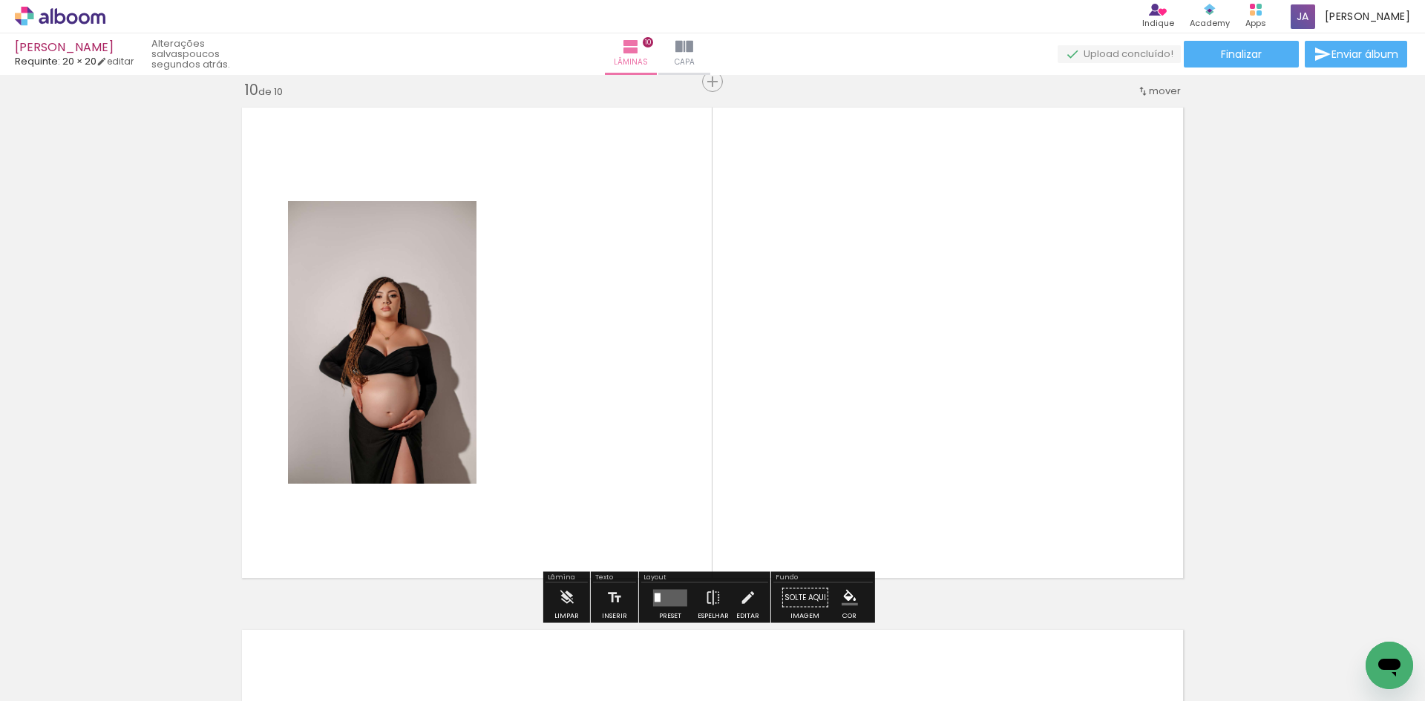
scroll to position [4722, 0]
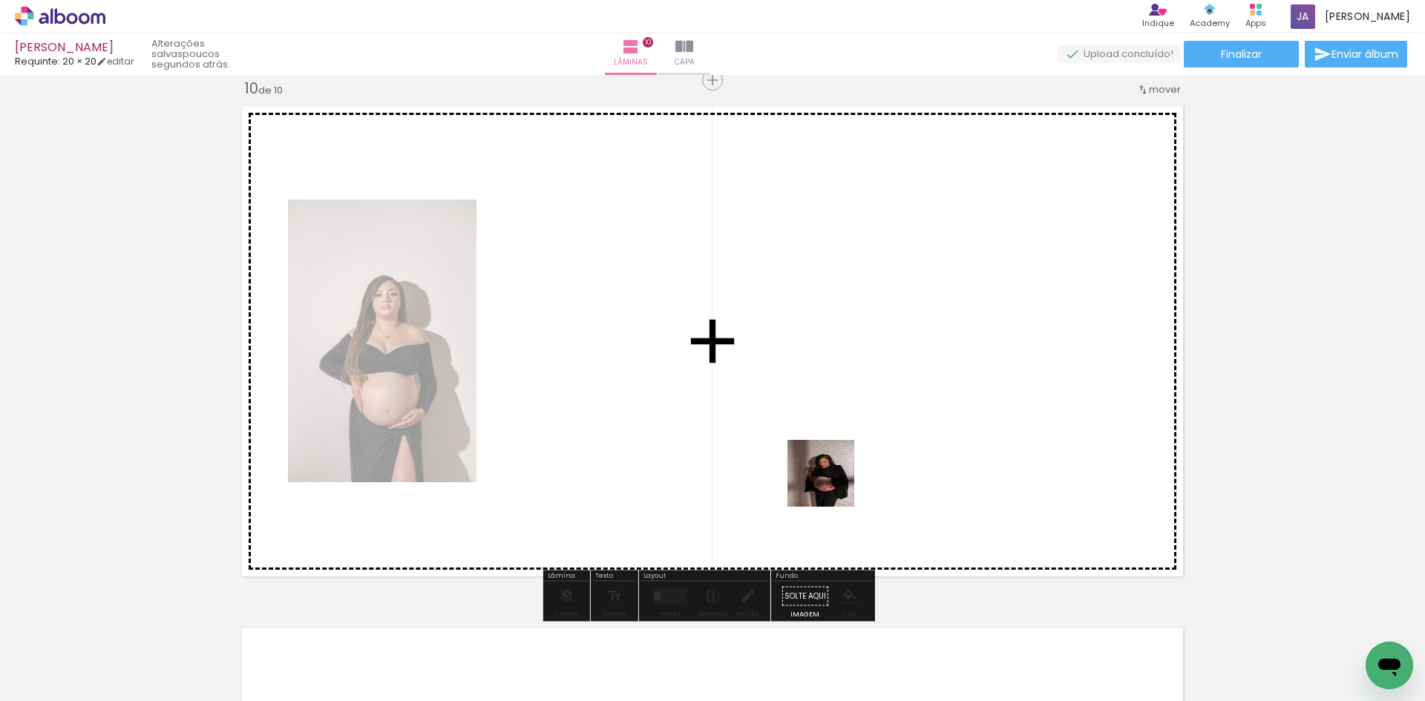
drag, startPoint x: 842, startPoint y: 651, endPoint x: 809, endPoint y: 262, distance: 390.3
click at [822, 271] on quentale-workspace at bounding box center [712, 350] width 1425 height 701
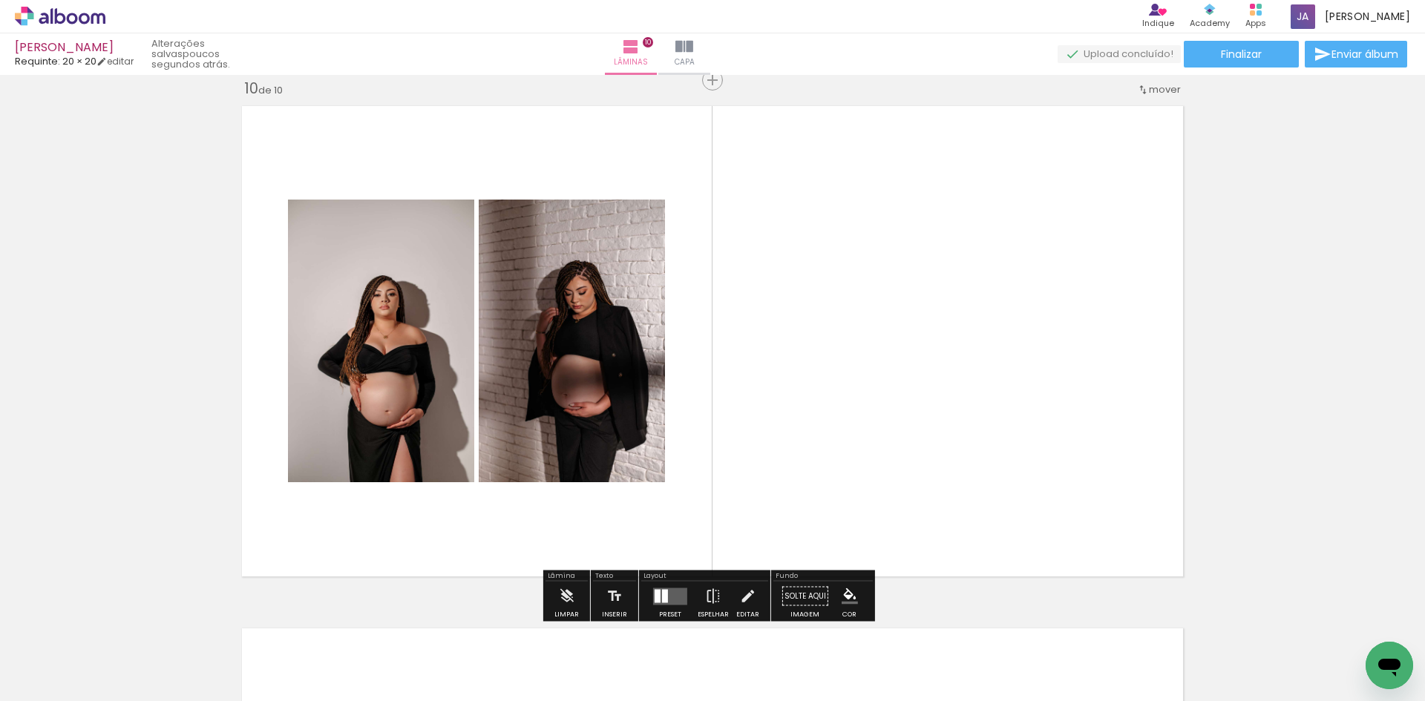
scroll to position [0, 3689]
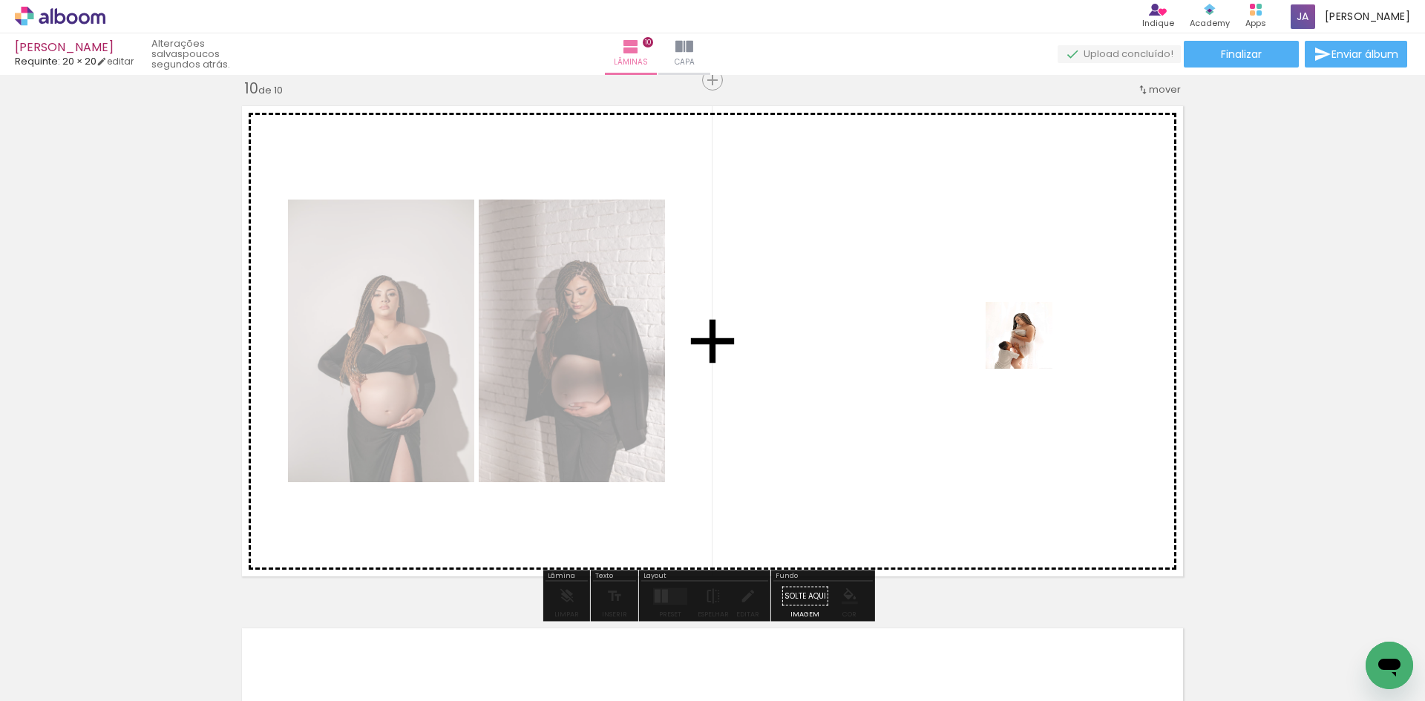
drag, startPoint x: 1297, startPoint y: 664, endPoint x: 1016, endPoint y: 330, distance: 436.1
click at [1016, 330] on quentale-workspace at bounding box center [712, 350] width 1425 height 701
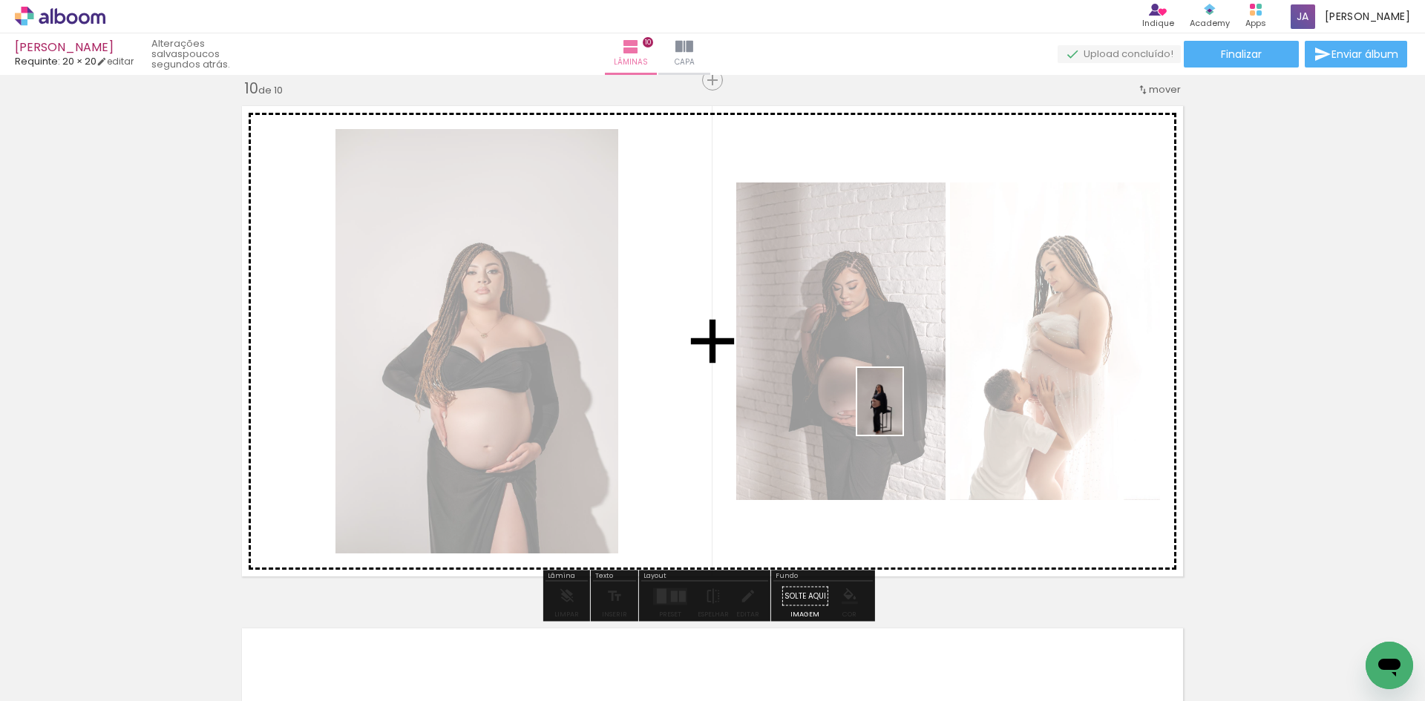
drag, startPoint x: 474, startPoint y: 667, endPoint x: 983, endPoint y: 384, distance: 582.8
click at [981, 385] on quentale-workspace at bounding box center [712, 350] width 1425 height 701
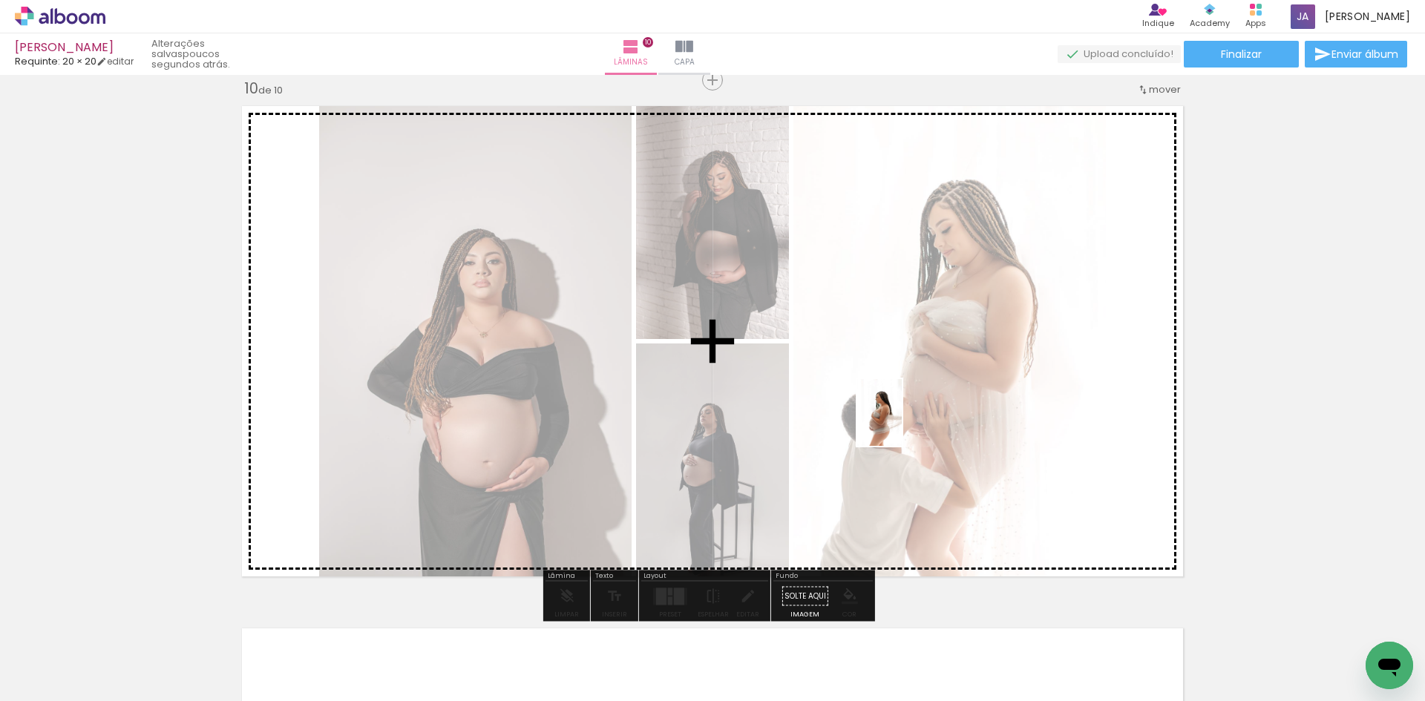
drag, startPoint x: 1098, startPoint y: 667, endPoint x: 898, endPoint y: 418, distance: 319.5
click at [899, 419] on quentale-workspace at bounding box center [712, 350] width 1425 height 701
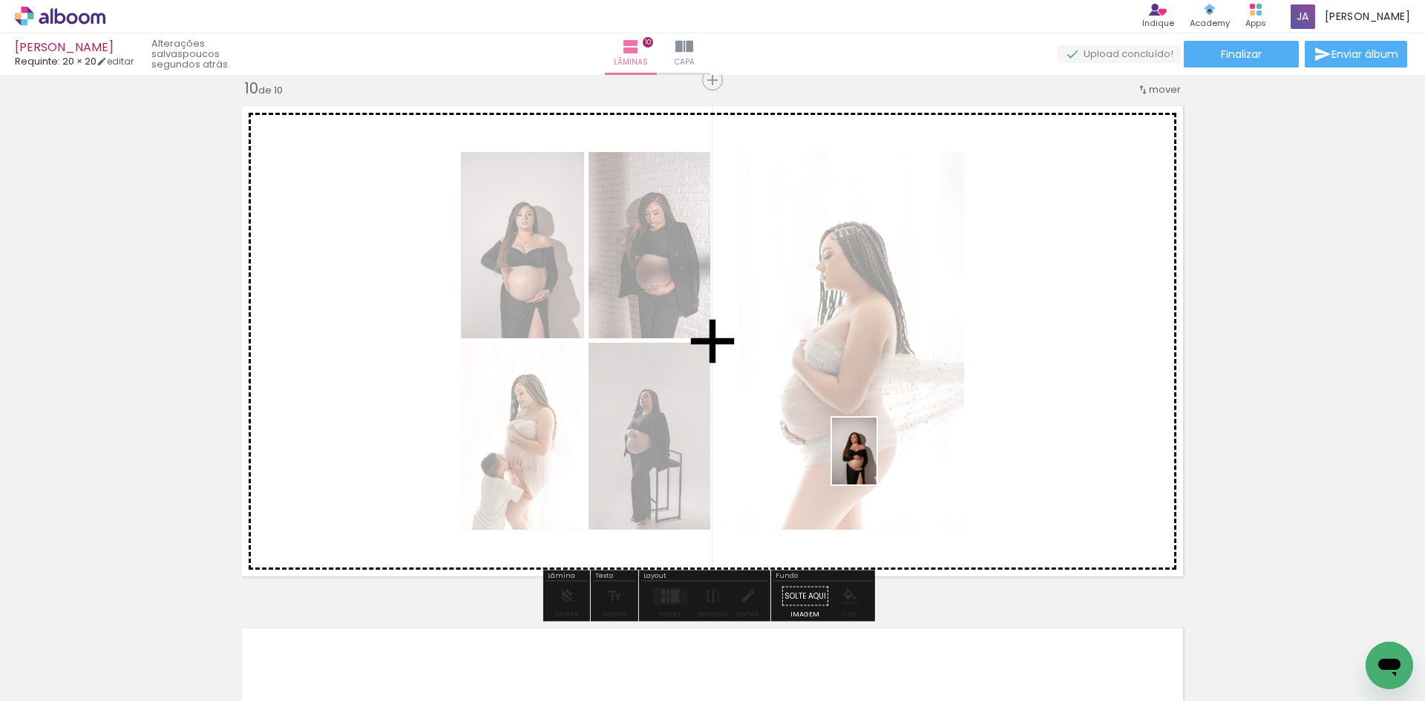
drag, startPoint x: 793, startPoint y: 664, endPoint x: 829, endPoint y: 421, distance: 246.2
click at [877, 456] on quentale-workspace at bounding box center [712, 350] width 1425 height 701
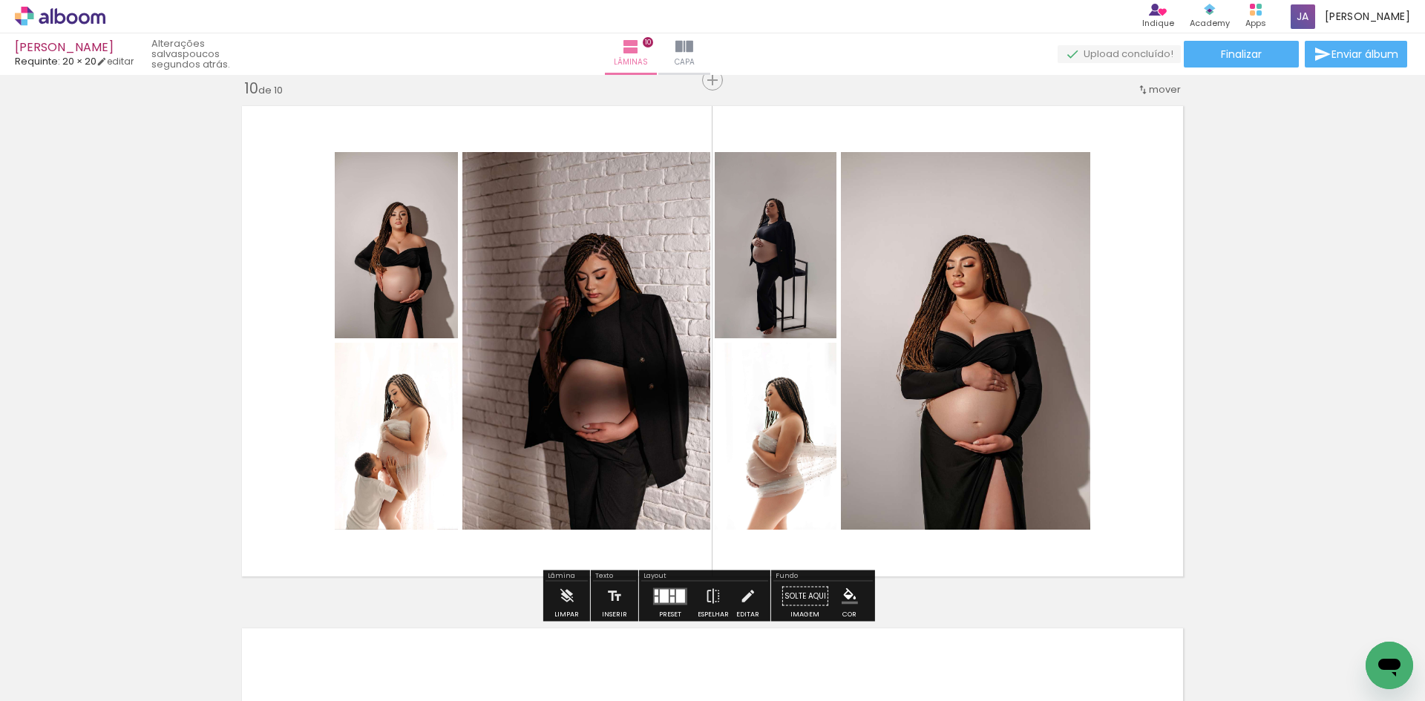
scroll to position [0, 3689]
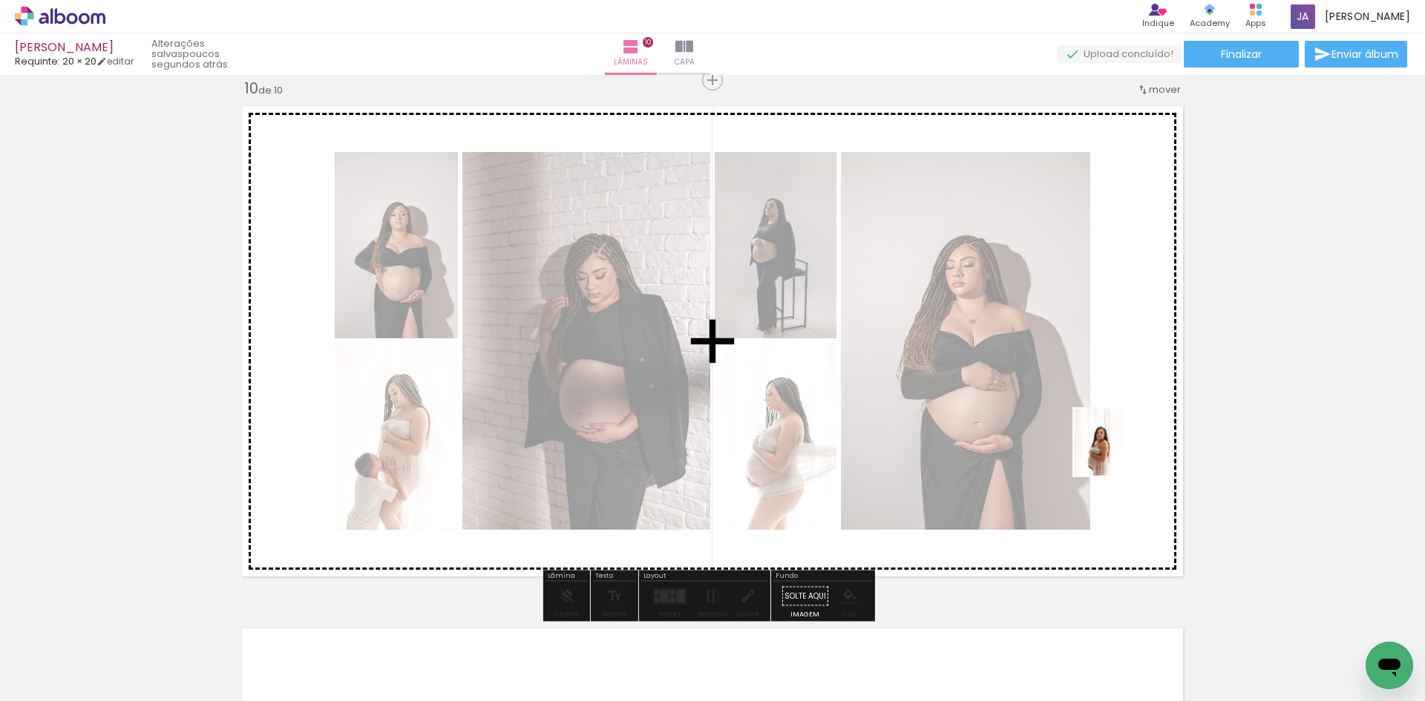
drag, startPoint x: 1362, startPoint y: 638, endPoint x: 1116, endPoint y: 452, distance: 308.5
click at [1117, 454] on quentale-workspace at bounding box center [712, 350] width 1425 height 701
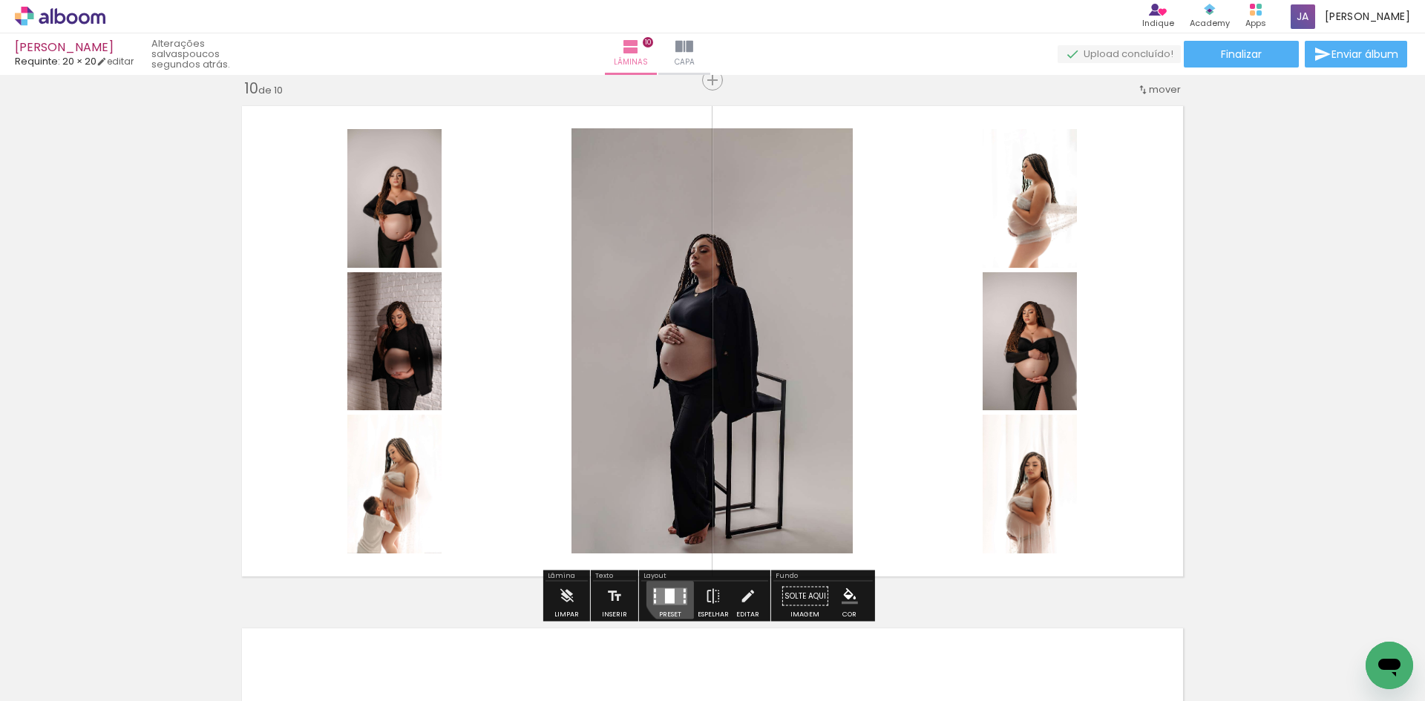
click at [675, 592] on quentale-layouter at bounding box center [670, 596] width 34 height 17
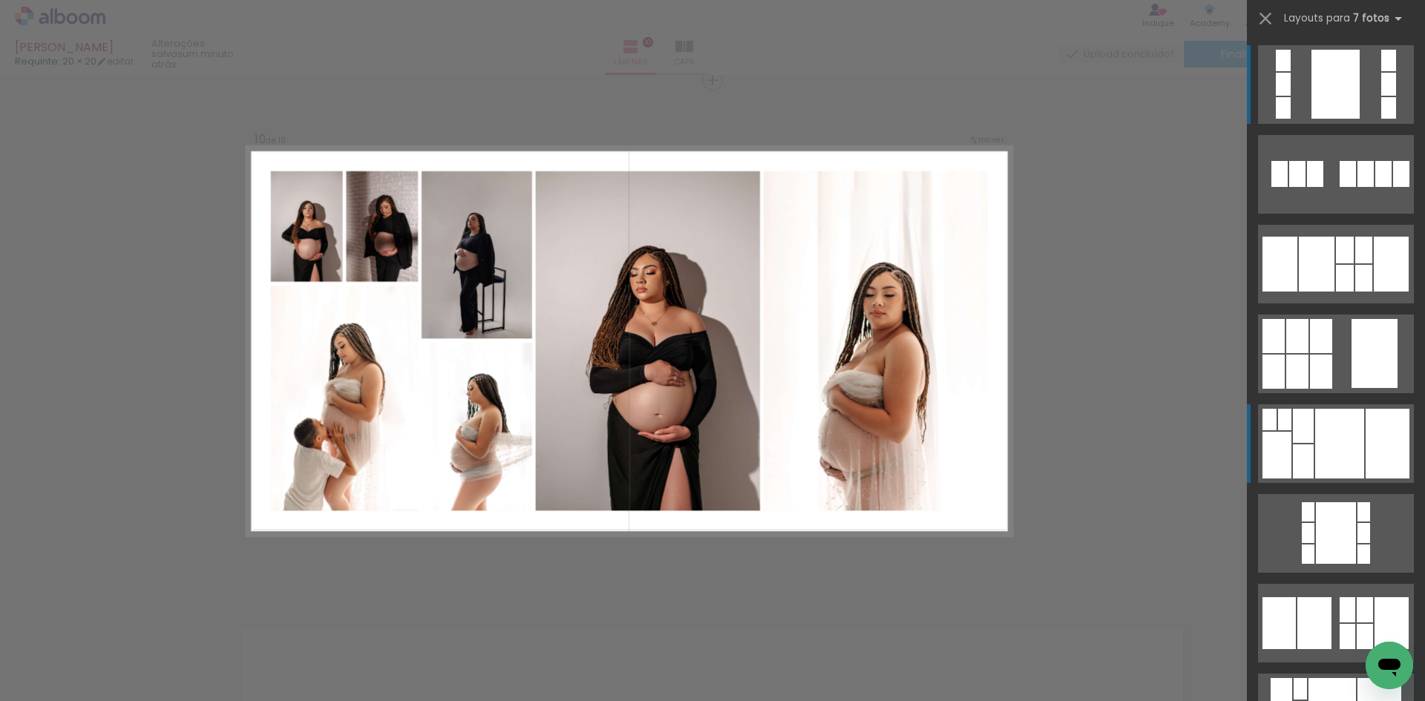
click at [1298, 453] on div at bounding box center [1303, 462] width 21 height 34
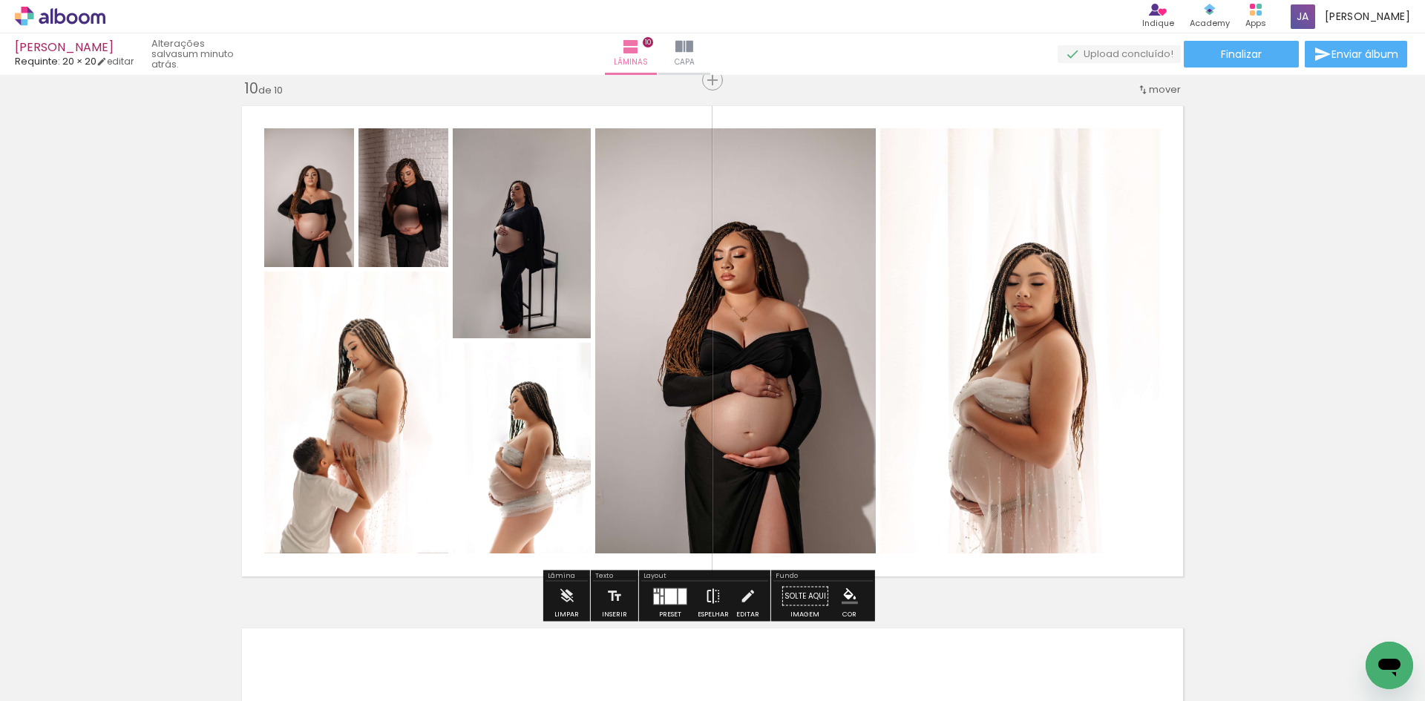
click at [716, 598] on iron-icon at bounding box center [713, 597] width 16 height 30
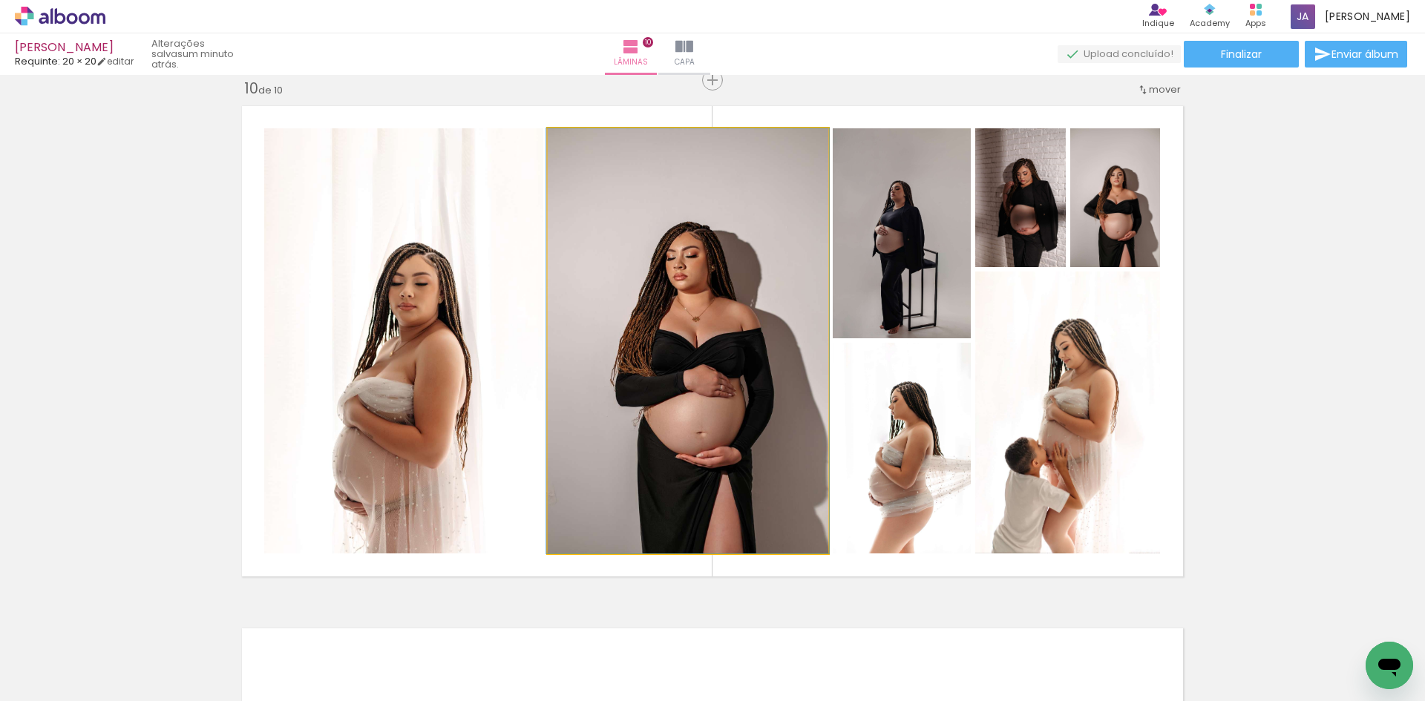
click at [645, 407] on quentale-photo at bounding box center [688, 340] width 281 height 425
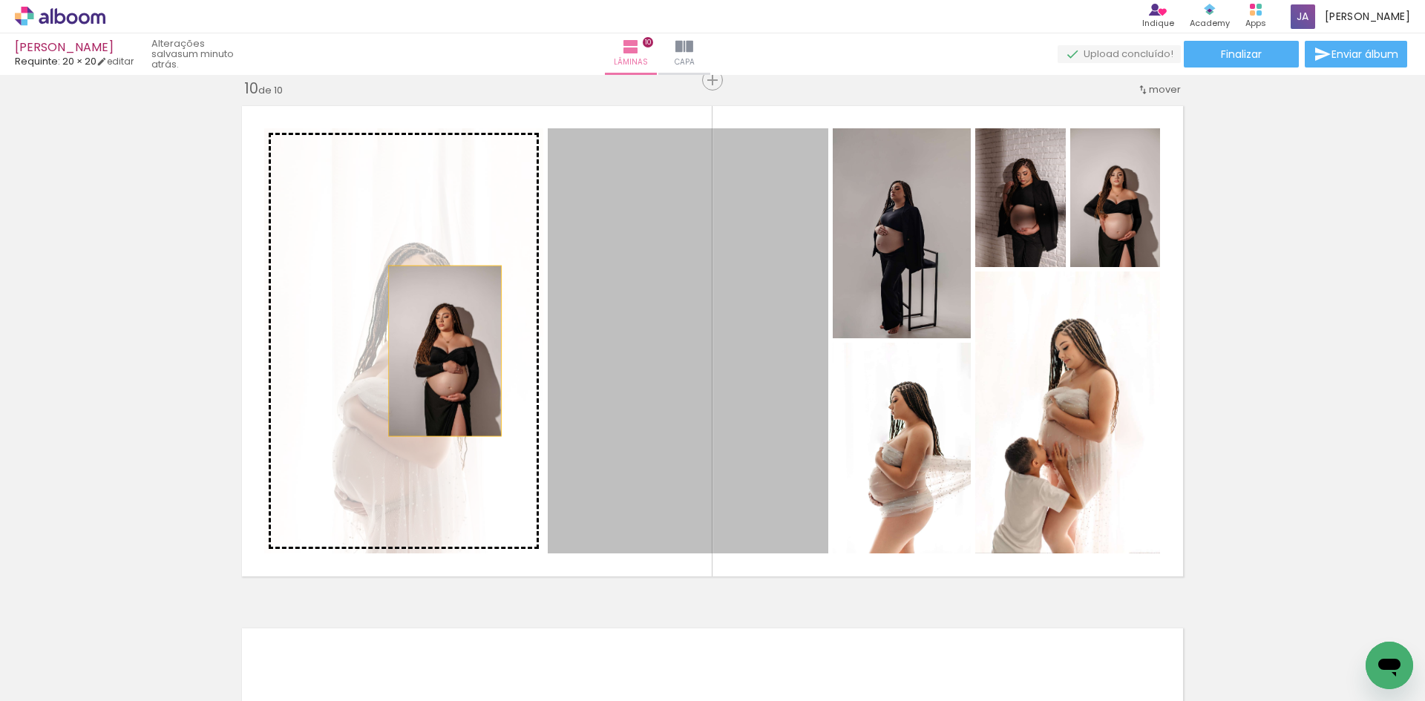
drag, startPoint x: 590, startPoint y: 338, endPoint x: 439, endPoint y: 351, distance: 151.2
click at [0, 0] on slot at bounding box center [0, 0] width 0 height 0
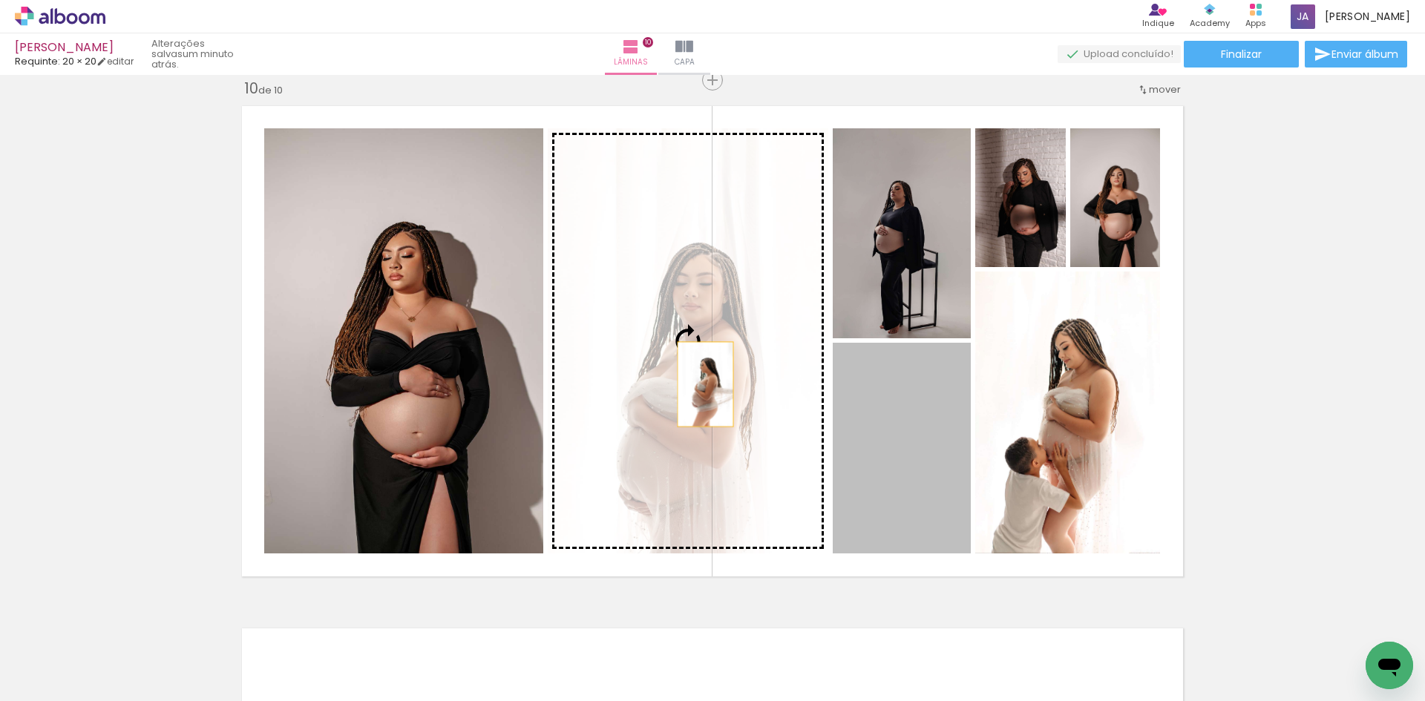
drag, startPoint x: 929, startPoint y: 444, endPoint x: 700, endPoint y: 384, distance: 236.2
click at [0, 0] on slot at bounding box center [0, 0] width 0 height 0
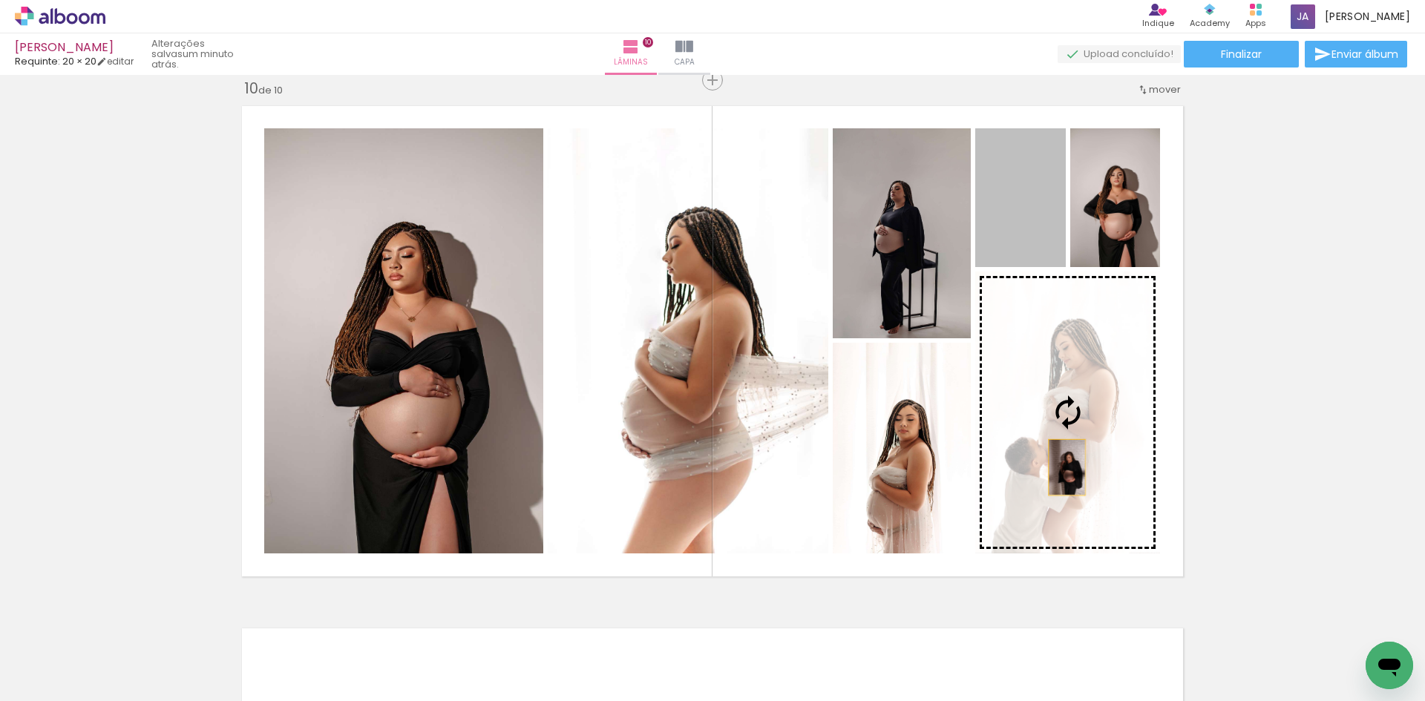
drag, startPoint x: 1025, startPoint y: 228, endPoint x: 1061, endPoint y: 468, distance: 242.5
click at [0, 0] on slot at bounding box center [0, 0] width 0 height 0
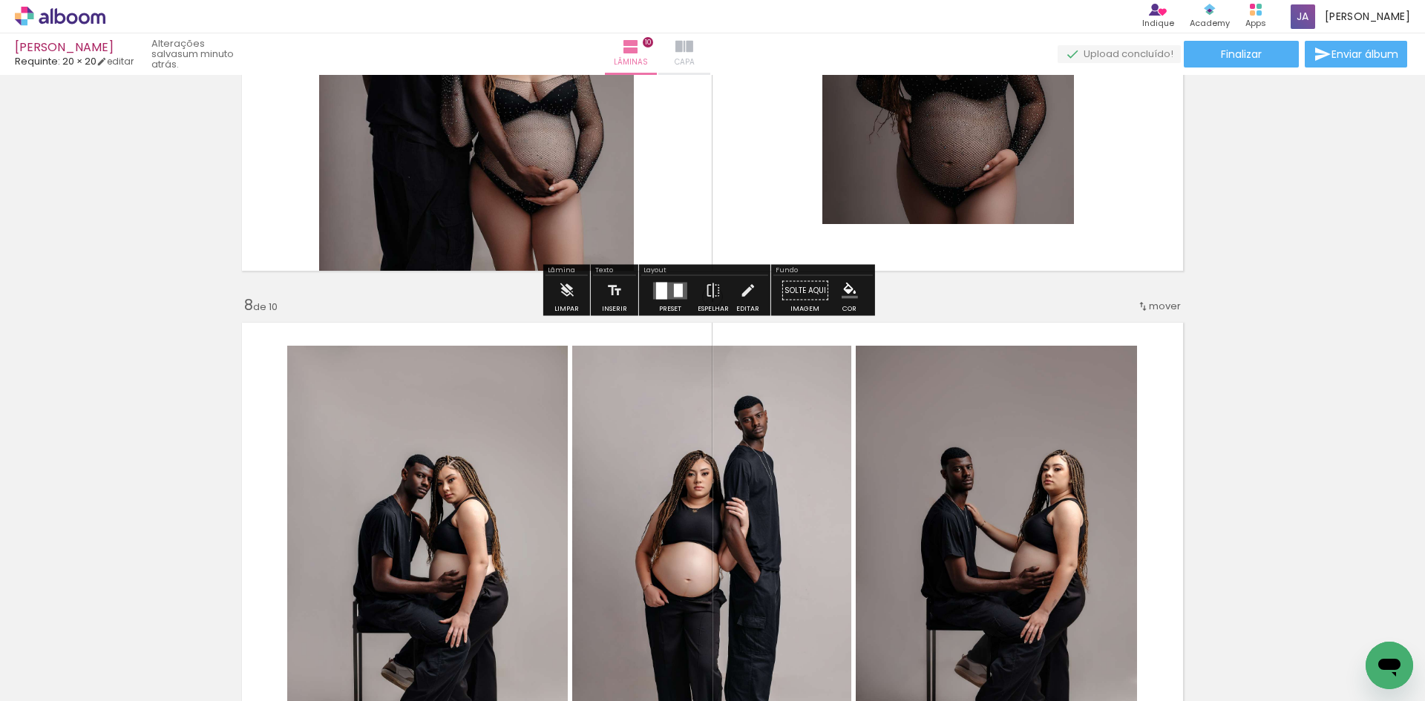
click at [693, 52] on iron-icon at bounding box center [684, 47] width 18 height 18
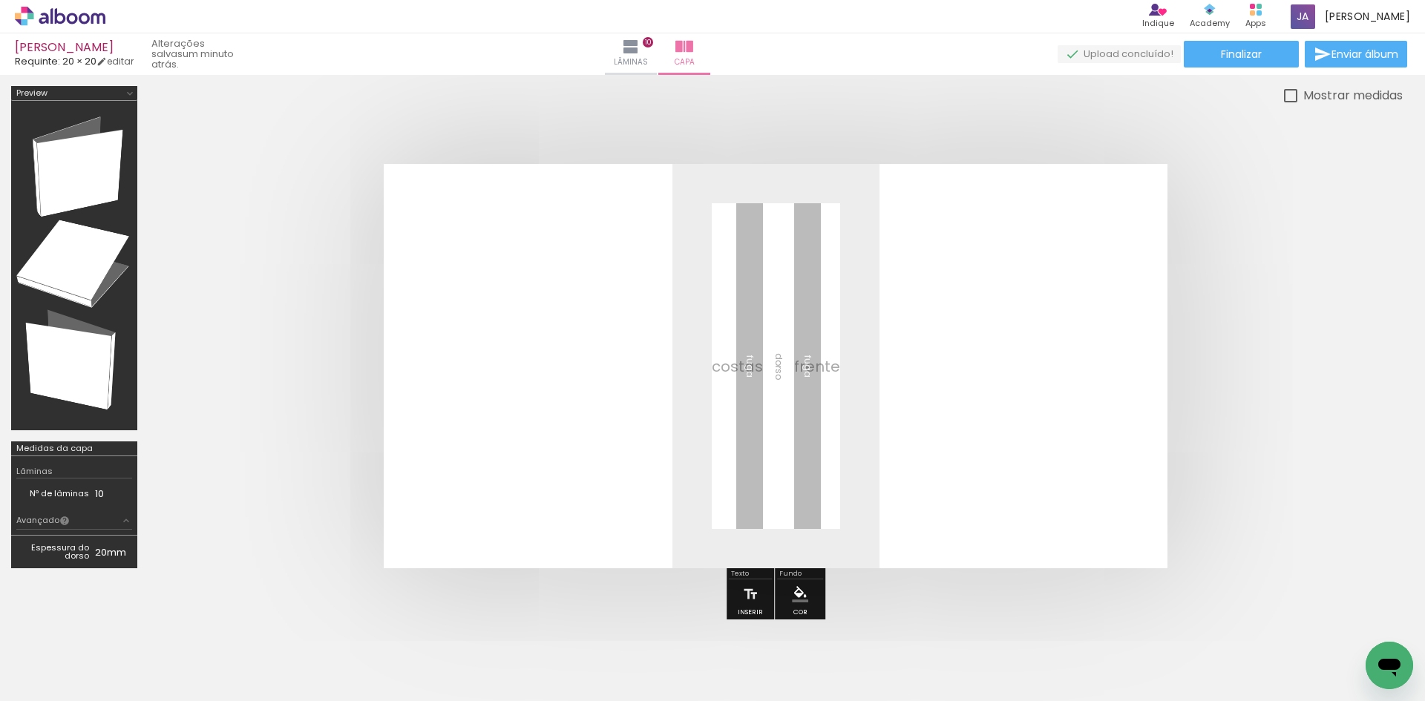
click at [1222, 296] on quentale-cover at bounding box center [776, 366] width 1136 height 405
click at [1350, 59] on span "Enviar álbum" at bounding box center [1365, 54] width 67 height 10
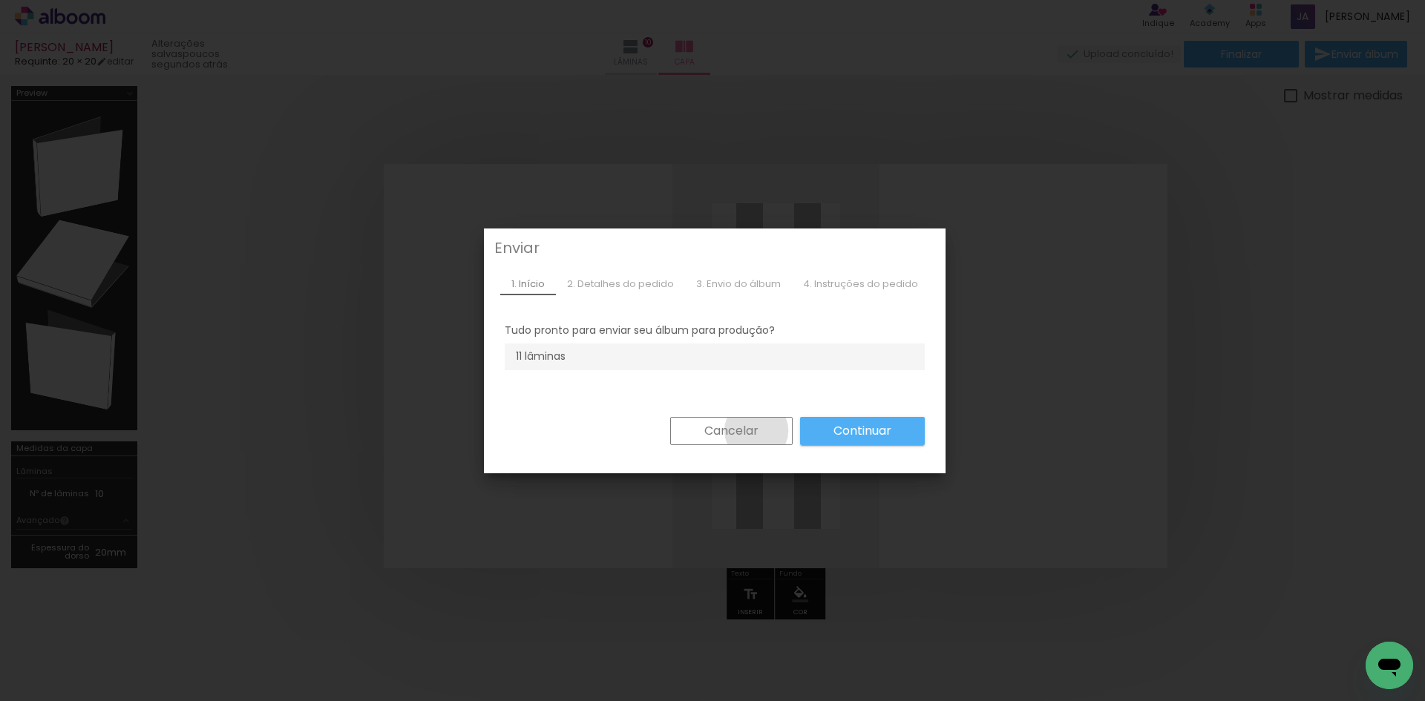
click at [0, 0] on slot "Cancelar" at bounding box center [0, 0] width 0 height 0
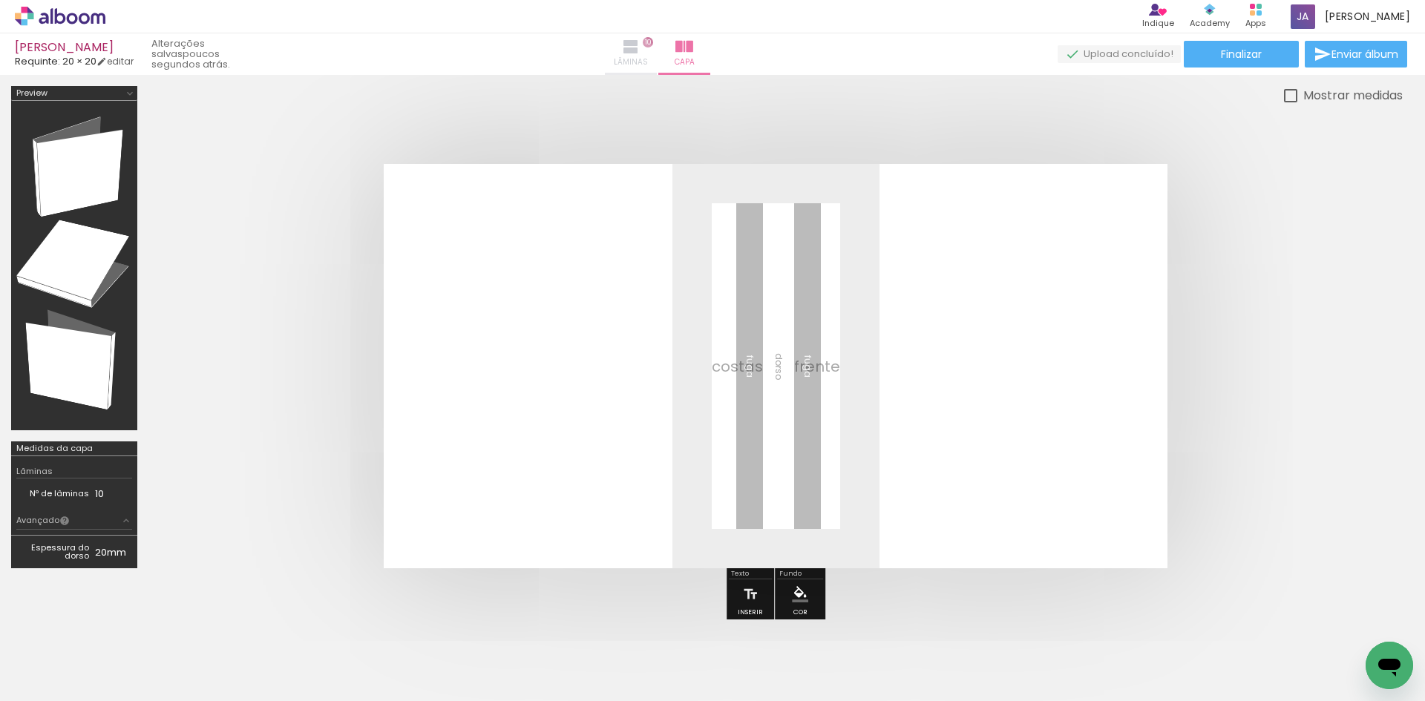
click at [640, 53] on iron-icon at bounding box center [631, 47] width 18 height 18
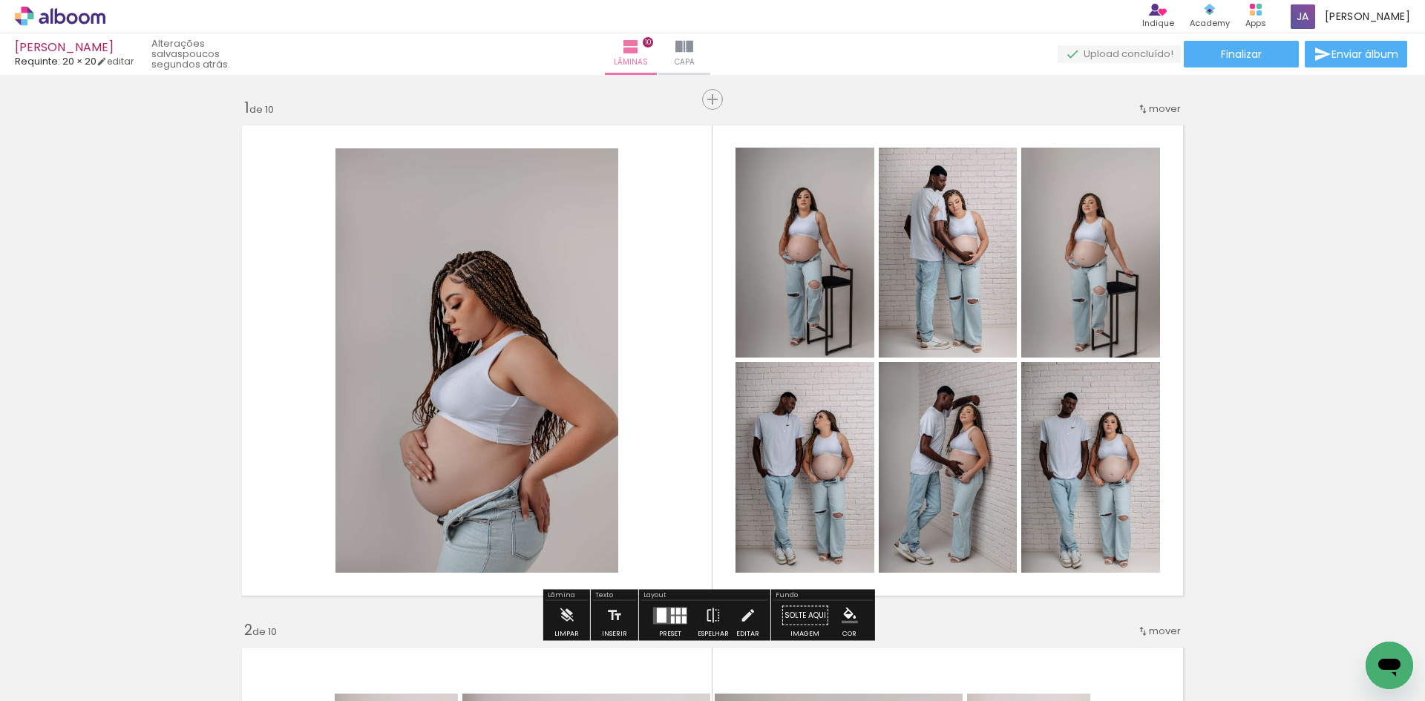
scroll to position [34, 0]
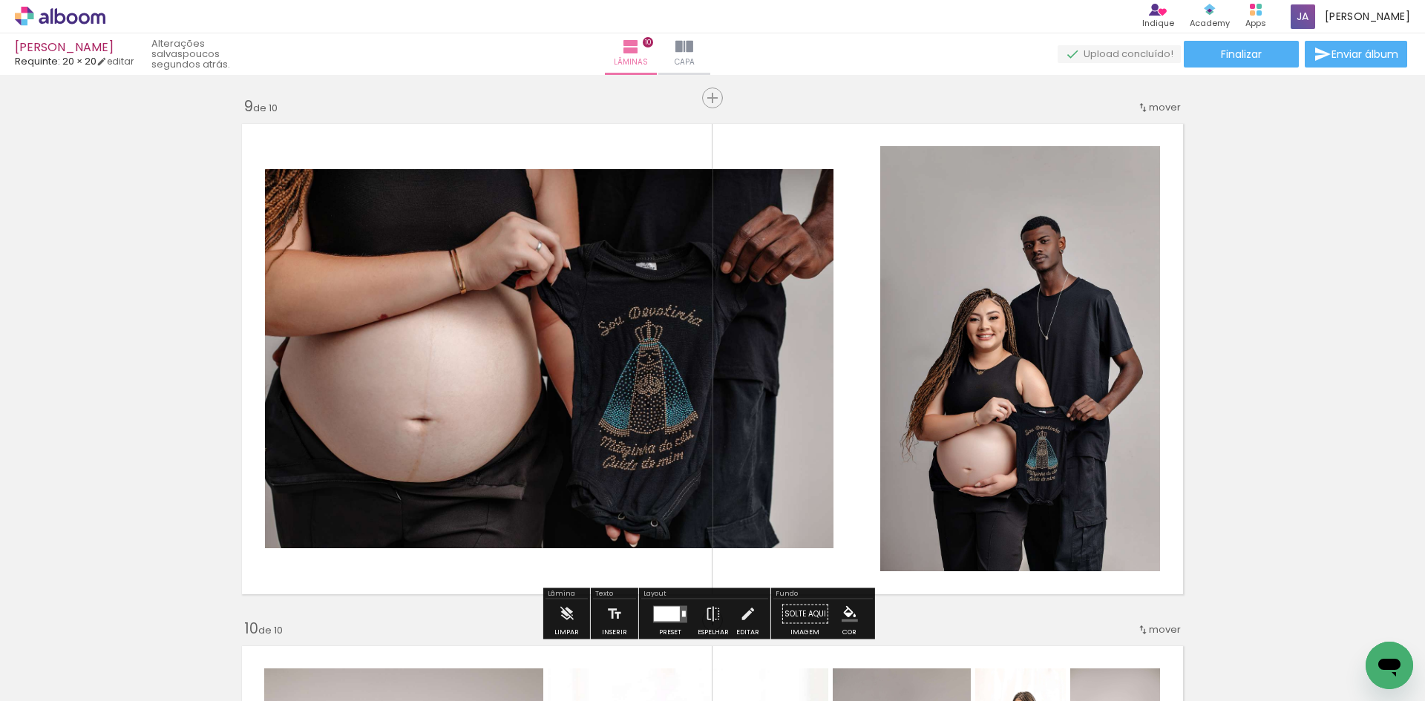
scroll to position [4157, 0]
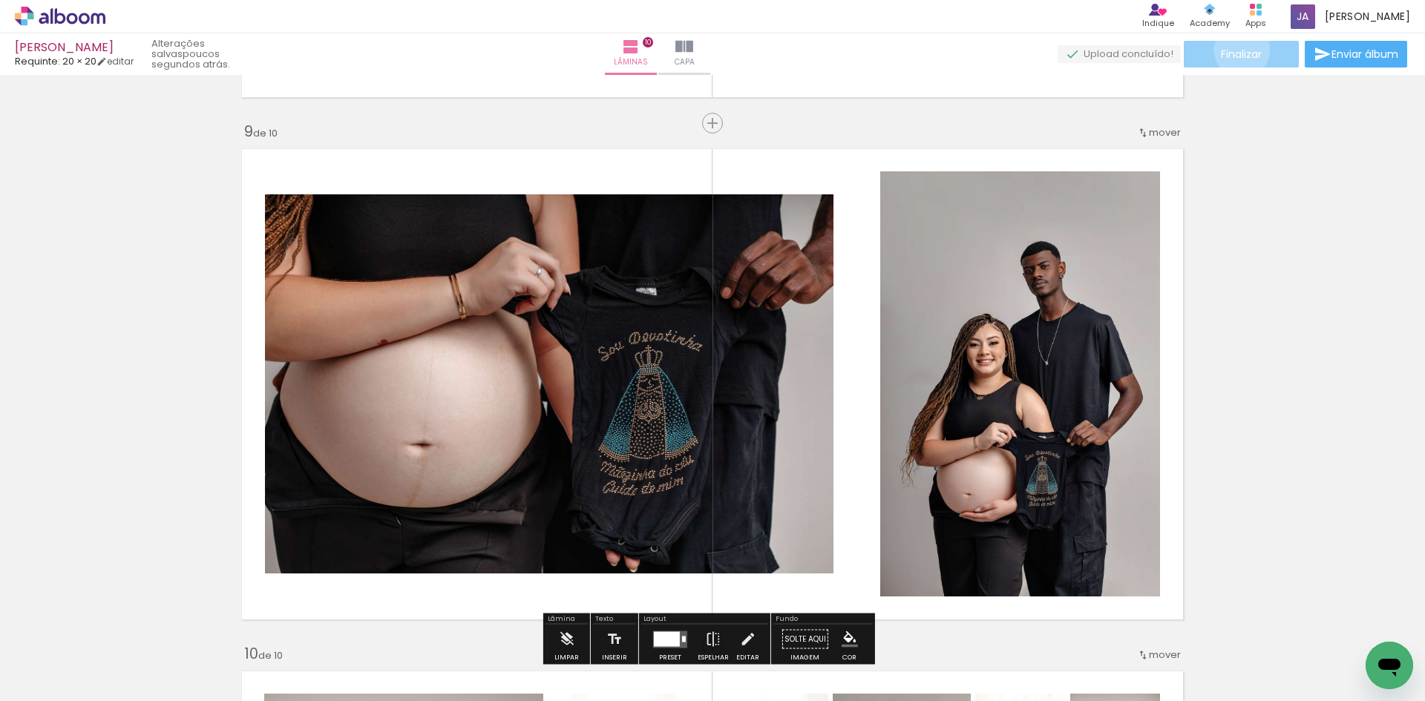
click at [1237, 50] on span "Finalizar" at bounding box center [1241, 54] width 41 height 10
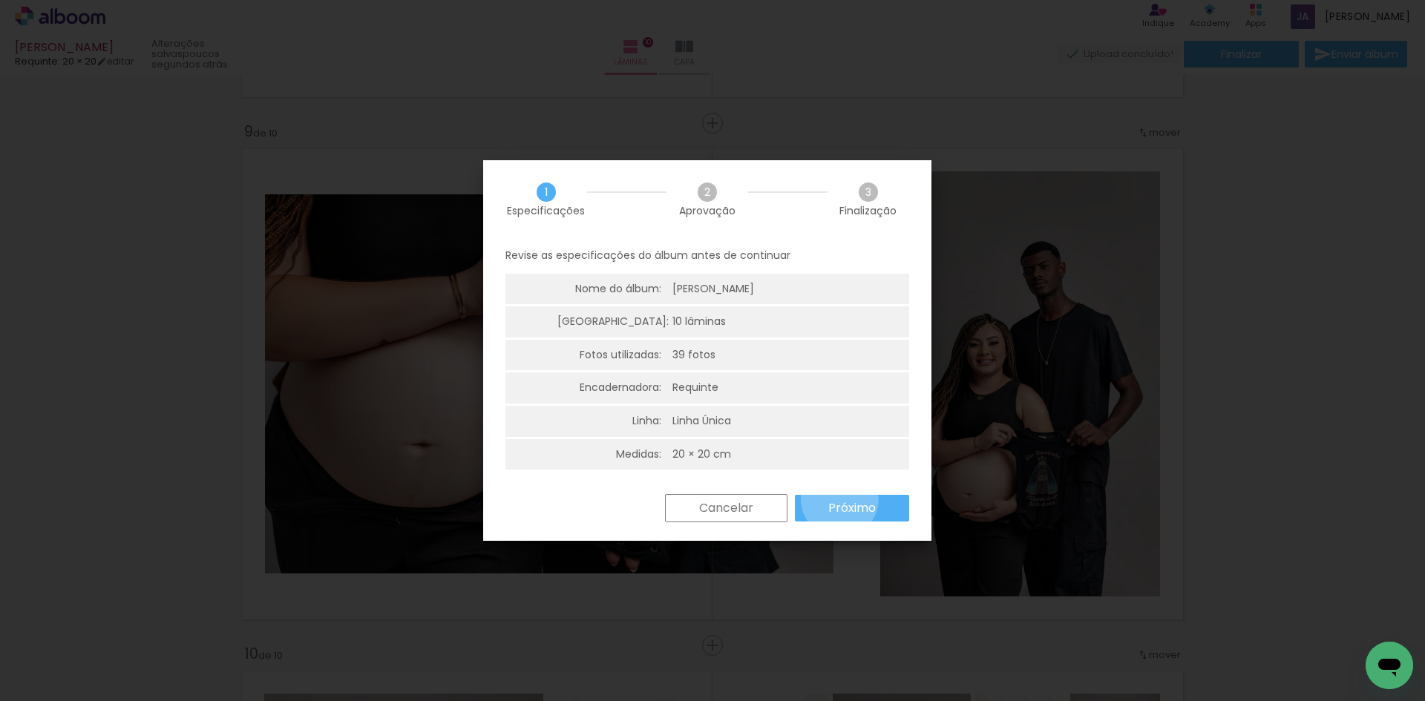
click at [0, 0] on slot "Próximo" at bounding box center [0, 0] width 0 height 0
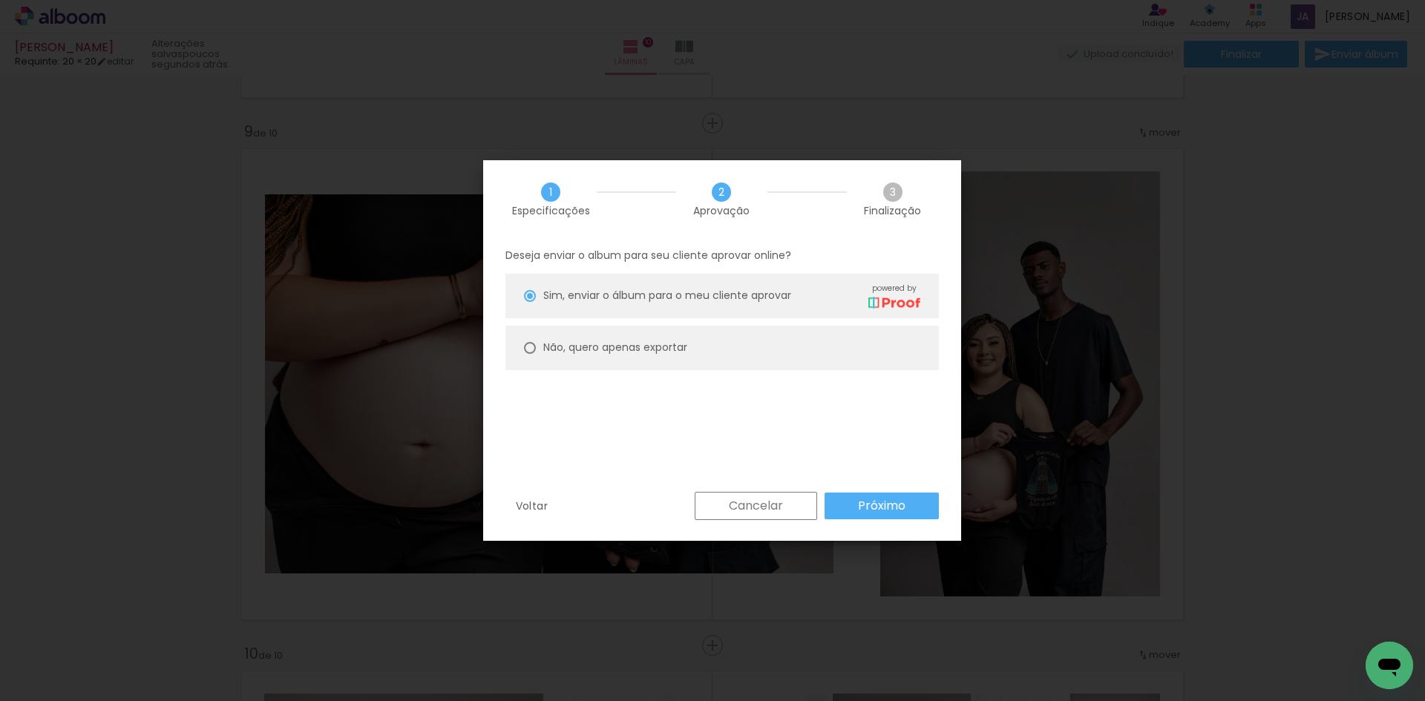
click at [0, 0] on slot "Não, quero apenas exportar" at bounding box center [0, 0] width 0 height 0
type paper-radio-button "on"
click at [0, 0] on slot "Próximo" at bounding box center [0, 0] width 0 height 0
type input "Alta, 300 DPI"
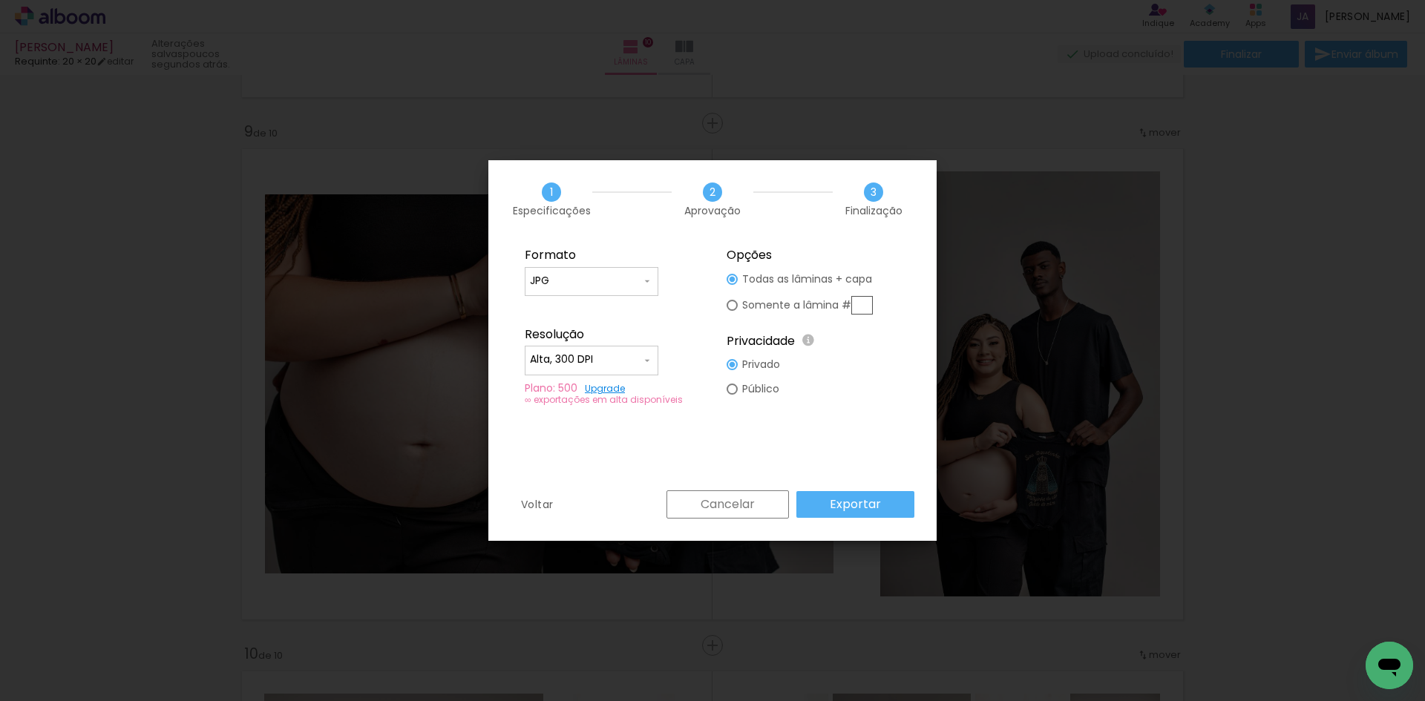
click at [647, 287] on span at bounding box center [647, 281] width 12 height 15
click at [647, 287] on paper-item "JPG" at bounding box center [592, 279] width 134 height 30
click at [730, 307] on div at bounding box center [732, 305] width 11 height 11
type paper-radio-button "on"
click at [855, 305] on input "text" at bounding box center [862, 305] width 22 height 19
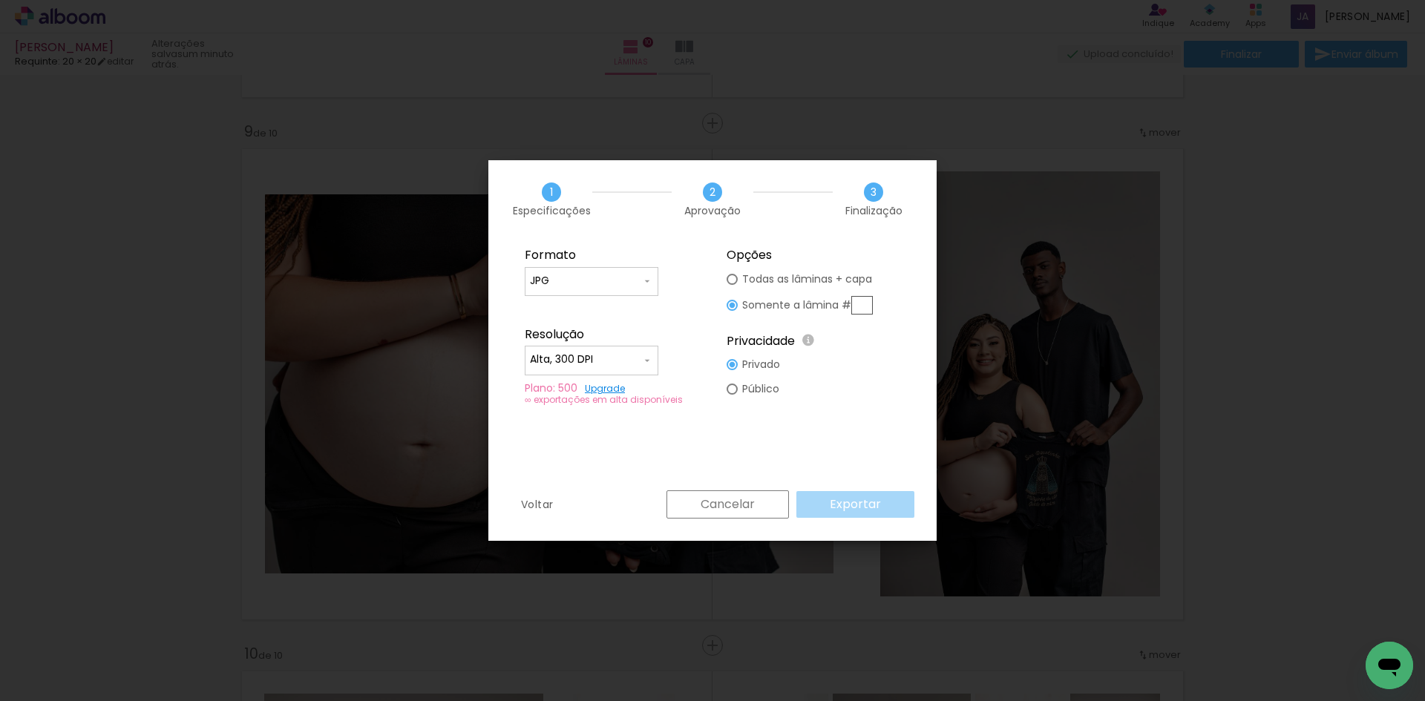
click at [833, 375] on fieldset "Opções Todas as lâminas + capa Somente a lâmina # Privacidade Todo o conteúdo o…" at bounding box center [813, 326] width 199 height 177
click at [644, 355] on iron-icon at bounding box center [647, 361] width 12 height 12
click at [644, 354] on paper-item "Alta, 300 DPI" at bounding box center [592, 358] width 134 height 30
click at [741, 387] on paper-radio-button "Público" at bounding box center [753, 389] width 53 height 24
type paper-radio-button "on"
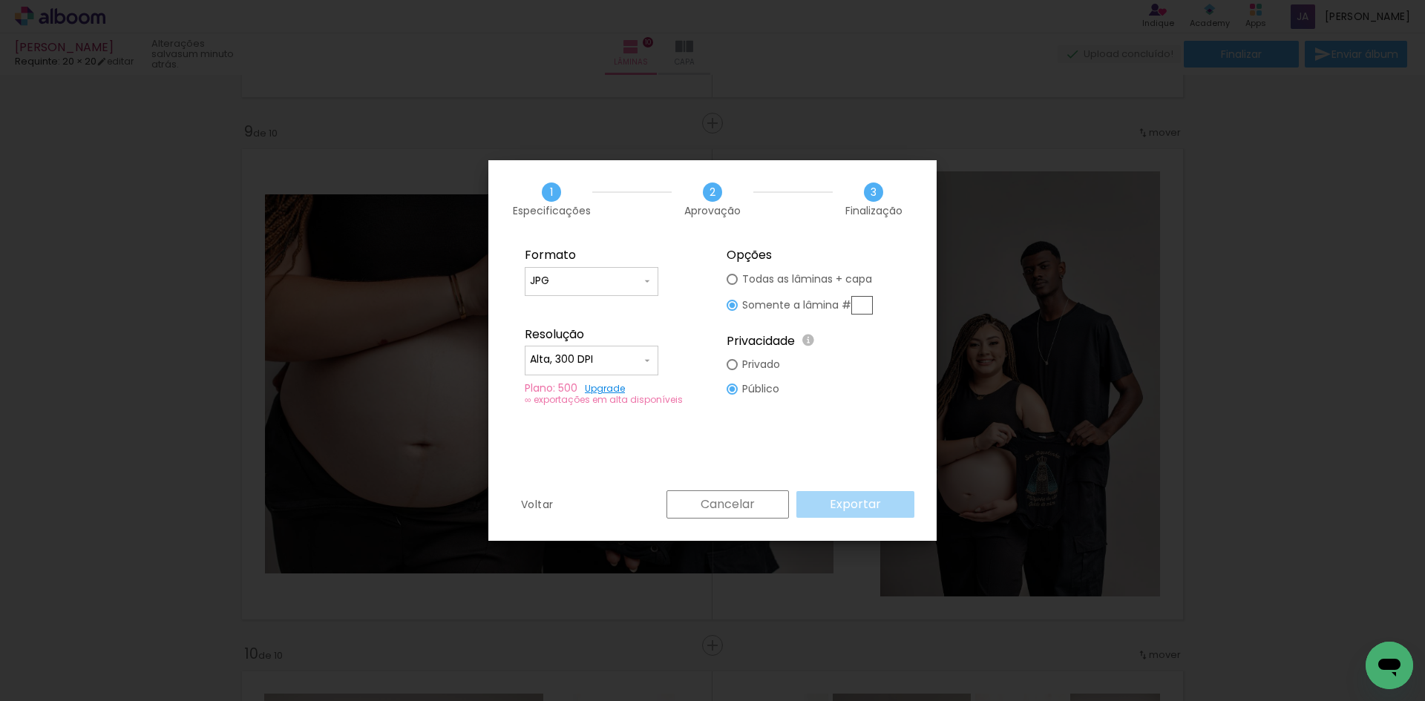
click at [727, 366] on div at bounding box center [732, 364] width 11 height 11
type paper-radio-button "on"
click at [684, 439] on div "Formato JPG PDF Resolução Alta, 300 DPI Baixa Plano: 500 Upgrade ∞ exportações …" at bounding box center [712, 364] width 448 height 252
click at [866, 302] on input "text" at bounding box center [862, 305] width 22 height 19
type input "1"
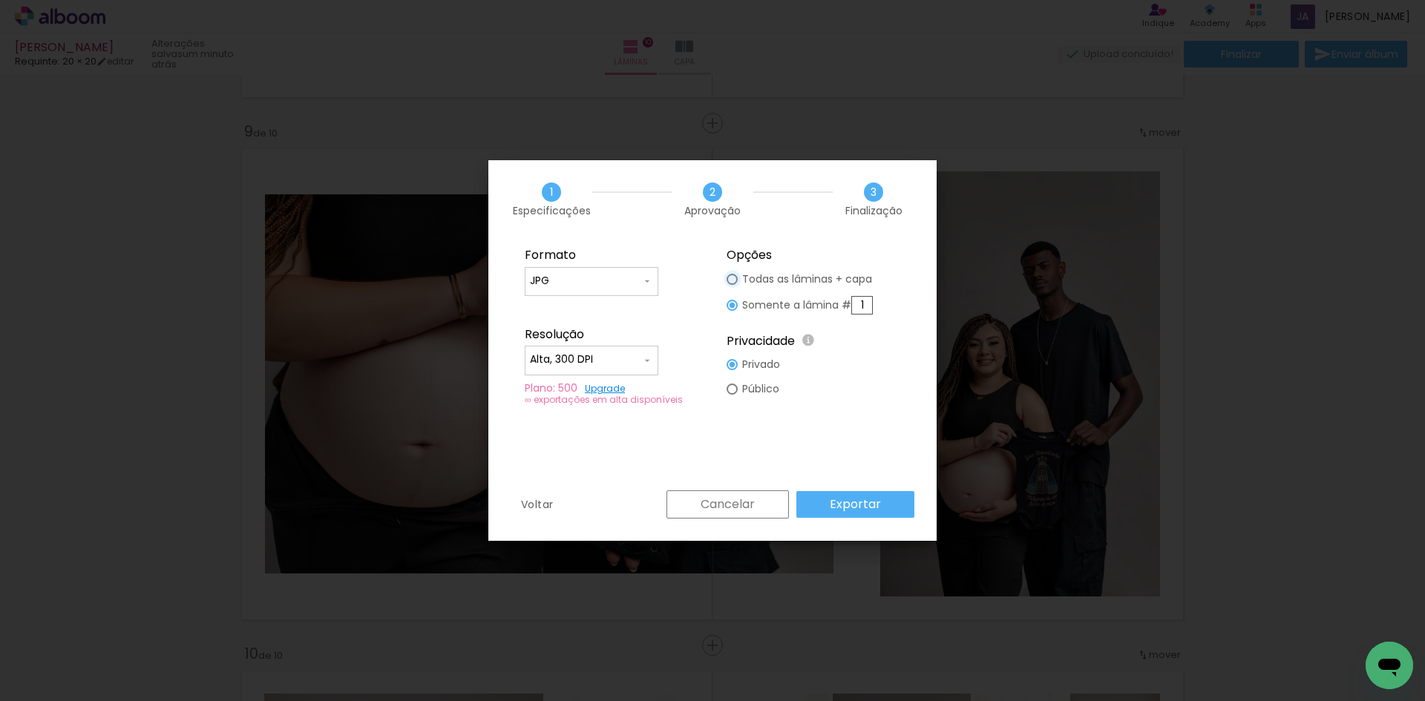
click at [731, 276] on div at bounding box center [732, 279] width 11 height 11
type paper-radio-button "on"
click at [646, 361] on iron-icon at bounding box center [647, 361] width 12 height 12
click at [646, 361] on paper-item "Alta, 300 DPI" at bounding box center [592, 358] width 134 height 30
click at [888, 508] on paper-button "Exportar" at bounding box center [855, 504] width 118 height 27
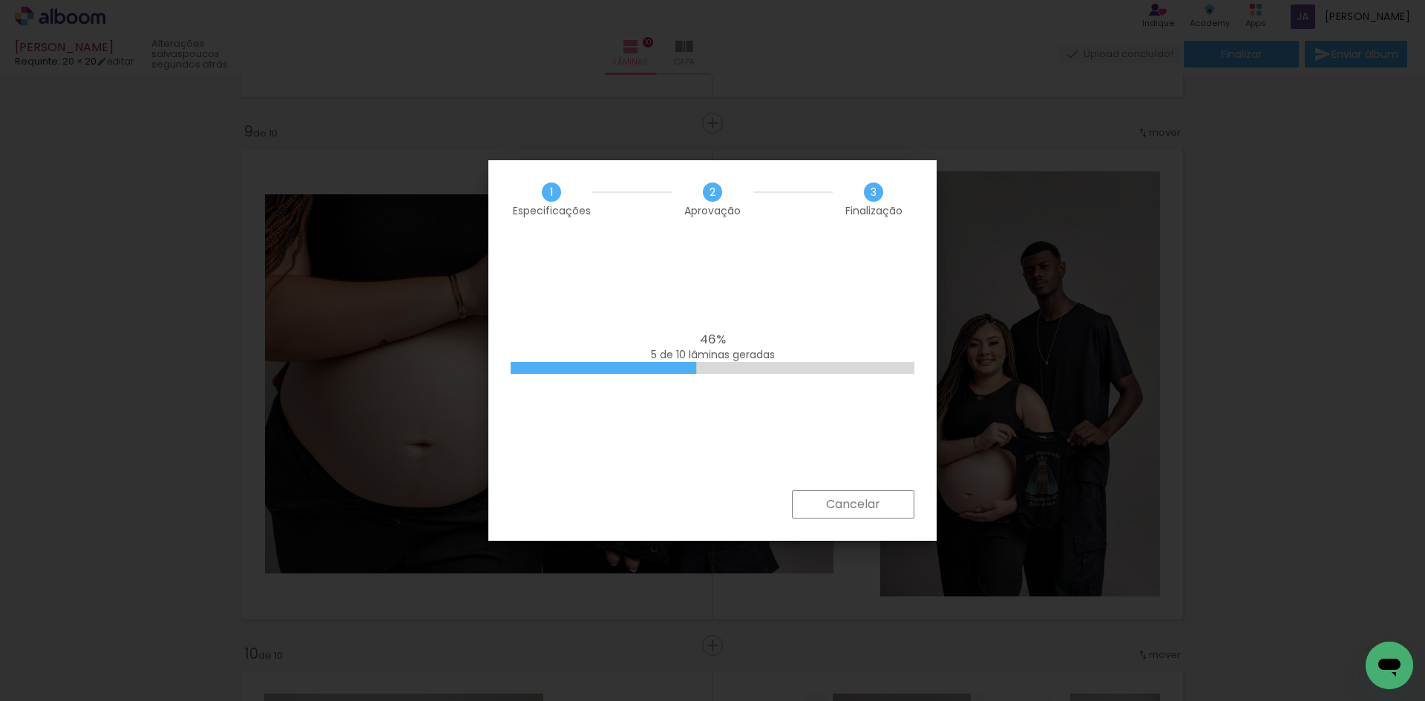
scroll to position [0, 3689]
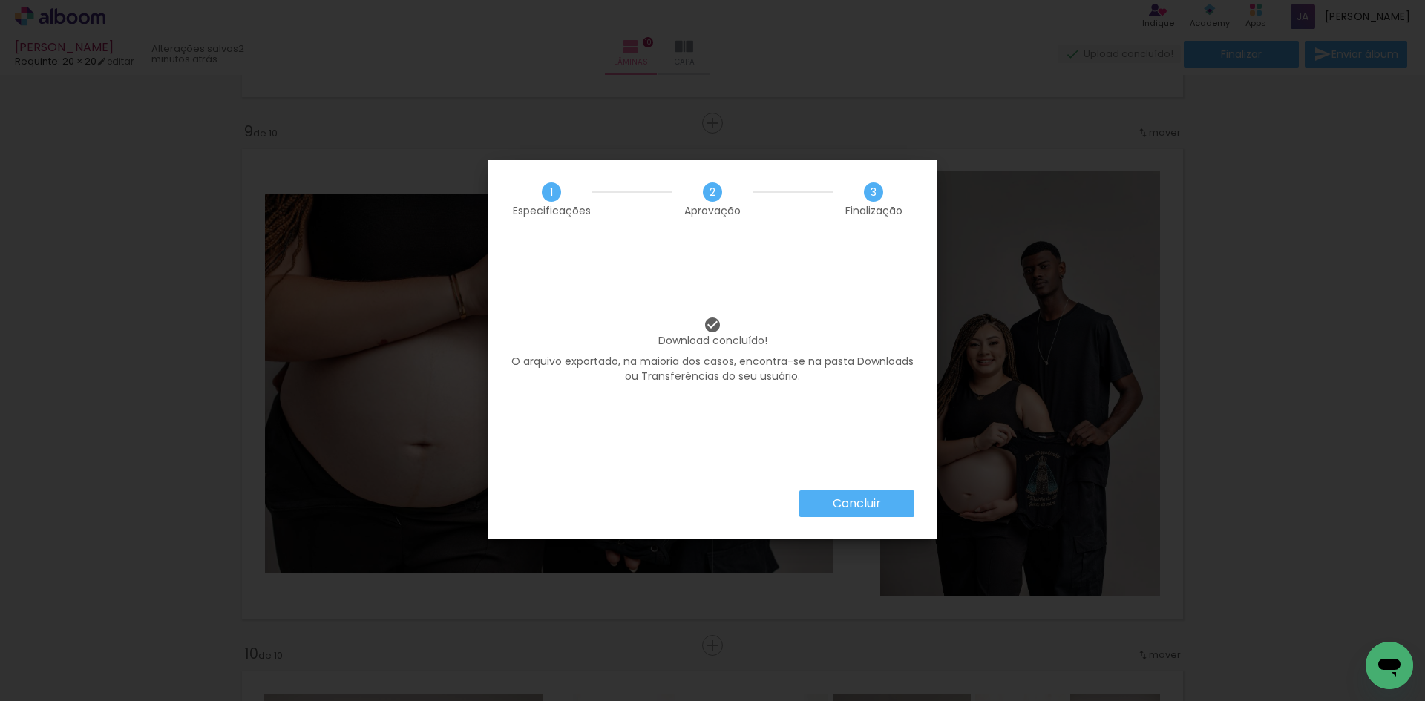
click at [0, 0] on slot "Concluir" at bounding box center [0, 0] width 0 height 0
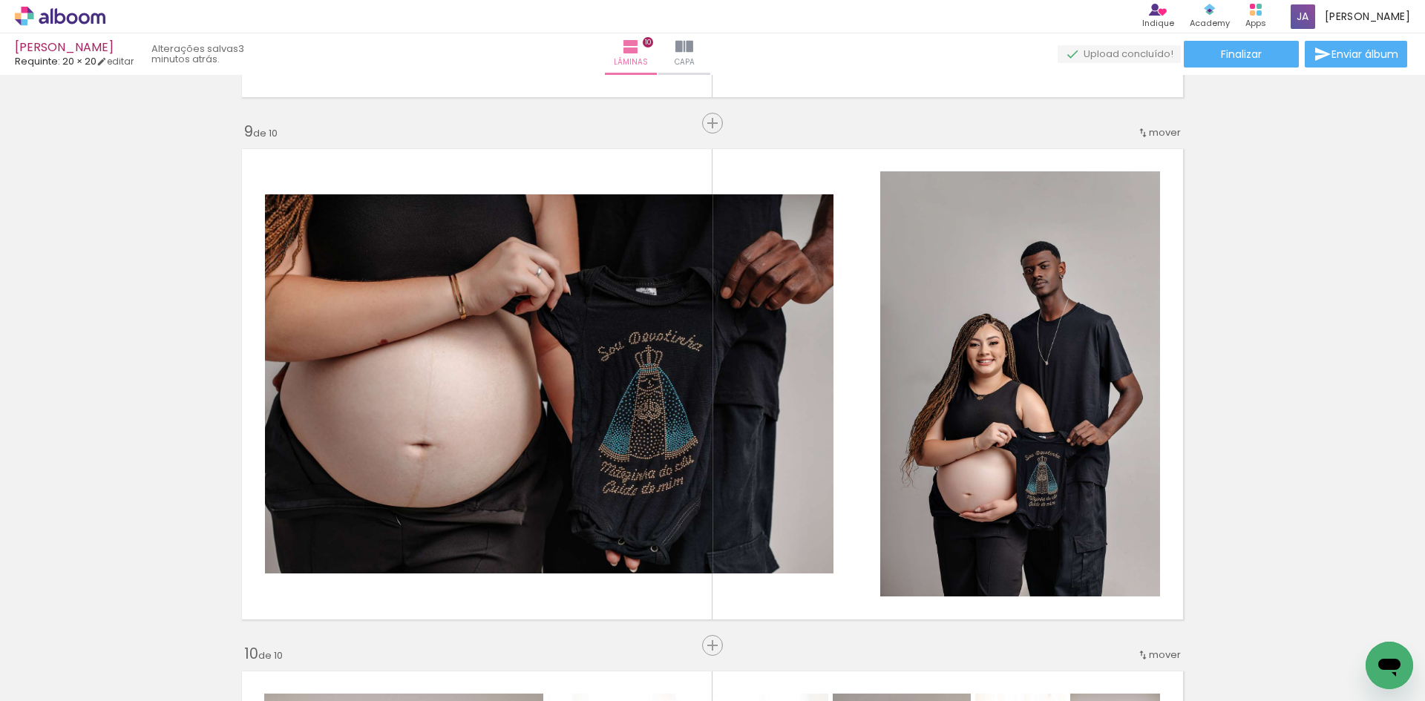
scroll to position [0, 3689]
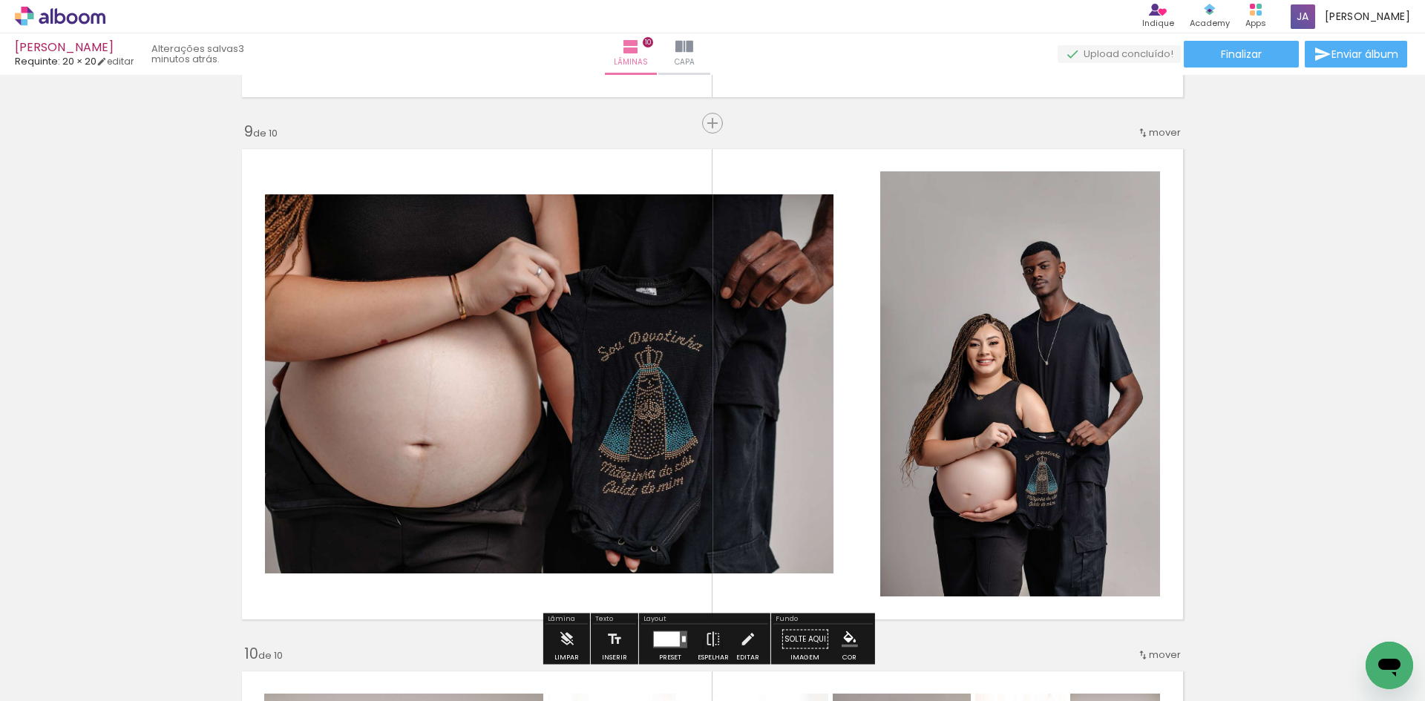
scroll to position [0, 3689]
